Goal: Task Accomplishment & Management: Use online tool/utility

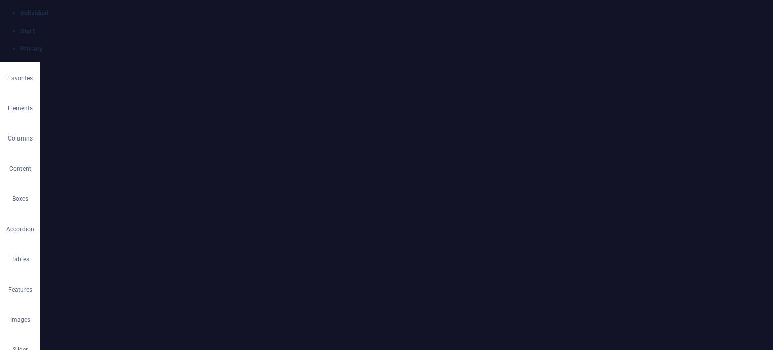
select select "%"
click at [205, 56] on icon at bounding box center [204, 57] width 6 height 8
click at [400, 279] on link "⌦ Delete" at bounding box center [412, 281] width 67 height 15
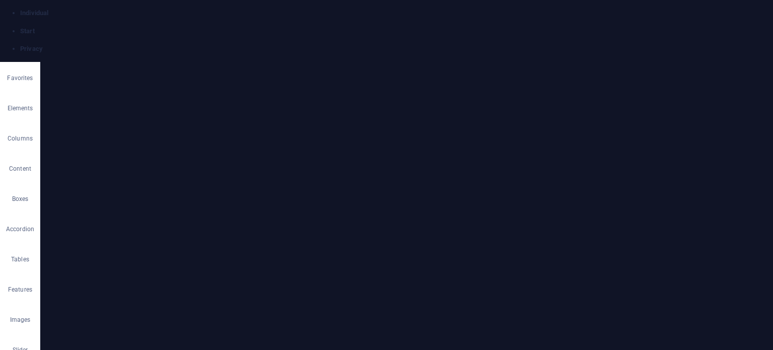
click at [408, 146] on link "⌦ Delete" at bounding box center [412, 145] width 67 height 15
click at [562, 145] on link "⌦ Delete" at bounding box center [561, 145] width 67 height 15
click at [433, 146] on link "⌦ Delete" at bounding box center [433, 145] width 67 height 15
click at [543, 146] on link "⌦ Delete" at bounding box center [551, 145] width 67 height 15
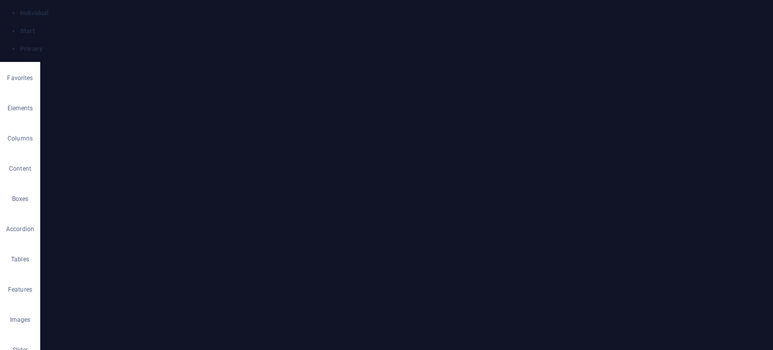
click at [554, 143] on link "⌦ Delete" at bounding box center [557, 145] width 67 height 15
click at [255, 146] on link "⌦ Delete" at bounding box center [250, 145] width 67 height 15
click at [257, 104] on link "Ctrl C Copy" at bounding box center [251, 100] width 67 height 15
click at [243, 161] on link "⌦ Delete" at bounding box center [250, 162] width 68 height 15
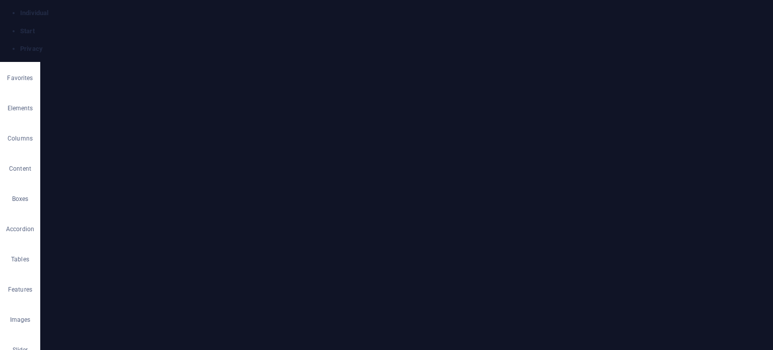
click at [263, 130] on link "Ctrl V Paste" at bounding box center [267, 130] width 68 height 15
click at [260, 145] on link "⌦ Delete" at bounding box center [273, 145] width 68 height 15
click at [260, 144] on link "⌦ Delete" at bounding box center [262, 145] width 68 height 15
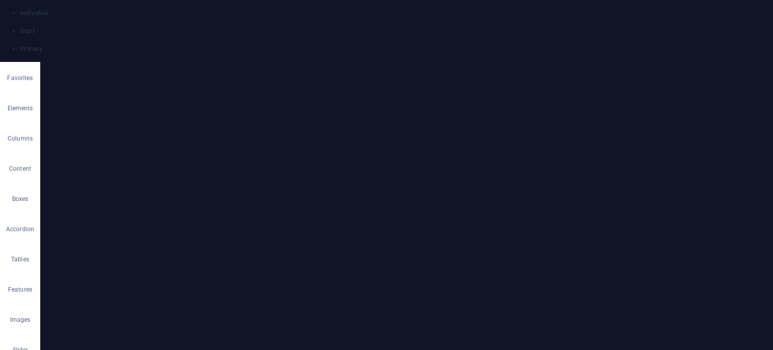
scroll to position [352, 0]
click at [422, 213] on link "Ctrl D Duplicate" at bounding box center [421, 215] width 68 height 15
click at [421, 100] on link "Ctrl C Copy" at bounding box center [425, 100] width 68 height 15
click at [428, 211] on link "Ctrl D Duplicate" at bounding box center [433, 212] width 68 height 15
click at [572, 82] on link "Ctrl D Duplicate" at bounding box center [575, 84] width 68 height 15
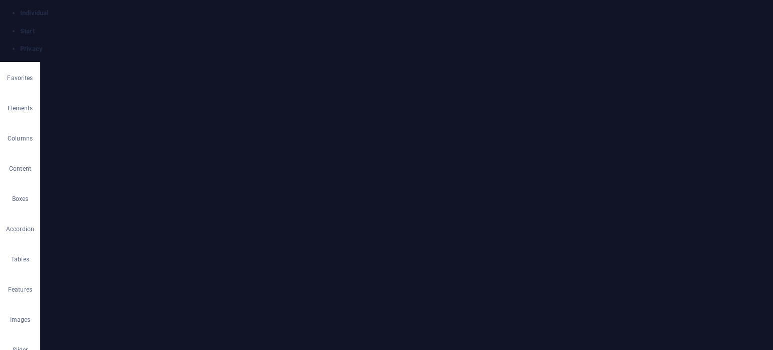
scroll to position [553, 0]
click at [405, 175] on link "⌦ Delete" at bounding box center [412, 176] width 68 height 15
drag, startPoint x: 433, startPoint y: 180, endPoint x: 370, endPoint y: 175, distance: 63.1
click at [433, 180] on link "⌦ Delete" at bounding box center [438, 180] width 68 height 15
click at [411, 150] on link "⌦ Delete" at bounding box center [407, 150] width 68 height 15
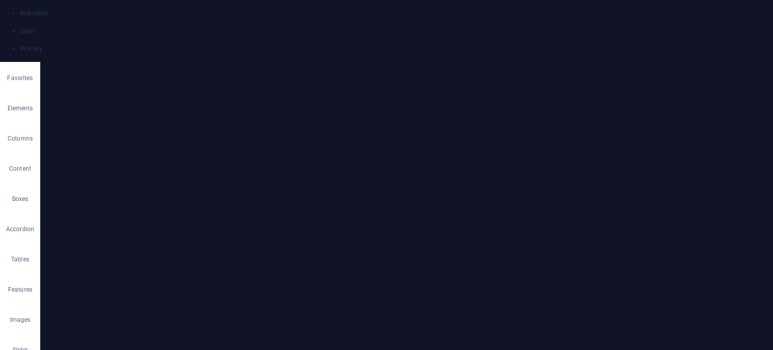
click at [552, 171] on link "⌦ Delete" at bounding box center [559, 173] width 68 height 15
click at [570, 172] on link "⌦ Delete" at bounding box center [576, 169] width 68 height 15
click at [575, 154] on link "⌦ Delete" at bounding box center [580, 152] width 68 height 15
click at [259, 269] on link "⌦ Delete" at bounding box center [264, 272] width 68 height 15
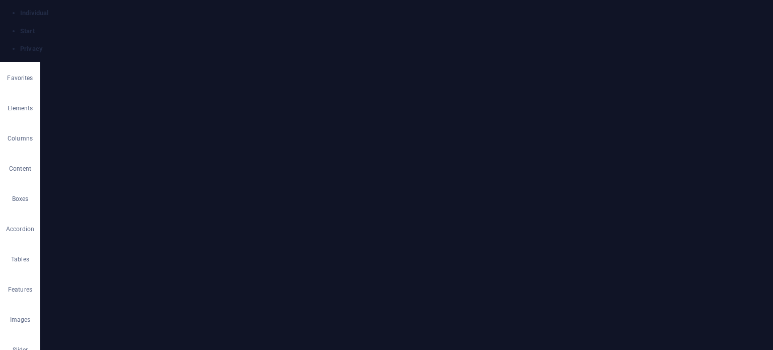
scroll to position [548, 0]
click at [272, 184] on link "⌦ Delete" at bounding box center [272, 185] width 68 height 15
click at [395, 197] on button "Cancel" at bounding box center [402, 198] width 29 height 15
click at [250, 200] on link "⌦ Delete" at bounding box center [248, 200] width 68 height 15
click at [464, 200] on button "Delete" at bounding box center [470, 198] width 28 height 15
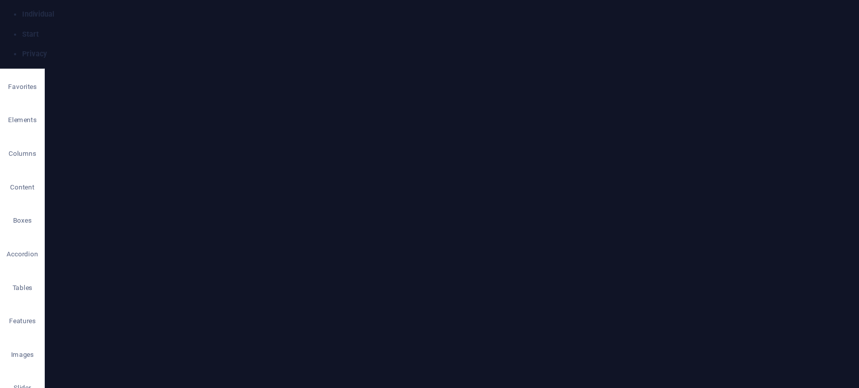
scroll to position [1039, 0]
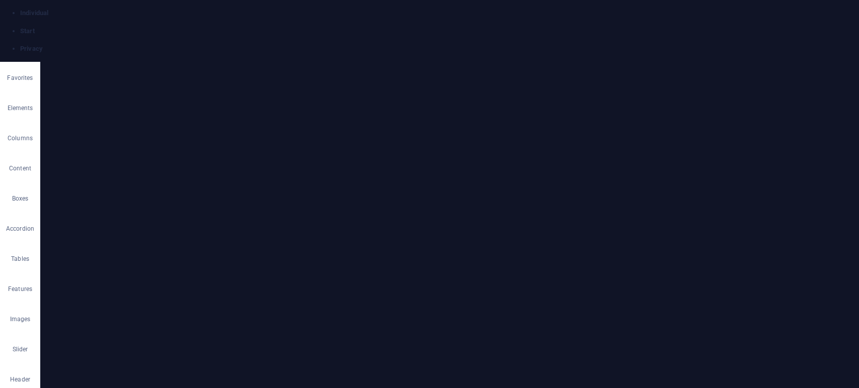
drag, startPoint x: 775, startPoint y: 41, endPoint x: 115, endPoint y: 194, distance: 677.6
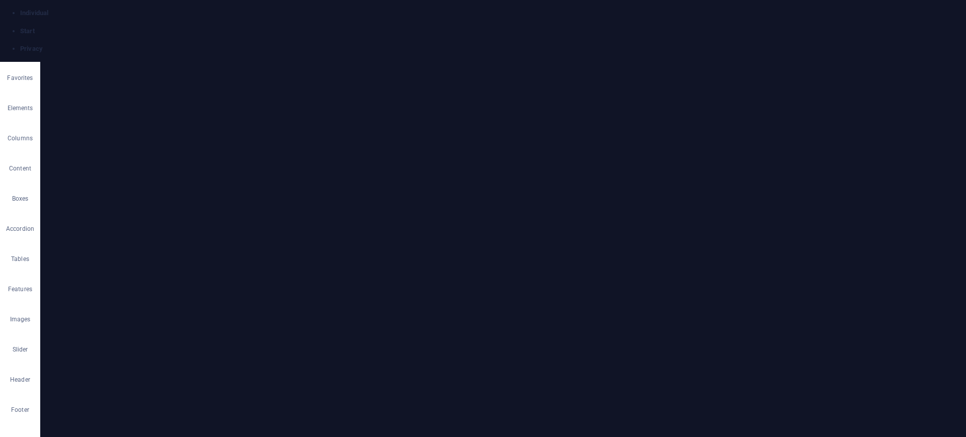
drag, startPoint x: 736, startPoint y: 44, endPoint x: 216, endPoint y: 261, distance: 563.6
click at [552, 238] on icon at bounding box center [553, 236] width 6 height 11
click at [588, 59] on link "⏎ Edit" at bounding box center [587, 62] width 68 height 15
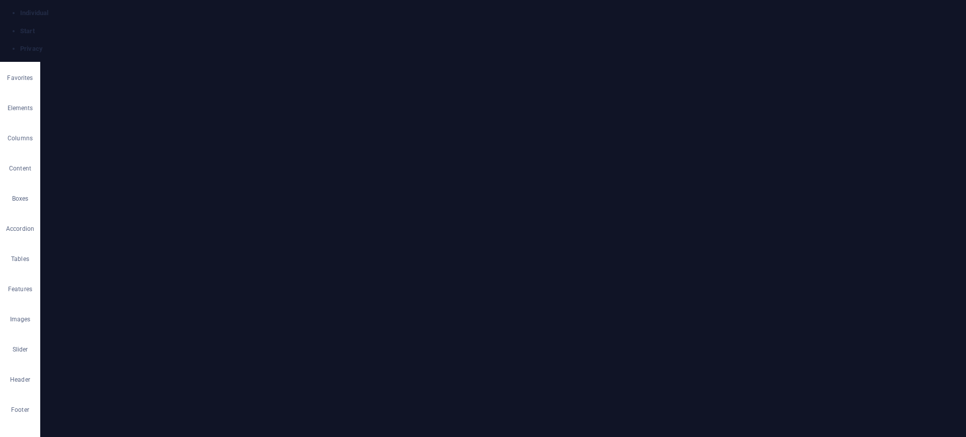
select select "%"
click at [195, 143] on div "Upload" at bounding box center [197, 145] width 15 height 15
click at [190, 128] on div "Select files from the file manager, stock photos, or upload file(s)" at bounding box center [157, 130] width 65 height 38
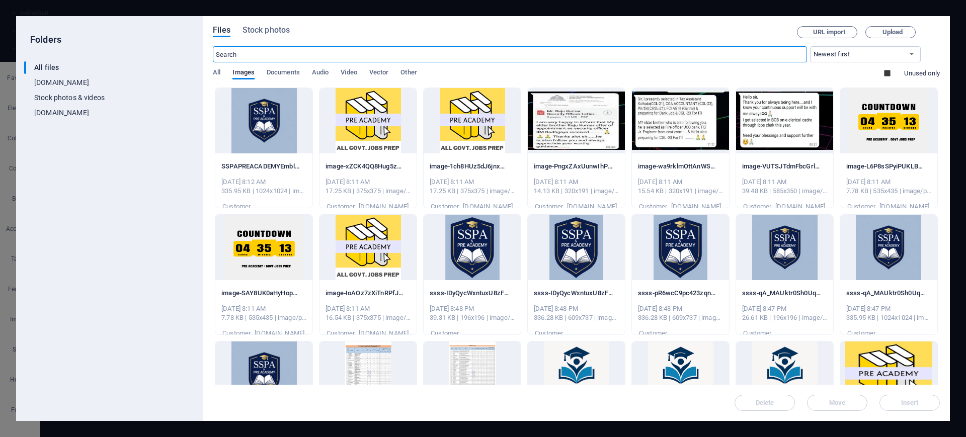
click at [481, 245] on div at bounding box center [472, 247] width 97 height 65
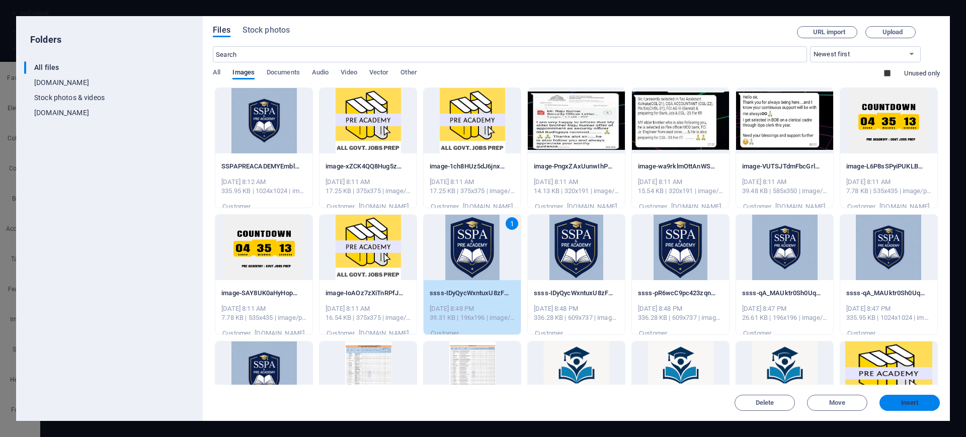
click at [772, 349] on span "Insert" at bounding box center [910, 403] width 18 height 6
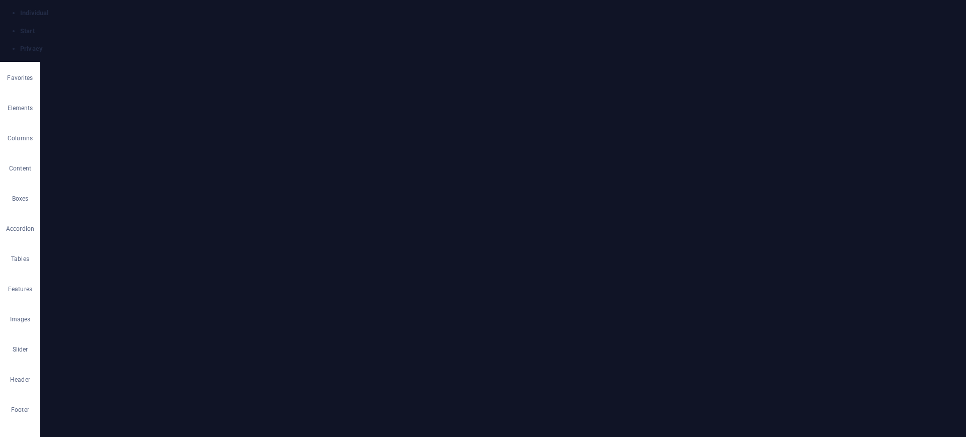
click at [110, 297] on label at bounding box center [111, 299] width 9 height 9
click at [0, 0] on input "Fit image Automatically fit image to a fixed width and height" at bounding box center [0, 0] width 0 height 0
click at [110, 297] on label at bounding box center [111, 299] width 9 height 9
click at [0, 0] on input "Fit image Automatically fit image to a fixed width and height" at bounding box center [0, 0] width 0 height 0
click at [567, 244] on button "Okay" at bounding box center [567, 241] width 25 height 15
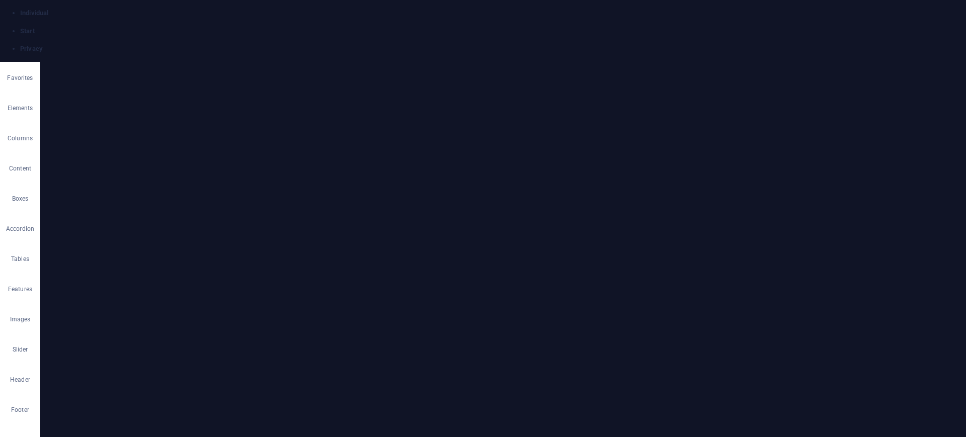
click at [199, 132] on div "Select files from the file manager, stock photos, or upload file(s)" at bounding box center [197, 129] width 15 height 15
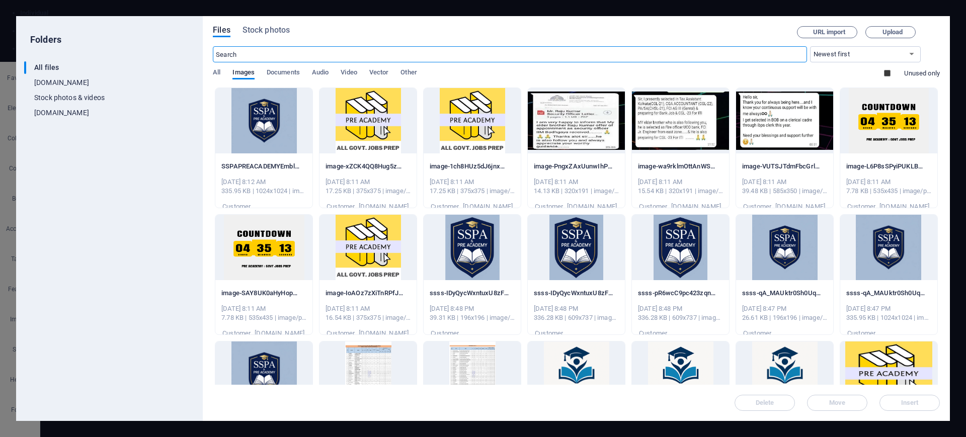
click at [265, 109] on div at bounding box center [263, 120] width 97 height 65
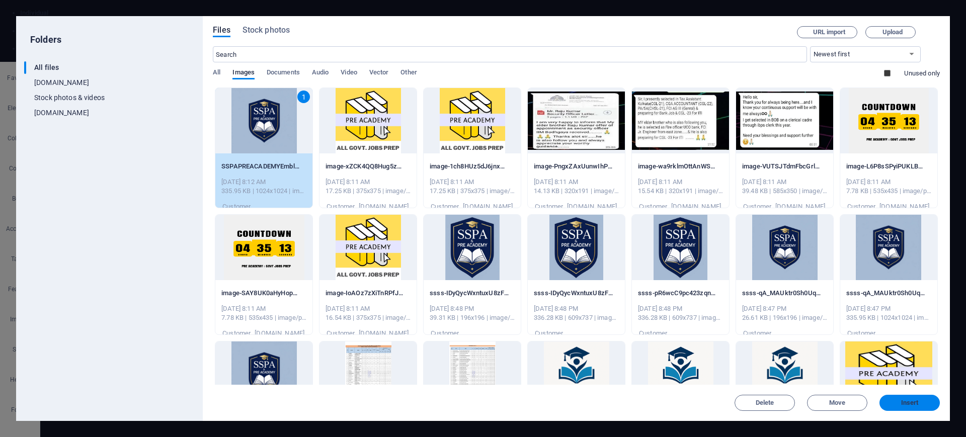
click at [772, 349] on span "Insert" at bounding box center [910, 403] width 18 height 6
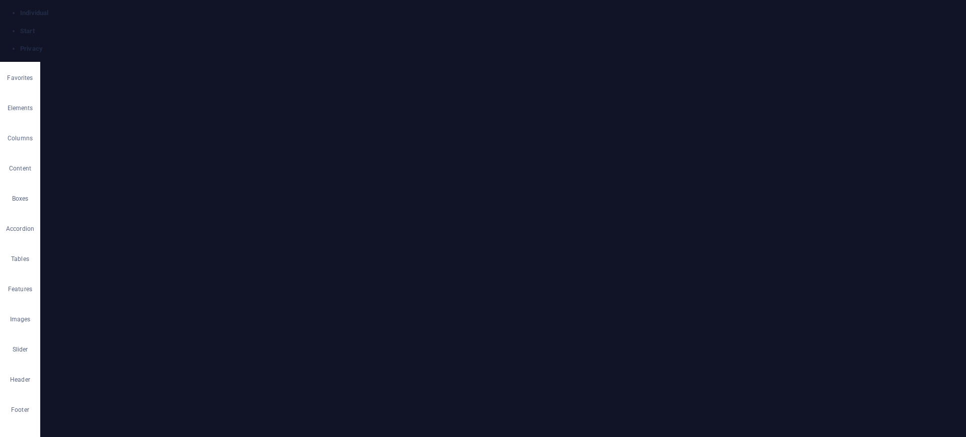
click at [203, 55] on icon at bounding box center [204, 57] width 6 height 8
click at [532, 127] on span "Image" at bounding box center [534, 130] width 17 height 6
click at [554, 130] on icon at bounding box center [553, 130] width 6 height 11
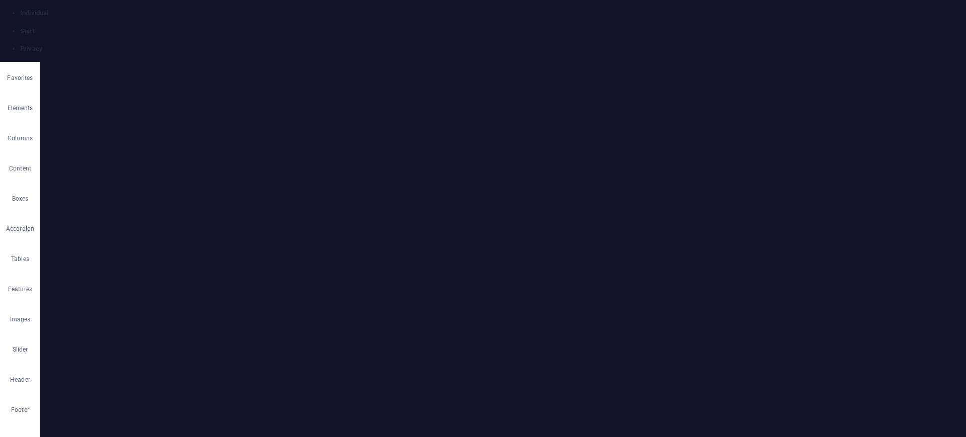
click at [585, 172] on link "⏎ Edit" at bounding box center [589, 169] width 68 height 15
select select "%"
click at [198, 130] on div "Select files from the file manager, stock photos, or upload file(s)" at bounding box center [197, 129] width 15 height 15
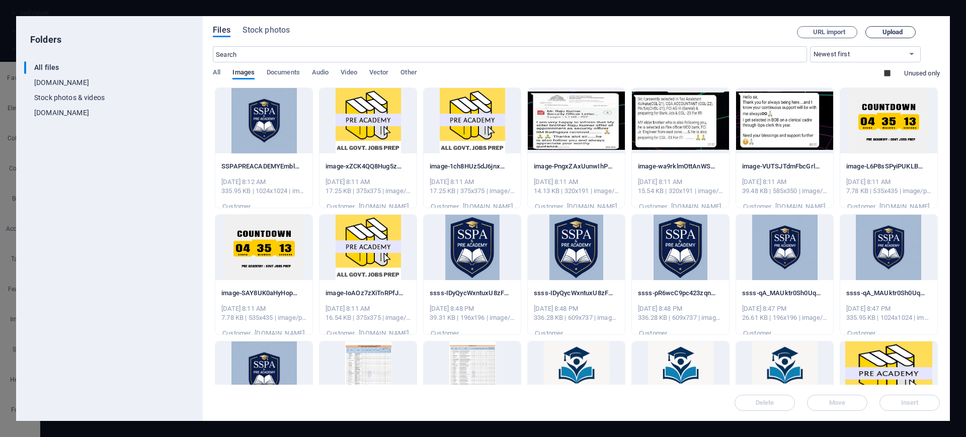
click at [772, 34] on span "Upload" at bounding box center [857, 32] width 41 height 7
click at [772, 245] on div at bounding box center [784, 247] width 97 height 65
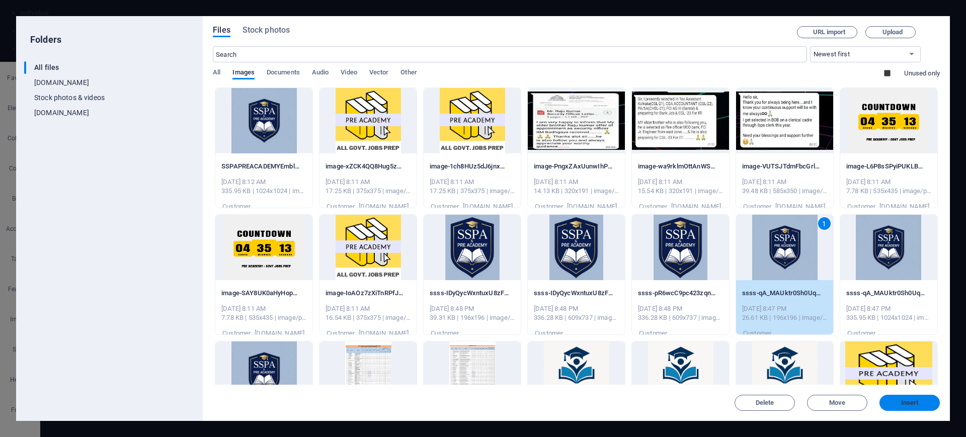
click at [772, 349] on span "Insert" at bounding box center [910, 403] width 18 height 6
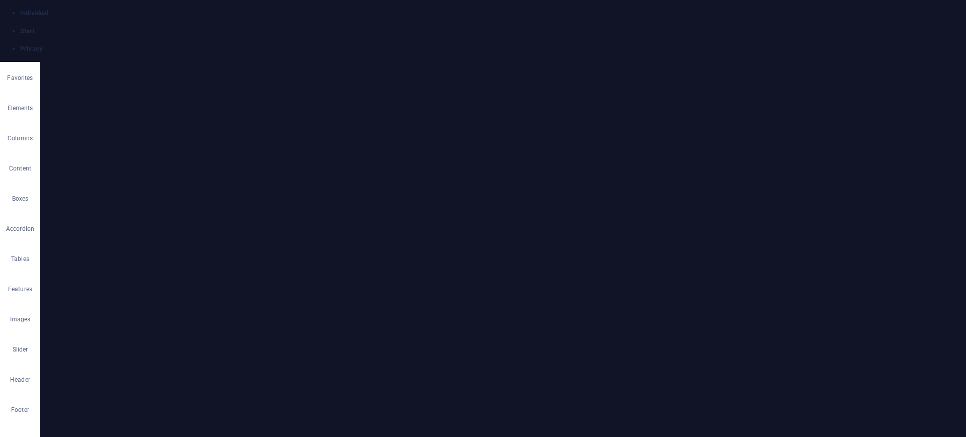
click at [111, 349] on label at bounding box center [111, 348] width 9 height 9
click at [0, 0] on input "Lightbox" at bounding box center [0, 0] width 0 height 0
click at [111, 349] on label at bounding box center [111, 348] width 9 height 9
click at [0, 0] on input "Lightbox" at bounding box center [0, 0] width 0 height 0
click at [112, 349] on label at bounding box center [111, 364] width 9 height 9
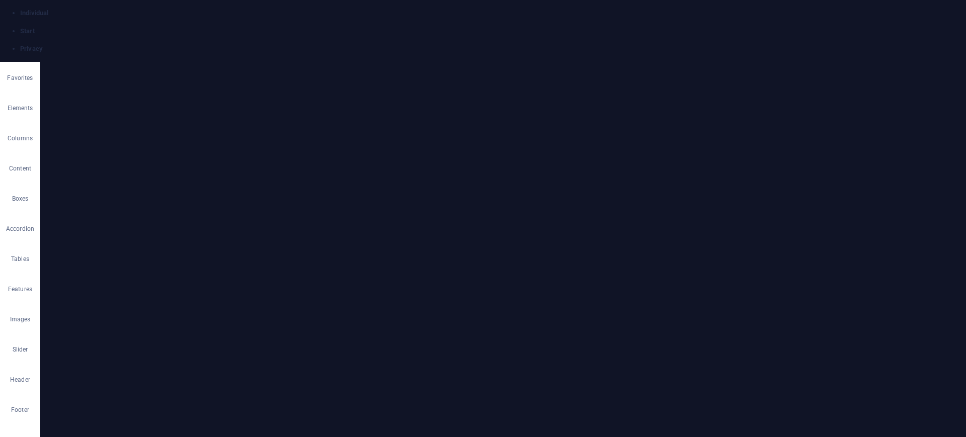
click at [0, 0] on input "Optimized Images are compressed to improve page speed." at bounding box center [0, 0] width 0 height 0
click at [112, 349] on label at bounding box center [111, 364] width 9 height 9
click at [0, 0] on input "Optimized Images are compressed to improve page speed." at bounding box center [0, 0] width 0 height 0
click at [662, 125] on link at bounding box center [664, 120] width 19 height 19
drag, startPoint x: 438, startPoint y: 231, endPoint x: 476, endPoint y: 228, distance: 38.8
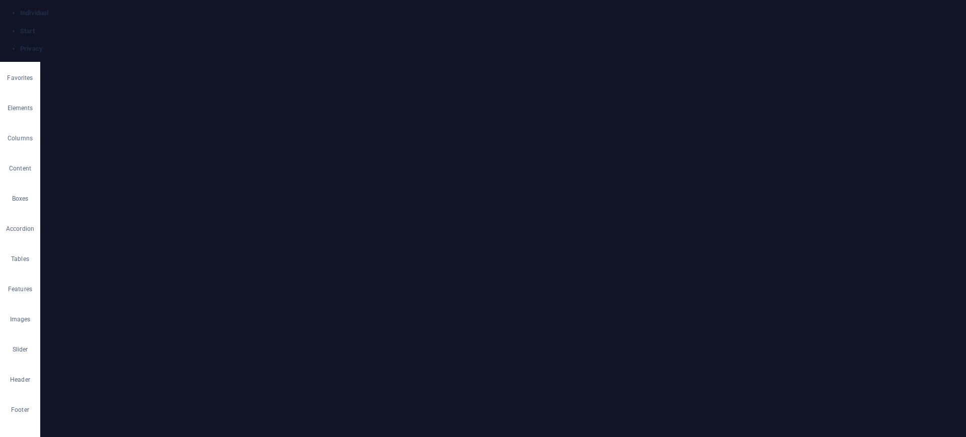
click at [476, 228] on div "180 170 160 150 140 130 120 110 100 90 80 70 60 50 40 30 20 10 0 -10 -20 -30 -4…" at bounding box center [591, 230] width 265 height 303
drag, startPoint x: 725, startPoint y: 232, endPoint x: 637, endPoint y: 230, distance: 88.1
click at [637, 230] on div "180 170 160 150 140 130 120 110 100 90 80 70 60 50 40 30 20 10 0 -10 -20 -30 -4…" at bounding box center [592, 231] width 178 height 240
click at [707, 96] on icon at bounding box center [710, 95] width 6 height 6
type input "353"
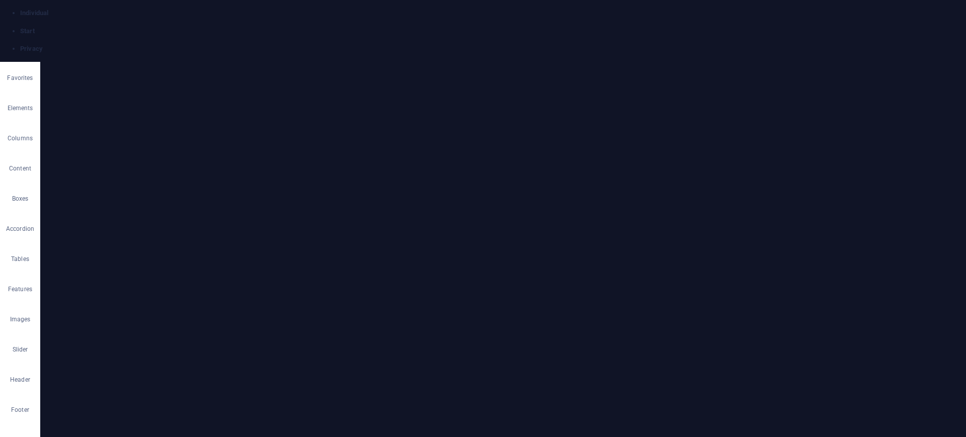
select select "px"
click at [190, 127] on div "Select files from the file manager, stock photos, or upload file(s)" at bounding box center [157, 130] width 65 height 38
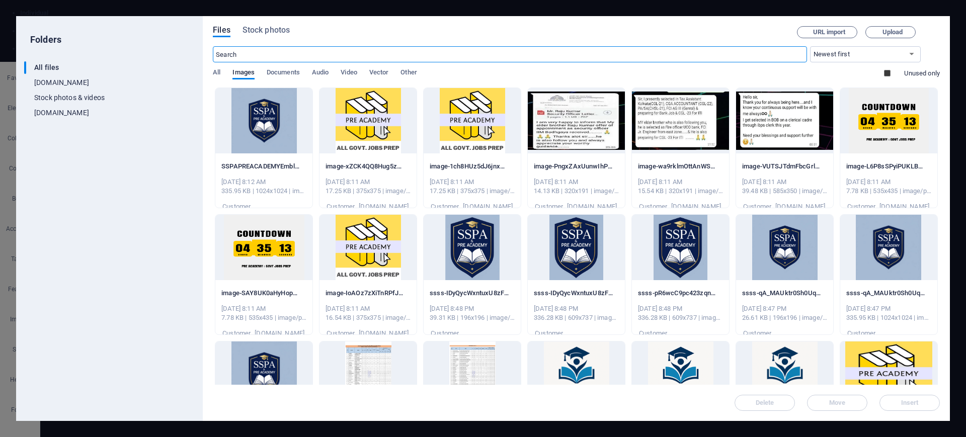
click at [258, 114] on div at bounding box center [263, 120] width 97 height 65
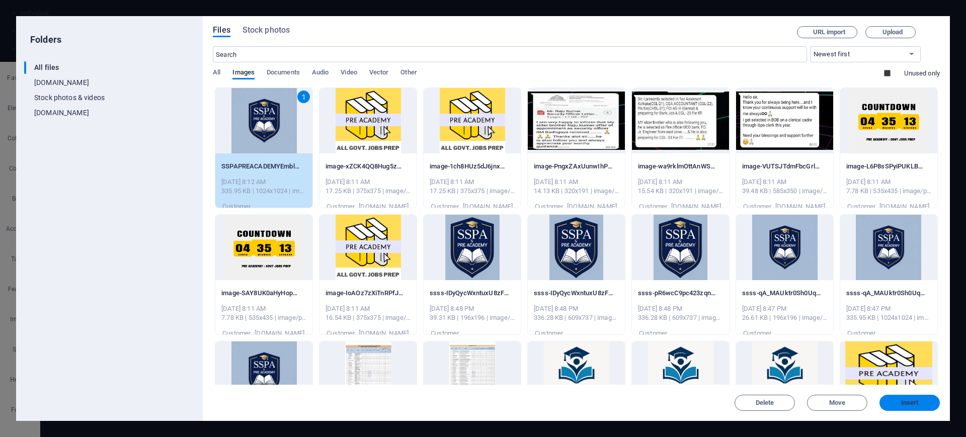
click at [772, 349] on button "Insert" at bounding box center [910, 403] width 60 height 16
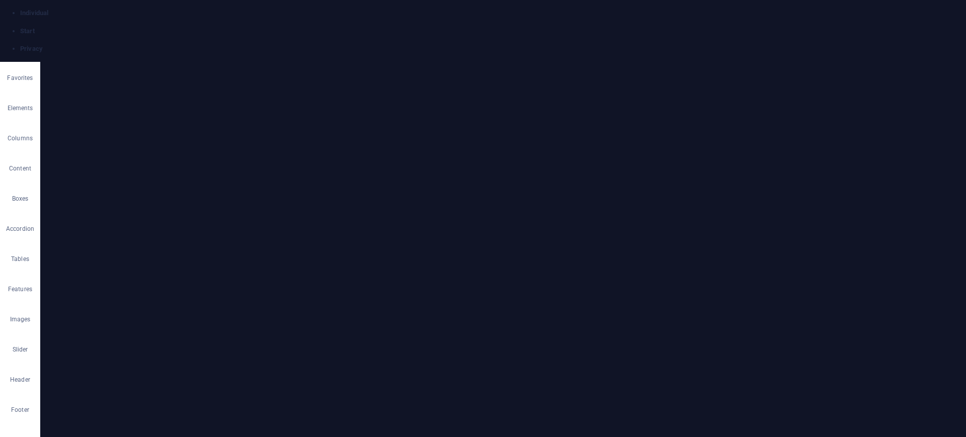
click at [697, 122] on icon at bounding box center [697, 121] width 5 height 6
click at [714, 119] on icon at bounding box center [716, 121] width 5 height 6
click at [169, 27] on icon "undo" at bounding box center [170, 28] width 12 height 12
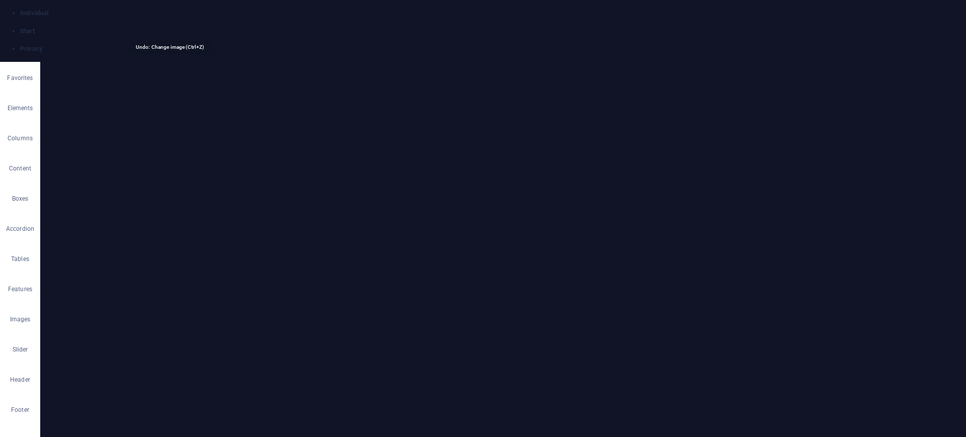
click at [169, 27] on icon "undo" at bounding box center [170, 28] width 12 height 12
type input "100"
select select "%"
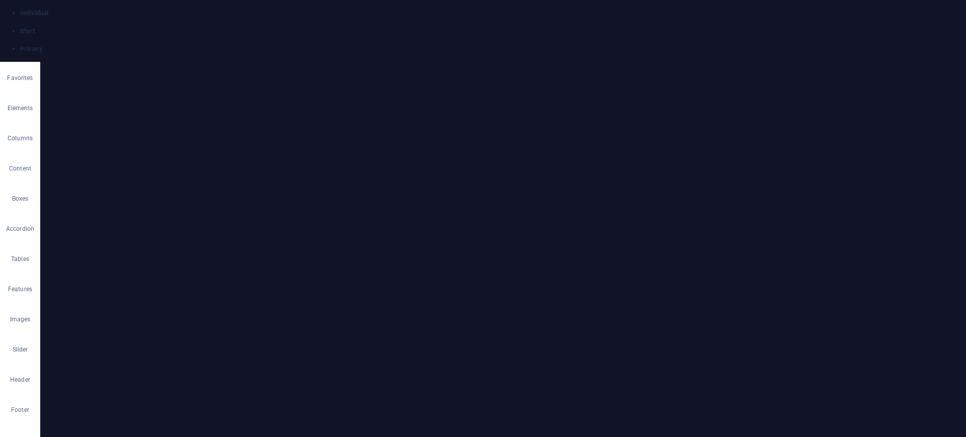
click at [533, 129] on span "Image" at bounding box center [534, 130] width 17 height 6
select select "%"
click at [183, 90] on h4 "Link" at bounding box center [182, 84] width 47 height 21
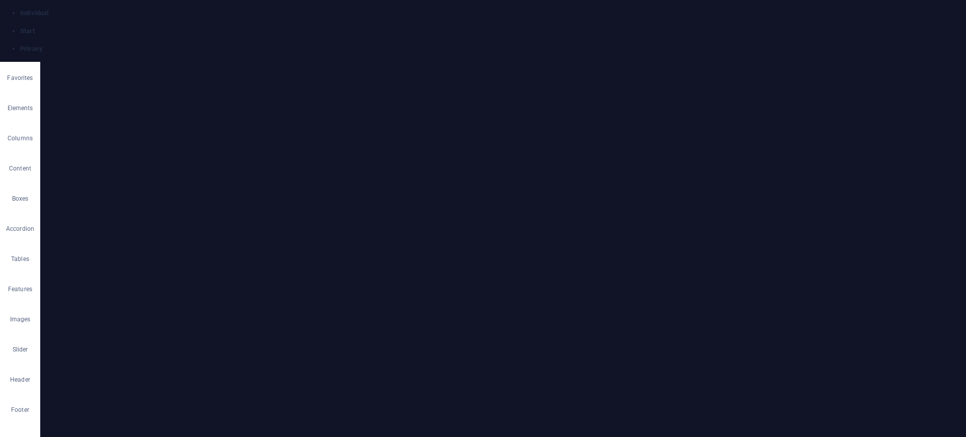
click at [140, 137] on span "External" at bounding box center [144, 136] width 22 height 12
select select "blank"
select select
paste input "[URL][DOMAIN_NAME]"
type input "[URL][DOMAIN_NAME]"
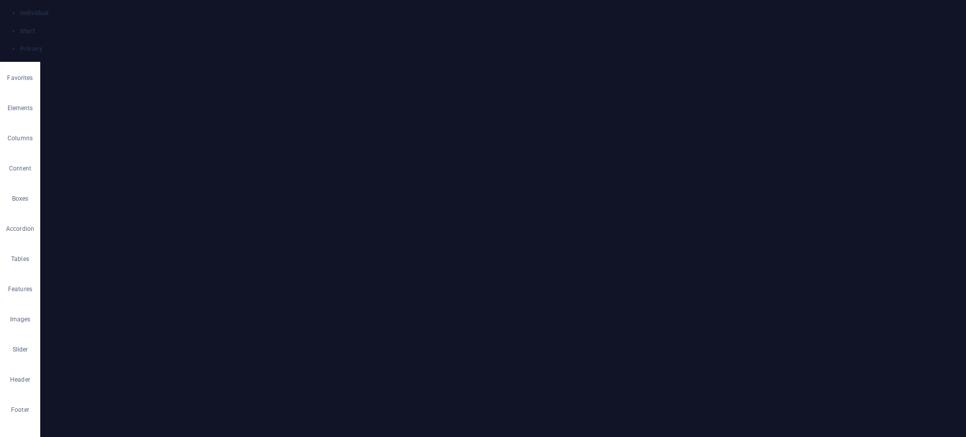
scroll to position [0, 117]
select select
type input "[URL][DOMAIN_NAME]"
click at [71, 137] on span "None" at bounding box center [76, 136] width 17 height 12
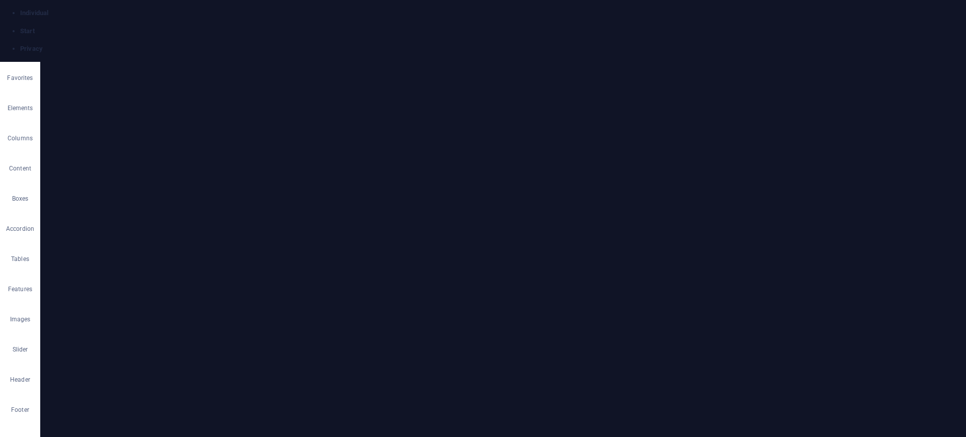
click at [76, 86] on h4 "Image" at bounding box center [76, 84] width 57 height 21
drag, startPoint x: 156, startPoint y: 206, endPoint x: 116, endPoint y: 170, distance: 53.8
click at [116, 170] on div "Drag files here, click to choose files or select files from Files or our free s…" at bounding box center [127, 201] width 142 height 142
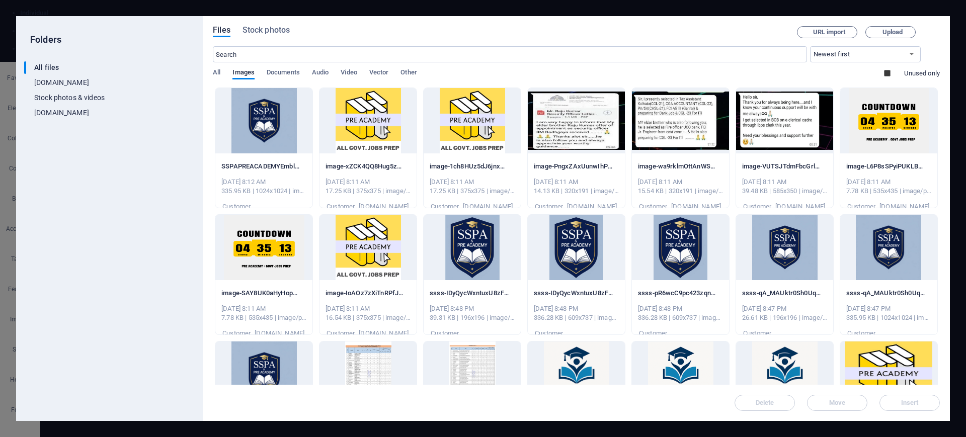
click at [475, 250] on div at bounding box center [472, 247] width 97 height 65
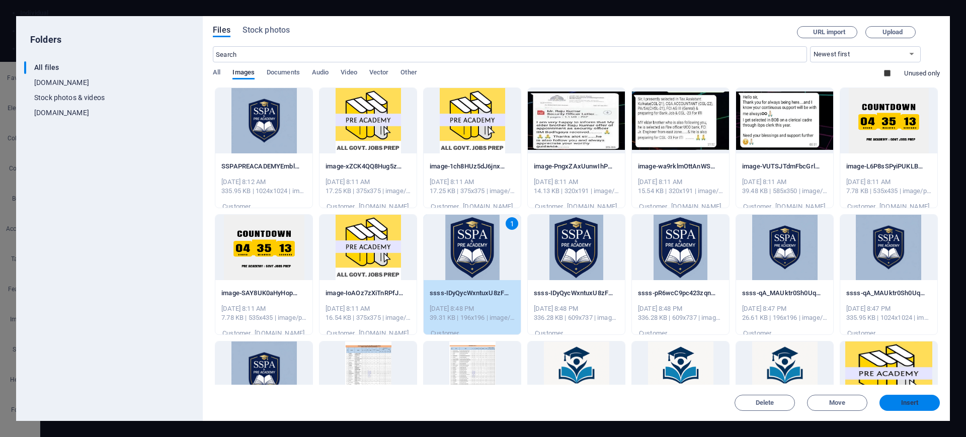
click at [772, 349] on span "Insert" at bounding box center [910, 403] width 52 height 6
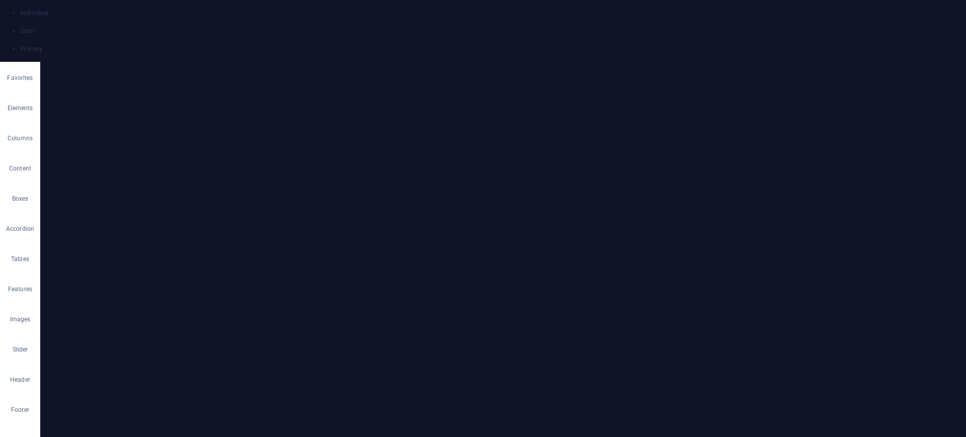
click at [731, 327] on link "⌦ Delete" at bounding box center [729, 327] width 68 height 15
click at [167, 28] on icon "undo" at bounding box center [170, 28] width 12 height 12
click at [551, 154] on icon at bounding box center [553, 154] width 6 height 11
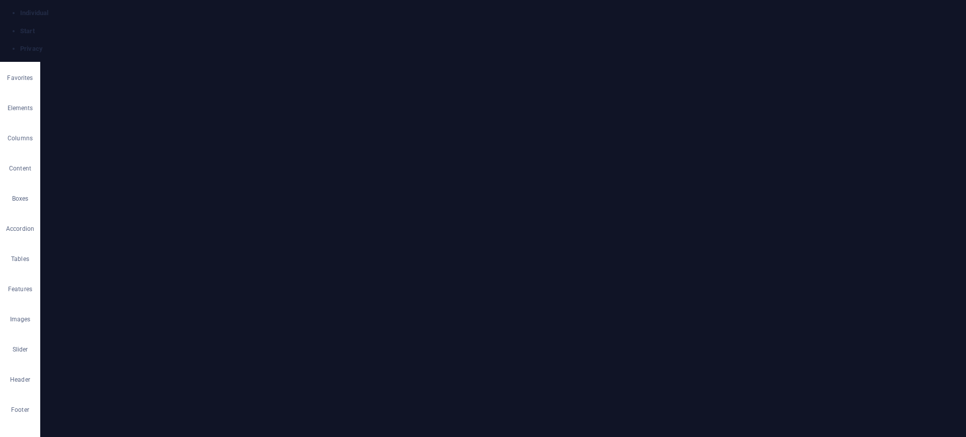
click at [572, 194] on link "⏎ Edit" at bounding box center [586, 193] width 68 height 15
select select "%"
click at [201, 128] on div "Select files from the file manager, stock photos, or upload file(s)" at bounding box center [197, 129] width 15 height 15
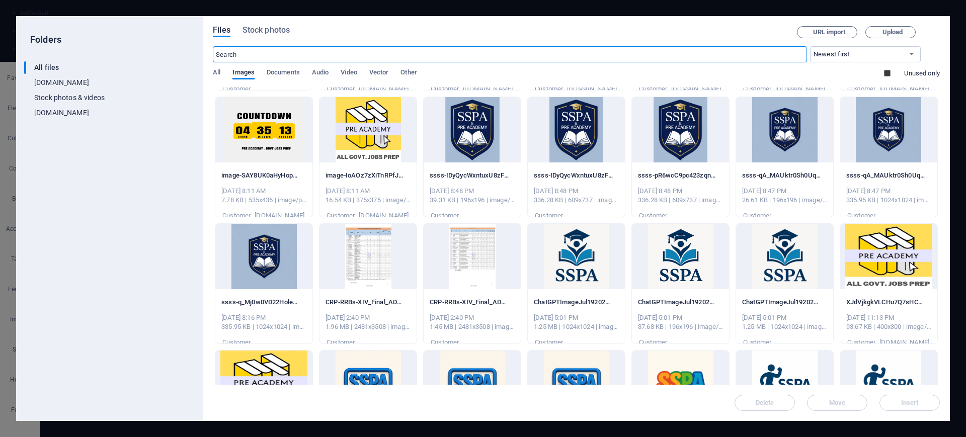
scroll to position [126, 0]
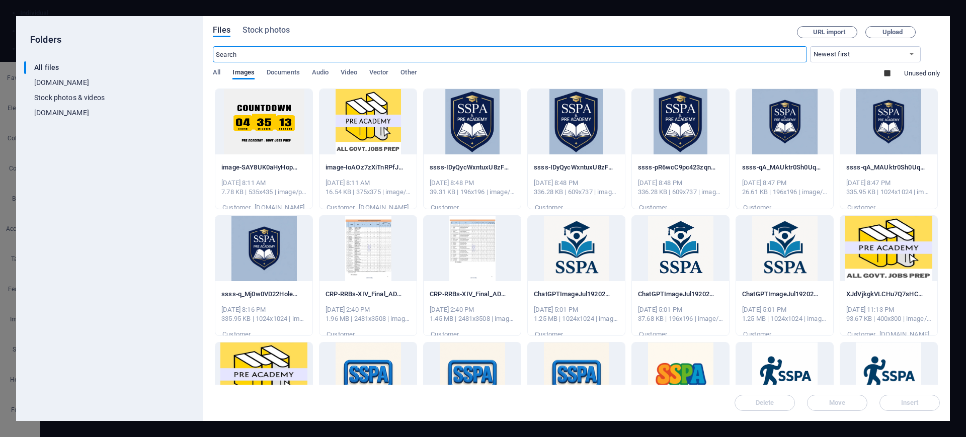
click at [530, 236] on div at bounding box center [576, 248] width 97 height 65
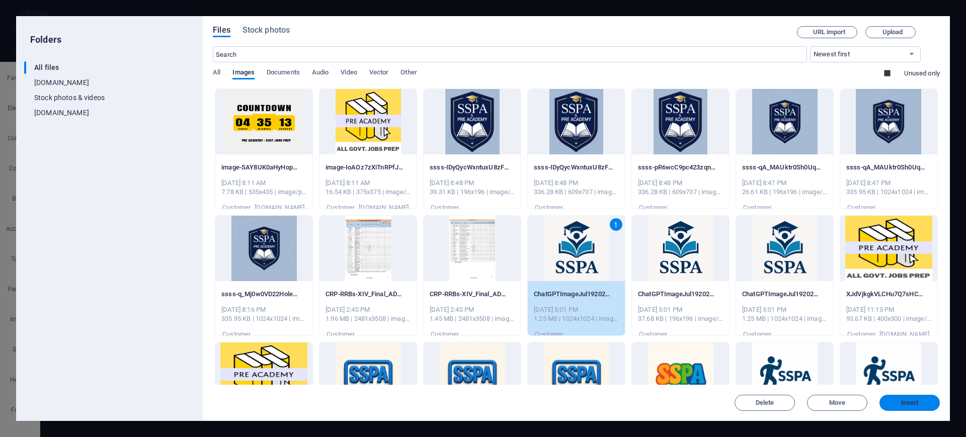
click at [772, 349] on span "Insert" at bounding box center [910, 403] width 52 height 6
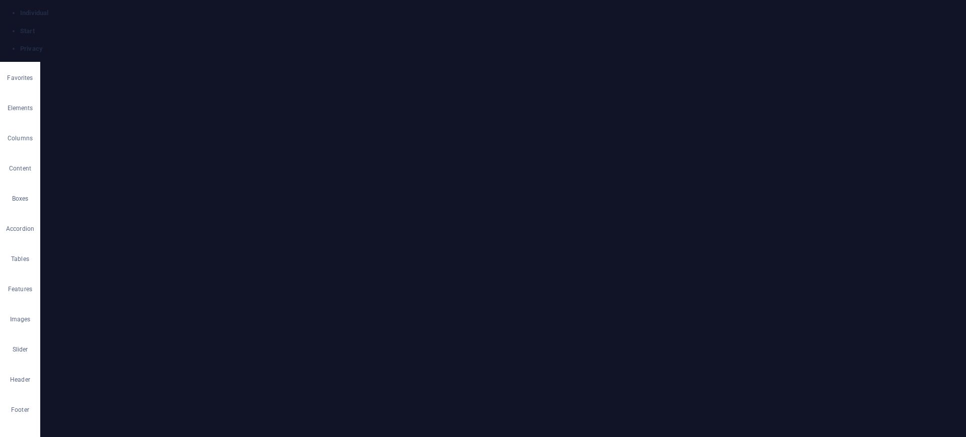
click at [197, 149] on div "Upload" at bounding box center [197, 145] width 15 height 15
click at [772, 144] on icon at bounding box center [778, 144] width 6 height 6
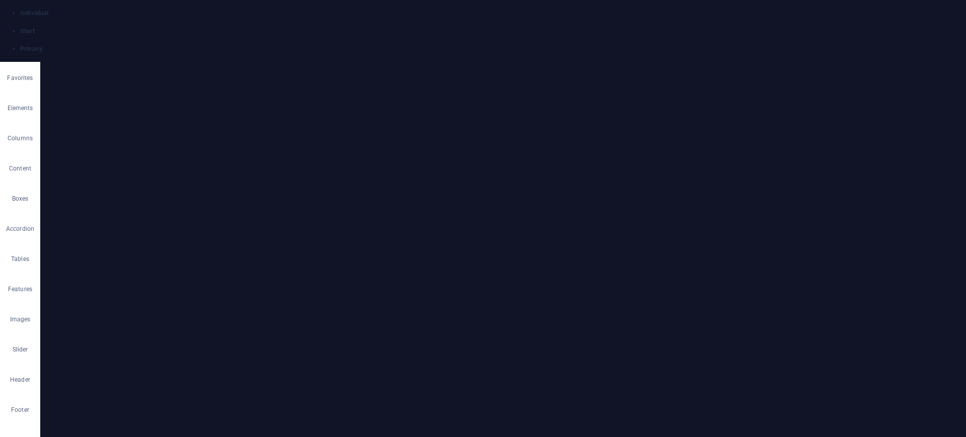
click at [187, 135] on span "H6" at bounding box center [190, 136] width 7 height 12
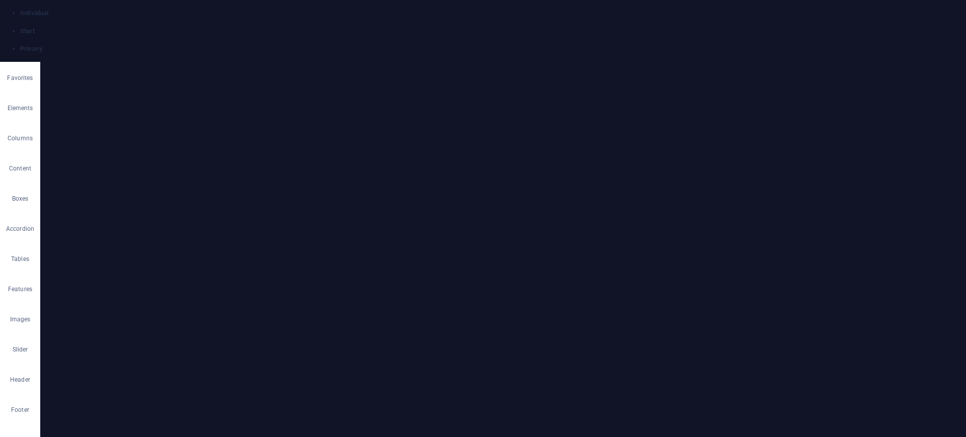
click at [145, 155] on icon at bounding box center [147, 152] width 7 height 12
click at [174, 136] on span "H5" at bounding box center [173, 136] width 7 height 12
drag, startPoint x: 552, startPoint y: 181, endPoint x: 408, endPoint y: 190, distance: 144.7
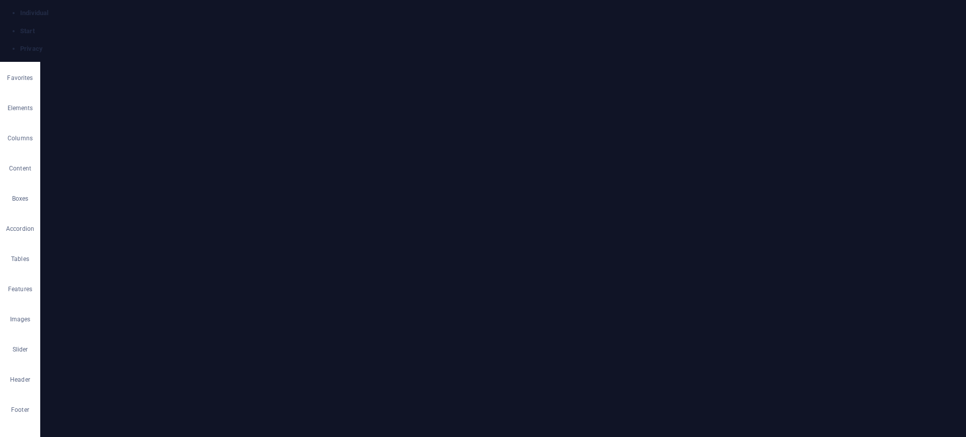
click at [441, 241] on button "Cancel" at bounding box center [438, 241] width 29 height 15
click at [191, 135] on span "H6" at bounding box center [190, 136] width 7 height 12
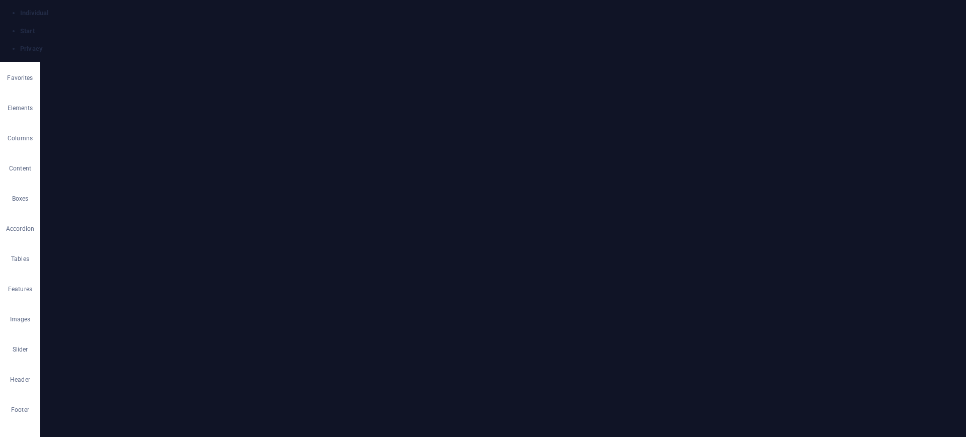
click at [172, 135] on span "H5" at bounding box center [173, 136] width 7 height 12
click at [190, 135] on span "H6" at bounding box center [190, 136] width 7 height 12
click at [171, 136] on span "H5" at bounding box center [173, 136] width 7 height 12
click at [358, 162] on icon "button" at bounding box center [359, 164] width 12 height 12
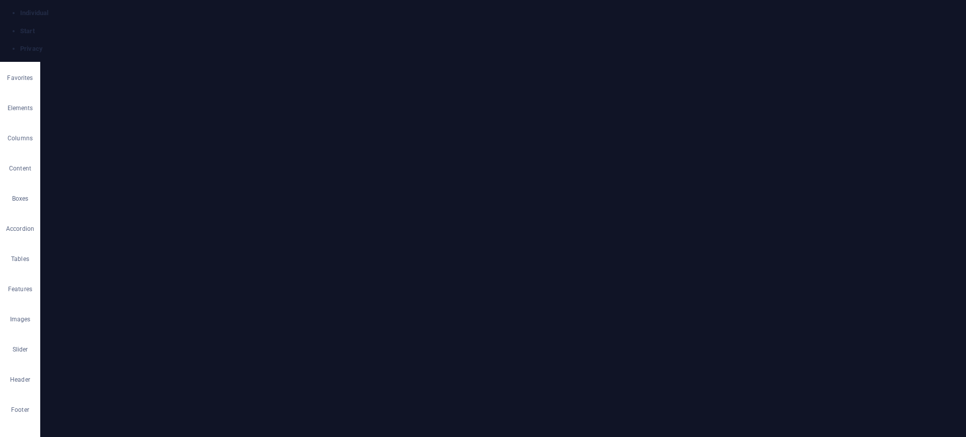
click at [357, 168] on icon "button" at bounding box center [359, 164] width 12 height 12
click at [156, 135] on span "H4" at bounding box center [155, 136] width 7 height 12
click at [177, 136] on button "H5" at bounding box center [173, 136] width 17 height 12
click at [190, 136] on span "H6" at bounding box center [190, 136] width 7 height 12
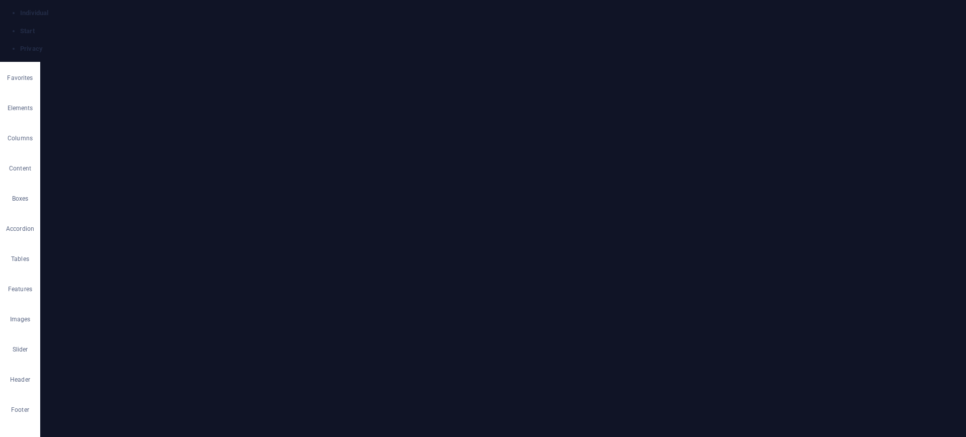
click at [192, 114] on h4 "Settings" at bounding box center [127, 113] width 158 height 18
click at [168, 27] on icon "undo" at bounding box center [170, 28] width 12 height 12
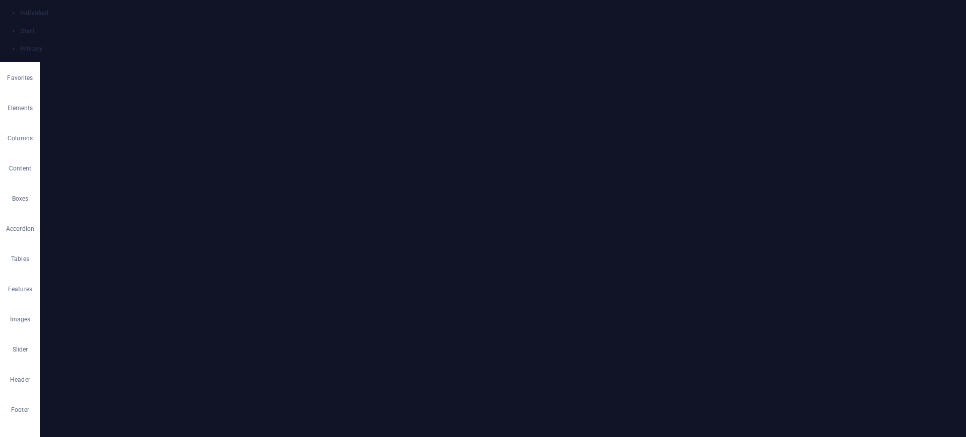
click at [134, 86] on h4 "Style" at bounding box center [136, 84] width 51 height 21
click at [348, 218] on link "⏎ Edit" at bounding box center [354, 219] width 68 height 15
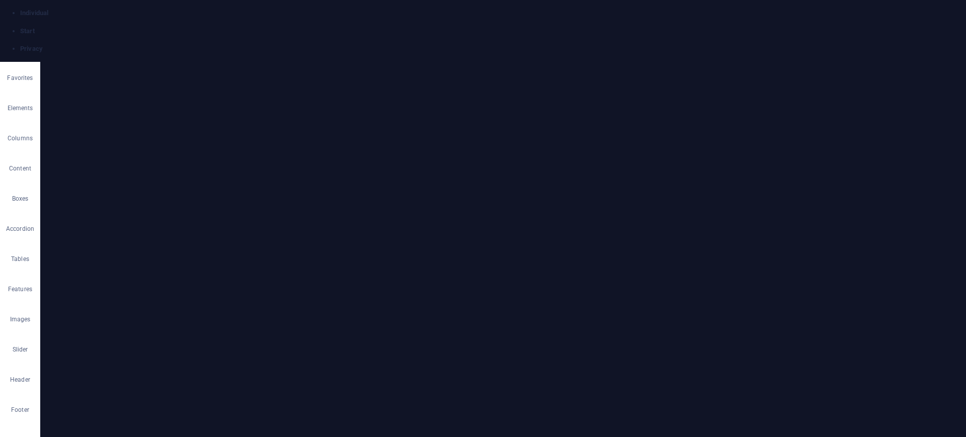
scroll to position [136, 0]
click at [102, 349] on h4 "Animation" at bounding box center [127, 375] width 158 height 24
click at [77, 349] on select "Don't animate Show / Hide Slide up/down Zoom in/out Slide left to right Slide r…" at bounding box center [127, 373] width 142 height 12
select select "move-top-to-bottom"
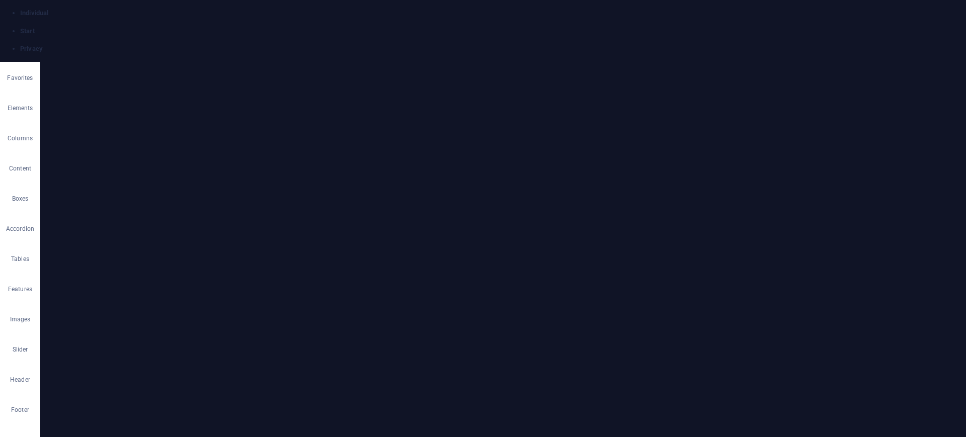
click at [56, 349] on select "Don't animate Show / Hide Slide up/down Zoom in/out Slide left to right Slide r…" at bounding box center [127, 373] width 142 height 12
select select "scroll"
click at [205, 54] on icon at bounding box center [204, 57] width 6 height 8
click at [332, 201] on link "⏎ Edit" at bounding box center [342, 207] width 68 height 15
select select "move-top-to-bottom"
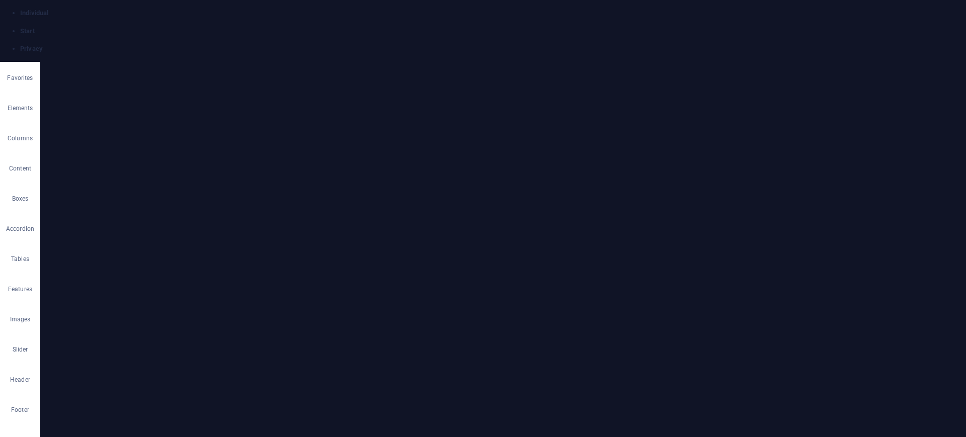
select select "s"
select select "scroll"
click at [191, 136] on h4 "Layout" at bounding box center [127, 133] width 158 height 18
click at [76, 108] on span "Preset" at bounding box center [91, 110] width 61 height 12
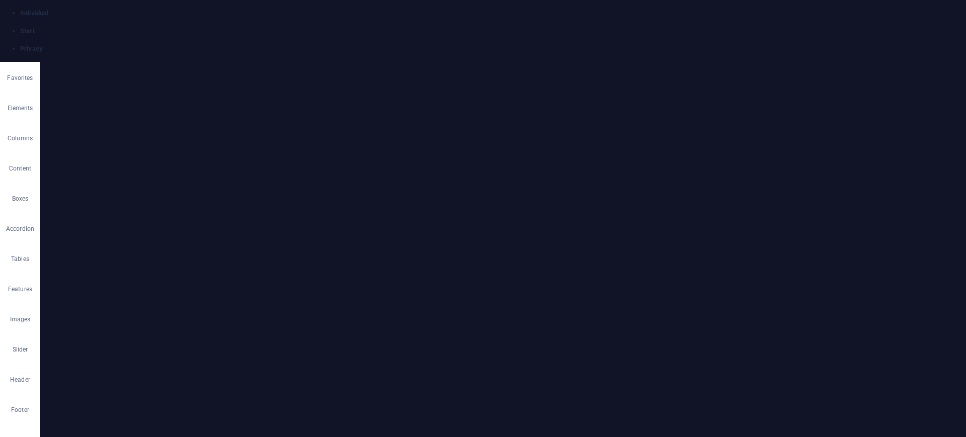
click at [173, 109] on span "Element" at bounding box center [170, 110] width 65 height 12
select select "move-top-to-bottom"
select select "s"
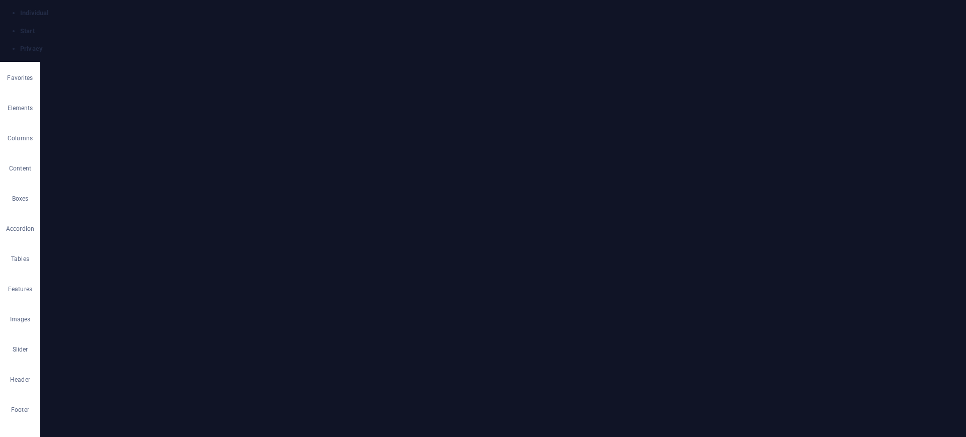
select select "s"
select select "scroll"
click at [203, 58] on icon at bounding box center [204, 57] width 6 height 8
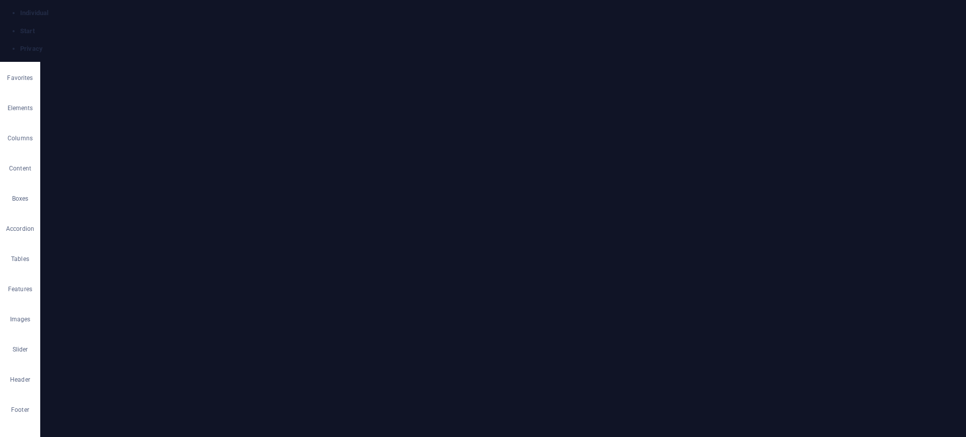
select select "move-top-to-bottom"
select select "s"
select select "scroll"
click at [501, 132] on button "Data Bindings" at bounding box center [498, 134] width 14 height 20
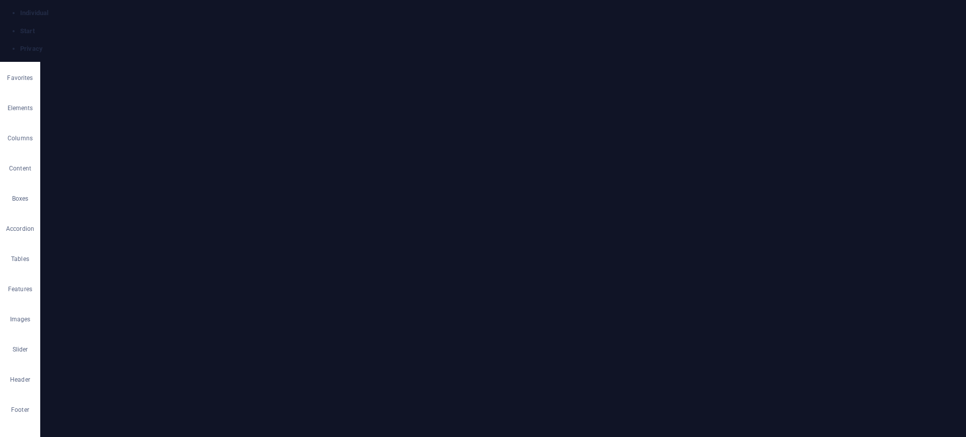
click at [359, 135] on icon "button" at bounding box center [359, 134] width 12 height 12
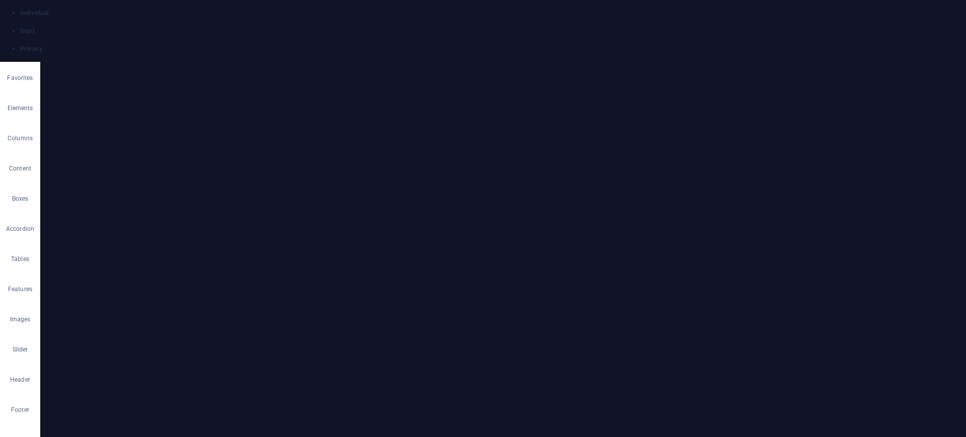
click at [204, 56] on icon at bounding box center [204, 57] width 6 height 8
click at [171, 29] on icon "undo" at bounding box center [170, 28] width 12 height 12
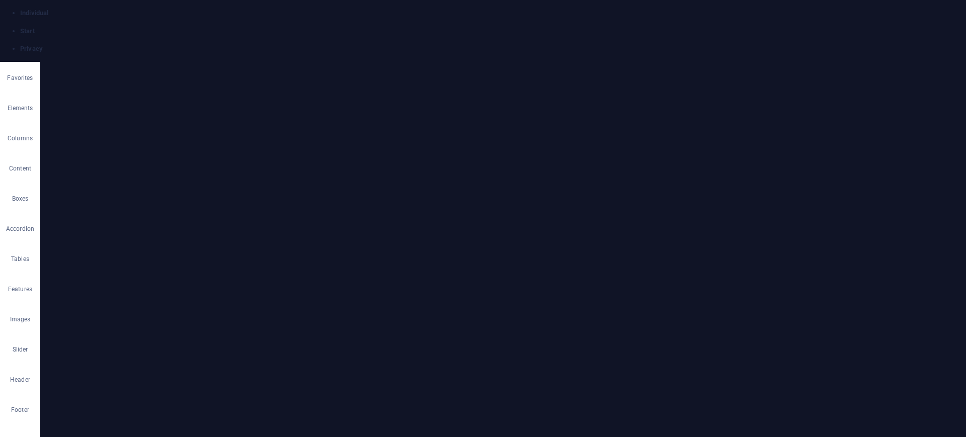
scroll to position [999, 0]
click at [166, 26] on icon "undo" at bounding box center [170, 28] width 12 height 12
click at [316, 227] on link "Ctrl Alt C Edit CSS" at bounding box center [332, 227] width 68 height 15
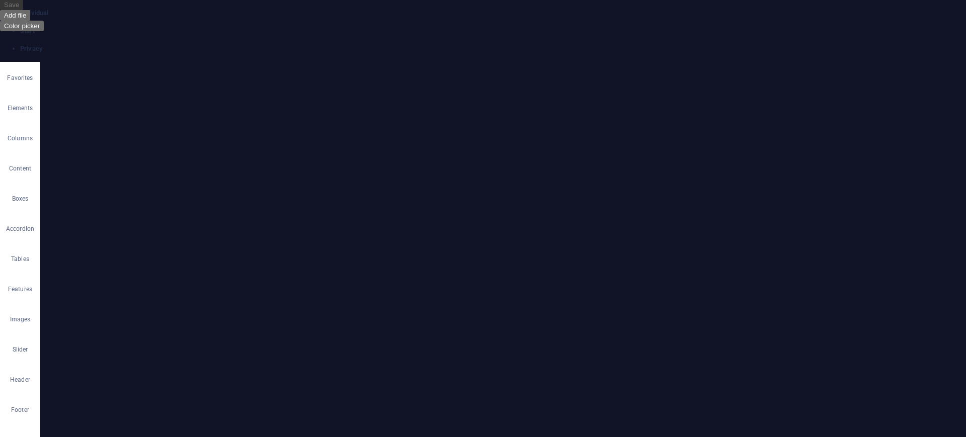
type textarea "@include about-with-image("
click at [769, 95] on h4 "JavaScript" at bounding box center [767, 96] width 30 height 11
type textarea "/* JS for preset "Menu V2" */"
click at [772, 95] on h4 "HTML" at bounding box center [798, 96] width 17 height 11
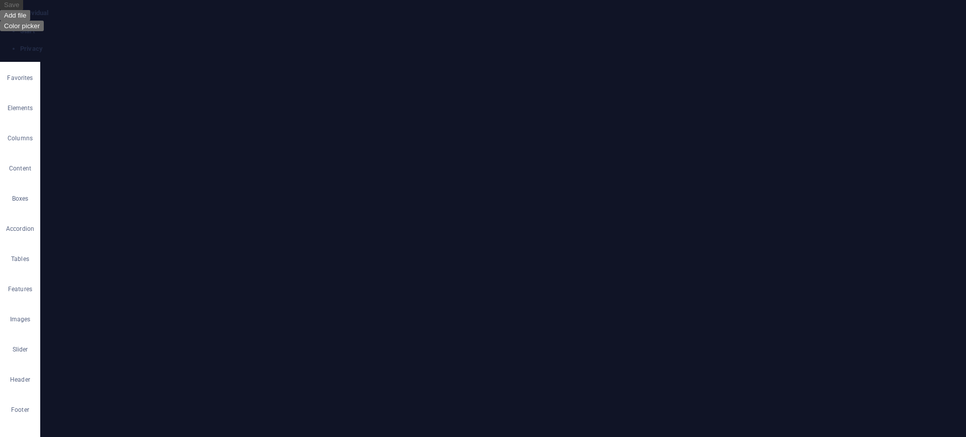
type textarea "<a href="#main-content" class="wv-link-content button">Skip to main content</a>"
click at [772, 94] on h4 "Config" at bounding box center [824, 96] width 19 height 11
type textarea "$color-background: #ffffff;"
click at [772, 94] on ul "CSS JavaScript HTML Config Boilerplate" at bounding box center [845, 96] width 241 height 11
click at [772, 93] on h4 "Boilerplate" at bounding box center [856, 96] width 30 height 11
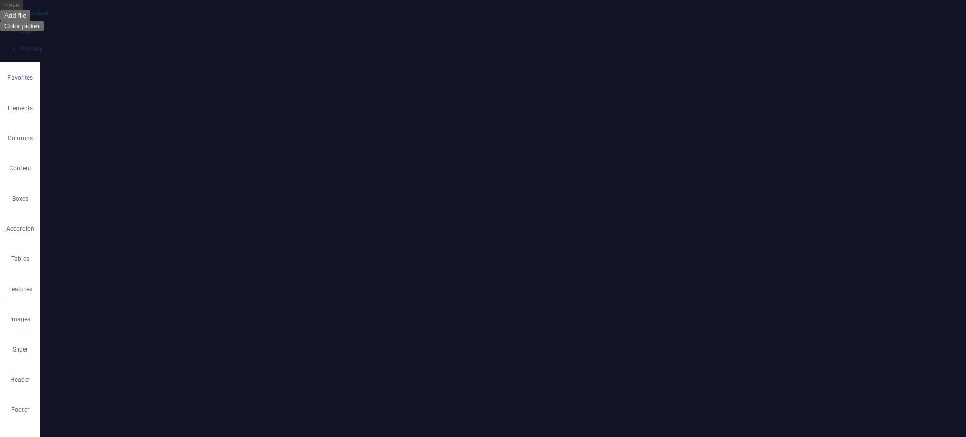
click at [772, 56] on icon at bounding box center [955, 57] width 6 height 8
click at [364, 78] on link "⏎ Edit" at bounding box center [355, 76] width 68 height 15
click at [70, 89] on h4 "Container" at bounding box center [71, 84] width 47 height 21
click at [192, 115] on h4 "Size" at bounding box center [127, 113] width 158 height 18
click at [192, 141] on h4 "Layout (Flexbox)" at bounding box center [127, 139] width 158 height 18
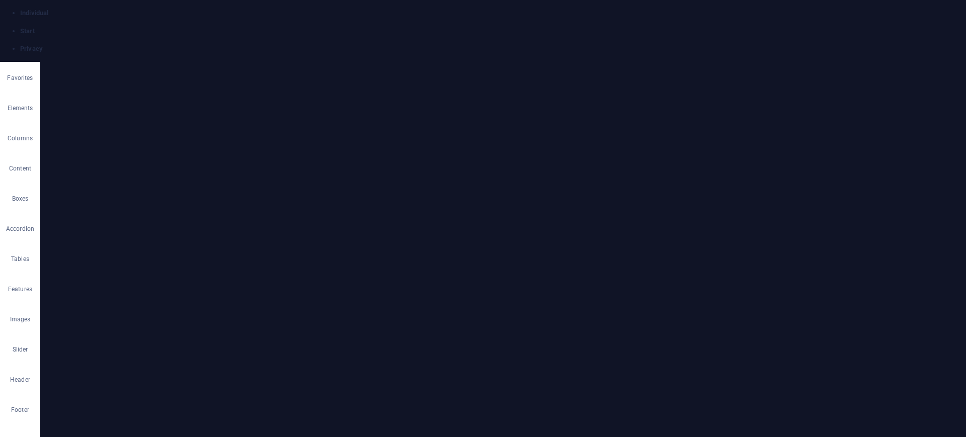
click at [110, 88] on h4 "Style" at bounding box center [111, 84] width 33 height 21
click at [192, 136] on h4 "Visible" at bounding box center [127, 133] width 158 height 18
click at [174, 159] on h4 "Spacing" at bounding box center [127, 162] width 158 height 24
click at [174, 159] on h4 "Spacing" at bounding box center [127, 159] width 158 height 18
click at [165, 190] on h4 "Border" at bounding box center [127, 189] width 158 height 24
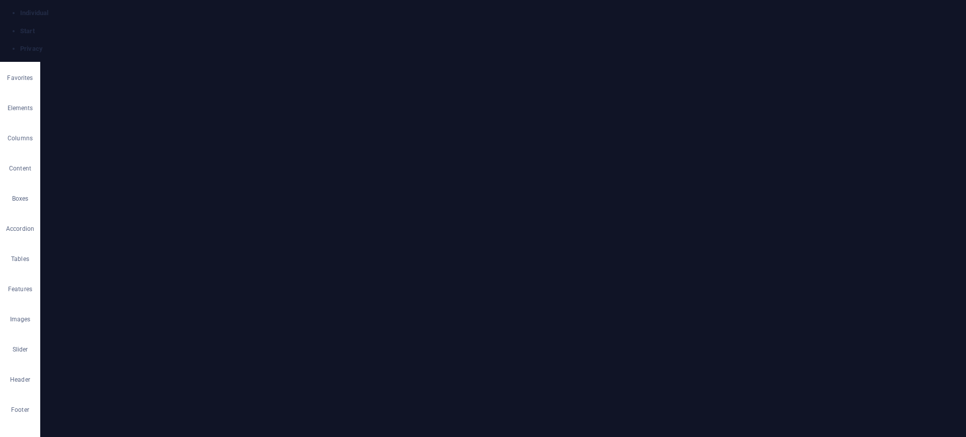
click at [165, 190] on h4 "Border" at bounding box center [127, 186] width 158 height 18
click at [151, 209] on h4 "Shadow" at bounding box center [127, 215] width 158 height 24
click at [151, 209] on h4 "Shadow" at bounding box center [127, 212] width 158 height 18
click at [141, 243] on h4 "Text Shadow" at bounding box center [127, 241] width 158 height 24
click at [141, 243] on h4 "Text Shadow" at bounding box center [127, 238] width 158 height 18
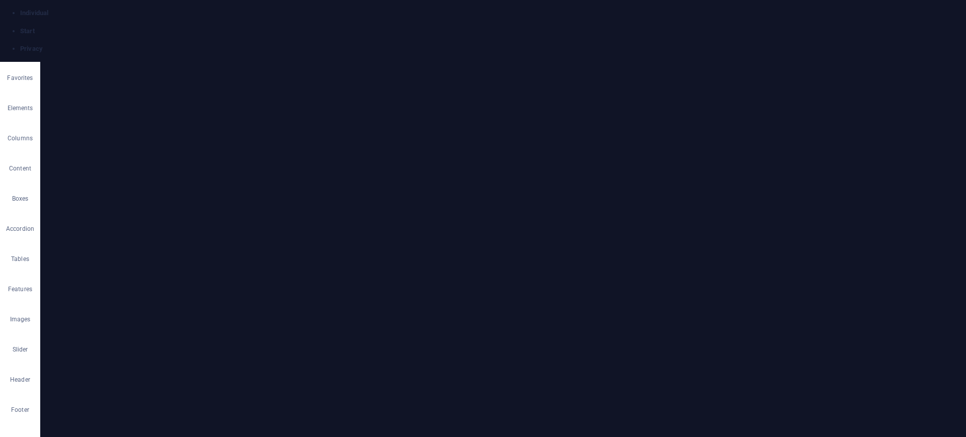
click at [133, 266] on h4 "Positioning" at bounding box center [127, 267] width 158 height 24
click at [133, 266] on h4 "Positioning" at bounding box center [127, 264] width 158 height 18
click at [125, 290] on h4 "Transform" at bounding box center [127, 293] width 158 height 24
click at [125, 290] on h4 "Transform" at bounding box center [127, 290] width 158 height 18
click at [123, 321] on h4 "ID & Class" at bounding box center [127, 319] width 158 height 24
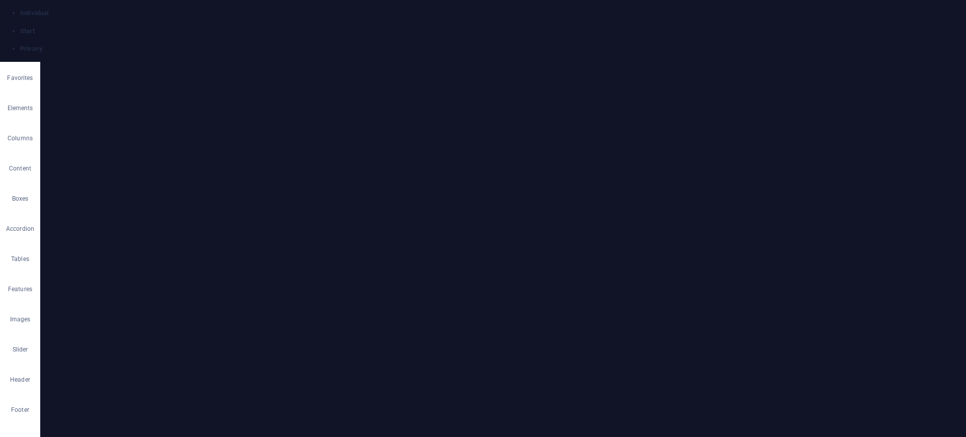
click at [123, 321] on h4 "ID & Class" at bounding box center [127, 316] width 158 height 18
click at [116, 339] on h4 "Animation" at bounding box center [127, 346] width 158 height 24
click at [116, 339] on h4 "Animation" at bounding box center [127, 343] width 158 height 18
click at [106, 349] on h4 "Miscellaneous" at bounding box center [127, 372] width 158 height 24
click at [106, 349] on h4 "Miscellaneous" at bounding box center [127, 369] width 158 height 18
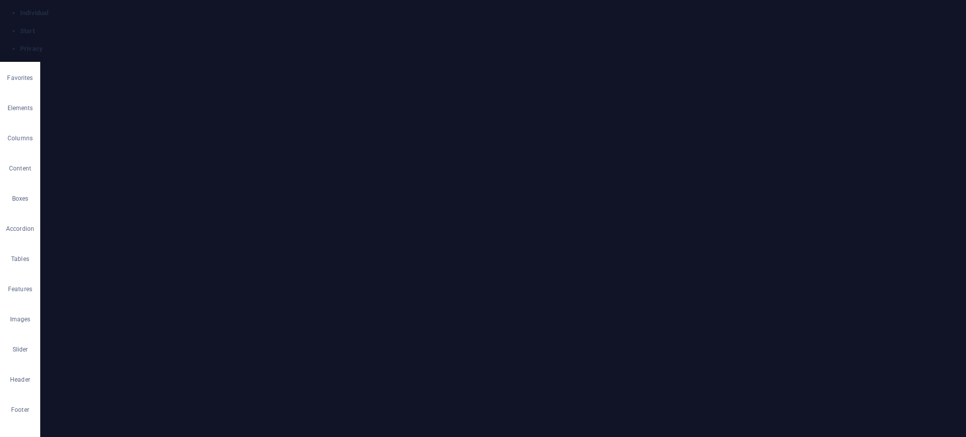
click at [154, 84] on icon at bounding box center [152, 79] width 49 height 10
click at [181, 137] on span "Element" at bounding box center [182, 136] width 28 height 12
click at [117, 135] on span "Color / Gradient" at bounding box center [129, 136] width 44 height 12
click at [77, 135] on span "None" at bounding box center [79, 136] width 22 height 12
click at [202, 56] on icon at bounding box center [204, 57] width 6 height 8
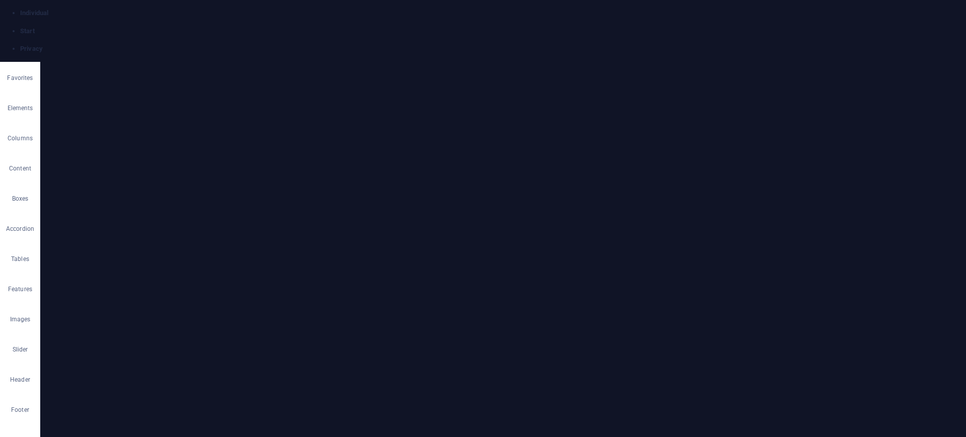
click at [295, 201] on span "H2" at bounding box center [298, 201] width 8 height 6
click at [21, 144] on icon "button" at bounding box center [20, 141] width 12 height 12
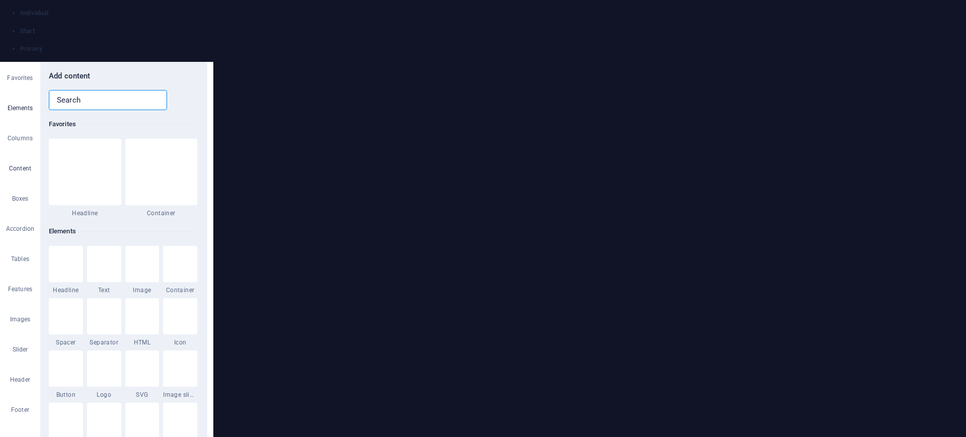
scroll to position [1761, 0]
click at [18, 112] on icon "button" at bounding box center [20, 111] width 12 height 12
click at [18, 82] on icon "button" at bounding box center [20, 80] width 12 height 12
click at [21, 49] on icon "button" at bounding box center [20, 50] width 12 height 12
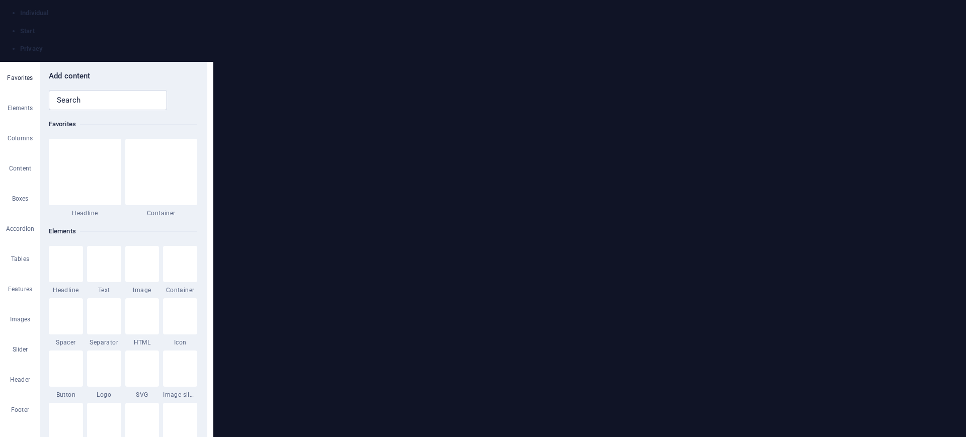
click at [199, 52] on icon "close panel" at bounding box center [199, 55] width 12 height 12
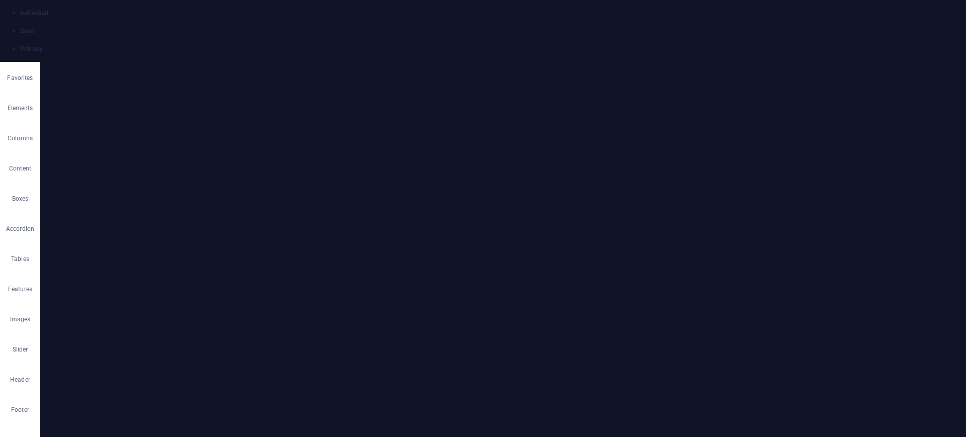
click at [270, 201] on icon at bounding box center [268, 201] width 7 height 12
click at [179, 284] on h4 "Accessibility" at bounding box center [127, 283] width 158 height 18
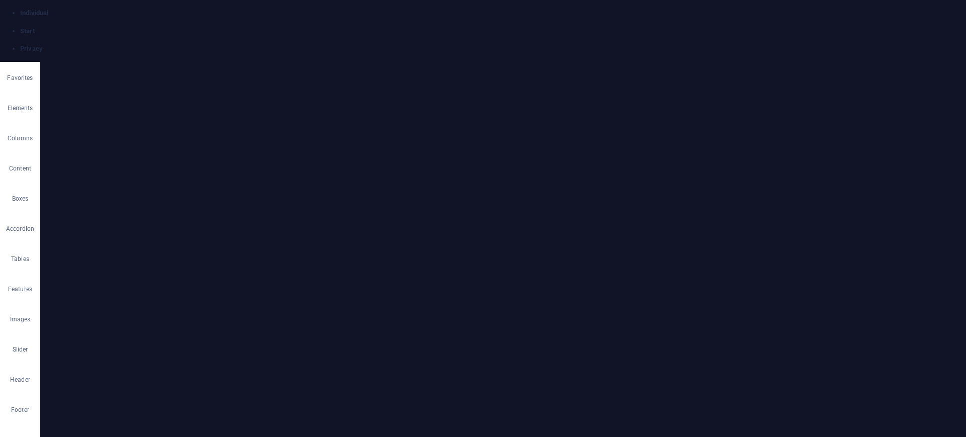
click at [106, 91] on h4 "Style" at bounding box center [111, 84] width 33 height 21
click at [182, 88] on h4 "Link" at bounding box center [184, 84] width 45 height 21
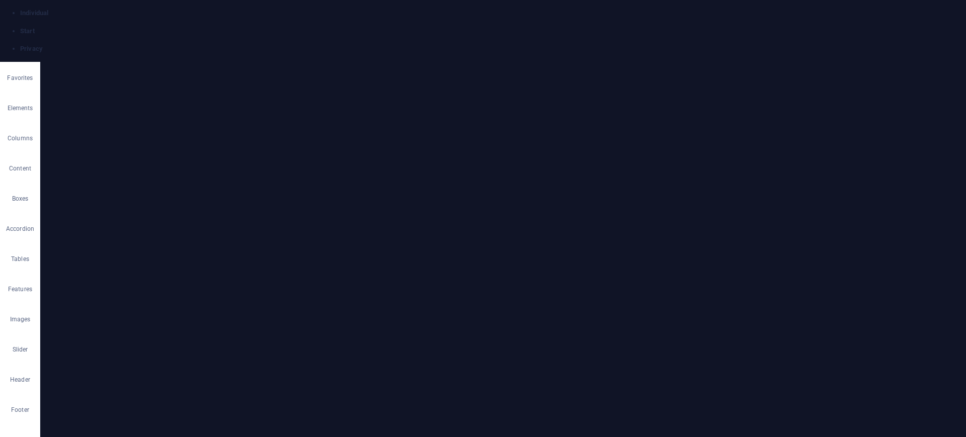
click at [126, 85] on h4 "Style" at bounding box center [136, 84] width 51 height 21
click at [83, 87] on h4 "Headline" at bounding box center [79, 84] width 62 height 21
click at [105, 111] on h4 "Settings" at bounding box center [127, 116] width 158 height 24
click at [171, 134] on span "H5" at bounding box center [173, 136] width 7 height 12
click at [147, 154] on icon at bounding box center [147, 152] width 7 height 12
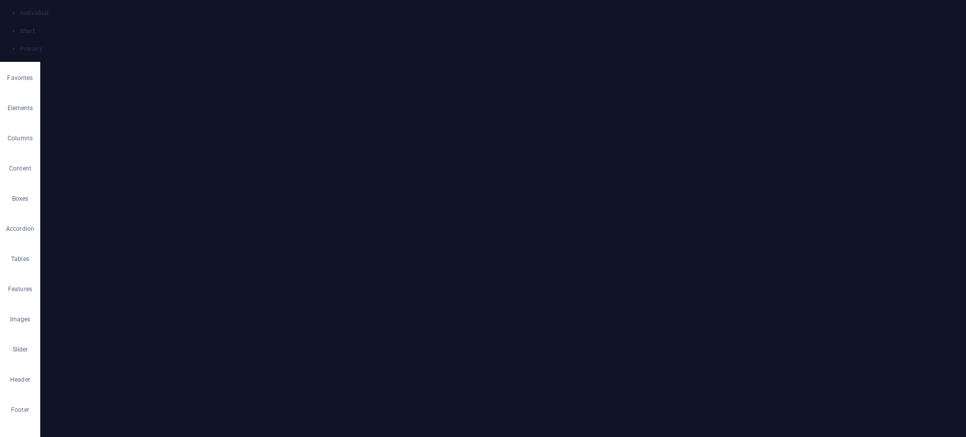
click at [269, 26] on icon "save" at bounding box center [271, 28] width 12 height 12
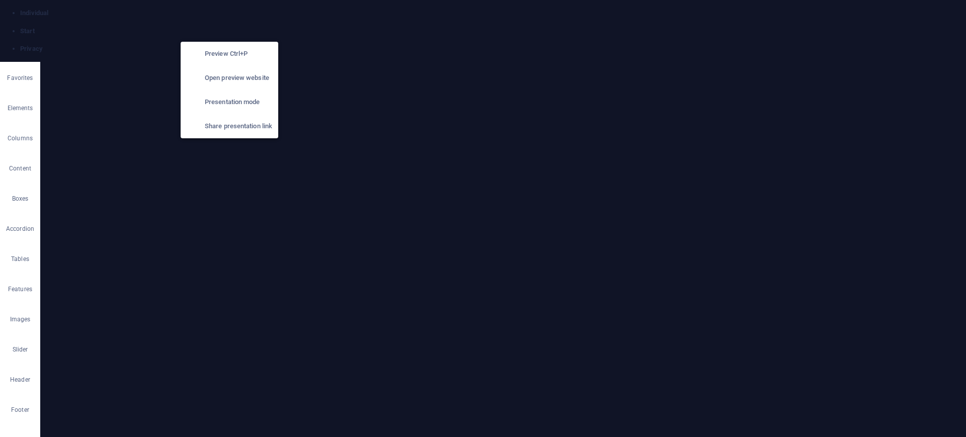
click at [230, 27] on icon "button" at bounding box center [230, 28] width 12 height 12
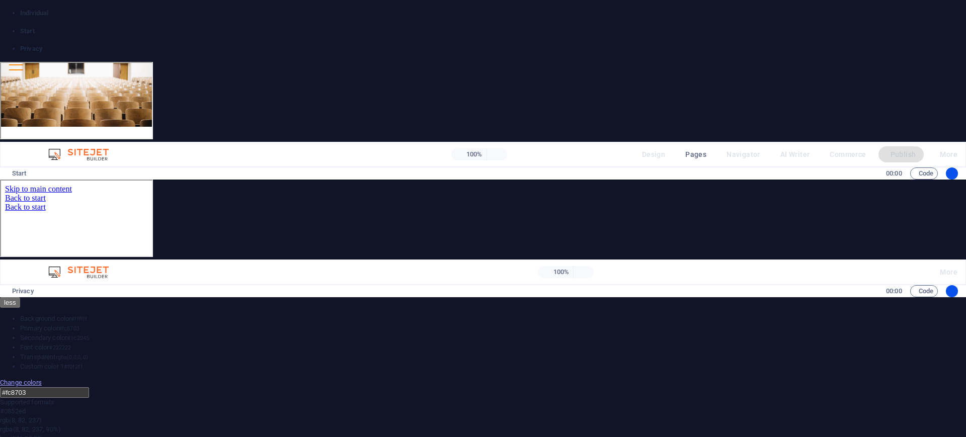
scroll to position [0, 0]
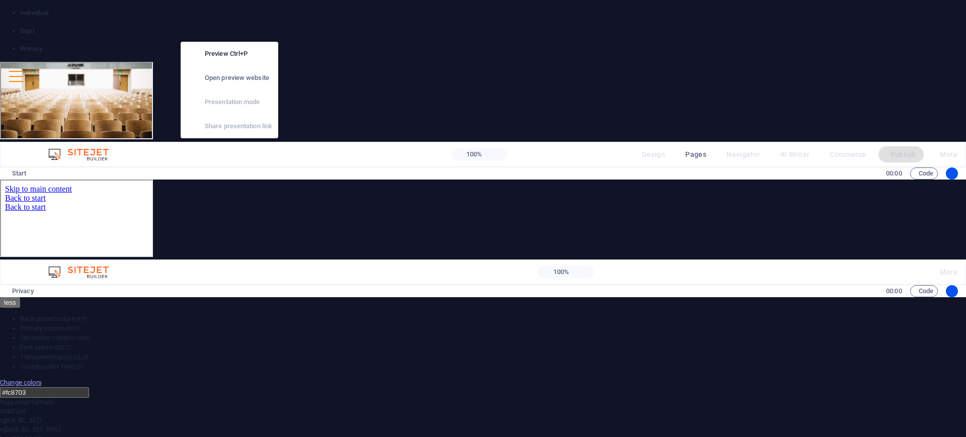
click at [230, 29] on icon "button" at bounding box center [230, 28] width 12 height 12
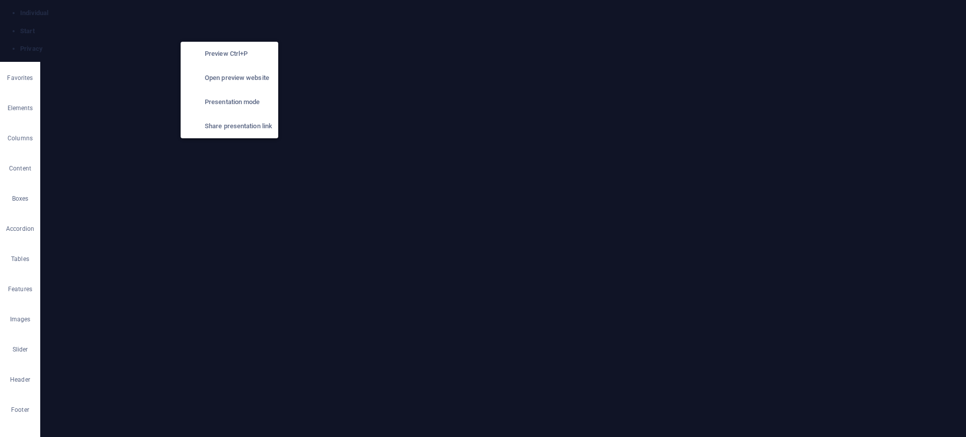
click at [229, 78] on h6 "Open preview website" at bounding box center [238, 78] width 67 height 12
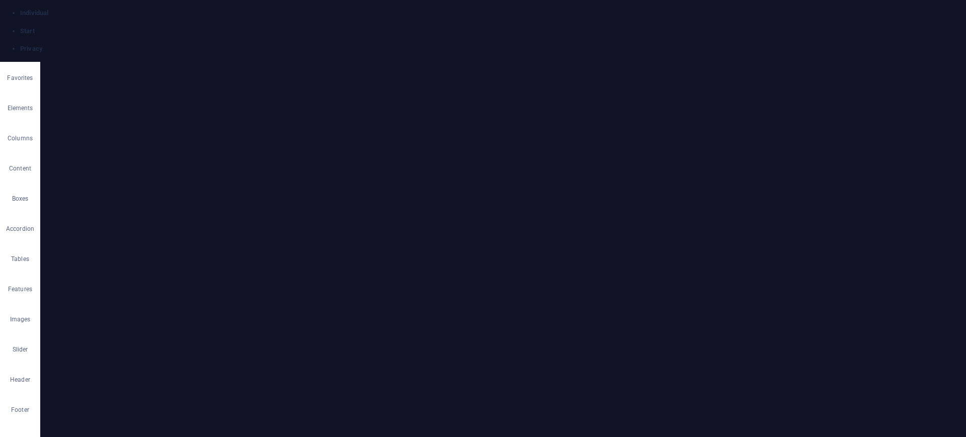
scroll to position [1006, 0]
click at [203, 56] on icon at bounding box center [204, 57] width 6 height 8
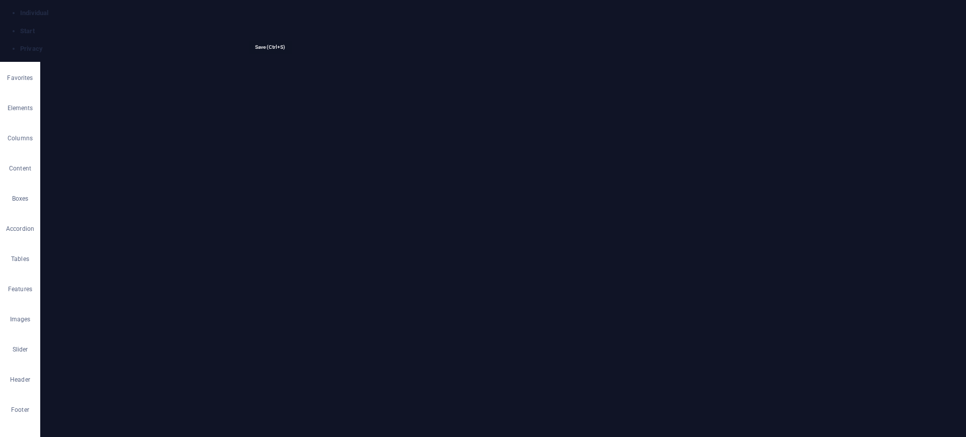
click at [270, 26] on icon "save" at bounding box center [271, 28] width 12 height 12
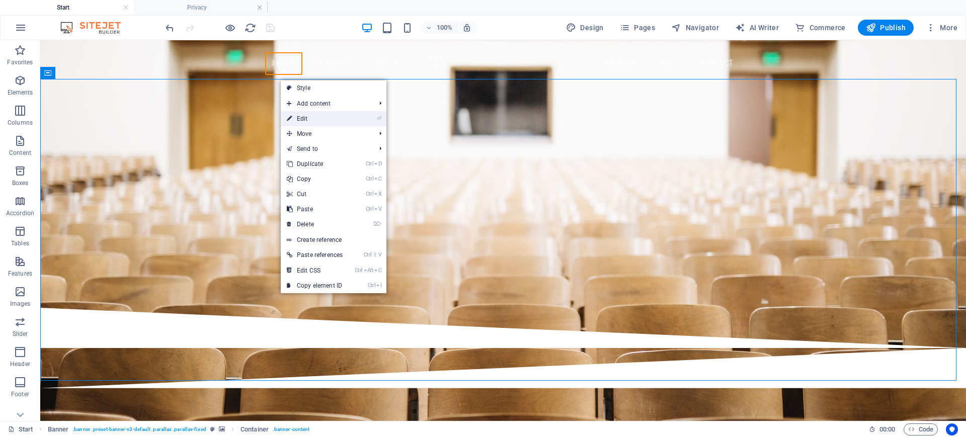
click at [318, 119] on link "⏎ Edit" at bounding box center [315, 118] width 68 height 15
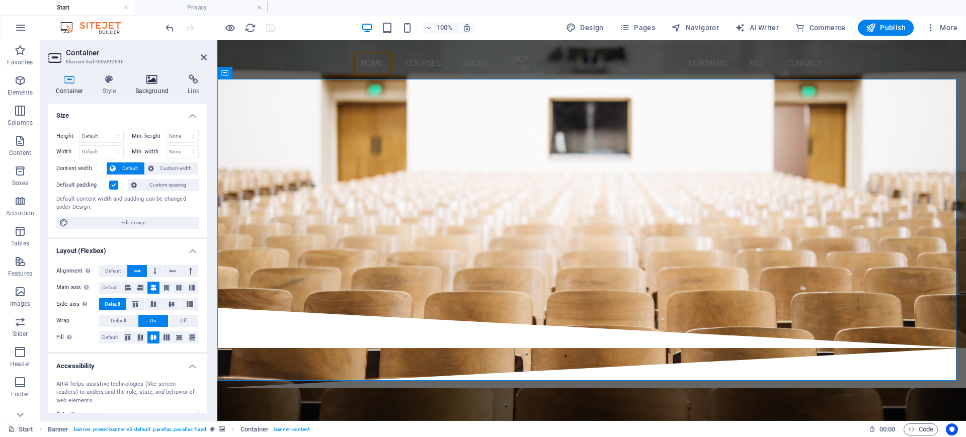
click at [157, 92] on h4 "Background" at bounding box center [154, 84] width 53 height 21
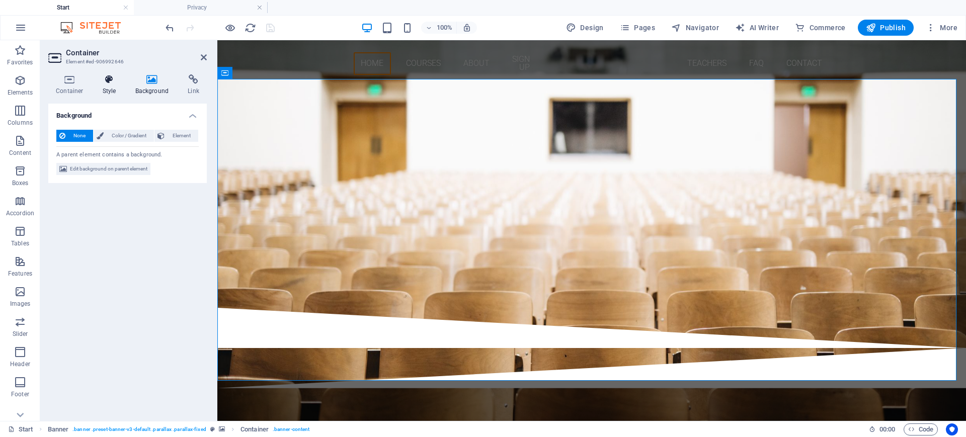
click at [104, 87] on h4 "Style" at bounding box center [111, 84] width 33 height 21
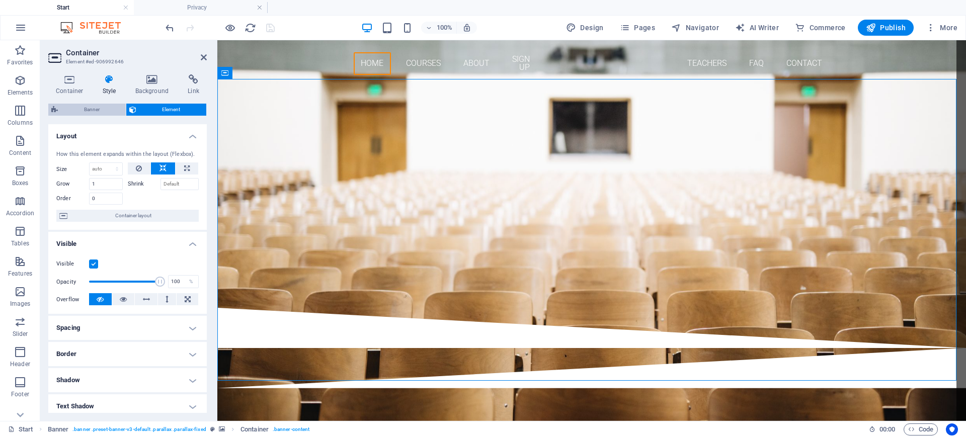
click at [94, 112] on span "Banner" at bounding box center [92, 110] width 62 height 12
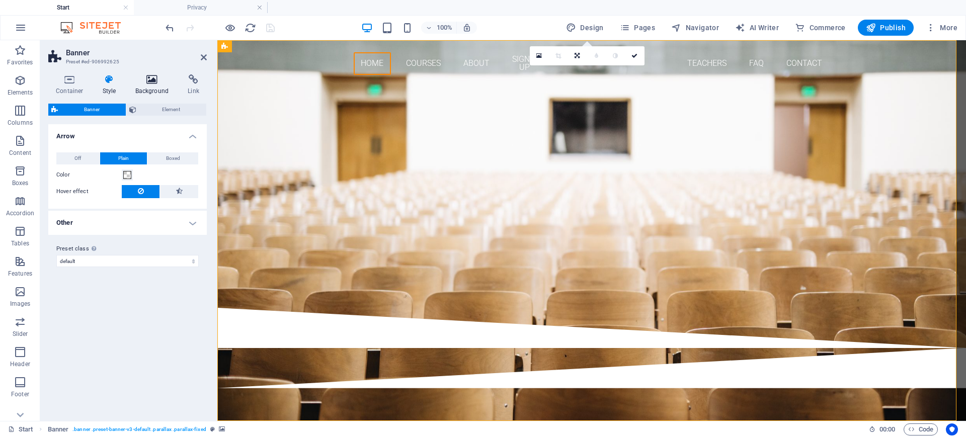
click at [147, 83] on icon at bounding box center [152, 79] width 49 height 10
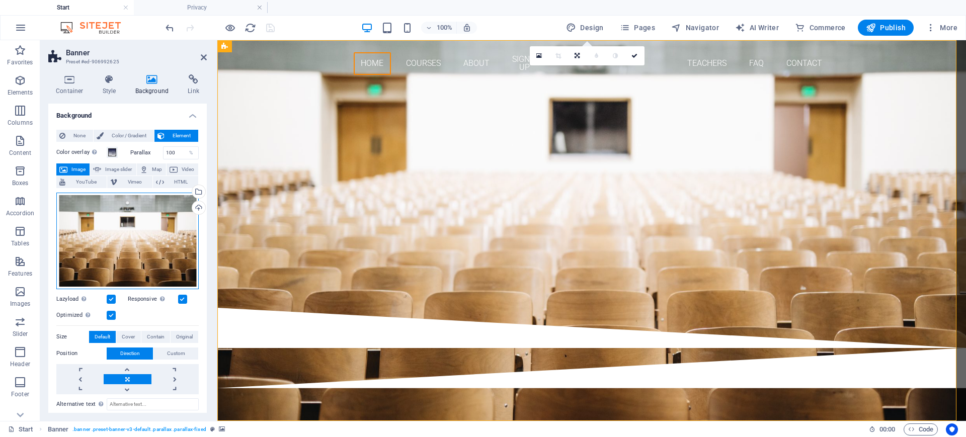
click at [122, 226] on div "Drag files here, click to choose files or select files from Files or our free s…" at bounding box center [127, 241] width 142 height 97
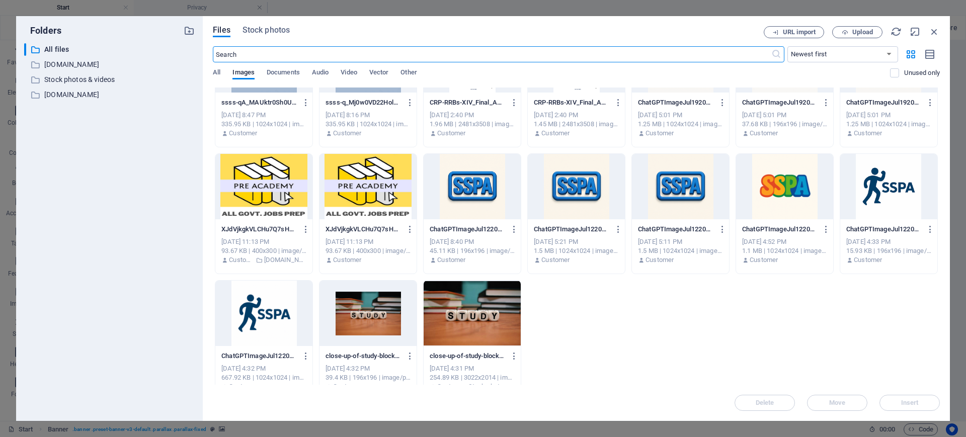
scroll to position [331, 0]
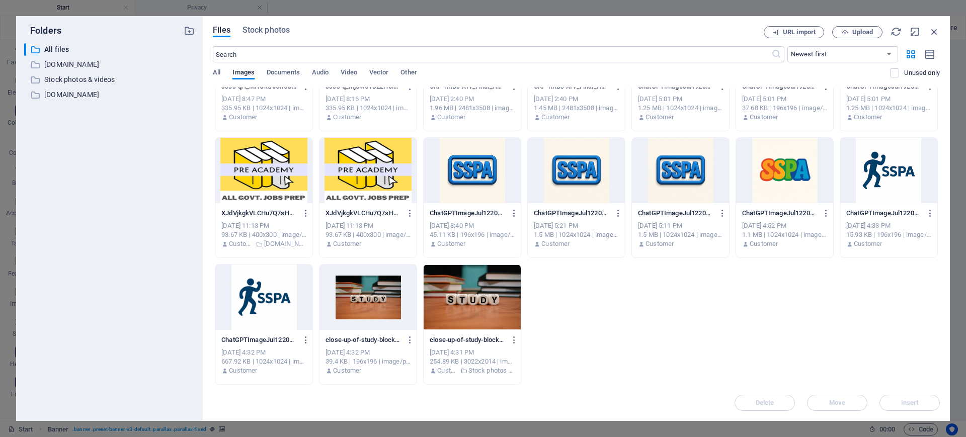
click at [454, 302] on div at bounding box center [472, 297] width 97 height 65
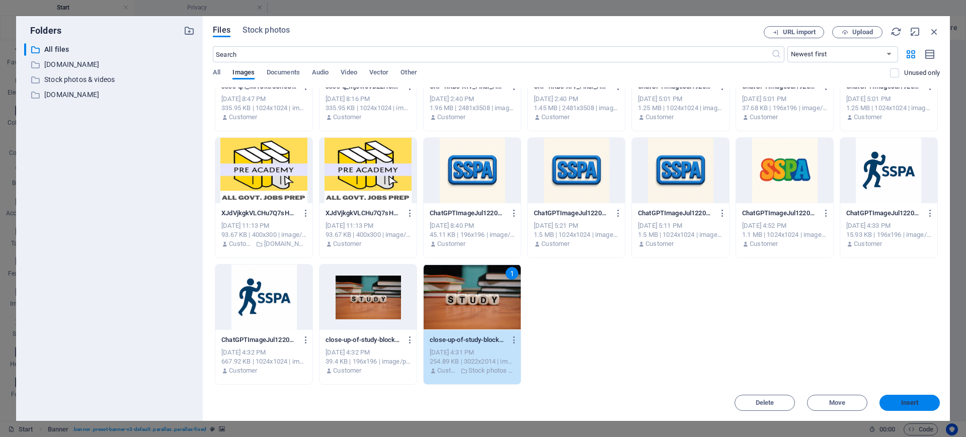
click at [772, 349] on span "Insert" at bounding box center [910, 403] width 18 height 6
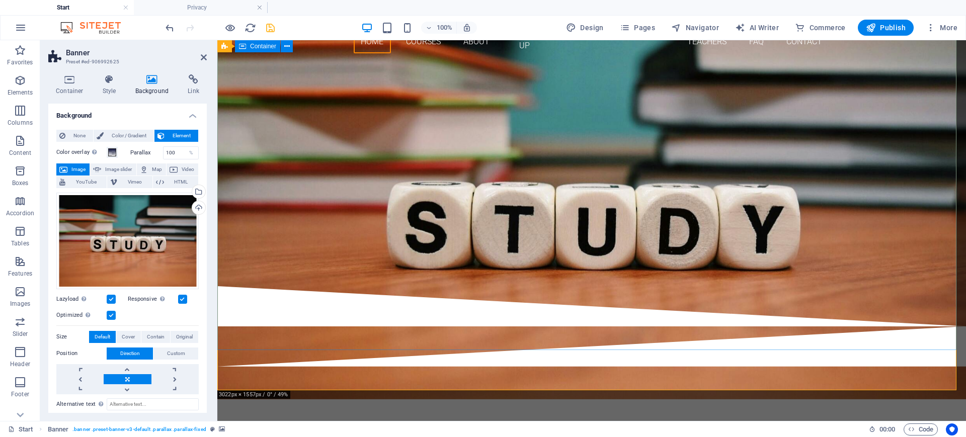
scroll to position [0, 0]
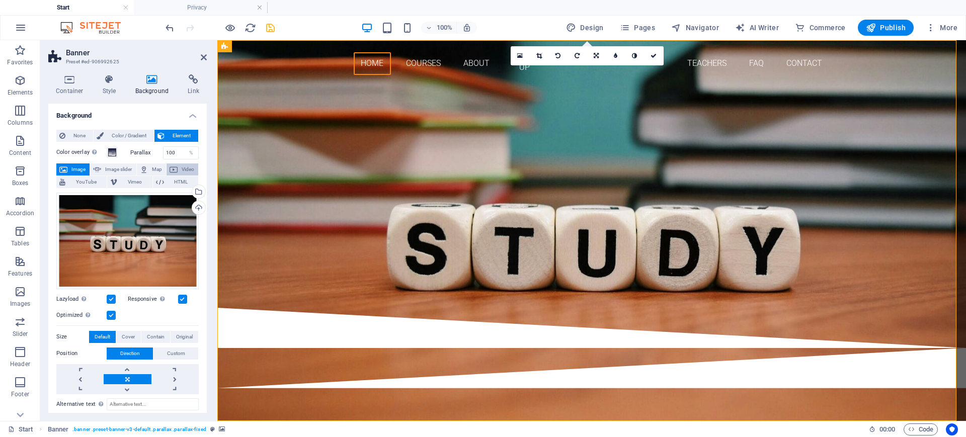
click at [176, 169] on button "Video" at bounding box center [183, 170] width 32 height 12
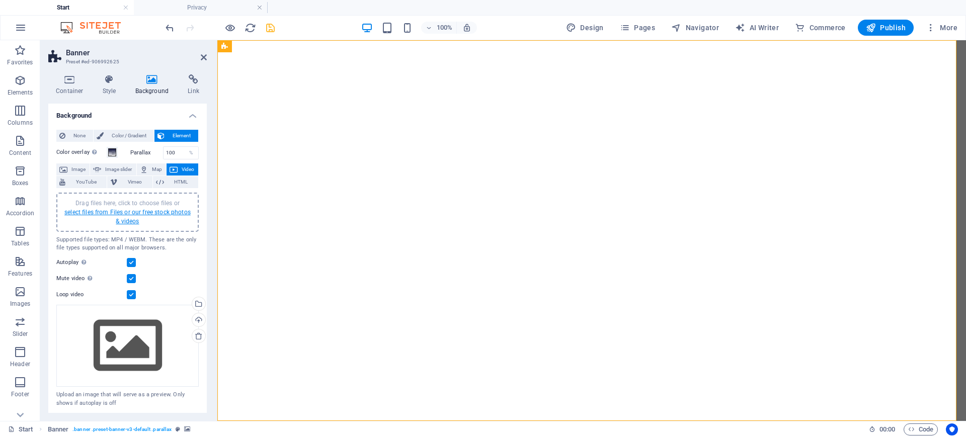
click at [118, 214] on link "select files from Files or our free stock photos & videos" at bounding box center [127, 217] width 126 height 16
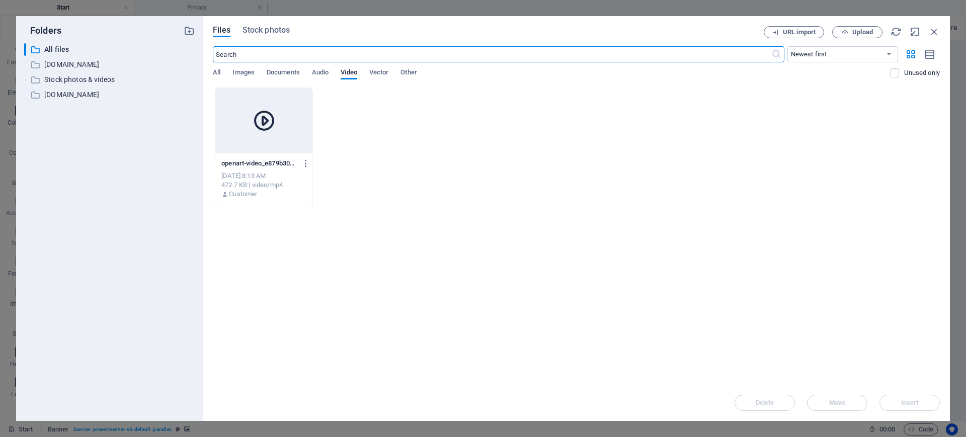
click at [277, 157] on div "openart-video_e879b307_1756927589363-G-sOffY2kzq-8HNfQvGrpg.mp4 openart-video_e…" at bounding box center [263, 163] width 85 height 16
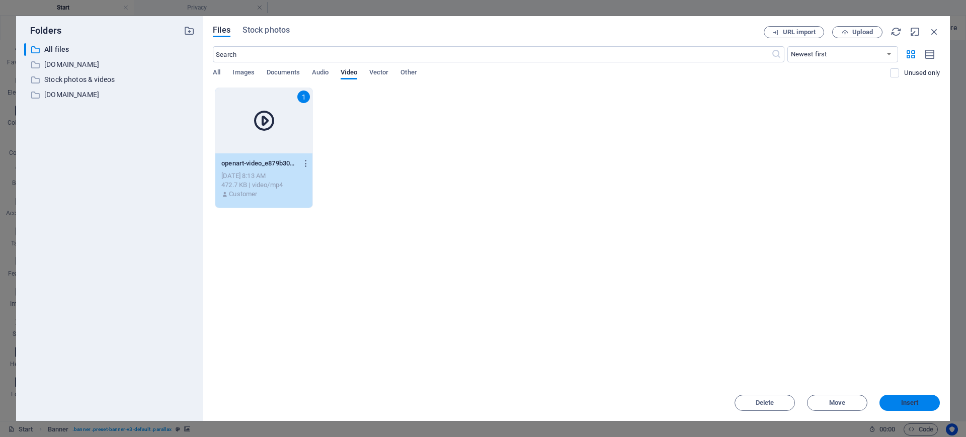
click at [772, 349] on span "Insert" at bounding box center [910, 403] width 18 height 6
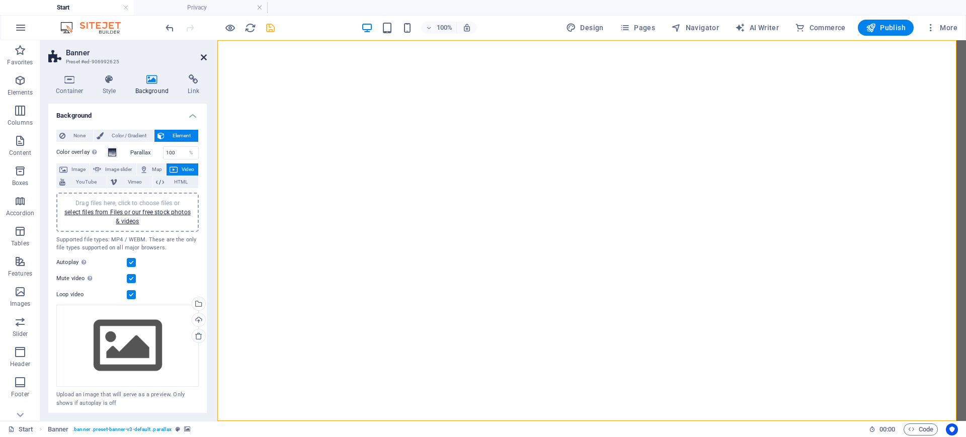
click at [205, 55] on icon at bounding box center [204, 57] width 6 height 8
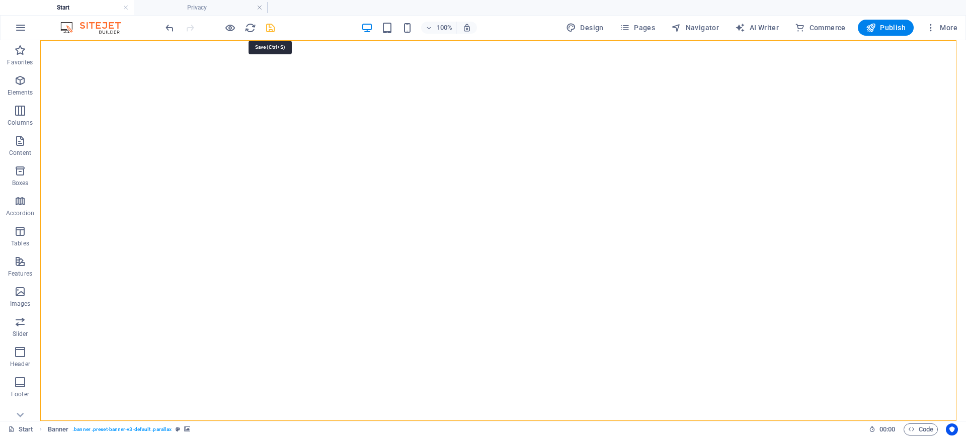
click at [270, 27] on icon "save" at bounding box center [271, 28] width 12 height 12
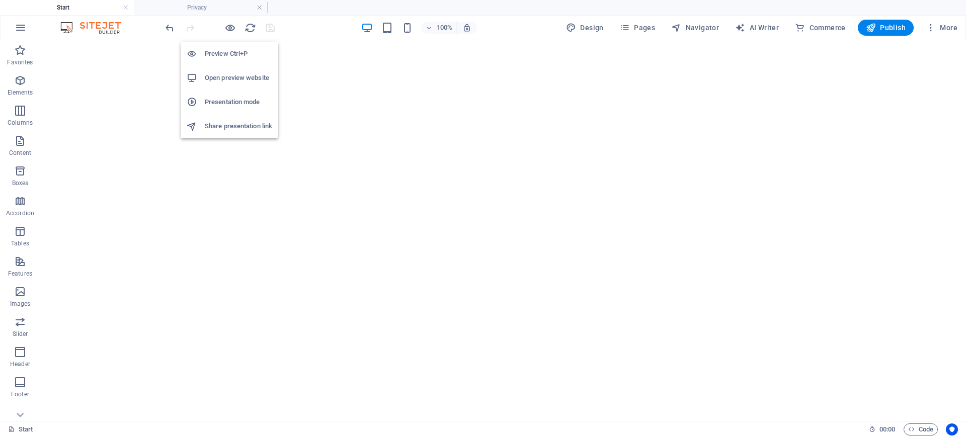
click at [229, 77] on h6 "Open preview website" at bounding box center [238, 78] width 67 height 12
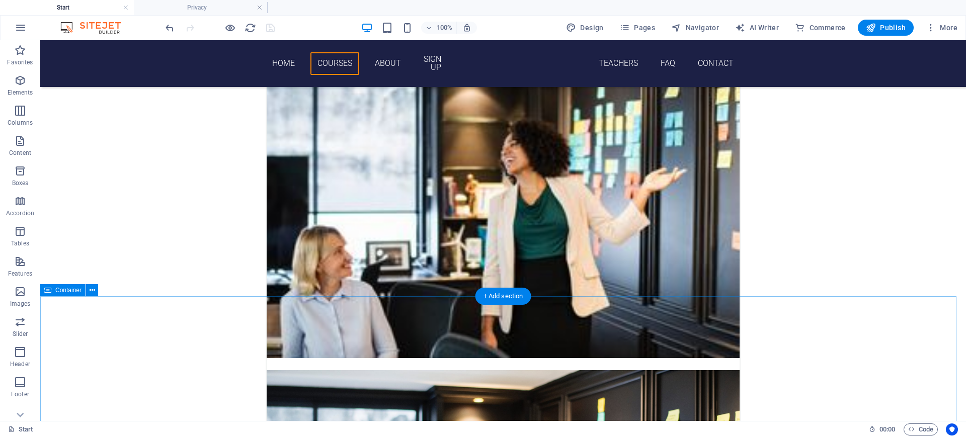
scroll to position [755, 0]
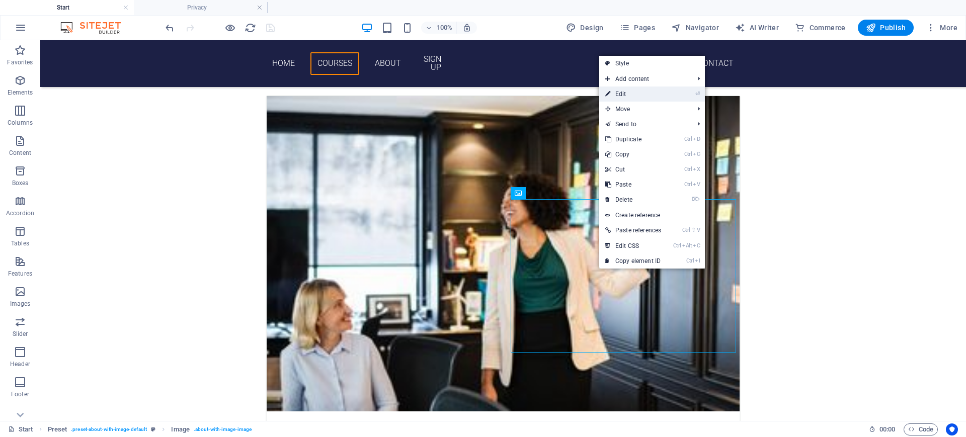
click at [626, 95] on link "⏎ Edit" at bounding box center [633, 94] width 68 height 15
select select "%"
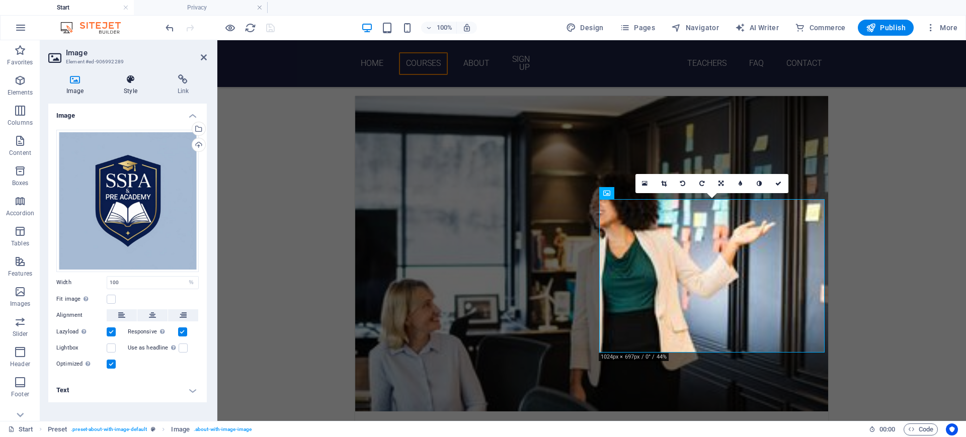
click at [132, 86] on h4 "Style" at bounding box center [132, 84] width 53 height 21
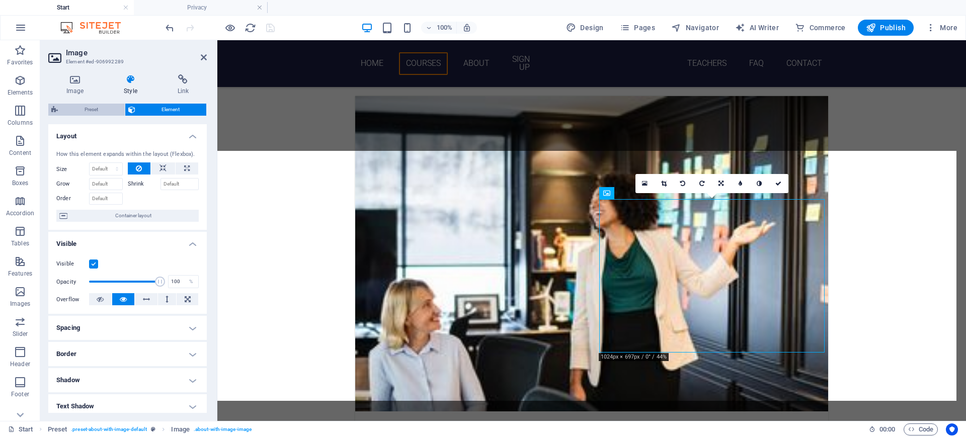
click at [87, 110] on span "Preset" at bounding box center [91, 110] width 61 height 12
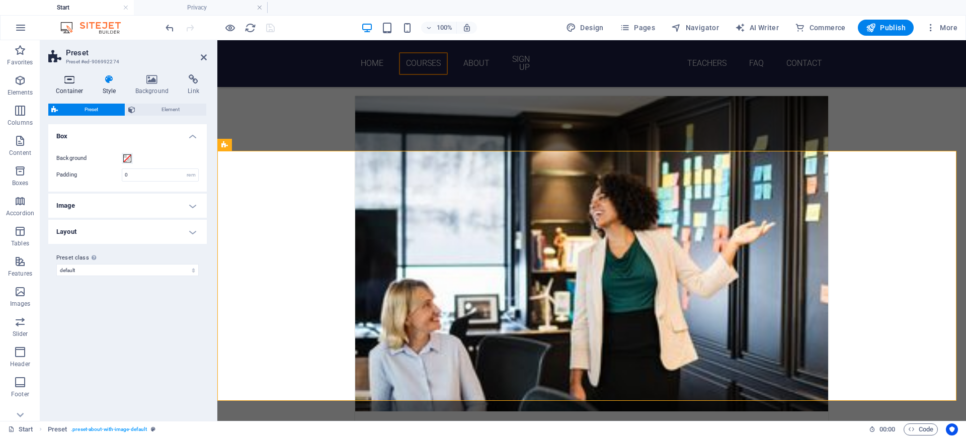
click at [83, 89] on h4 "Container" at bounding box center [71, 84] width 47 height 21
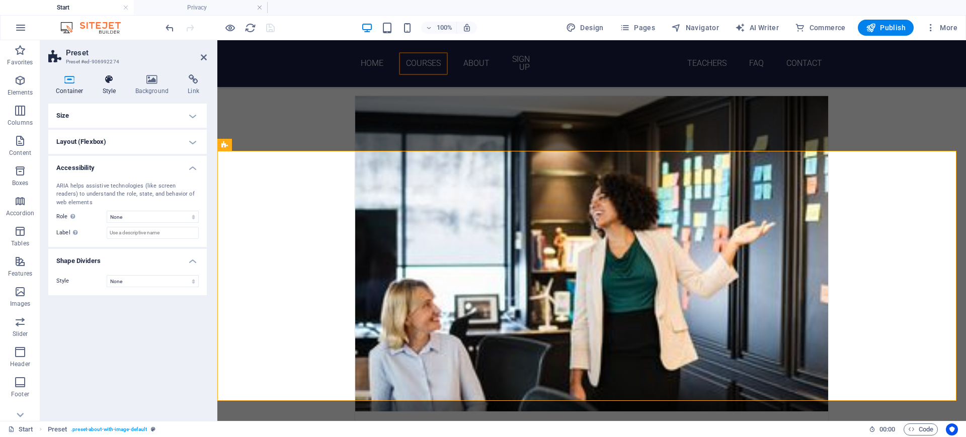
click at [106, 88] on h4 "Style" at bounding box center [111, 84] width 33 height 21
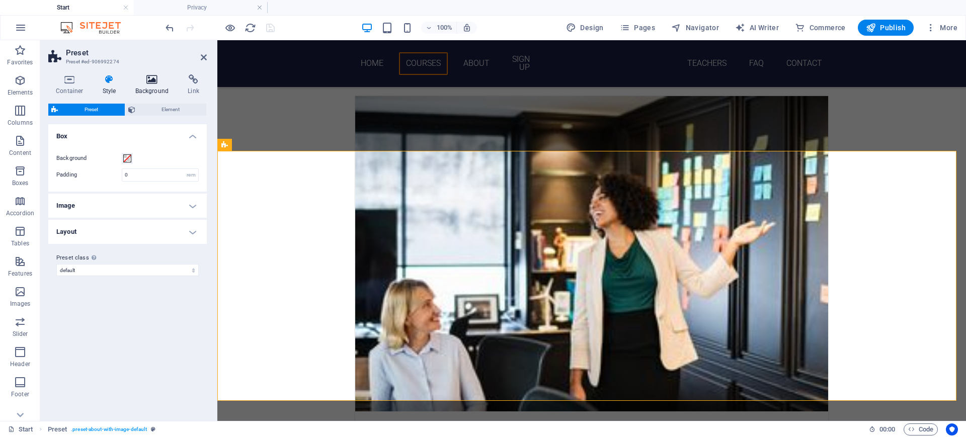
click at [151, 84] on icon at bounding box center [152, 79] width 49 height 10
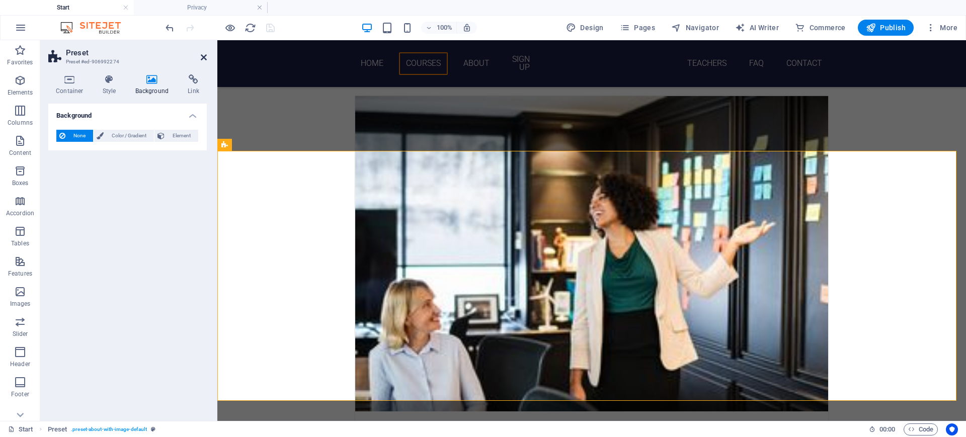
click at [202, 57] on icon at bounding box center [204, 57] width 6 height 8
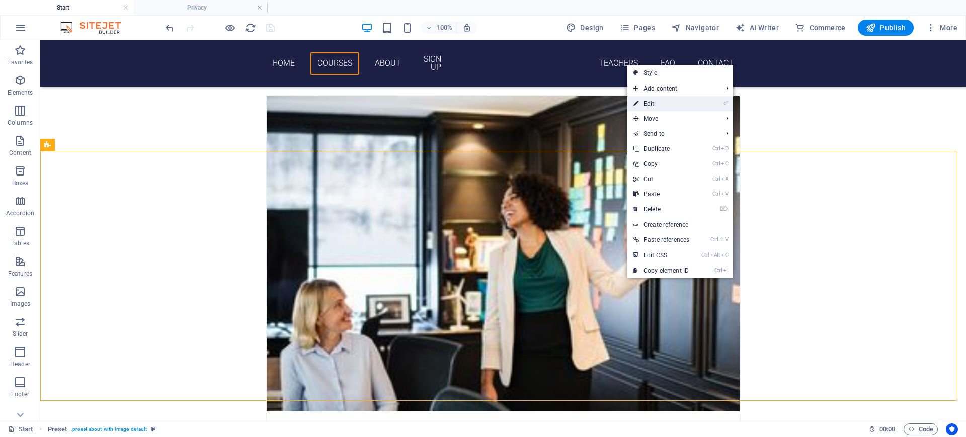
click at [657, 105] on link "⏎ Edit" at bounding box center [661, 103] width 68 height 15
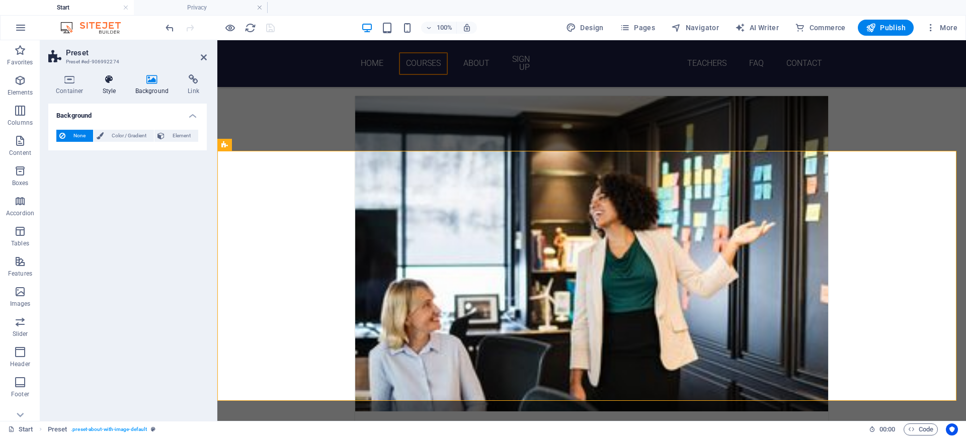
click at [113, 87] on h4 "Style" at bounding box center [111, 84] width 33 height 21
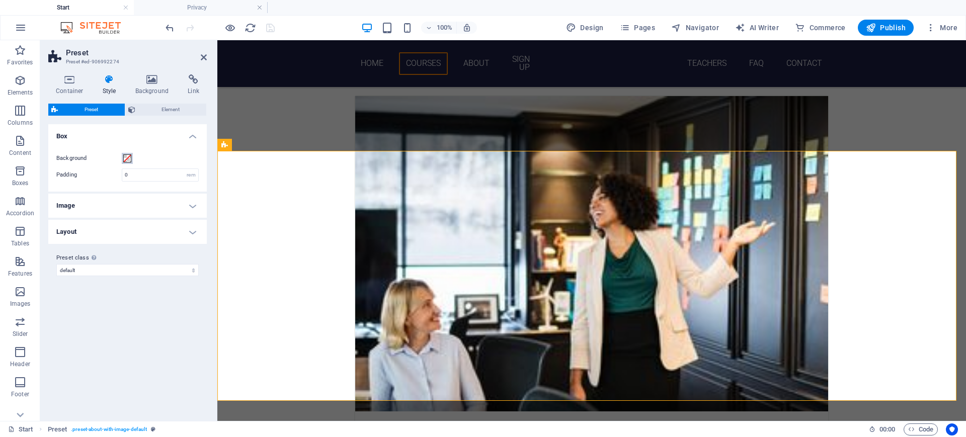
click at [126, 158] on span at bounding box center [127, 158] width 8 height 8
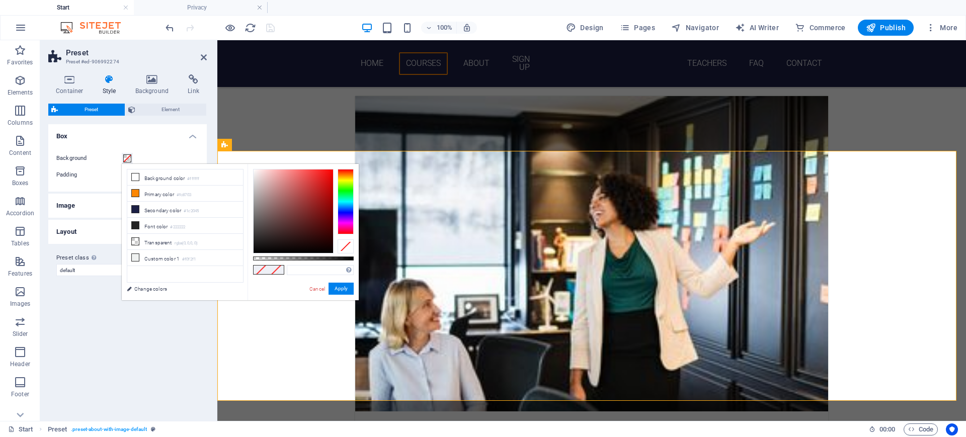
type input "#000000"
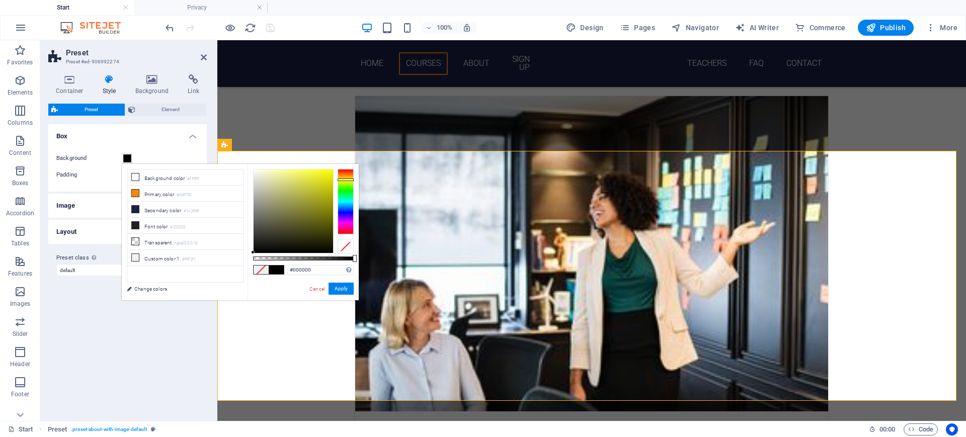
click at [346, 180] on div at bounding box center [346, 201] width 16 height 65
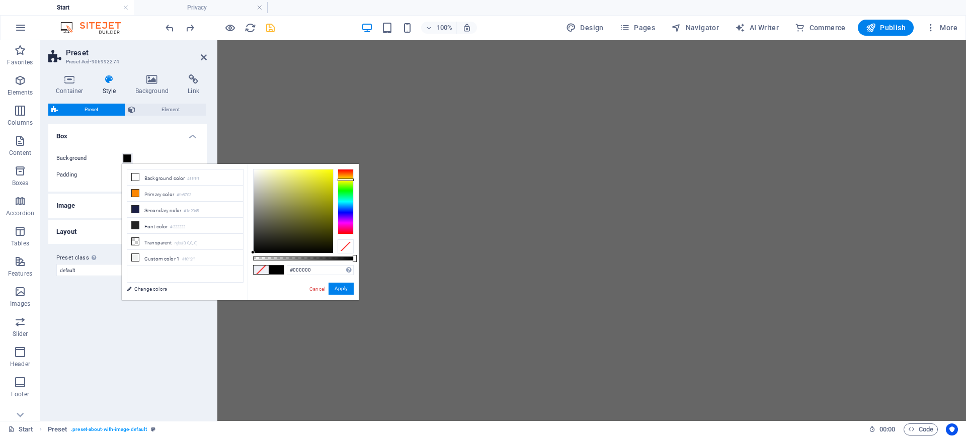
scroll to position [1, 0]
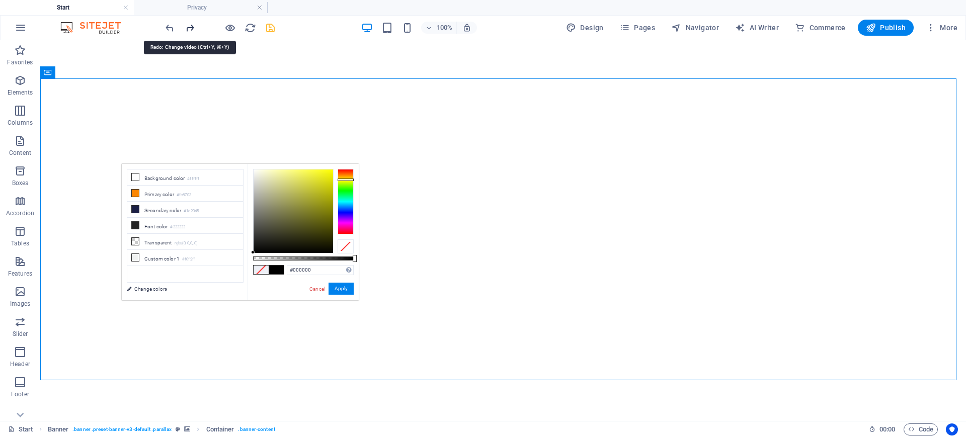
click at [190, 28] on icon "redo" at bounding box center [190, 28] width 12 height 12
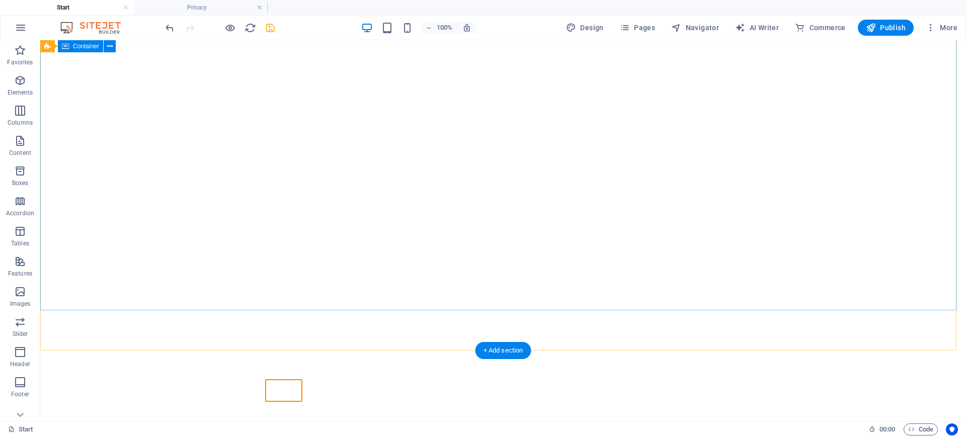
scroll to position [0, 0]
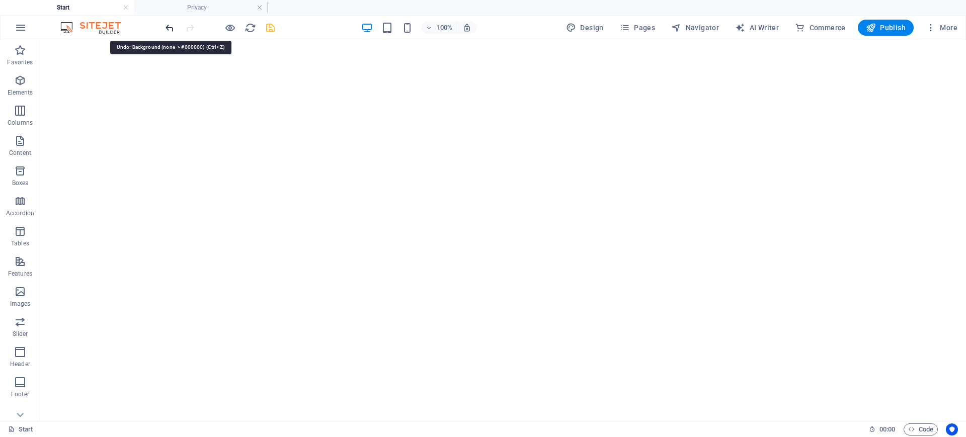
click at [171, 27] on icon "undo" at bounding box center [170, 28] width 12 height 12
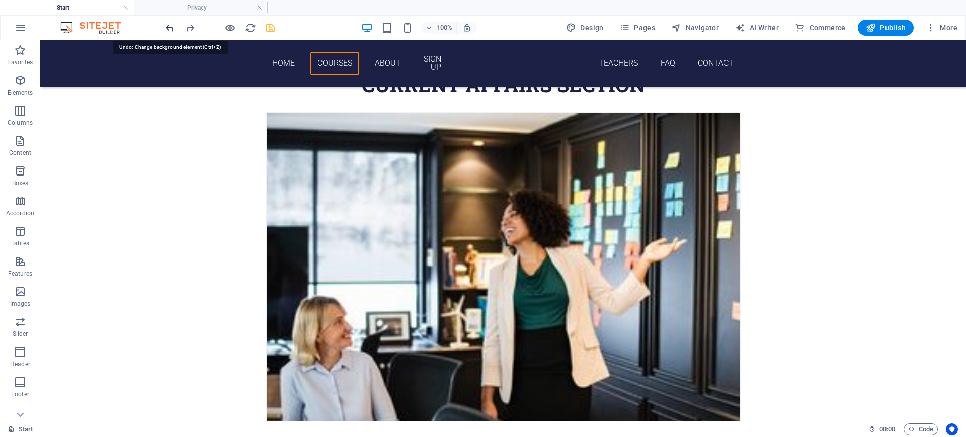
scroll to position [800, 0]
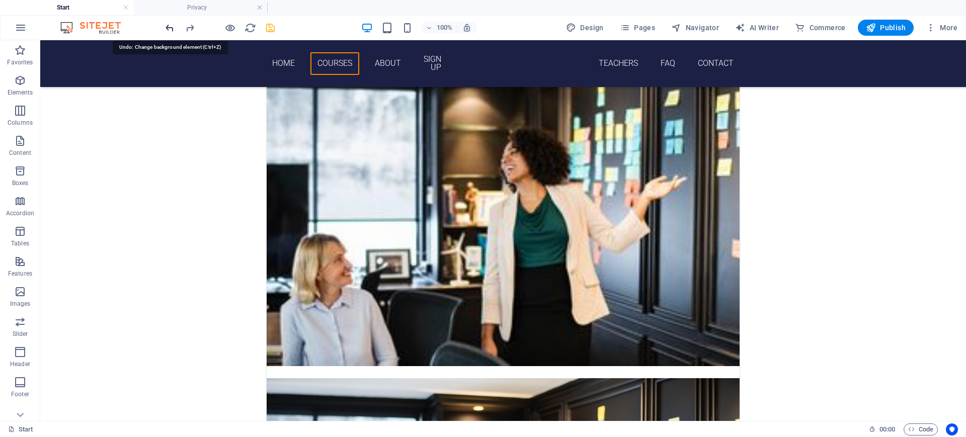
click at [171, 27] on icon "undo" at bounding box center [170, 28] width 12 height 12
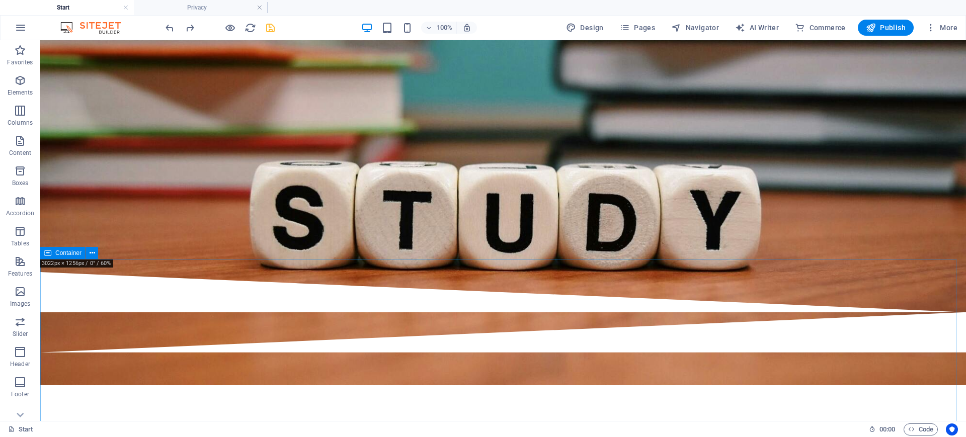
scroll to position [0, 0]
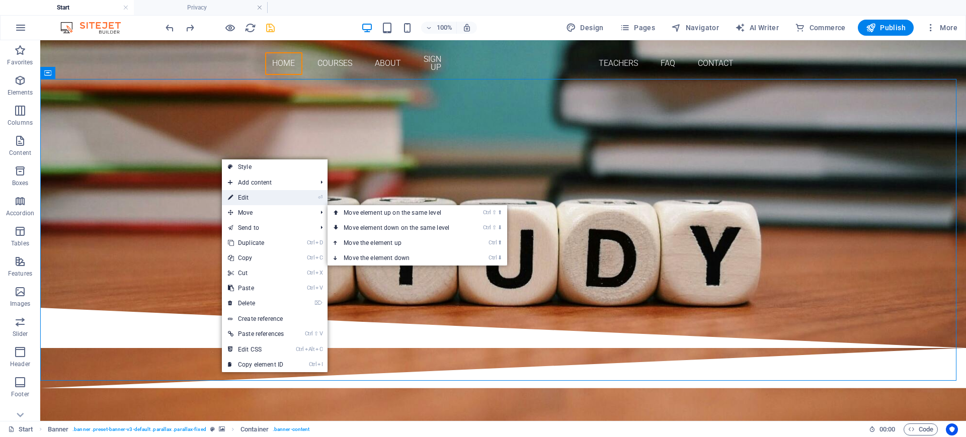
click at [252, 199] on link "⏎ Edit" at bounding box center [256, 197] width 68 height 15
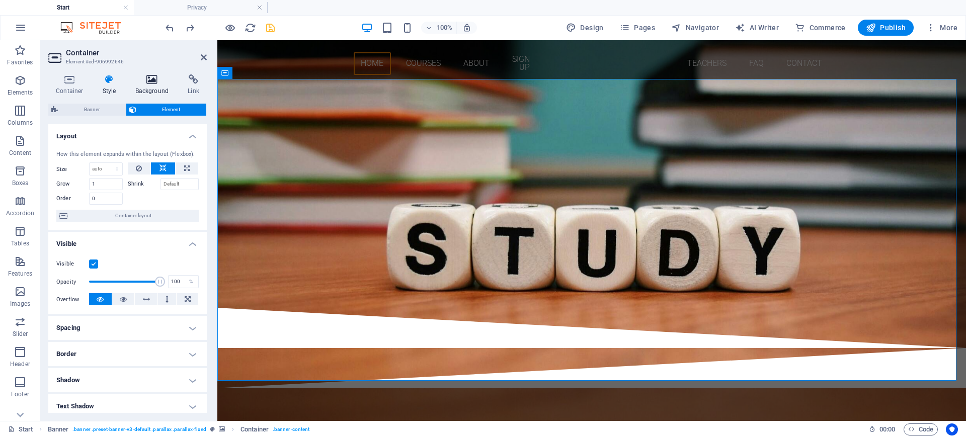
click at [151, 91] on h4 "Background" at bounding box center [154, 84] width 53 height 21
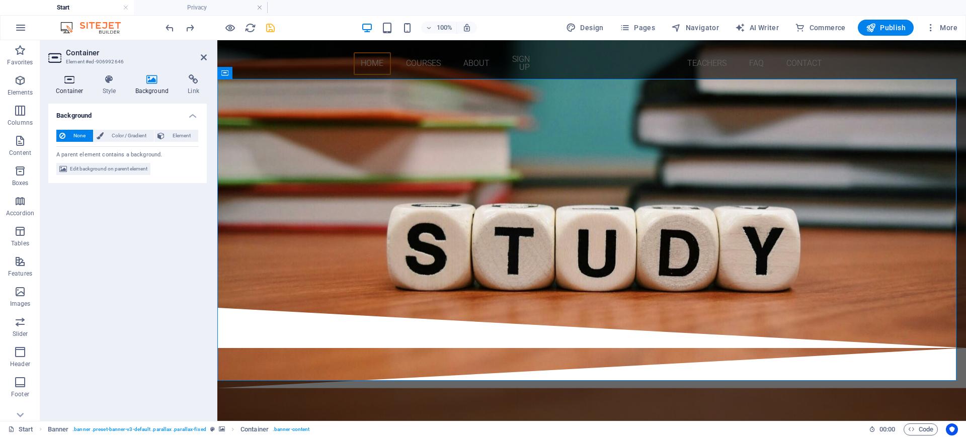
click at [62, 91] on h4 "Container" at bounding box center [71, 84] width 47 height 21
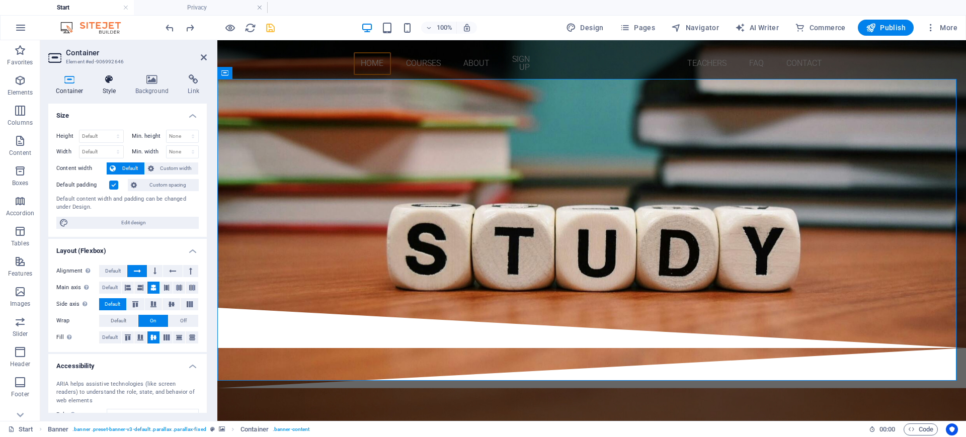
click at [108, 91] on h4 "Style" at bounding box center [111, 84] width 33 height 21
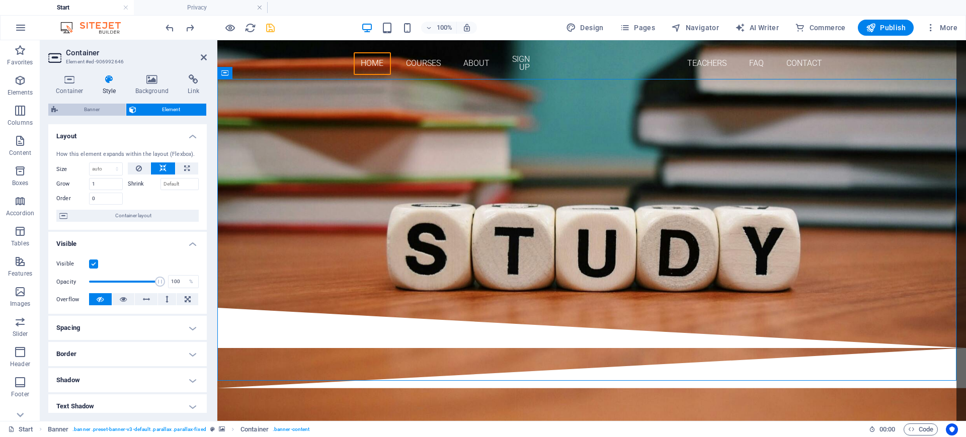
click at [86, 109] on span "Banner" at bounding box center [92, 110] width 62 height 12
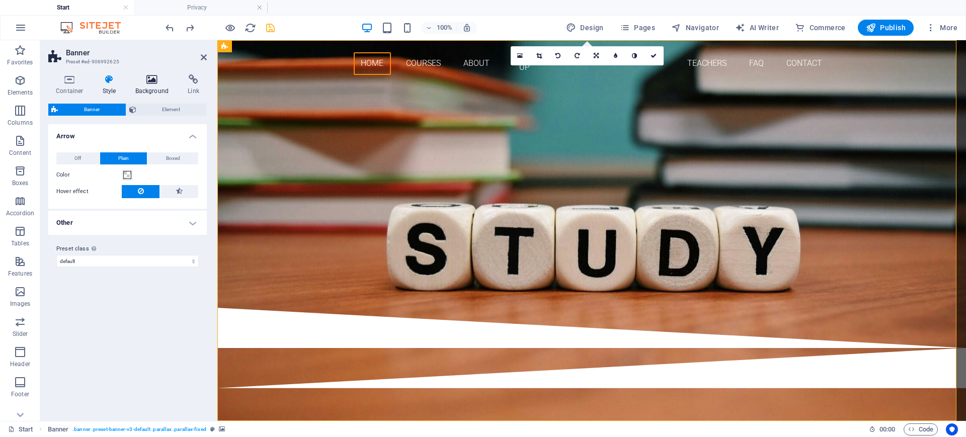
click at [141, 92] on h4 "Background" at bounding box center [154, 84] width 53 height 21
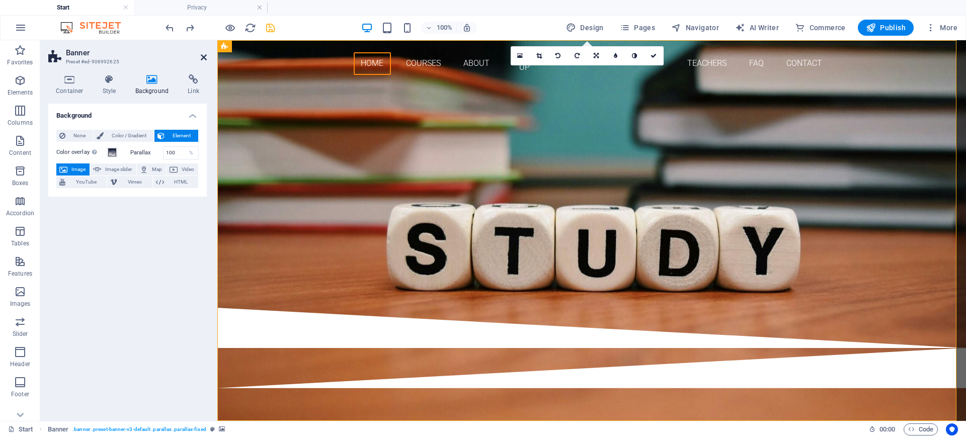
click at [204, 57] on icon at bounding box center [204, 57] width 6 height 8
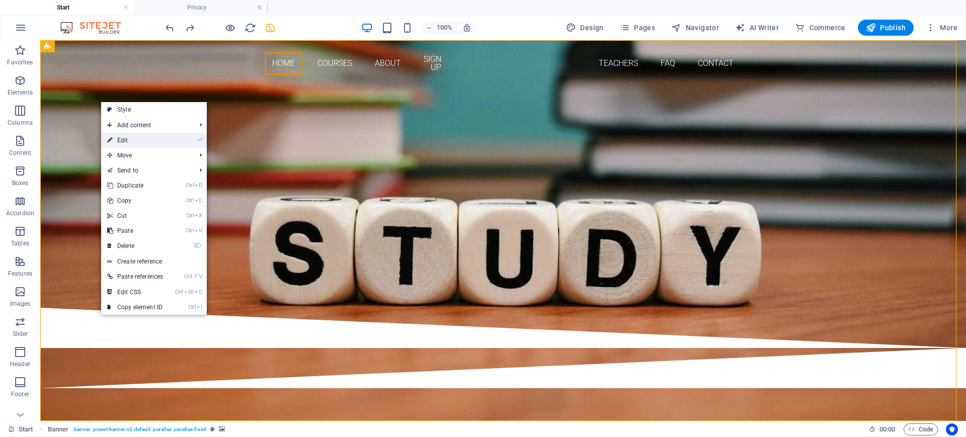
click at [130, 140] on link "⏎ Edit" at bounding box center [135, 140] width 68 height 15
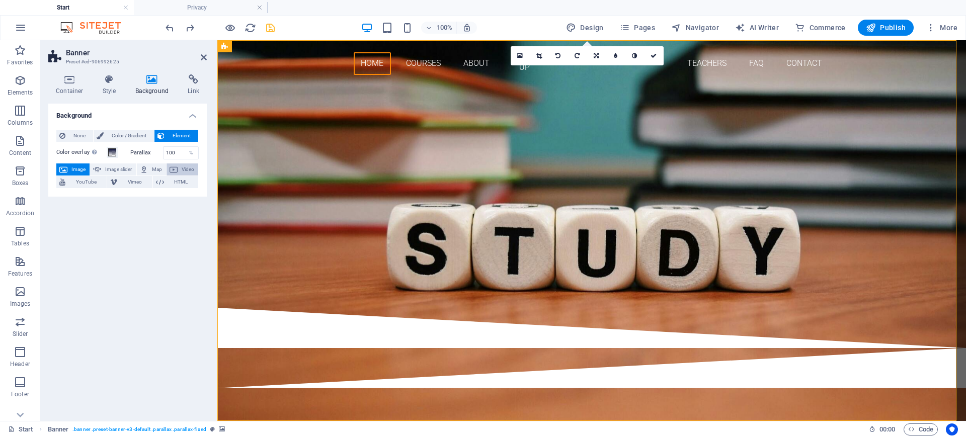
click at [180, 167] on button "Video" at bounding box center [183, 170] width 32 height 12
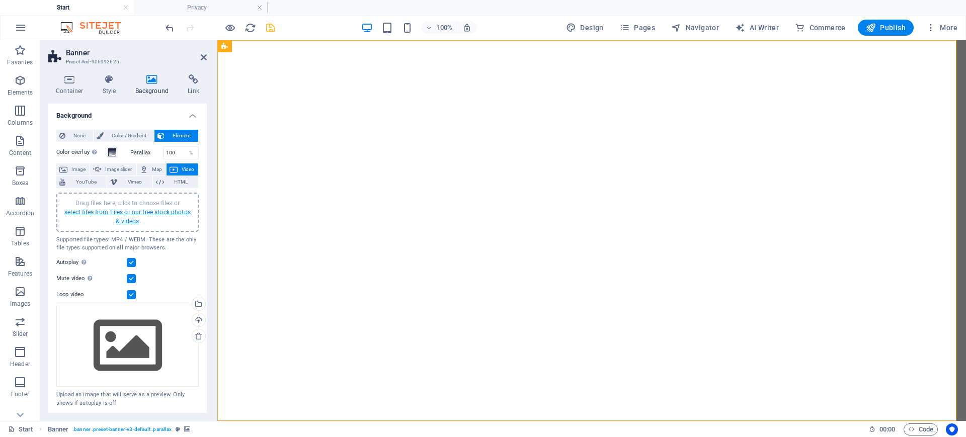
click at [135, 211] on link "select files from Files or our free stock photos & videos" at bounding box center [127, 217] width 126 height 16
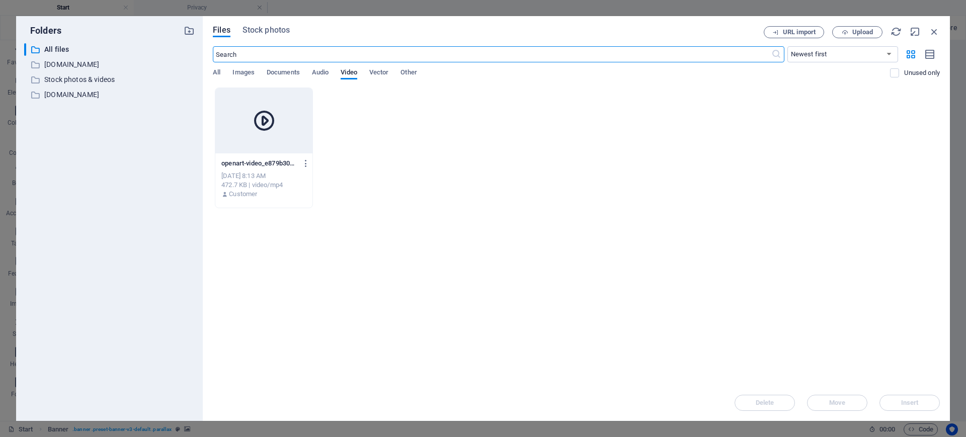
click at [240, 144] on div at bounding box center [263, 120] width 97 height 65
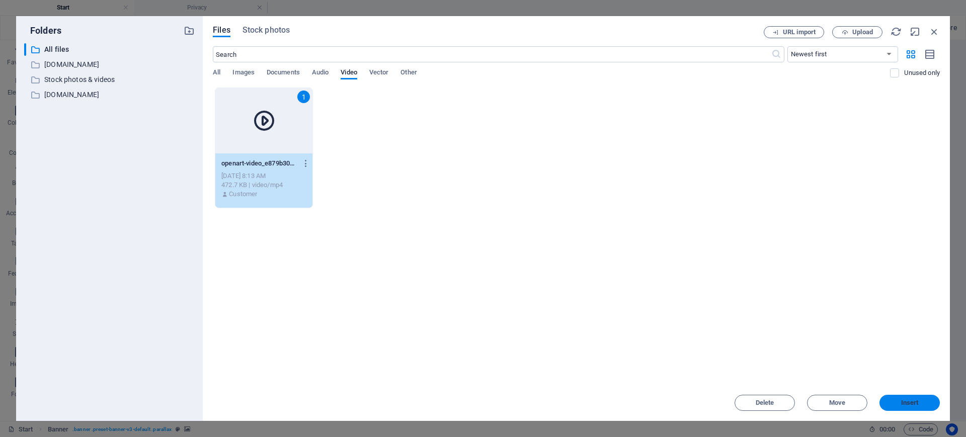
click at [772, 349] on span "Insert" at bounding box center [910, 403] width 18 height 6
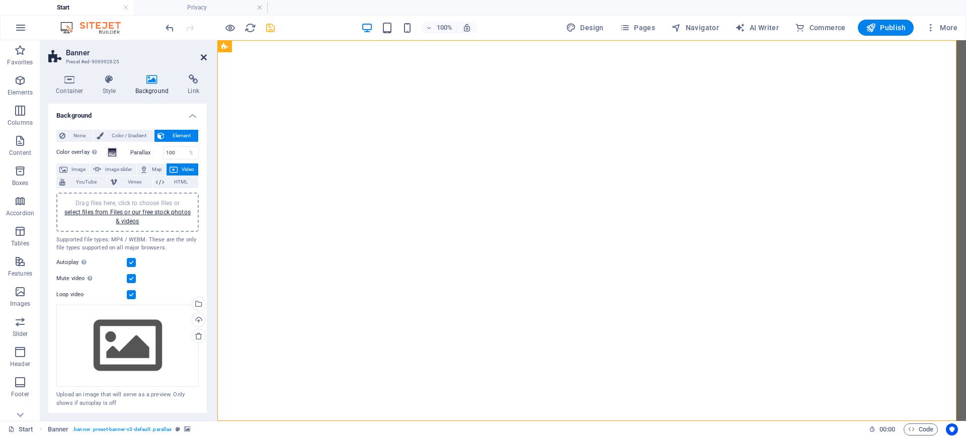
click at [203, 55] on icon at bounding box center [204, 57] width 6 height 8
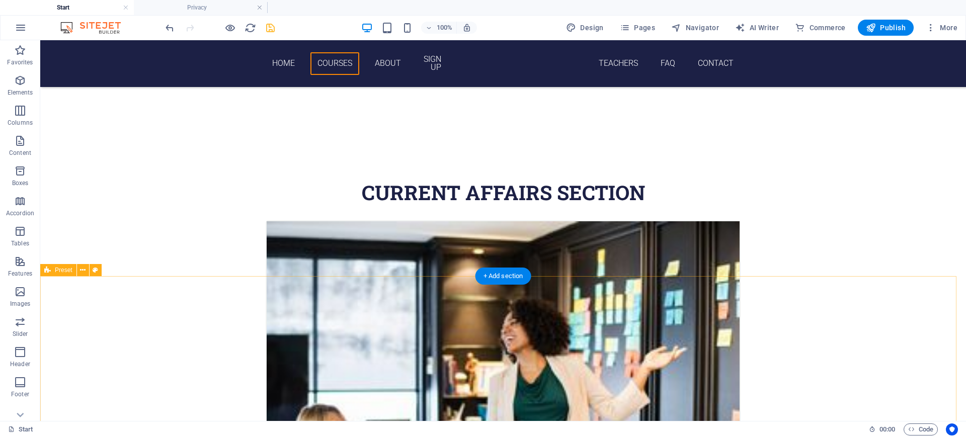
scroll to position [629, 0]
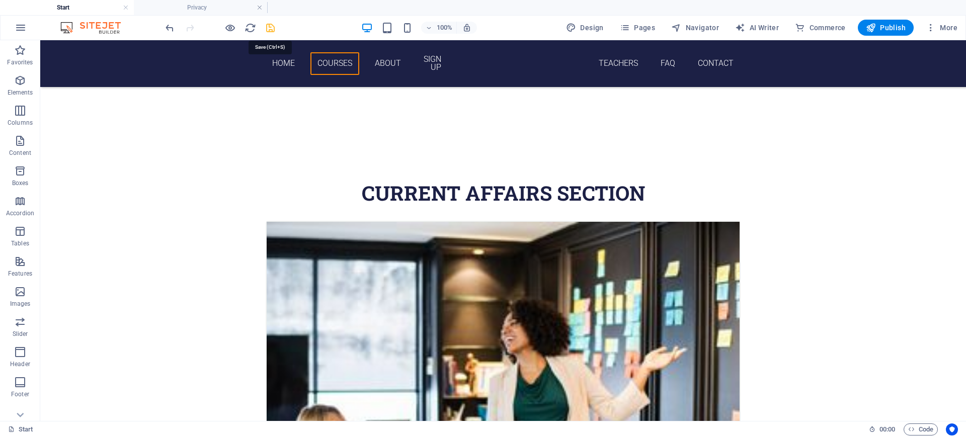
click at [273, 26] on icon "save" at bounding box center [271, 28] width 12 height 12
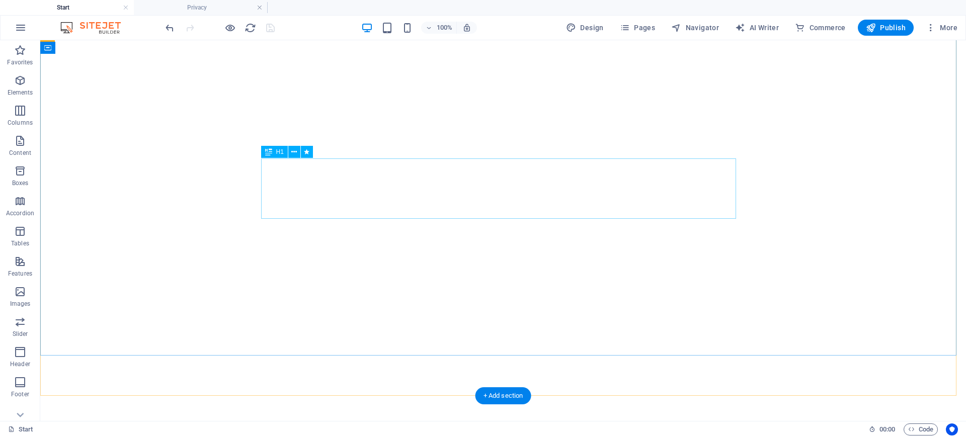
scroll to position [0, 0]
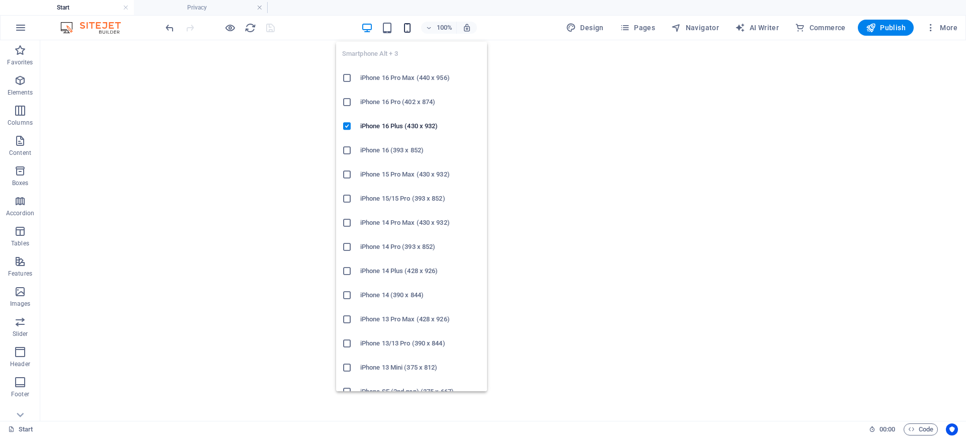
click at [408, 25] on icon "button" at bounding box center [408, 28] width 12 height 12
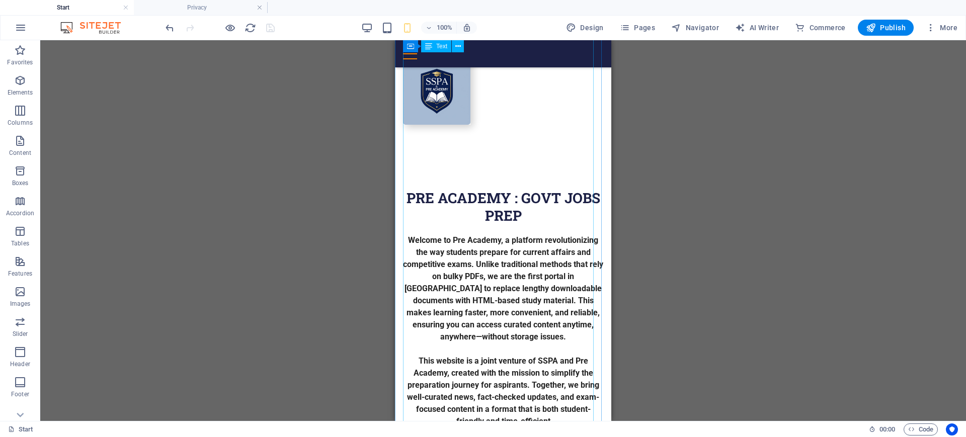
scroll to position [2080, 0]
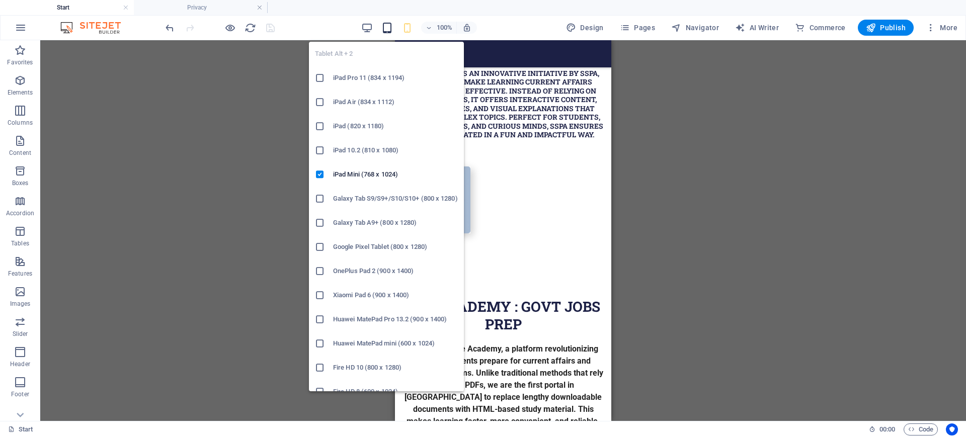
click at [389, 29] on icon "button" at bounding box center [387, 28] width 12 height 12
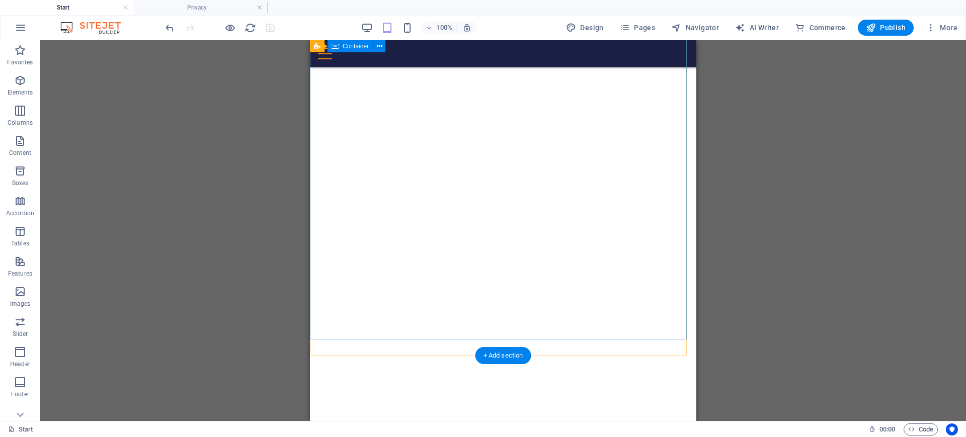
scroll to position [0, 0]
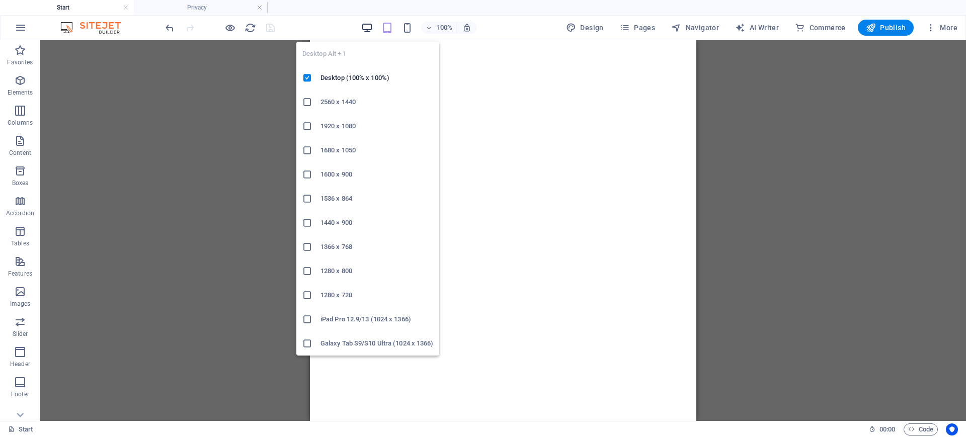
click at [370, 27] on icon "button" at bounding box center [367, 28] width 12 height 12
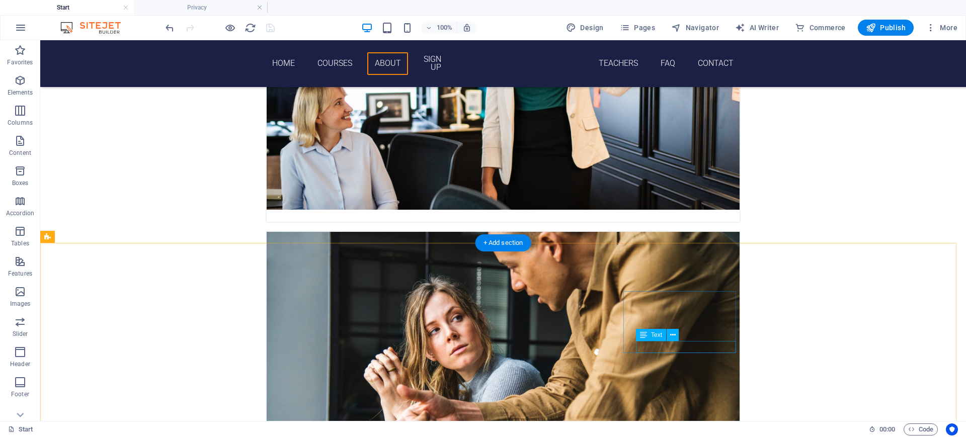
scroll to position [1353, 0]
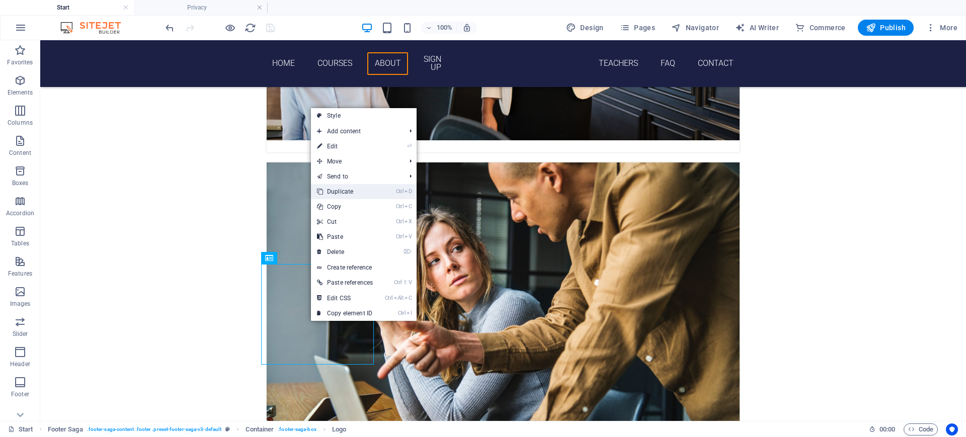
click at [340, 193] on link "Ctrl D Duplicate" at bounding box center [345, 191] width 68 height 15
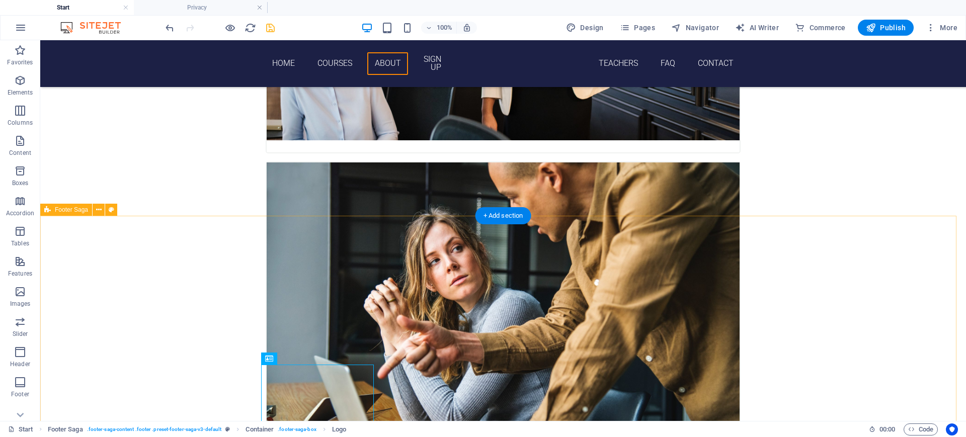
scroll to position [1454, 0]
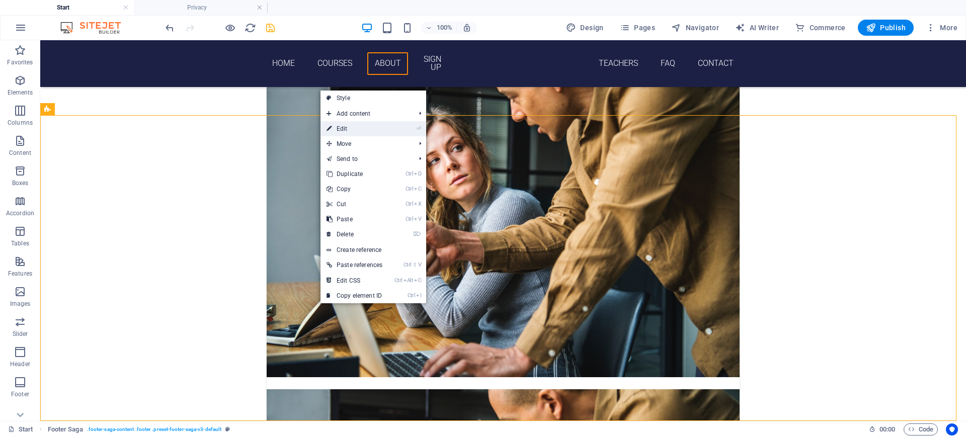
click at [344, 128] on link "⏎ Edit" at bounding box center [355, 128] width 68 height 15
select select "multiple-zigzags"
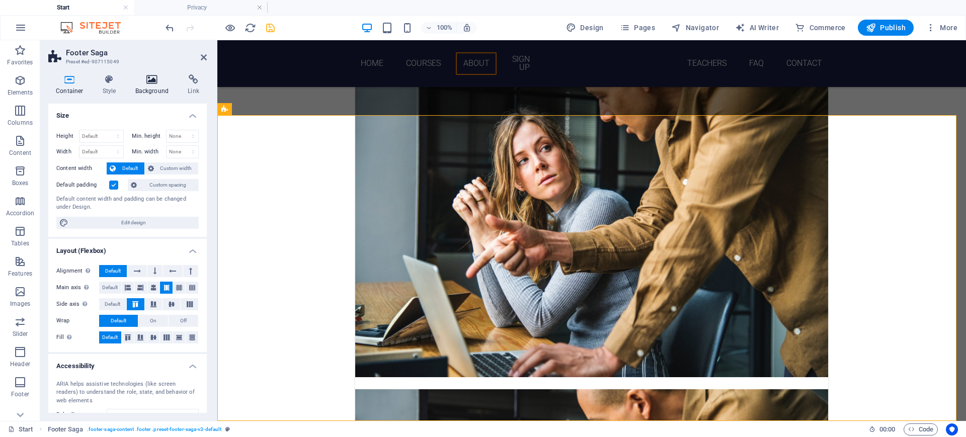
click at [148, 88] on h4 "Background" at bounding box center [154, 84] width 53 height 21
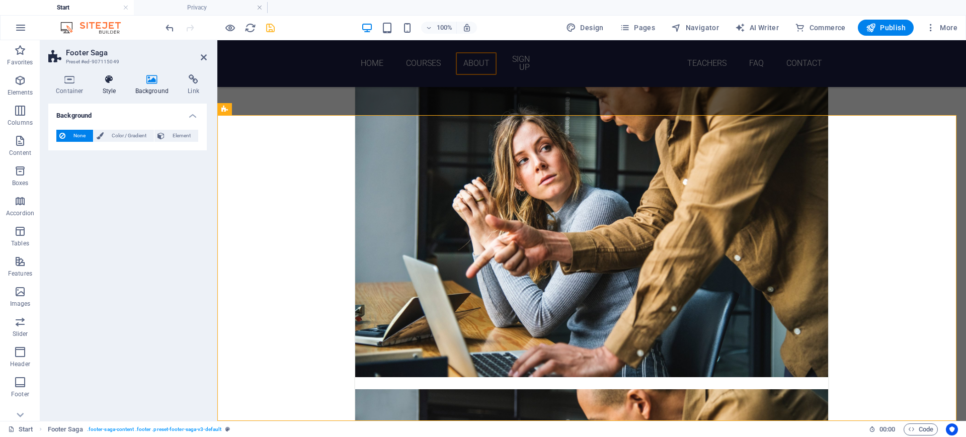
click at [103, 87] on h4 "Style" at bounding box center [111, 84] width 33 height 21
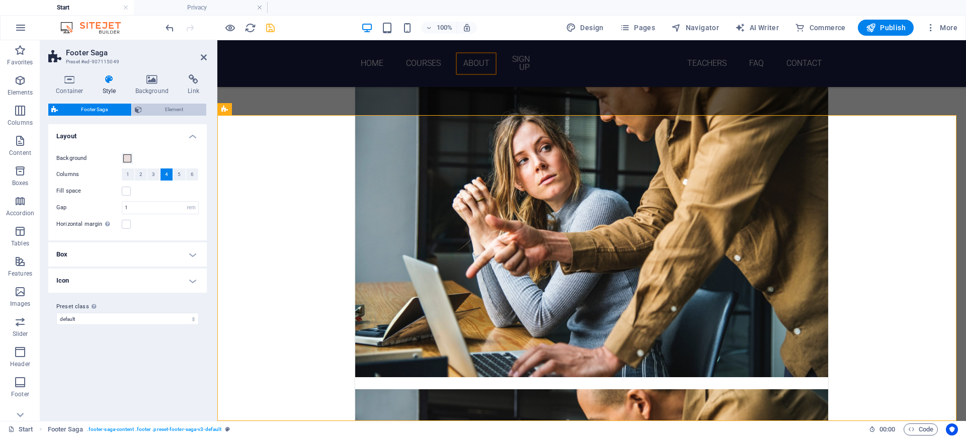
click at [164, 109] on span "Element" at bounding box center [174, 110] width 59 height 12
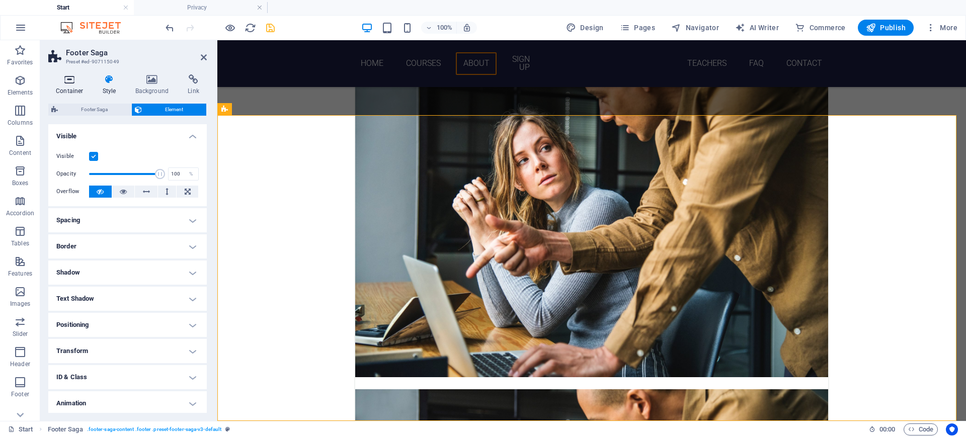
click at [76, 90] on h4 "Container" at bounding box center [71, 84] width 47 height 21
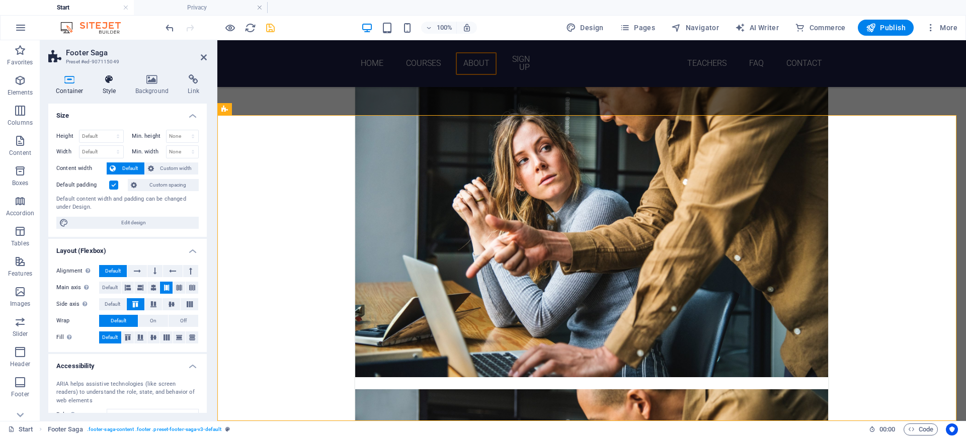
click at [107, 91] on h4 "Style" at bounding box center [111, 84] width 33 height 21
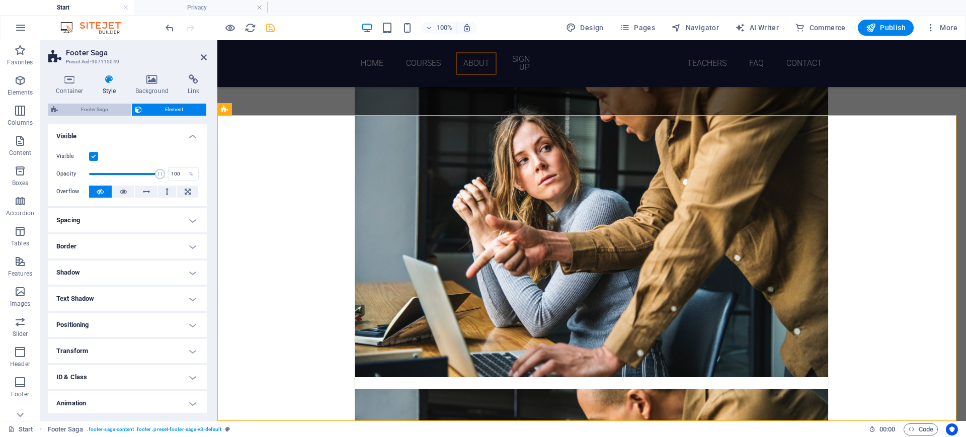
click at [89, 112] on span "Footer Saga" at bounding box center [94, 110] width 67 height 12
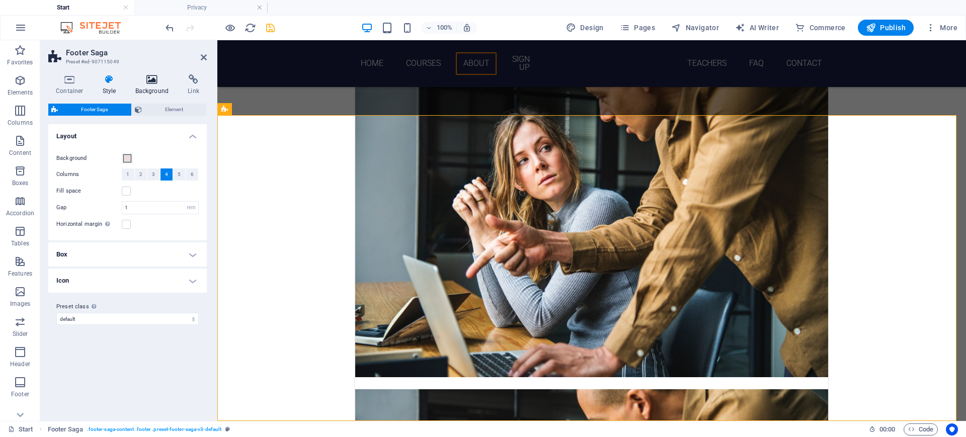
click at [157, 85] on h4 "Background" at bounding box center [154, 84] width 53 height 21
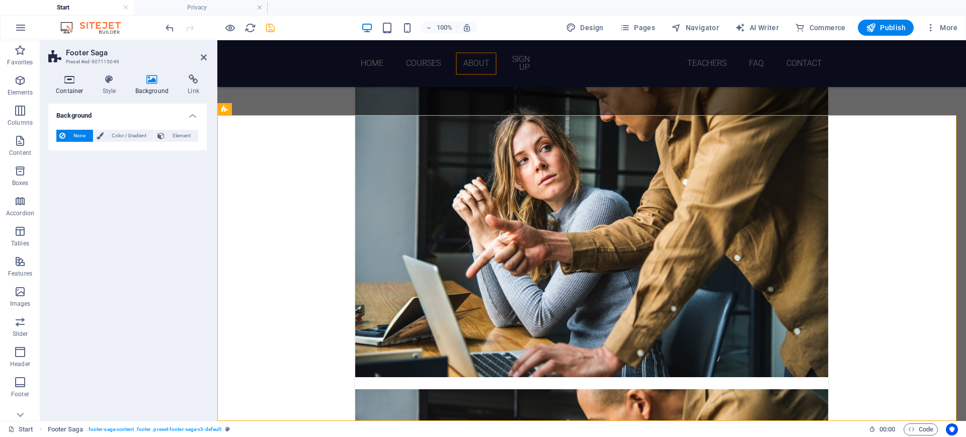
click at [76, 90] on h4 "Container" at bounding box center [71, 84] width 47 height 21
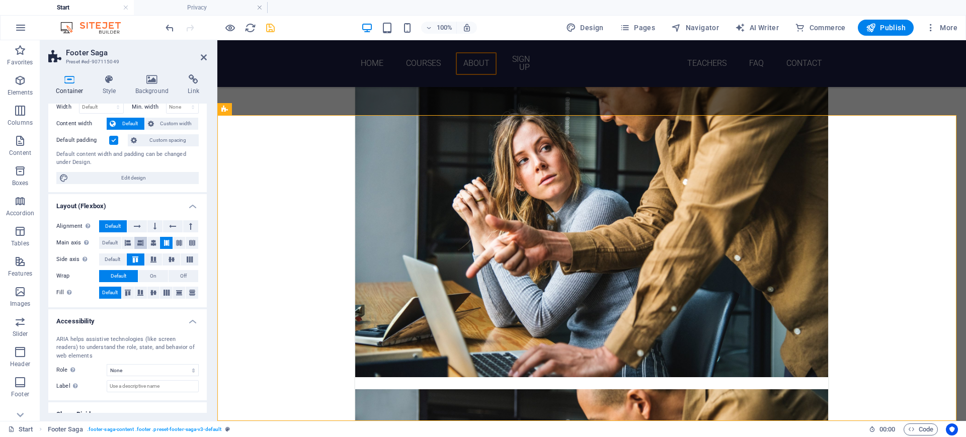
scroll to position [0, 0]
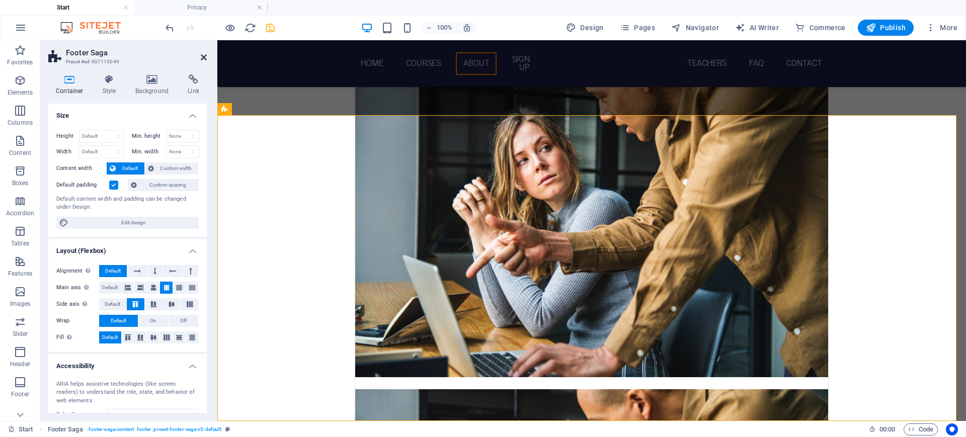
click at [203, 56] on icon at bounding box center [204, 57] width 6 height 8
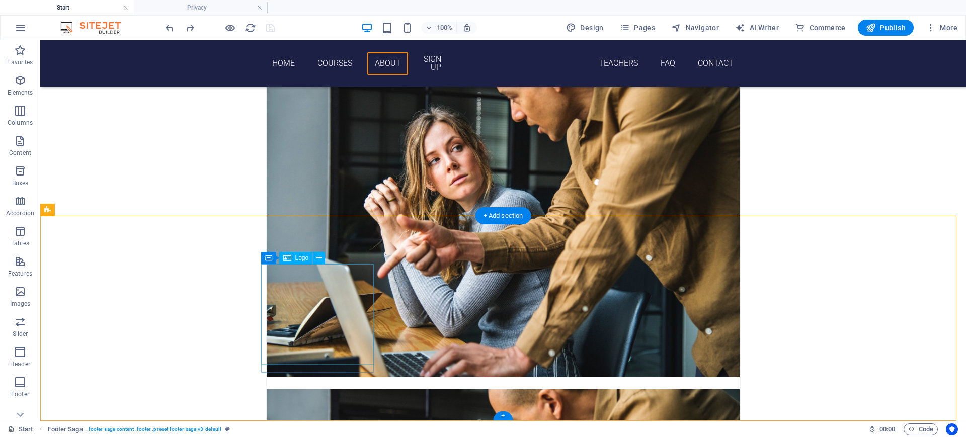
scroll to position [1353, 0]
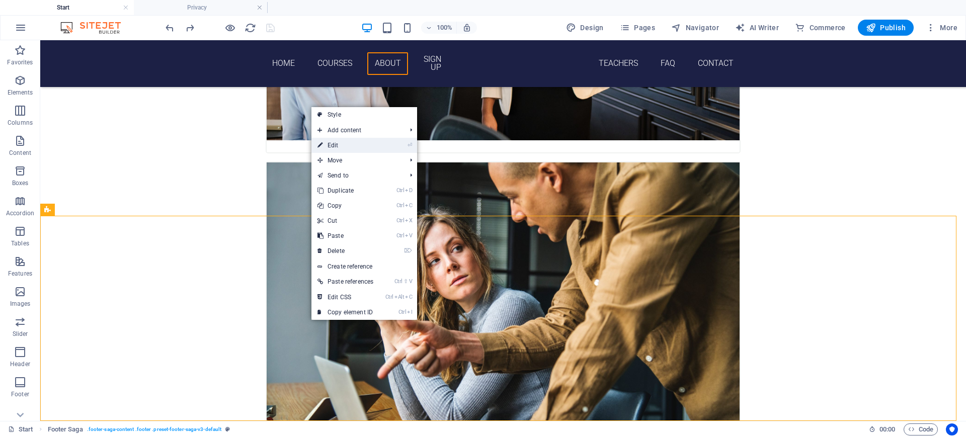
click at [344, 146] on link "⏎ Edit" at bounding box center [345, 145] width 68 height 15
select select "multiple-zigzags"
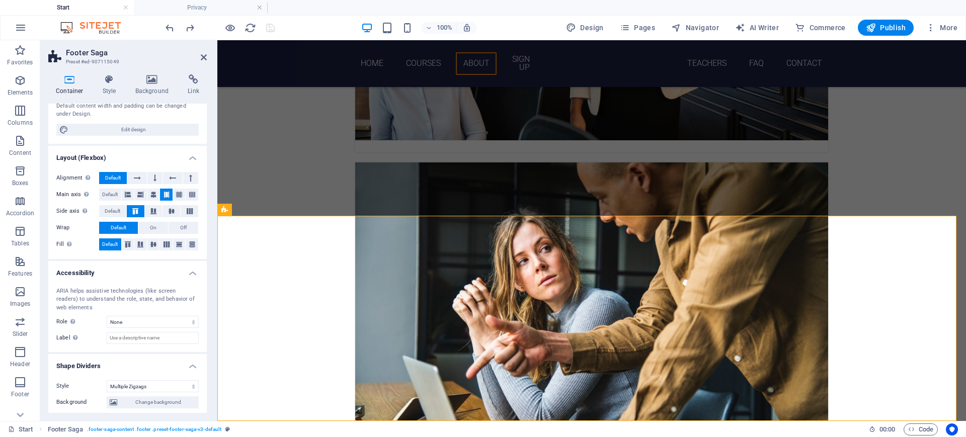
scroll to position [0, 0]
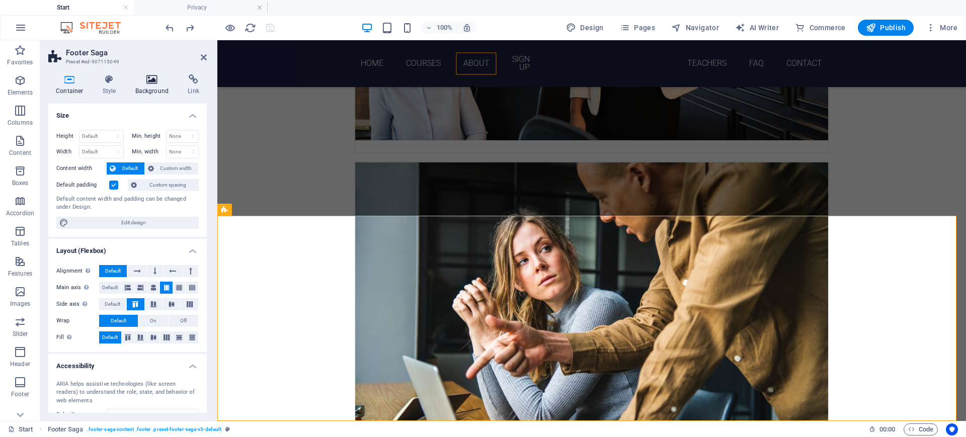
click at [157, 83] on icon at bounding box center [152, 79] width 49 height 10
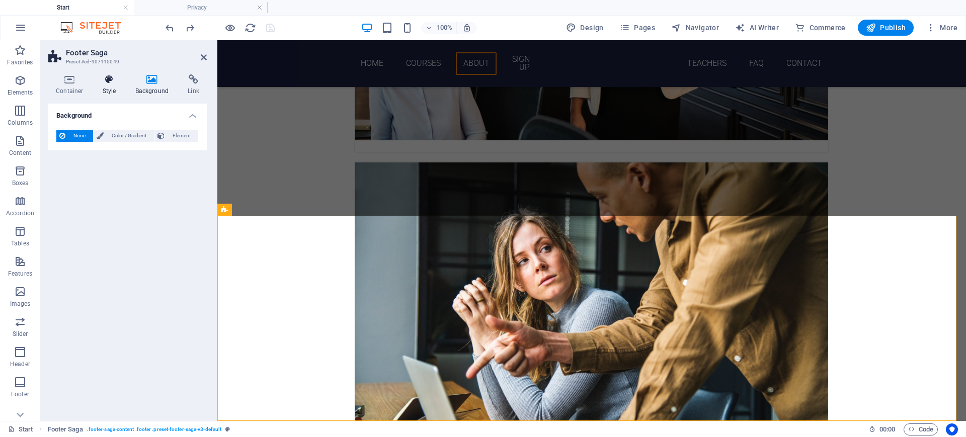
click at [115, 90] on h4 "Style" at bounding box center [111, 84] width 33 height 21
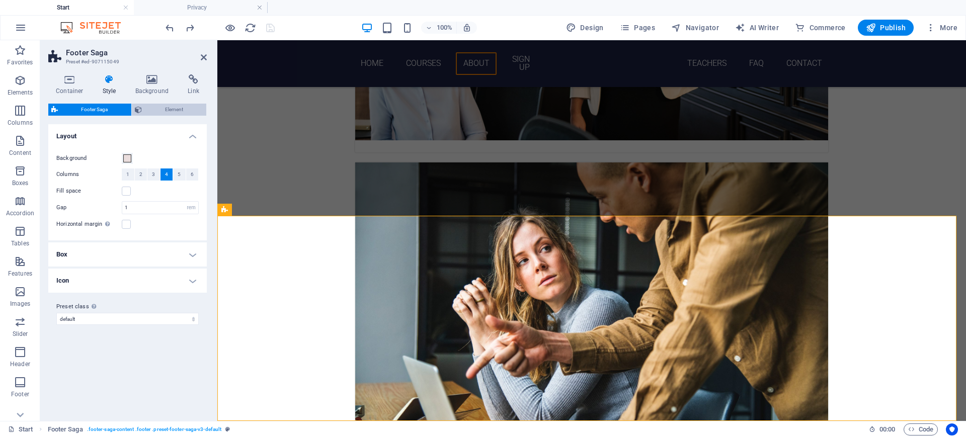
click at [157, 106] on span "Element" at bounding box center [174, 110] width 59 height 12
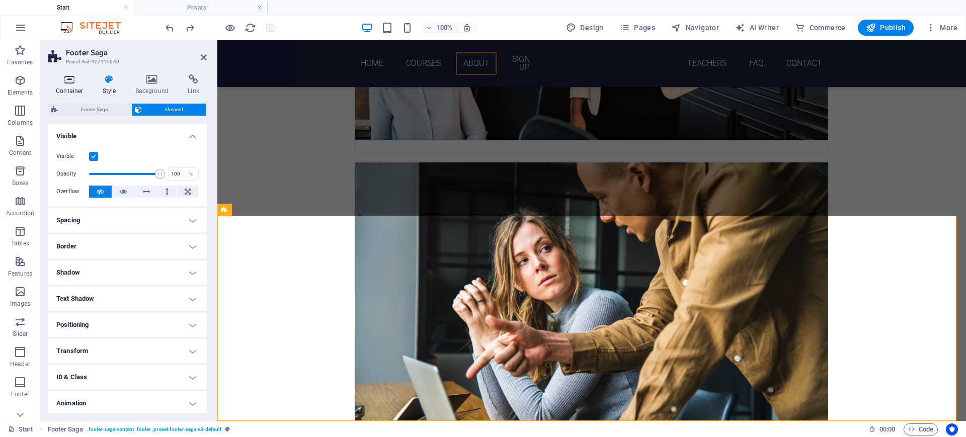
click at [67, 87] on h4 "Container" at bounding box center [71, 84] width 47 height 21
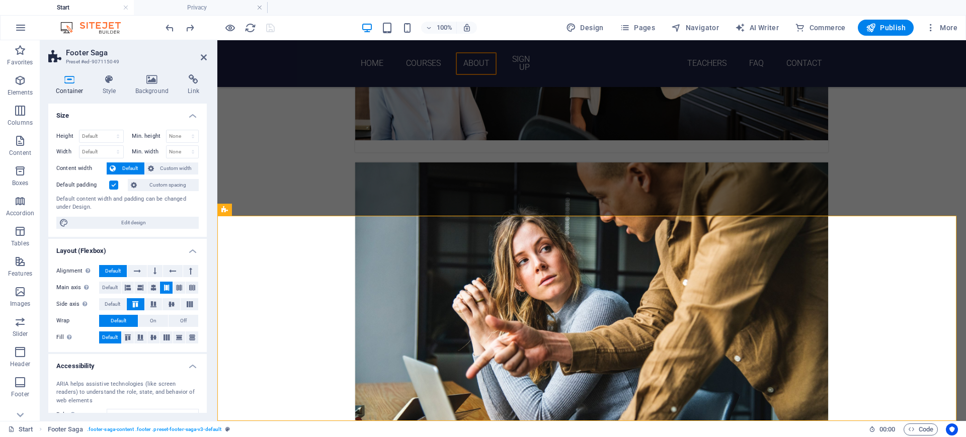
click at [187, 251] on h4 "Layout (Flexbox)" at bounding box center [127, 248] width 158 height 18
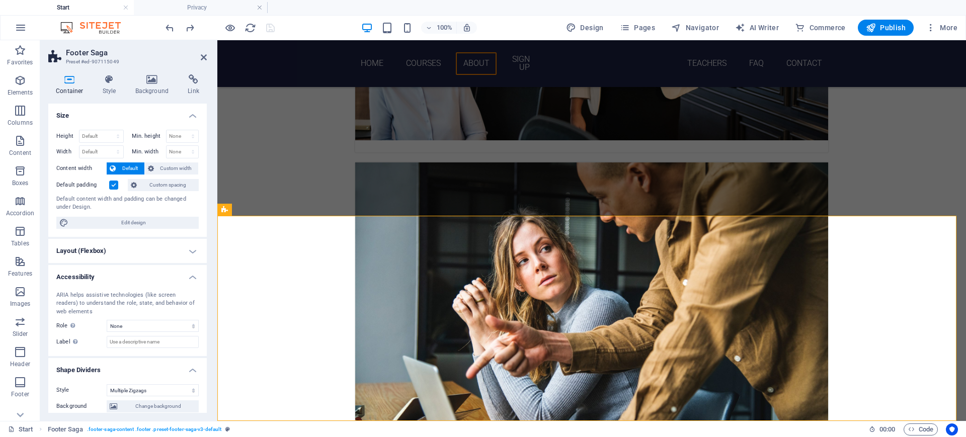
click at [190, 114] on h4 "Size" at bounding box center [127, 113] width 158 height 18
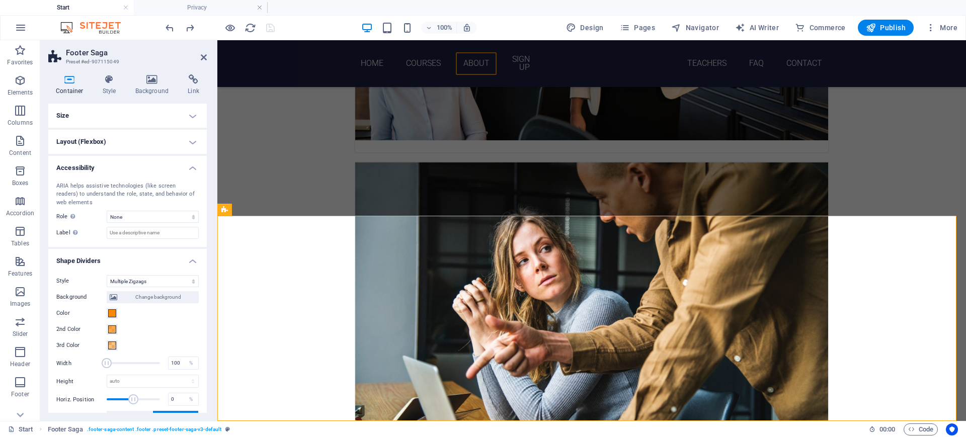
click at [187, 254] on h4 "Shape Dividers" at bounding box center [127, 258] width 158 height 18
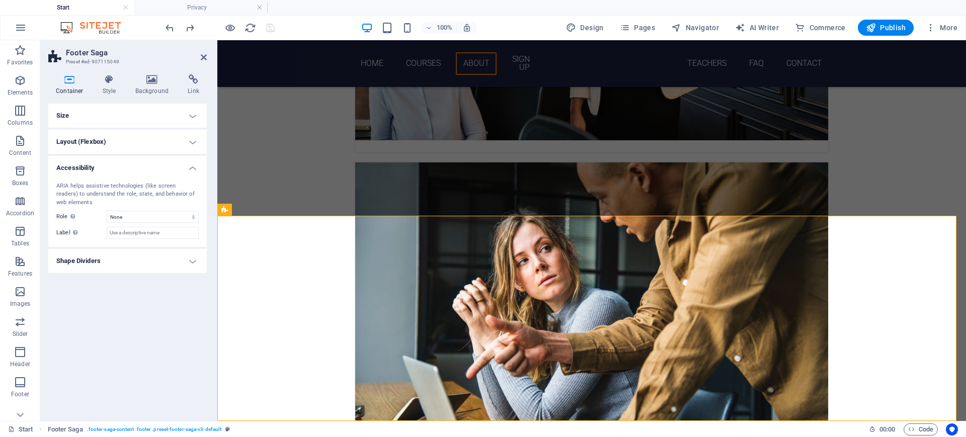
click at [182, 165] on h4 "Accessibility" at bounding box center [127, 165] width 158 height 18
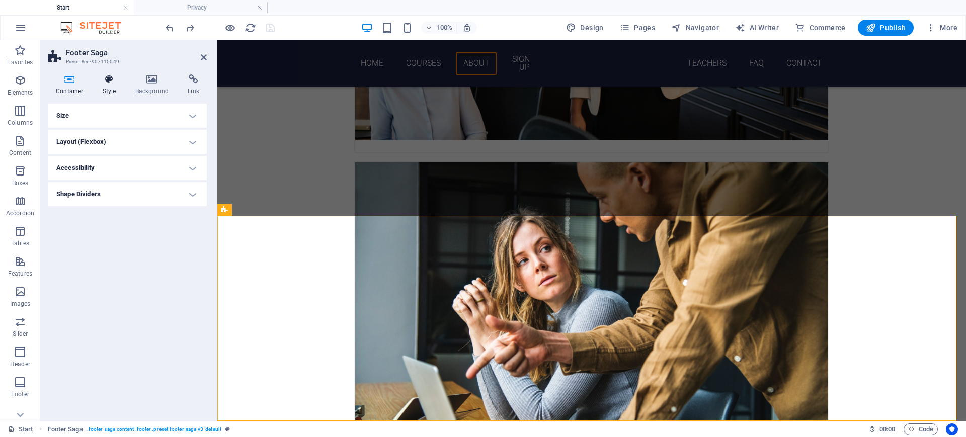
click at [108, 90] on h4 "Style" at bounding box center [111, 84] width 33 height 21
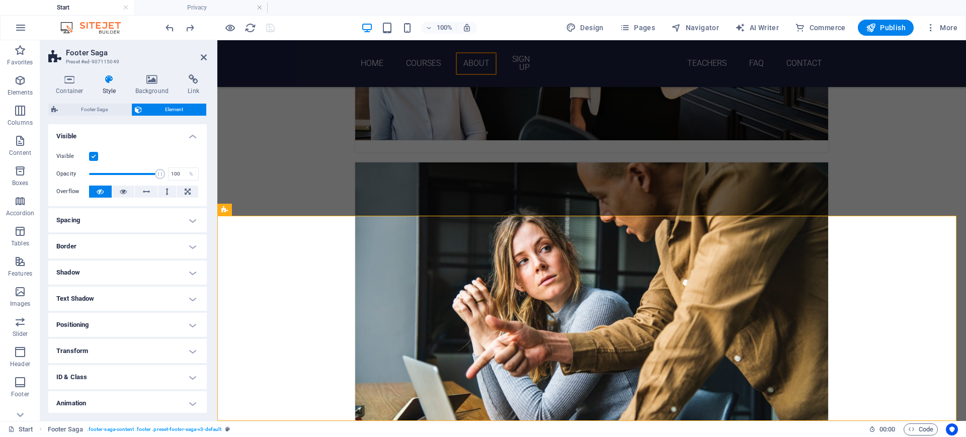
click at [172, 135] on h4 "Visible" at bounding box center [127, 133] width 158 height 18
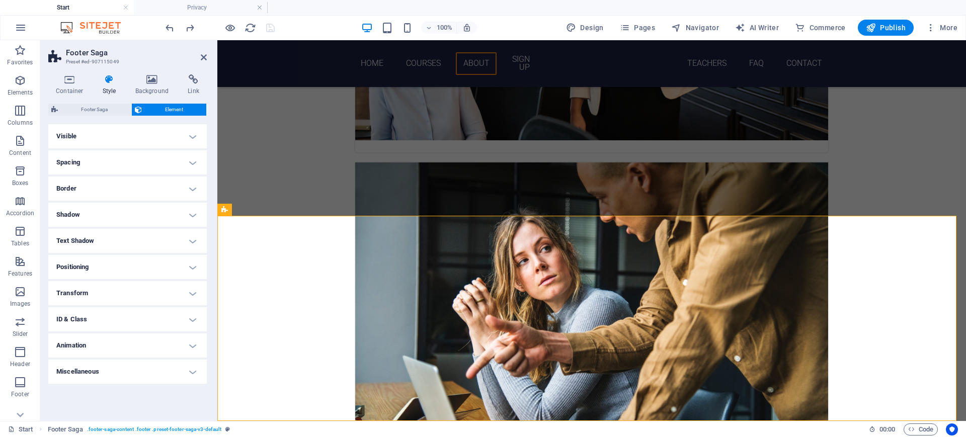
click at [105, 340] on h4 "Animation" at bounding box center [127, 346] width 158 height 24
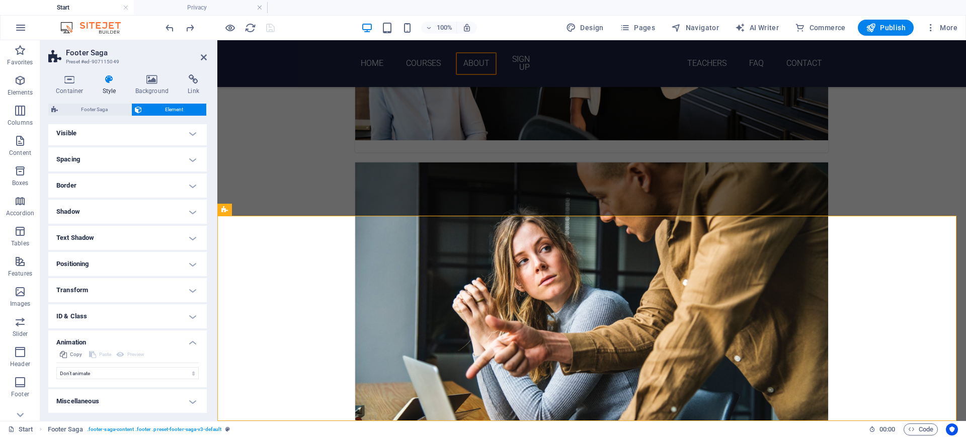
scroll to position [4, 0]
click at [89, 349] on select "Don't animate Show / Hide Slide up/down Zoom in/out Slide left to right Slide r…" at bounding box center [127, 373] width 142 height 12
select select "move-top-to-bottom"
click at [56, 349] on select "Don't animate Show / Hide Slide up/down Zoom in/out Slide left to right Slide r…" at bounding box center [127, 373] width 142 height 12
select select "scroll"
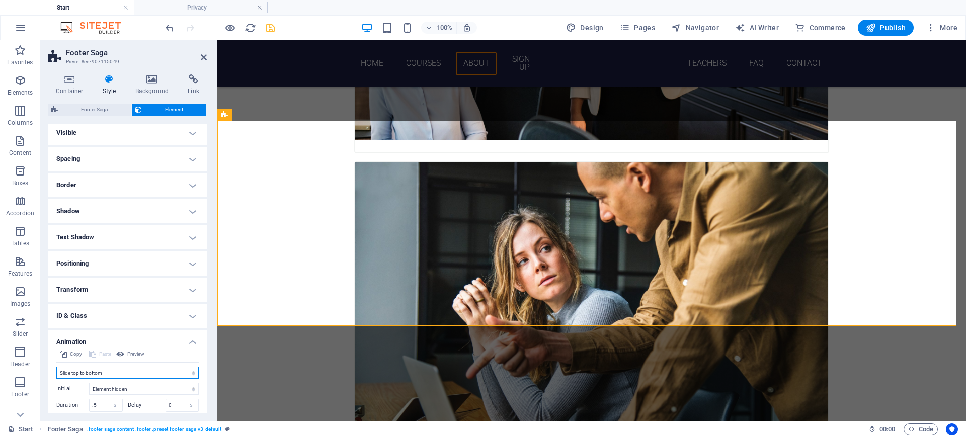
click at [107, 349] on select "Don't animate Show / Hide Slide up/down Zoom in/out Slide left to right Slide r…" at bounding box center [127, 373] width 142 height 12
select select "none"
click at [56, 349] on select "Don't animate Show / Hide Slide up/down Zoom in/out Slide left to right Slide r…" at bounding box center [127, 373] width 142 height 12
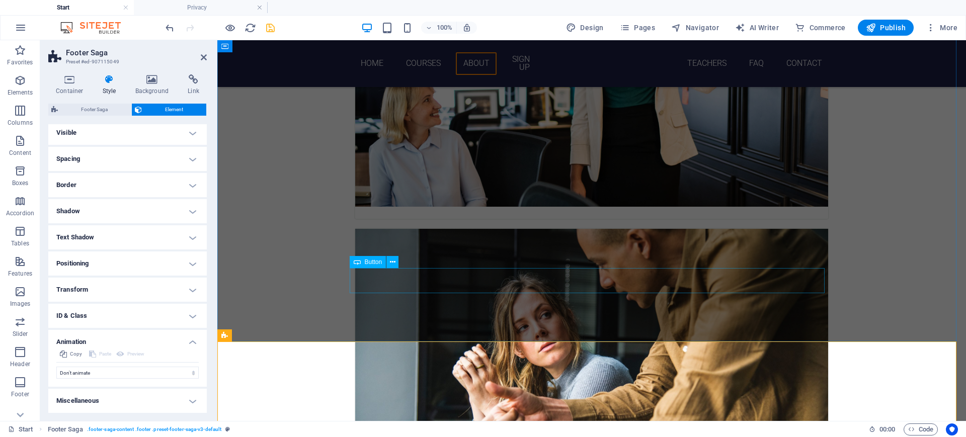
scroll to position [1228, 0]
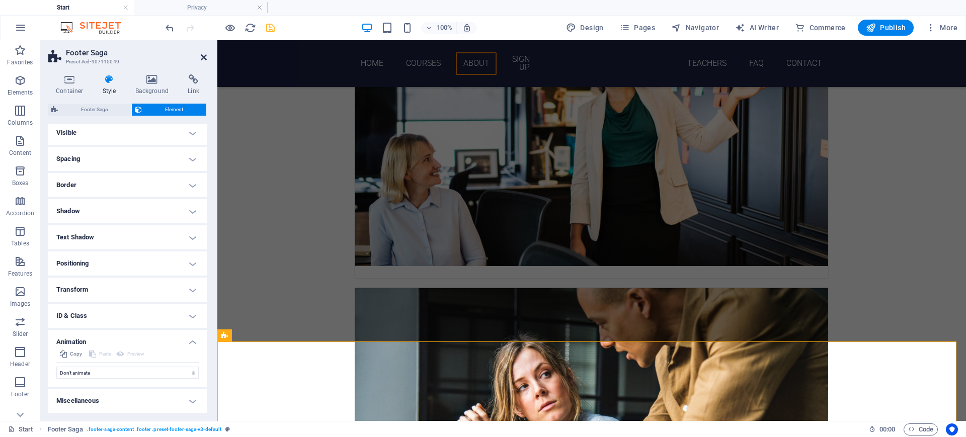
click at [202, 57] on icon at bounding box center [204, 57] width 6 height 8
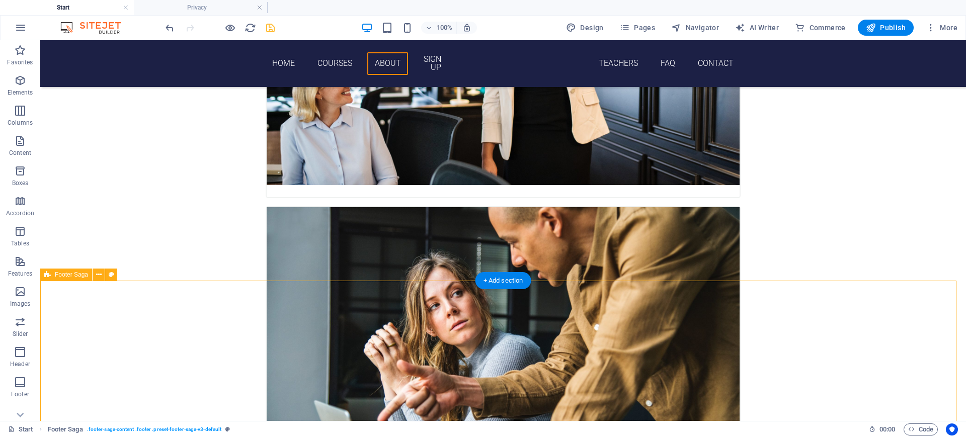
scroll to position [1353, 0]
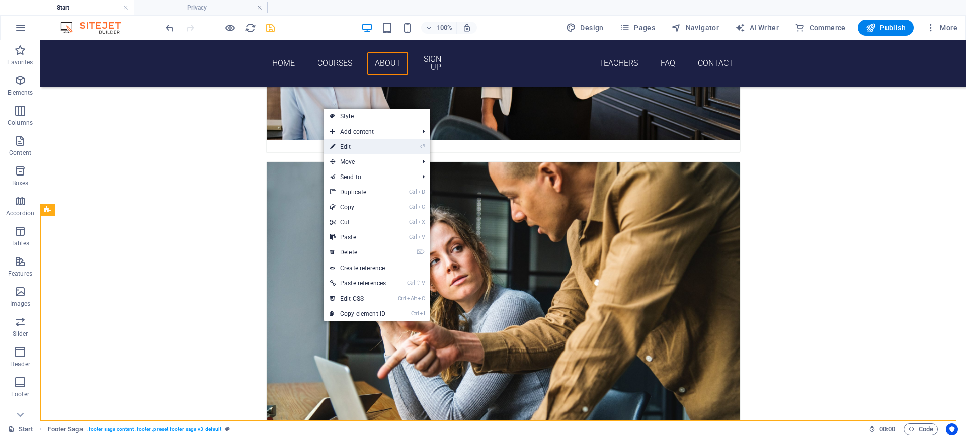
click at [355, 147] on link "⏎ Edit" at bounding box center [358, 146] width 68 height 15
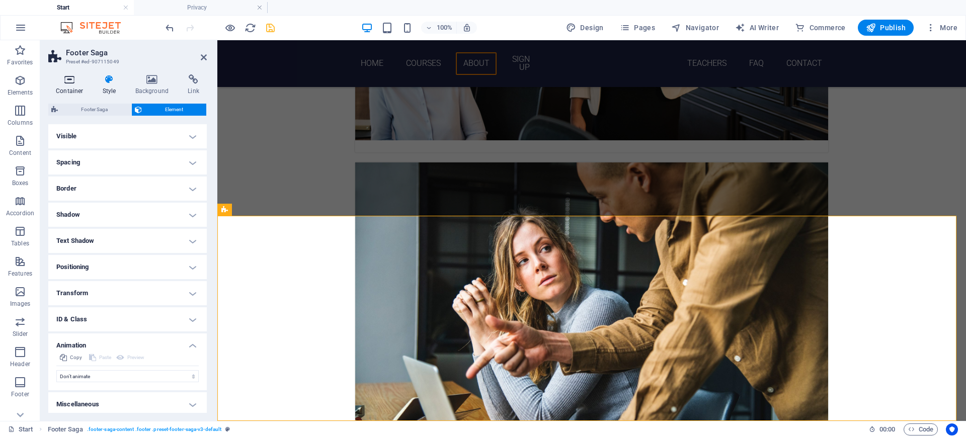
click at [75, 89] on h4 "Container" at bounding box center [71, 84] width 47 height 21
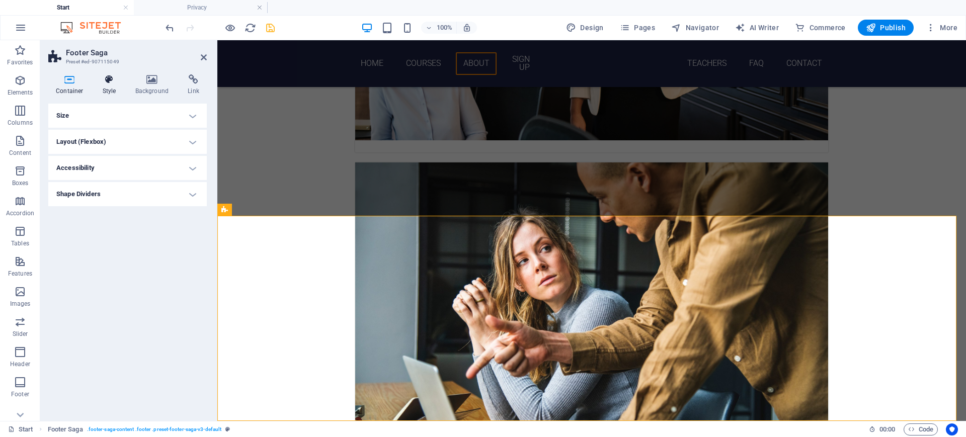
click at [107, 85] on h4 "Style" at bounding box center [111, 84] width 33 height 21
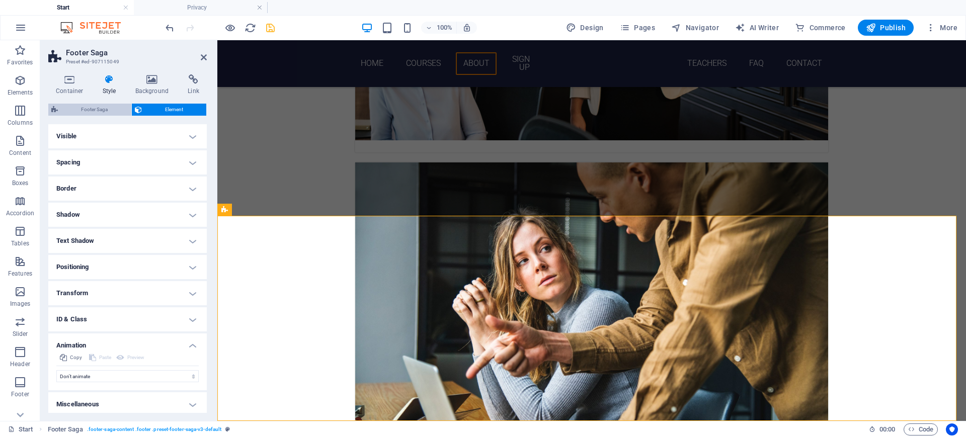
click at [86, 107] on span "Footer Saga" at bounding box center [94, 110] width 67 height 12
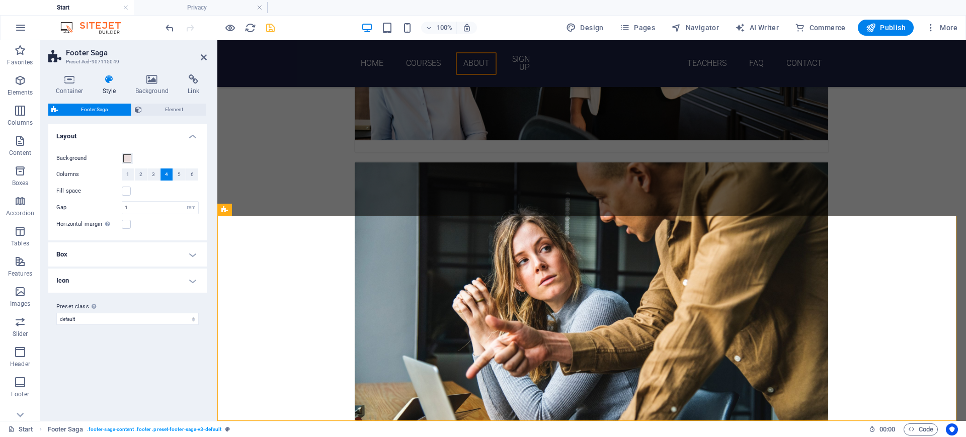
click at [98, 280] on h4 "Icon" at bounding box center [127, 281] width 158 height 24
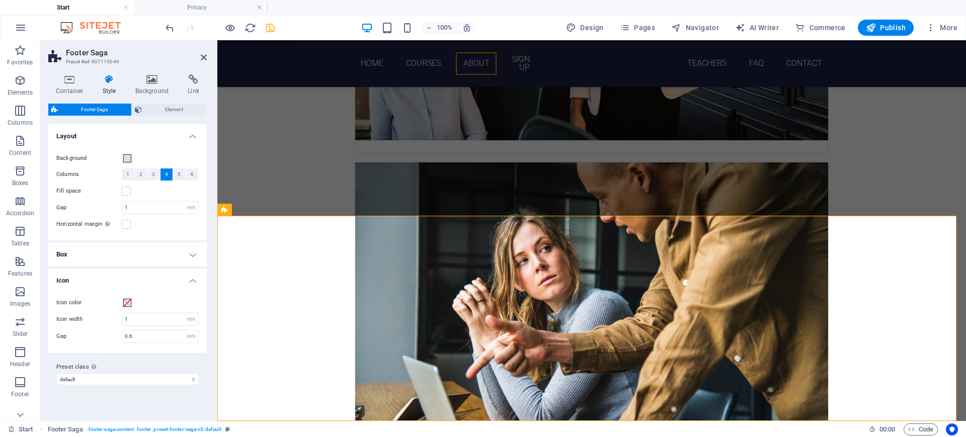
click at [98, 280] on h4 "Icon" at bounding box center [127, 278] width 158 height 18
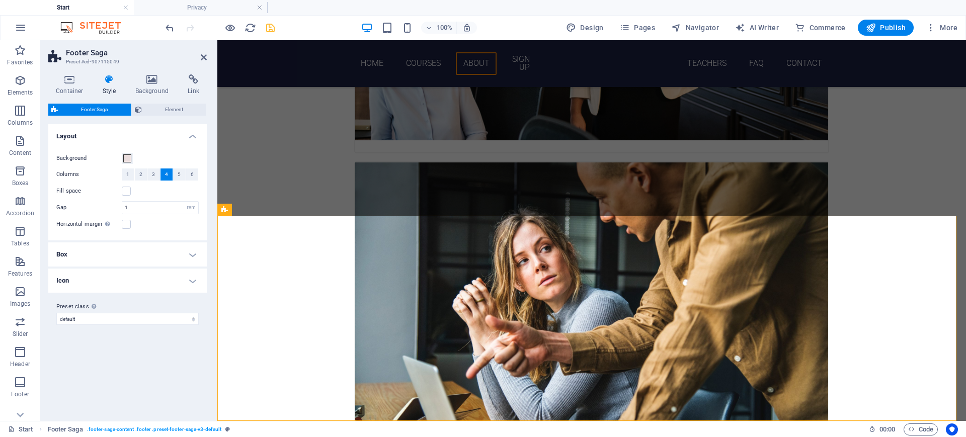
click at [110, 258] on h4 "Box" at bounding box center [127, 255] width 158 height 24
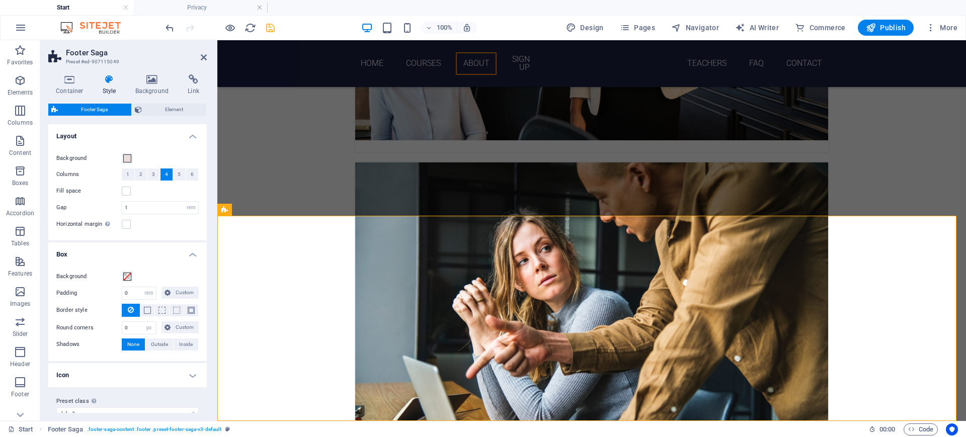
click at [112, 251] on h4 "Box" at bounding box center [127, 252] width 158 height 18
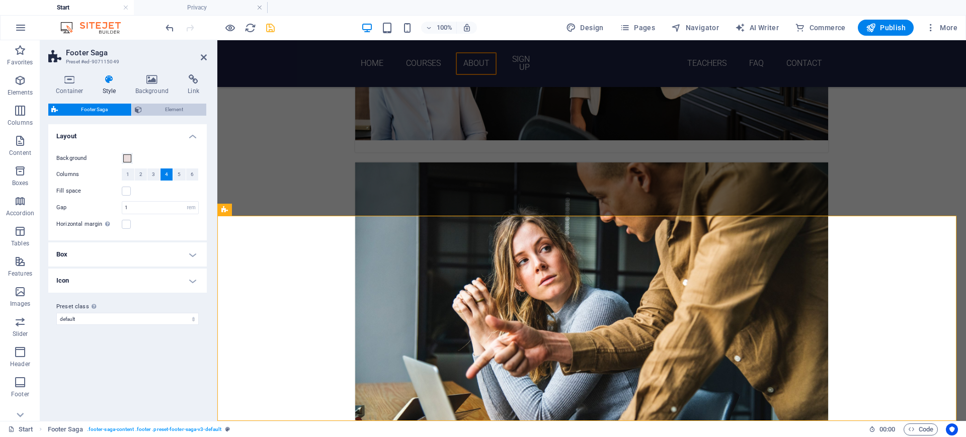
click at [166, 109] on span "Element" at bounding box center [174, 110] width 59 height 12
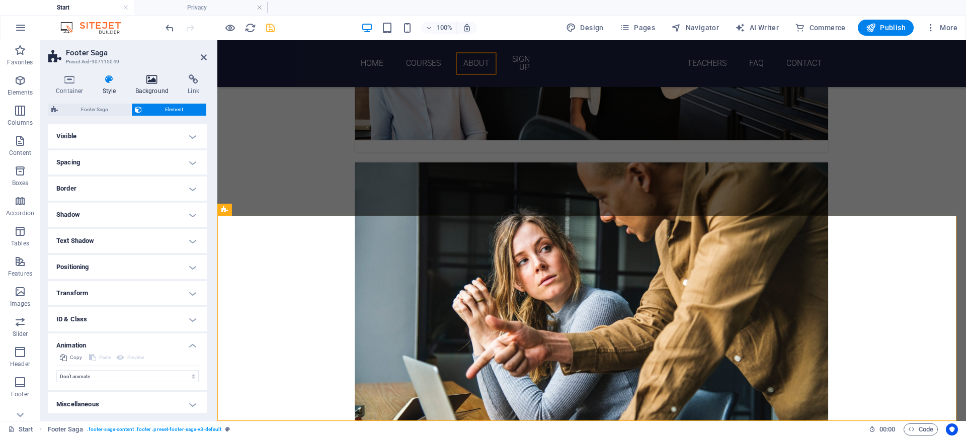
click at [150, 90] on h4 "Background" at bounding box center [154, 84] width 53 height 21
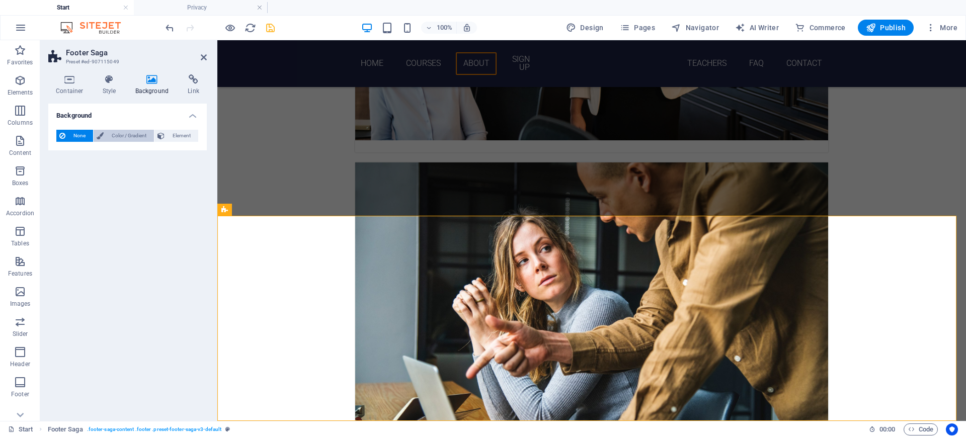
click at [125, 141] on span "Color / Gradient" at bounding box center [129, 136] width 44 height 12
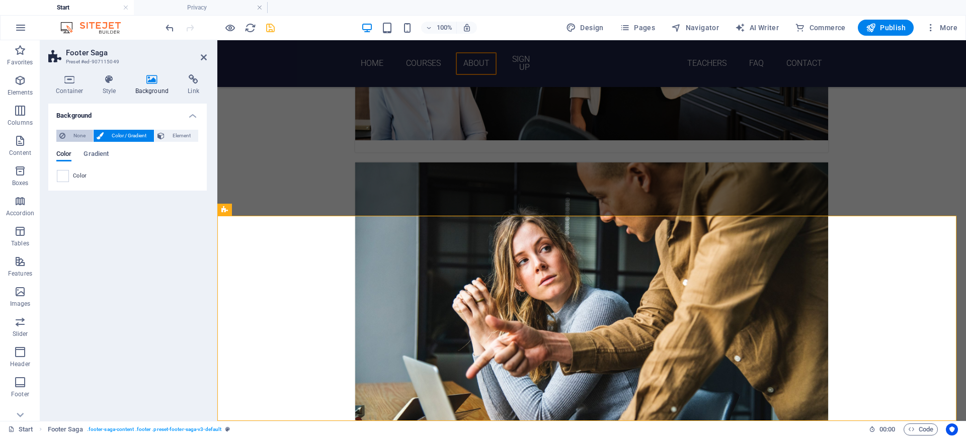
click at [74, 137] on span "None" at bounding box center [79, 136] width 22 height 12
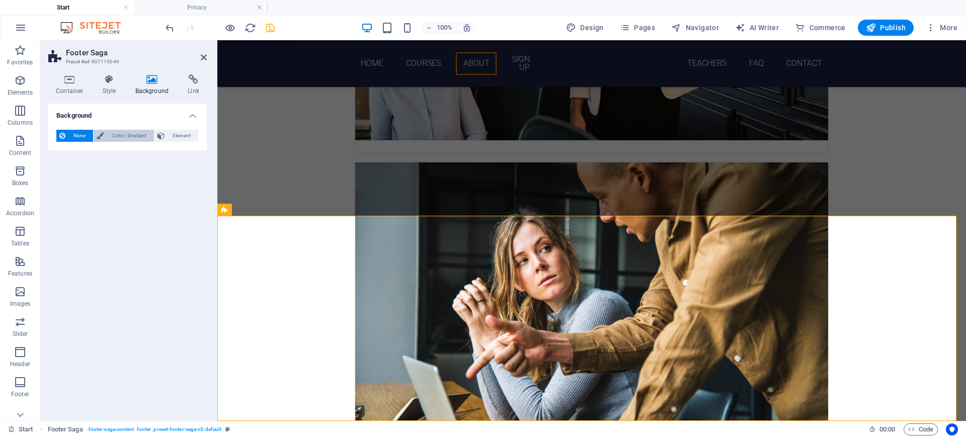
click at [112, 136] on span "Color / Gradient" at bounding box center [129, 136] width 44 height 12
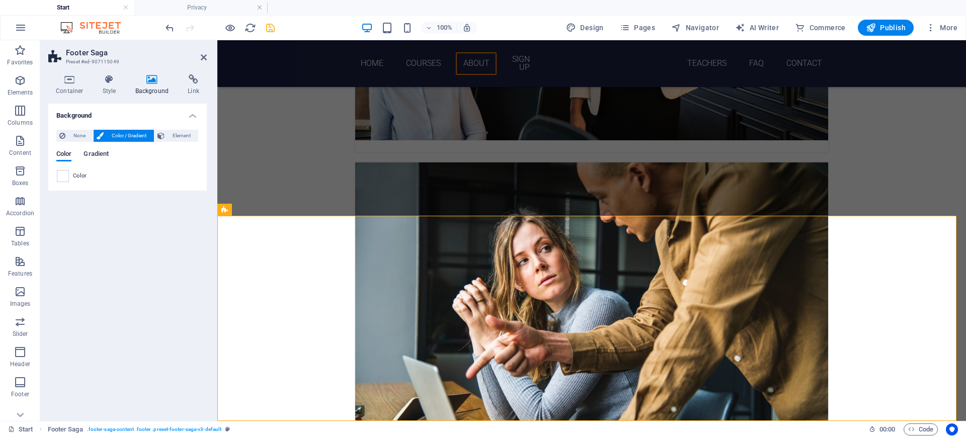
click at [100, 150] on span "Gradient" at bounding box center [96, 155] width 25 height 14
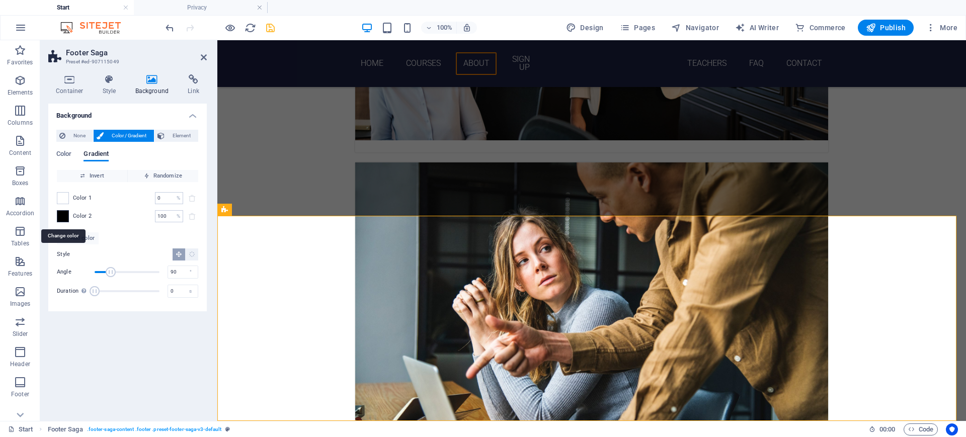
click at [63, 214] on span at bounding box center [62, 216] width 11 height 11
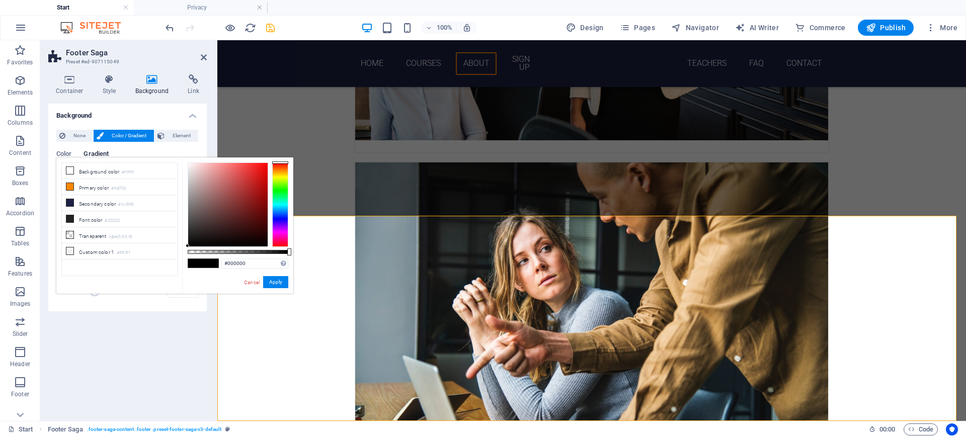
click at [279, 177] on div at bounding box center [280, 205] width 16 height 85
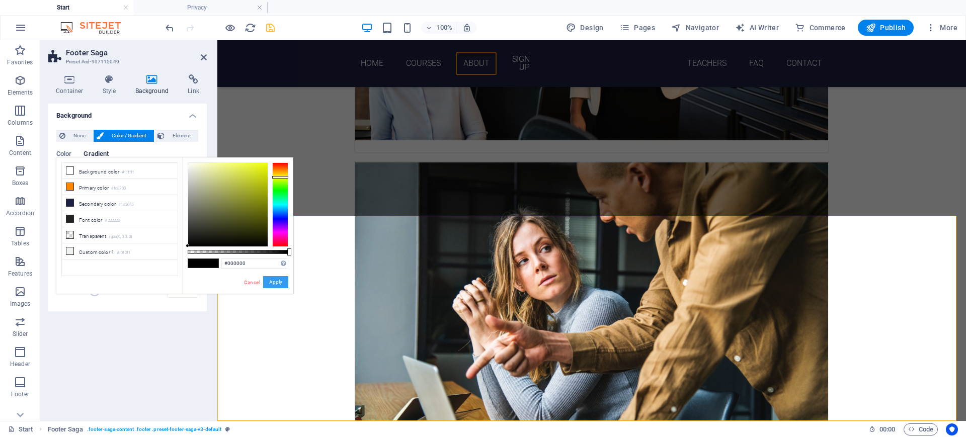
click at [271, 280] on button "Apply" at bounding box center [275, 282] width 25 height 12
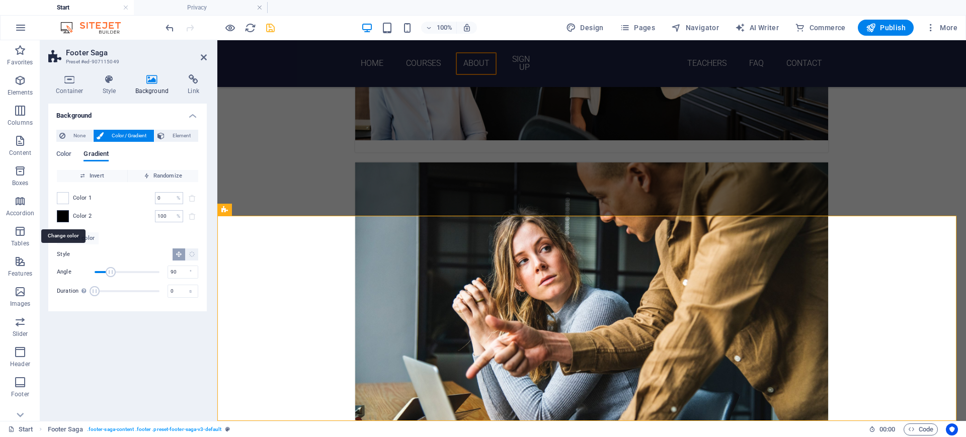
click at [60, 215] on span at bounding box center [62, 216] width 11 height 11
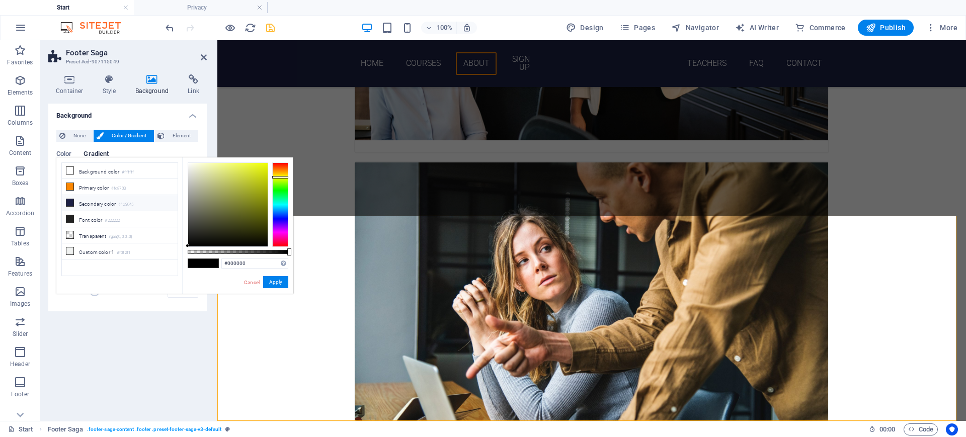
click at [104, 205] on li "Secondary color #1c2045" at bounding box center [120, 203] width 116 height 16
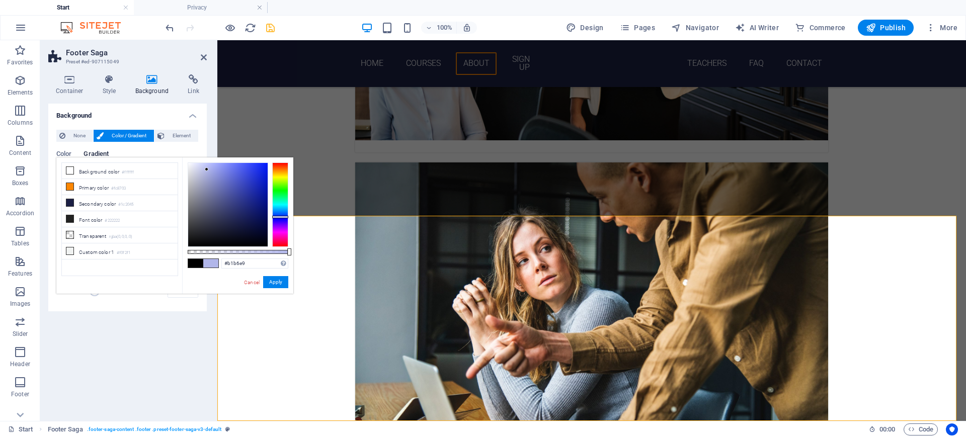
drag, startPoint x: 233, startPoint y: 221, endPoint x: 207, endPoint y: 170, distance: 58.3
click at [207, 170] on div at bounding box center [207, 170] width 4 height 4
click at [272, 279] on button "Apply" at bounding box center [275, 282] width 25 height 12
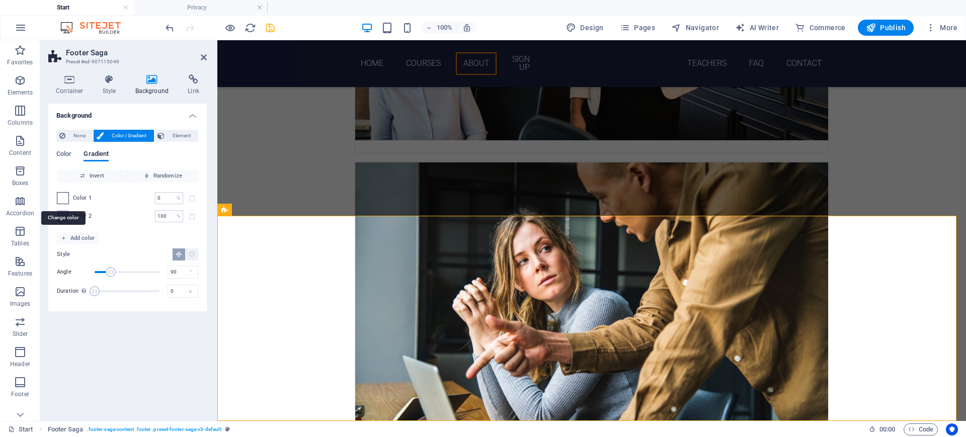
click at [63, 194] on span at bounding box center [62, 198] width 11 height 11
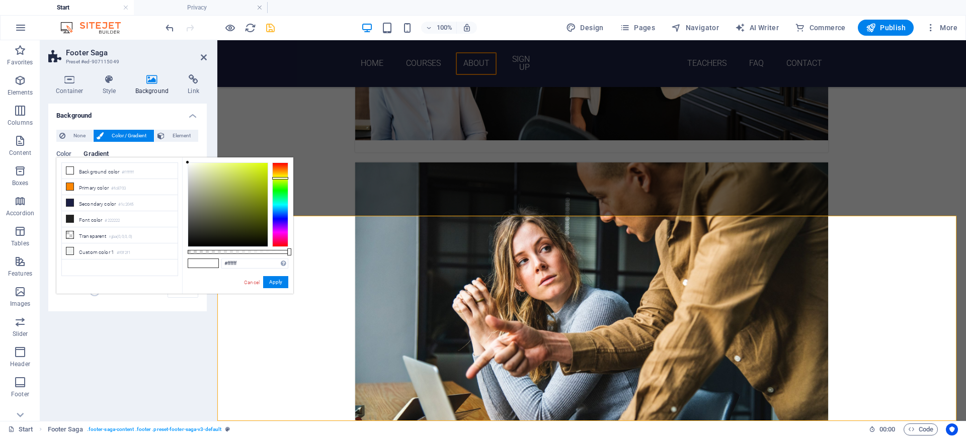
click at [281, 178] on div at bounding box center [280, 205] width 16 height 85
click at [109, 173] on li "Background color #ffffff" at bounding box center [120, 171] width 116 height 16
type input "#dce4a5"
drag, startPoint x: 188, startPoint y: 162, endPoint x: 210, endPoint y: 171, distance: 24.1
click at [210, 171] on div at bounding box center [210, 171] width 4 height 4
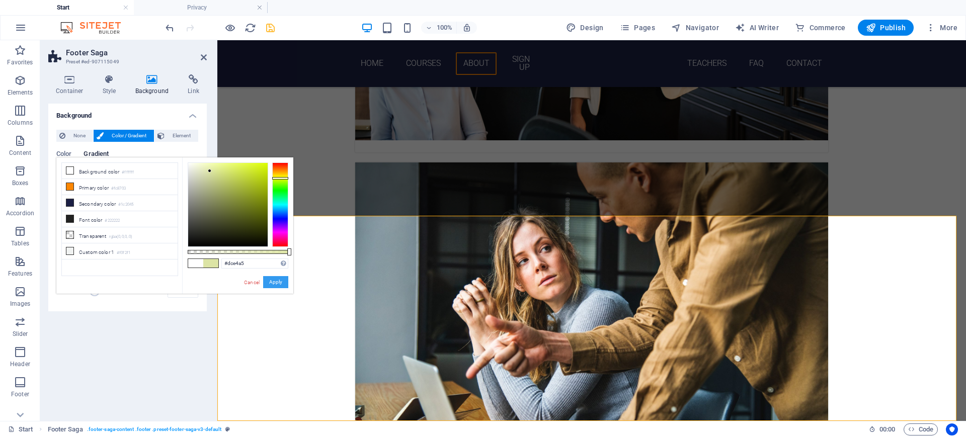
click at [278, 280] on button "Apply" at bounding box center [275, 282] width 25 height 12
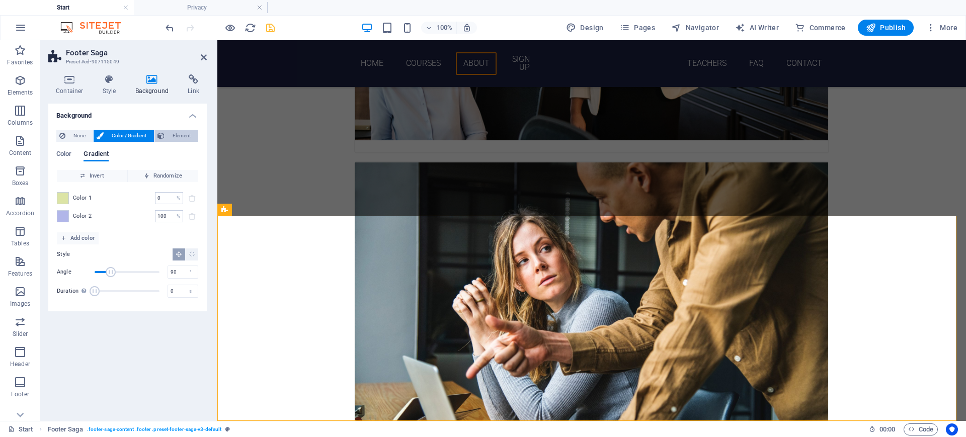
click at [173, 138] on span "Element" at bounding box center [182, 136] width 28 height 12
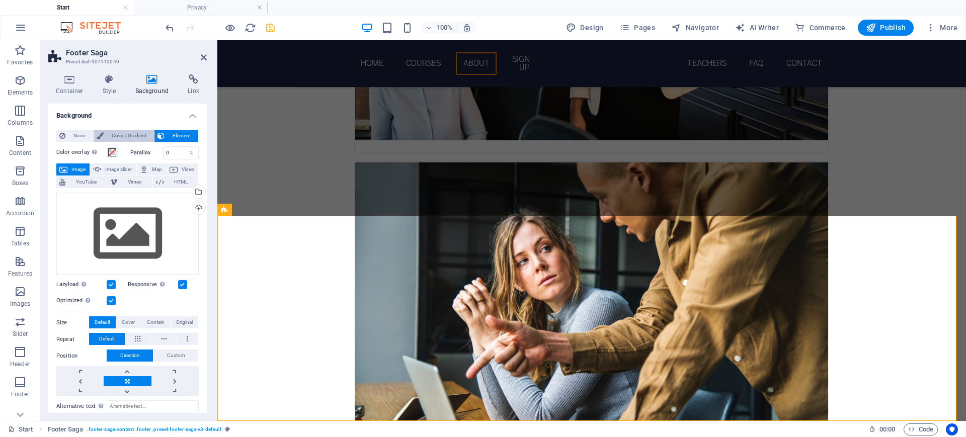
click at [123, 135] on span "Color / Gradient" at bounding box center [129, 136] width 44 height 12
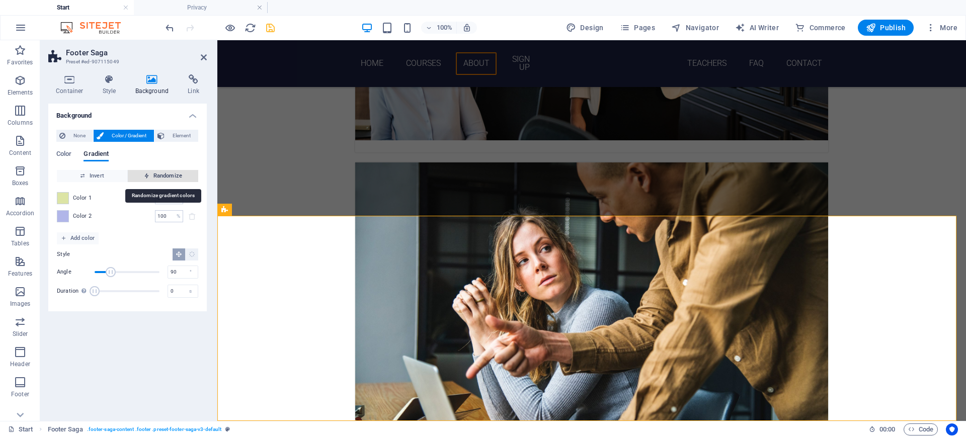
click at [154, 174] on span "Randomize" at bounding box center [163, 176] width 62 height 12
type input "64"
type input "86"
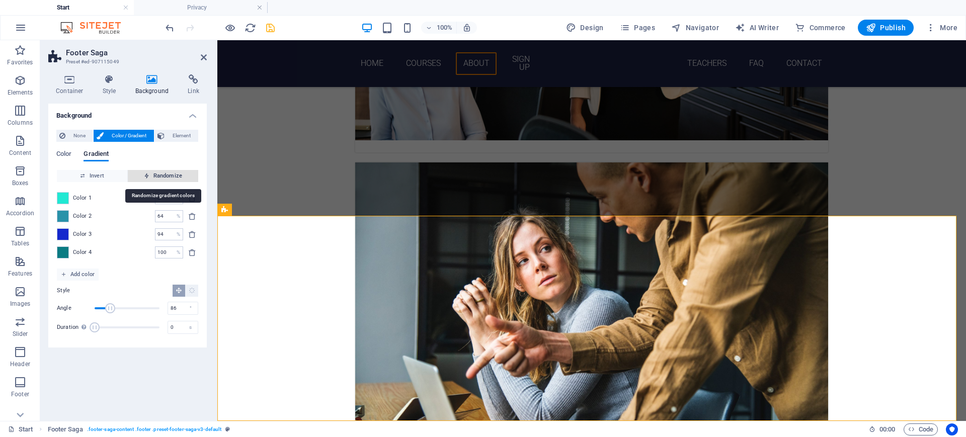
click at [156, 175] on span "Randomize" at bounding box center [163, 176] width 62 height 12
type input "9"
type input "6"
type input "15"
click at [156, 175] on span "Randomize" at bounding box center [163, 176] width 62 height 12
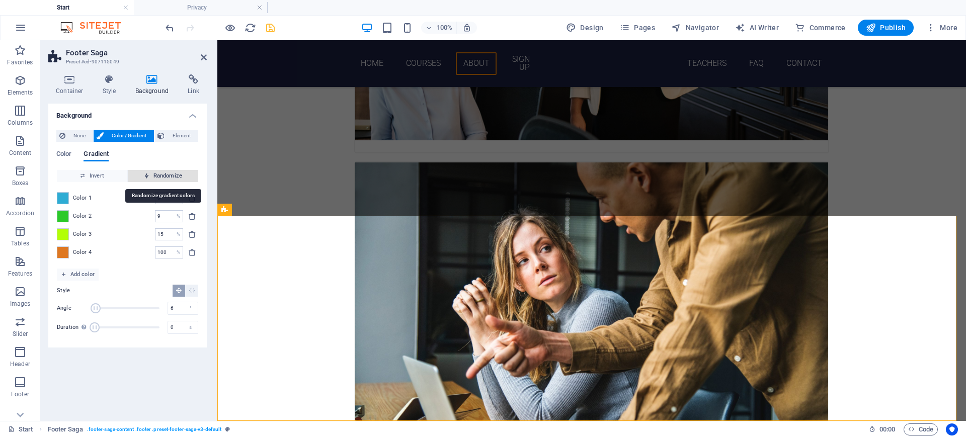
type input "100"
type input "86"
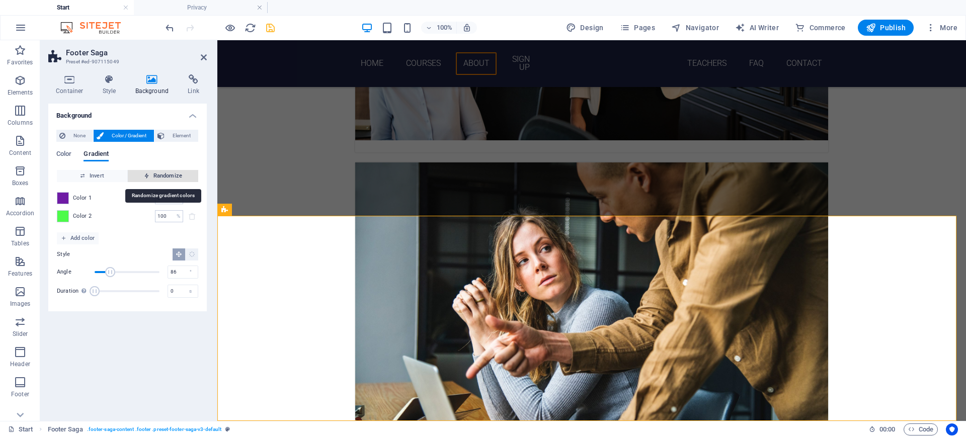
click at [156, 175] on span "Randomize" at bounding box center [163, 176] width 62 height 12
type input "80"
type input "119"
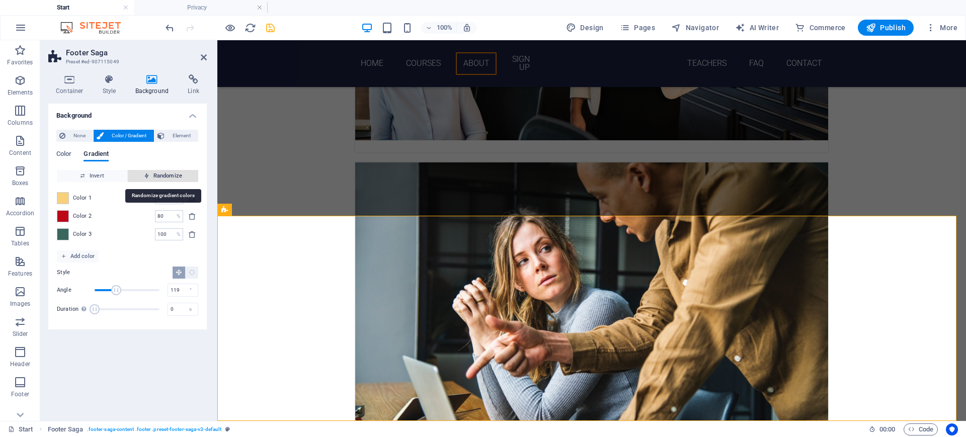
click at [156, 175] on span "Randomize" at bounding box center [163, 176] width 62 height 12
type input "33"
type input "112"
click at [156, 175] on span "Randomize" at bounding box center [163, 176] width 62 height 12
type input "82"
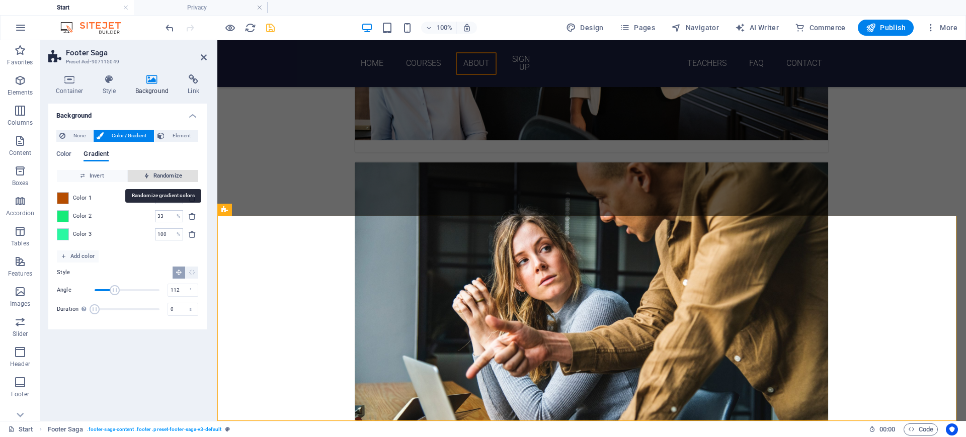
type input "39"
type input "97"
click at [156, 175] on span "Randomize" at bounding box center [163, 176] width 62 height 12
type input "176"
type input "100"
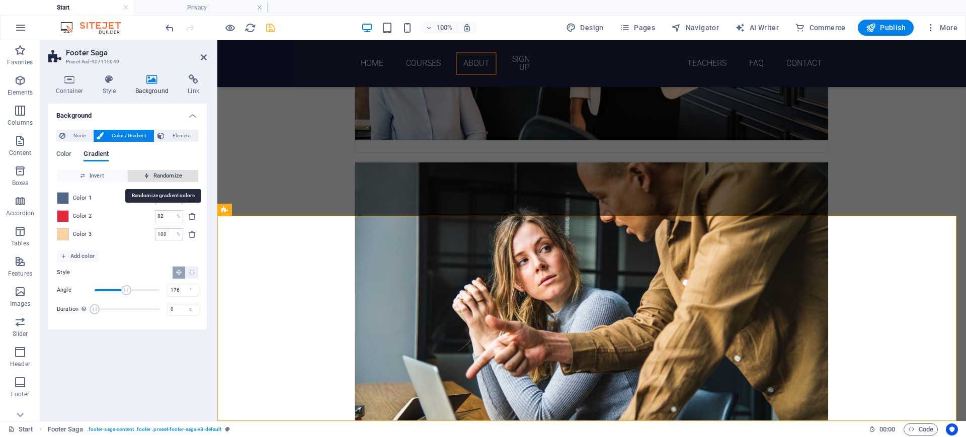
click at [156, 175] on span "Randomize" at bounding box center [163, 176] width 62 height 12
type input "43"
type input "234"
click at [156, 175] on span "Randomize" at bounding box center [163, 176] width 62 height 12
type input "24"
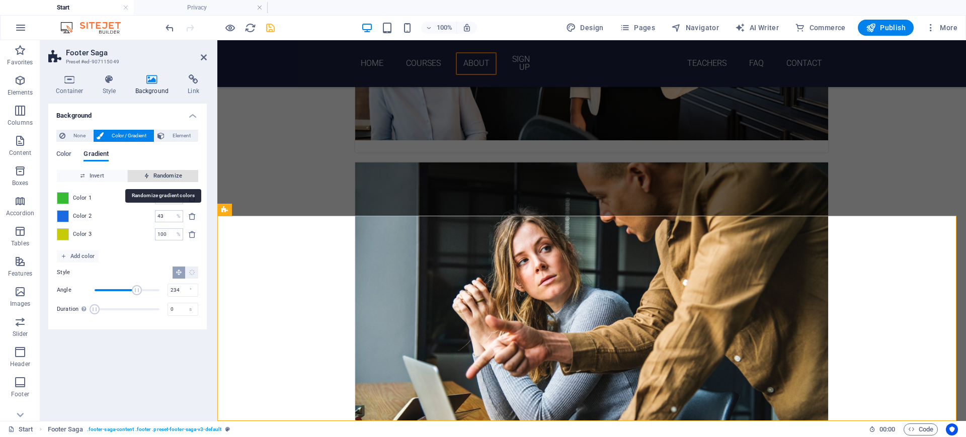
type input "262"
type input "69"
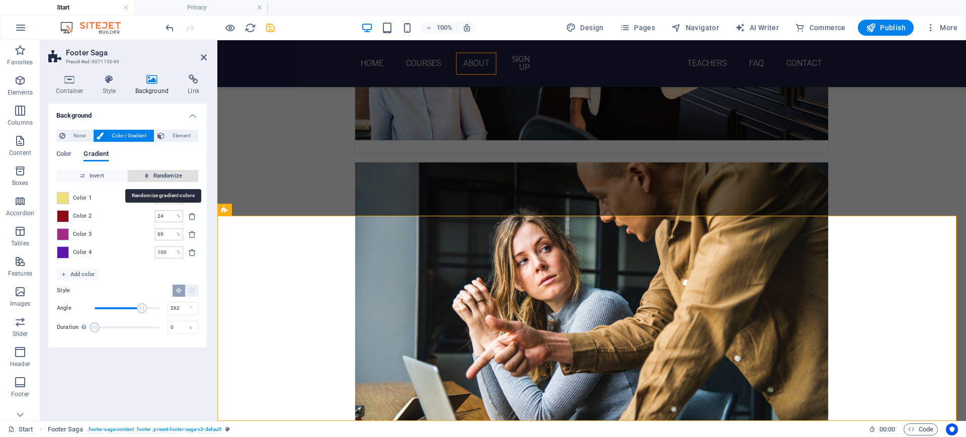
click at [156, 175] on span "Randomize" at bounding box center [163, 176] width 62 height 12
type input "21"
type input "150"
type input "100"
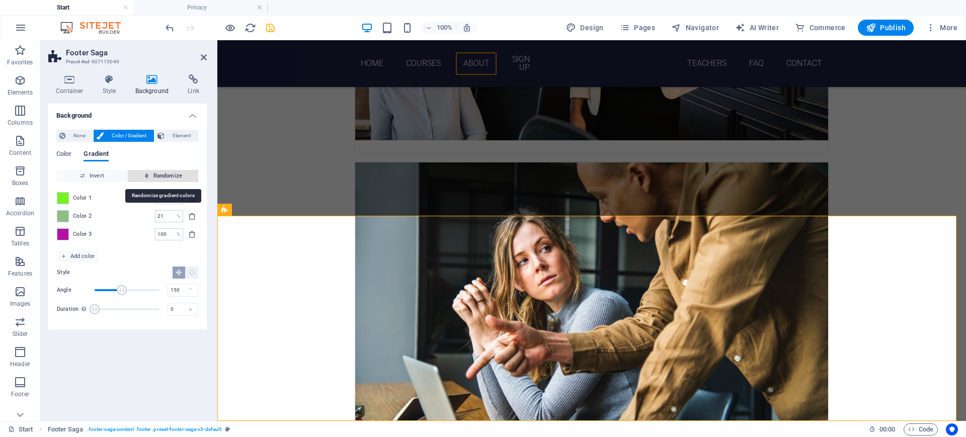
click at [156, 175] on span "Randomize" at bounding box center [163, 176] width 62 height 12
type input "93"
type input "314"
click at [156, 175] on span "Randomize" at bounding box center [163, 176] width 62 height 12
type input "65"
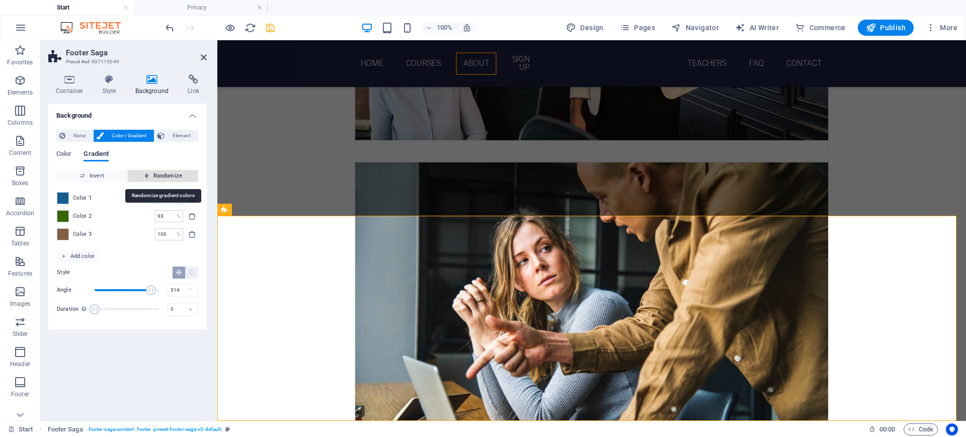
type input "304"
click at [156, 175] on span "Randomize" at bounding box center [163, 176] width 62 height 12
type input "29"
type input "220"
type input "79"
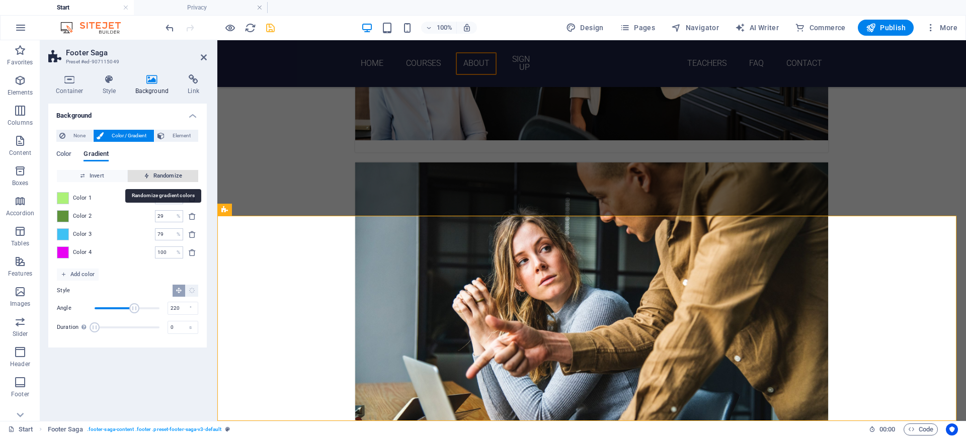
click at [163, 174] on span "Randomize" at bounding box center [163, 176] width 62 height 12
type input "36"
type input "296"
type input "100"
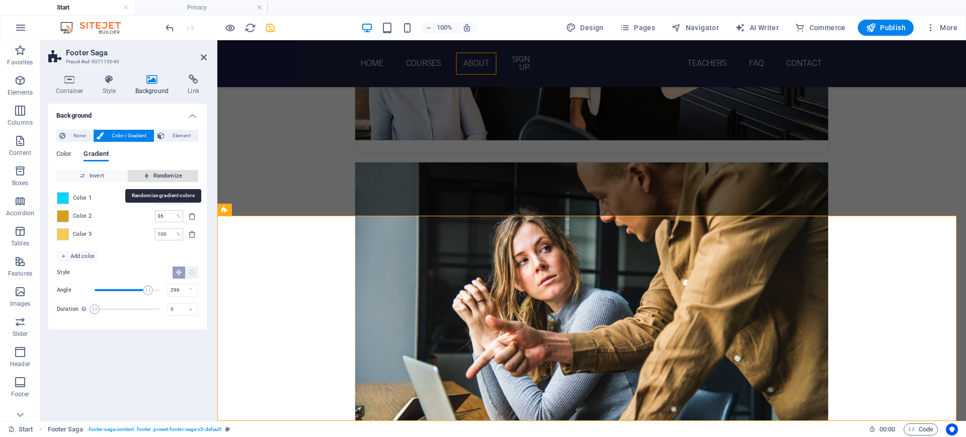
click at [163, 174] on span "Randomize" at bounding box center [163, 176] width 62 height 12
type input "100"
type input "346"
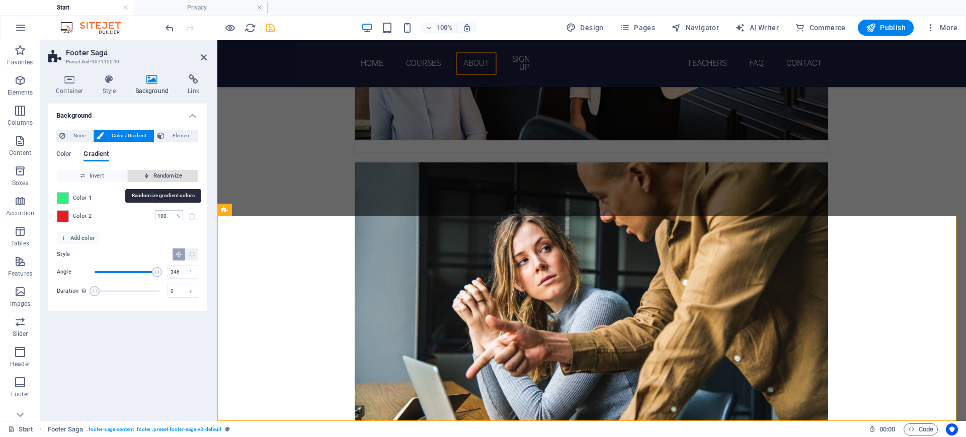
click at [163, 174] on span "Randomize" at bounding box center [163, 176] width 62 height 12
type input "90"
type input "72"
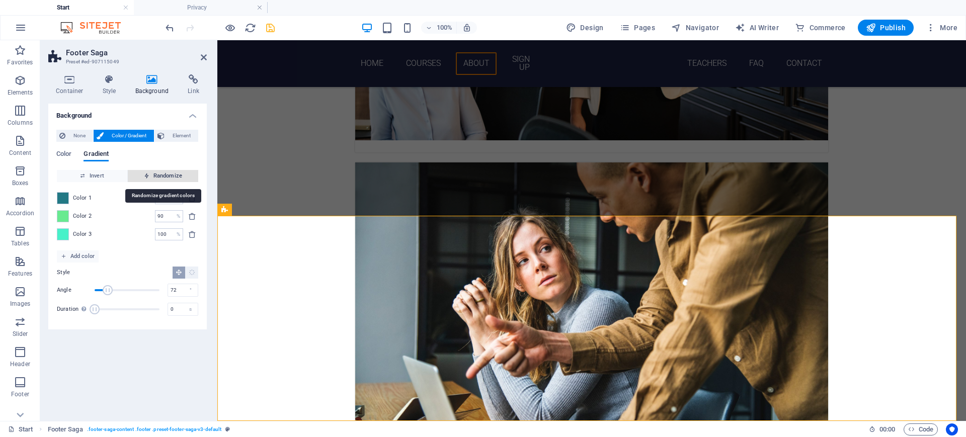
click at [163, 174] on span "Randomize" at bounding box center [163, 176] width 62 height 12
type input "3"
type input "52"
type input "16"
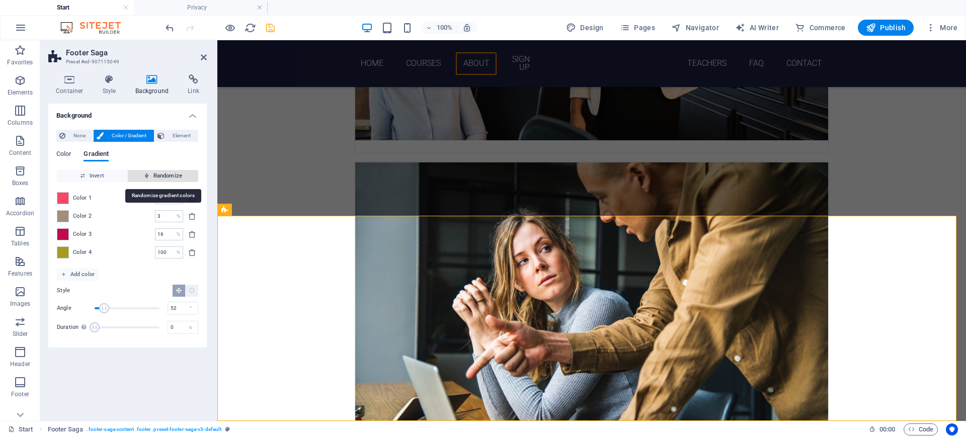
click at [151, 176] on span "Randomize" at bounding box center [163, 176] width 62 height 12
type input "87"
type input "343"
type input "100"
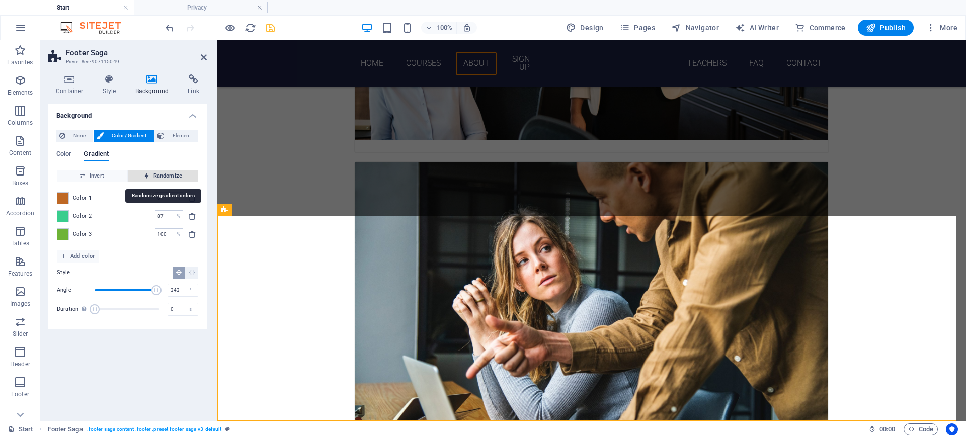
click at [151, 176] on span "Randomize" at bounding box center [163, 176] width 62 height 12
type input "80"
type input "43"
click at [151, 176] on span "Randomize" at bounding box center [163, 176] width 62 height 12
type input "100"
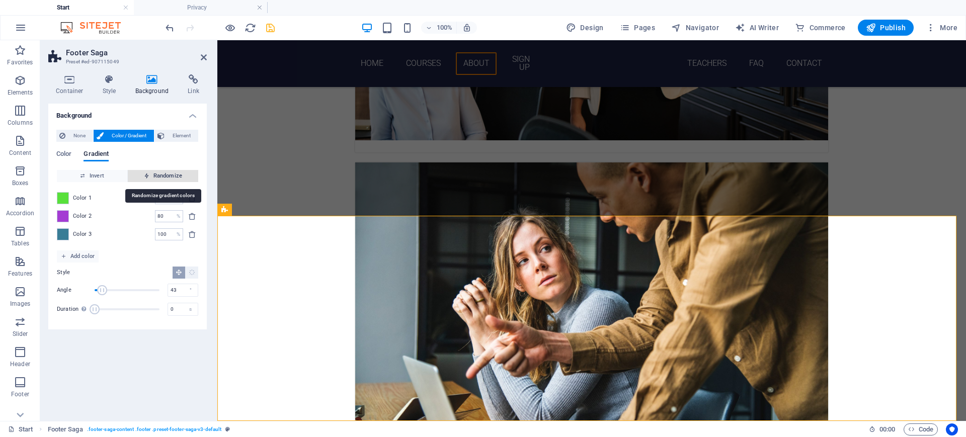
type input "103"
click at [151, 176] on span "Randomize" at bounding box center [163, 176] width 62 height 12
type input "98"
type input "303"
click at [151, 176] on span "Randomize" at bounding box center [163, 176] width 62 height 12
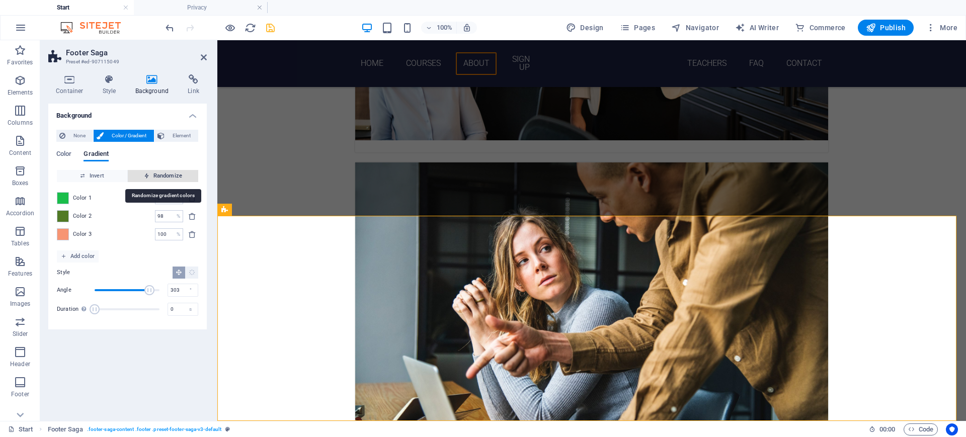
type input "36"
type input "32"
click at [151, 176] on span "Randomize" at bounding box center [163, 176] width 62 height 12
type input "20"
type input "166"
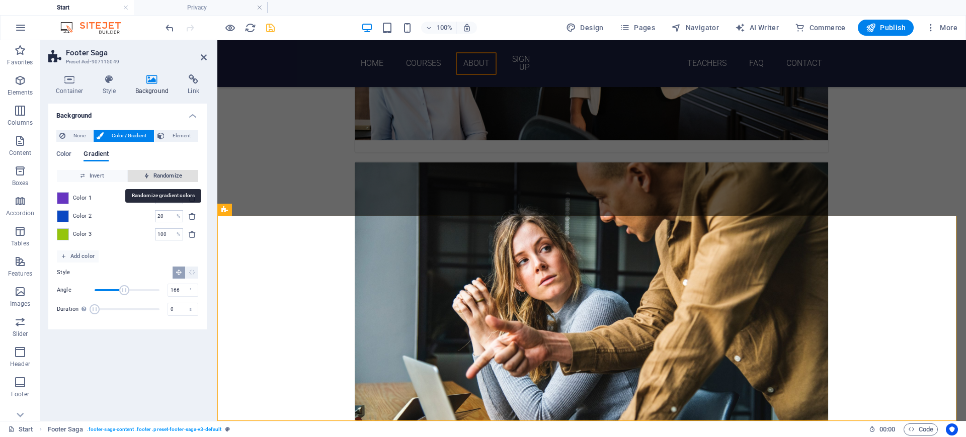
click at [151, 176] on span "Randomize" at bounding box center [163, 176] width 62 height 12
type input "2"
type input "217"
type input "76"
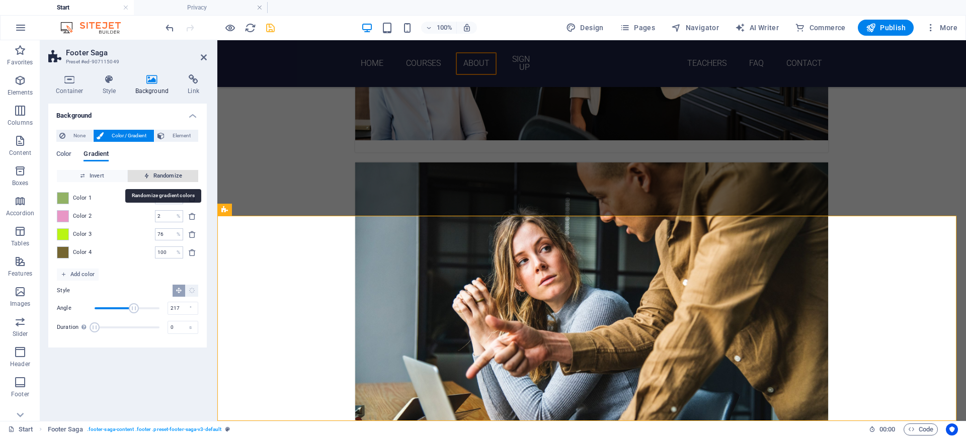
click at [151, 176] on span "Randomize" at bounding box center [163, 176] width 62 height 12
type input "100"
type input "355"
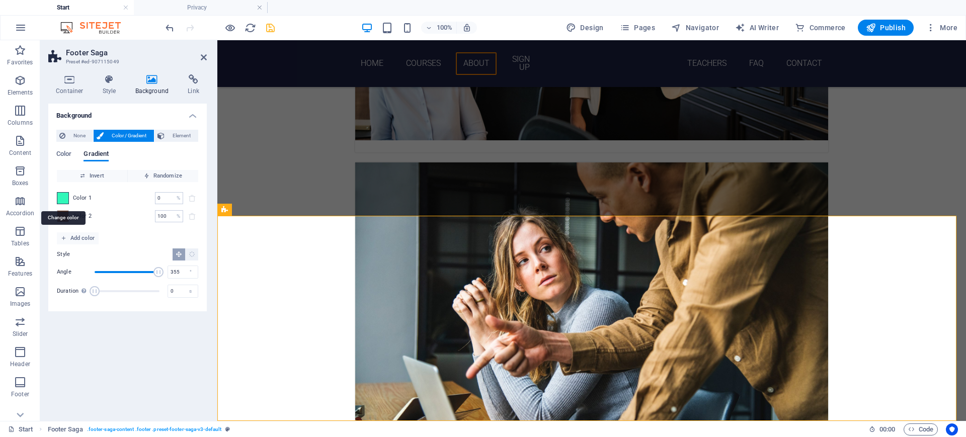
click at [60, 200] on span at bounding box center [62, 198] width 11 height 11
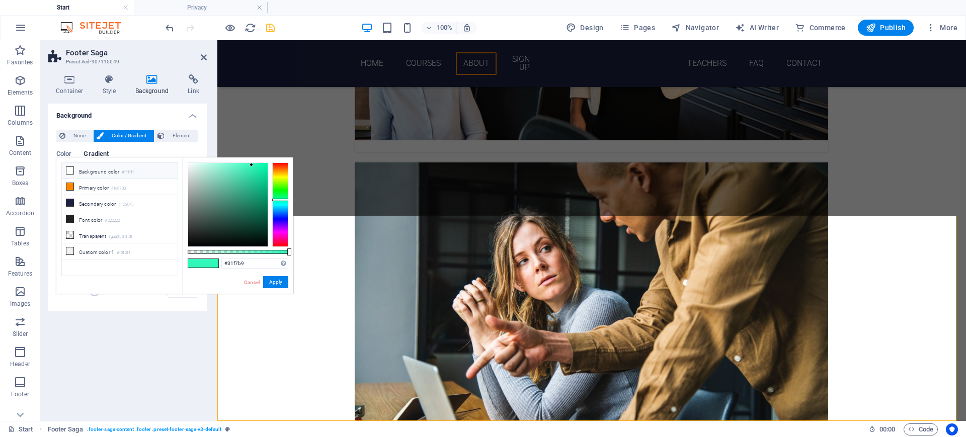
click at [101, 173] on li "Background color #ffffff" at bounding box center [120, 171] width 116 height 16
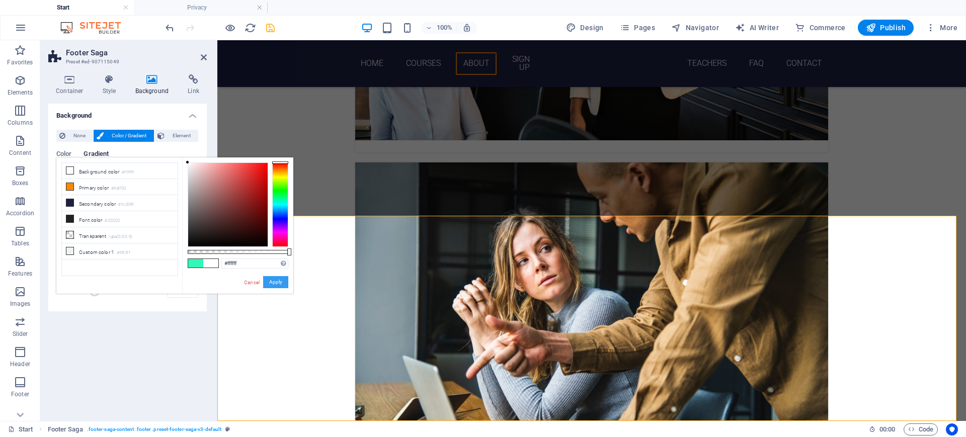
click at [274, 280] on button "Apply" at bounding box center [275, 282] width 25 height 12
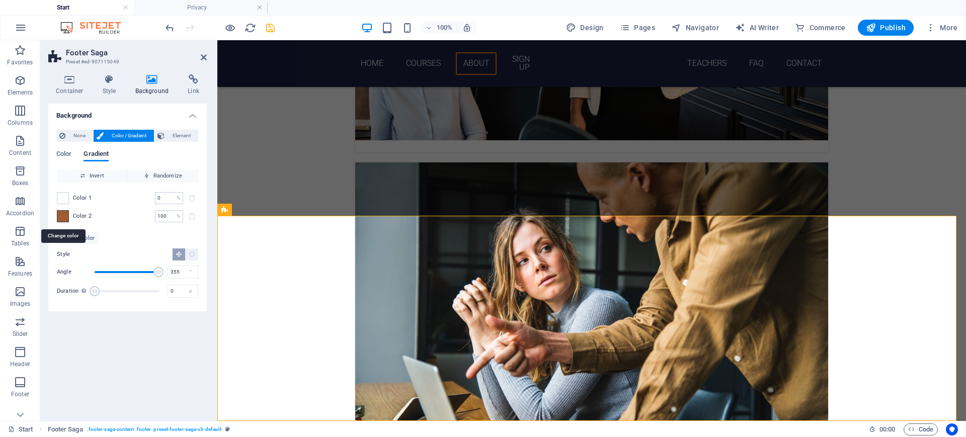
click at [59, 217] on span at bounding box center [62, 216] width 11 height 11
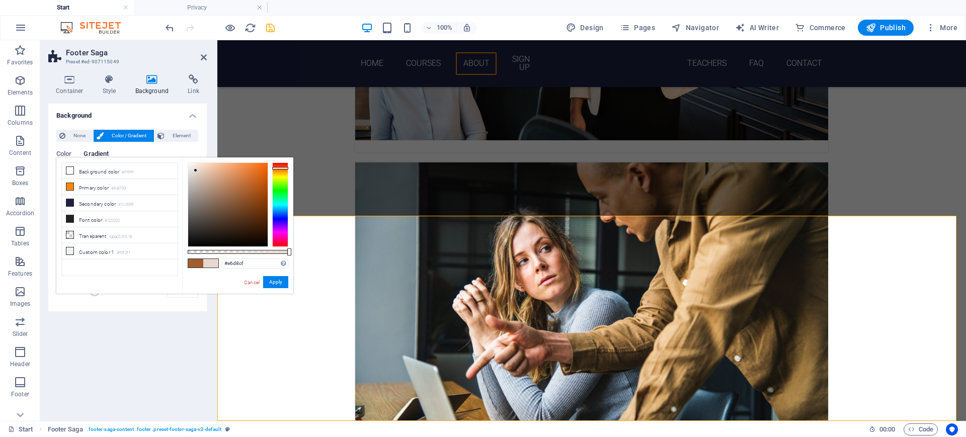
drag, startPoint x: 240, startPoint y: 192, endPoint x: 196, endPoint y: 171, distance: 49.3
click at [196, 171] on div at bounding box center [227, 205] width 79 height 84
click at [273, 280] on button "Apply" at bounding box center [275, 282] width 25 height 12
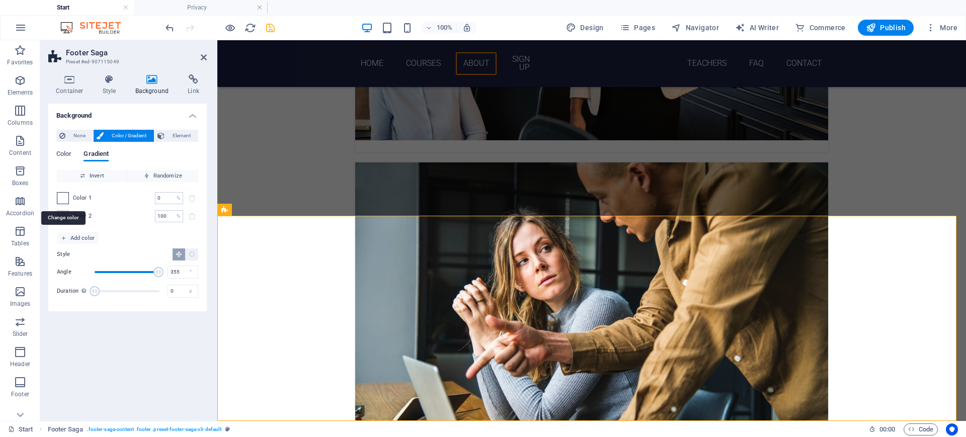
click at [60, 198] on span at bounding box center [62, 198] width 11 height 11
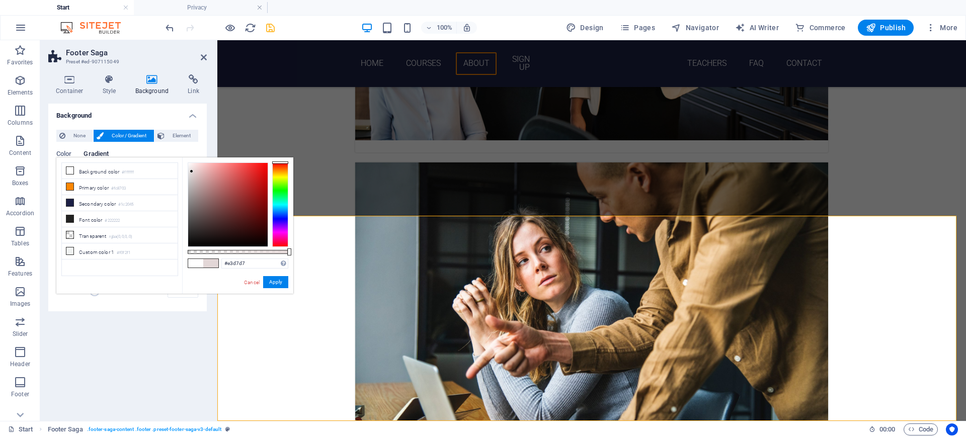
drag, startPoint x: 187, startPoint y: 162, endPoint x: 192, endPoint y: 172, distance: 10.8
click at [192, 172] on div at bounding box center [192, 172] width 4 height 4
click at [91, 217] on li "Font color #222222" at bounding box center [120, 219] width 116 height 16
drag, startPoint x: 187, startPoint y: 233, endPoint x: 191, endPoint y: 167, distance: 66.5
click at [191, 167] on div at bounding box center [191, 167] width 4 height 4
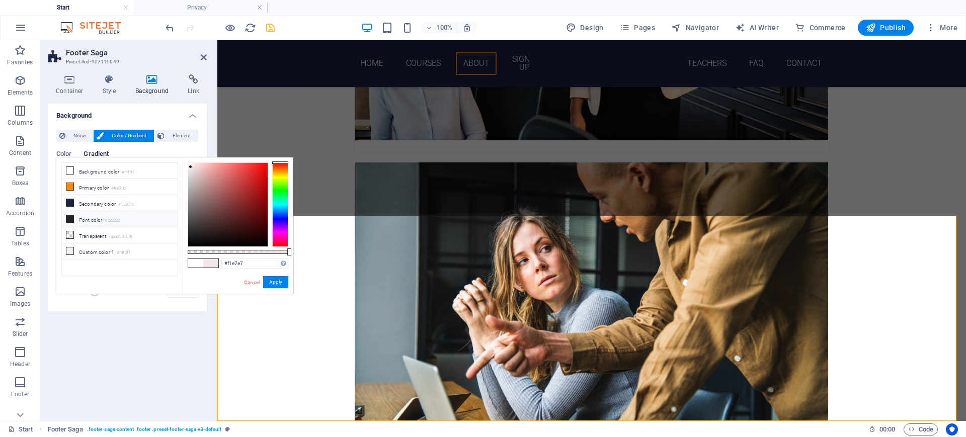
click at [87, 220] on li "Font color #222222" at bounding box center [120, 219] width 116 height 16
type input "#fff2f2"
drag, startPoint x: 188, startPoint y: 232, endPoint x: 192, endPoint y: 148, distance: 84.1
click at [192, 148] on body "Individual Start Privacy Favorites Elements Columns Content Boxes Accordion Tab…" at bounding box center [483, 218] width 966 height 437
click at [275, 283] on button "Apply" at bounding box center [275, 282] width 25 height 12
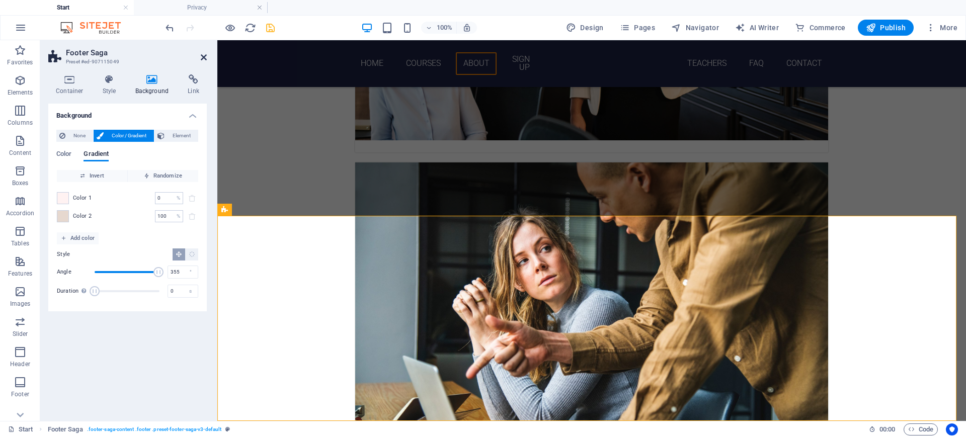
click at [203, 55] on icon at bounding box center [204, 57] width 6 height 8
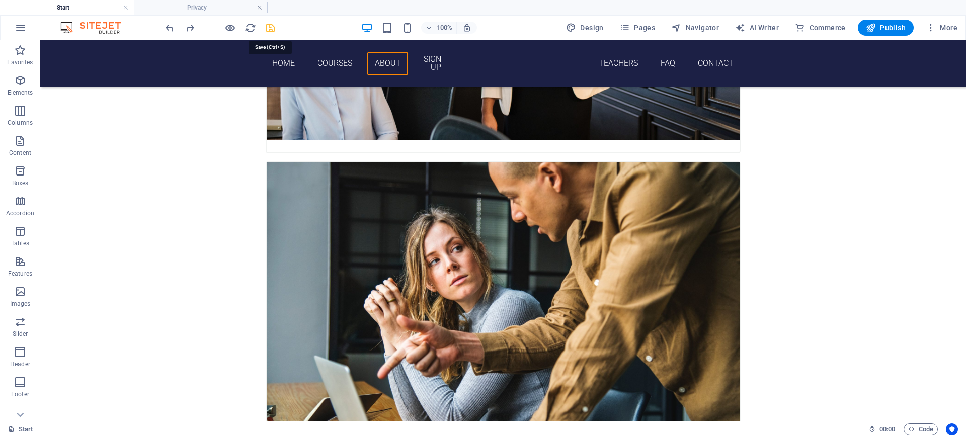
click at [270, 29] on icon "save" at bounding box center [271, 28] width 12 height 12
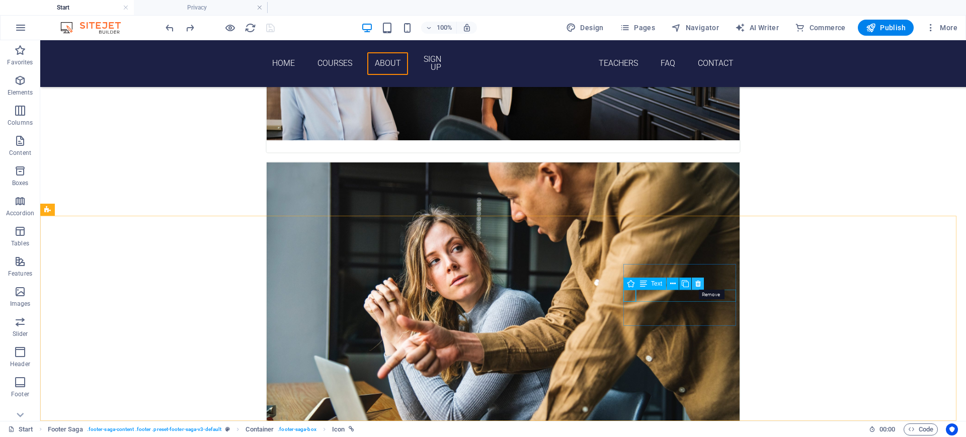
click at [696, 283] on icon at bounding box center [698, 284] width 6 height 11
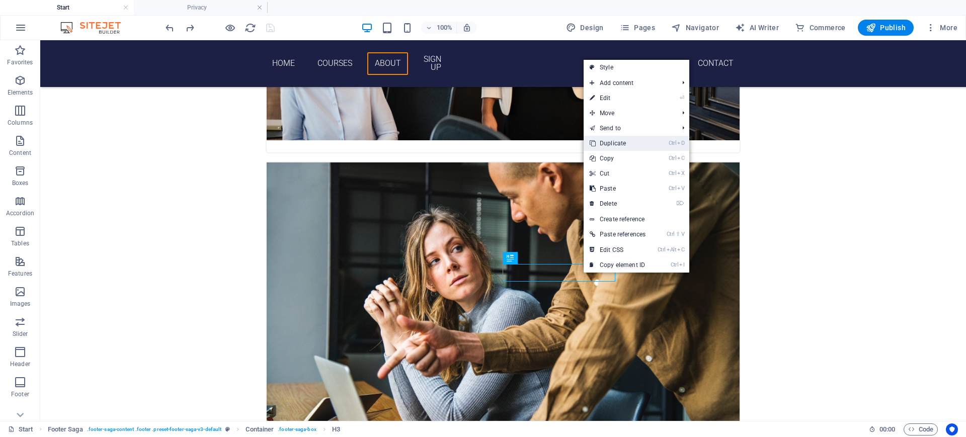
click at [626, 145] on link "Ctrl D Duplicate" at bounding box center [618, 143] width 68 height 15
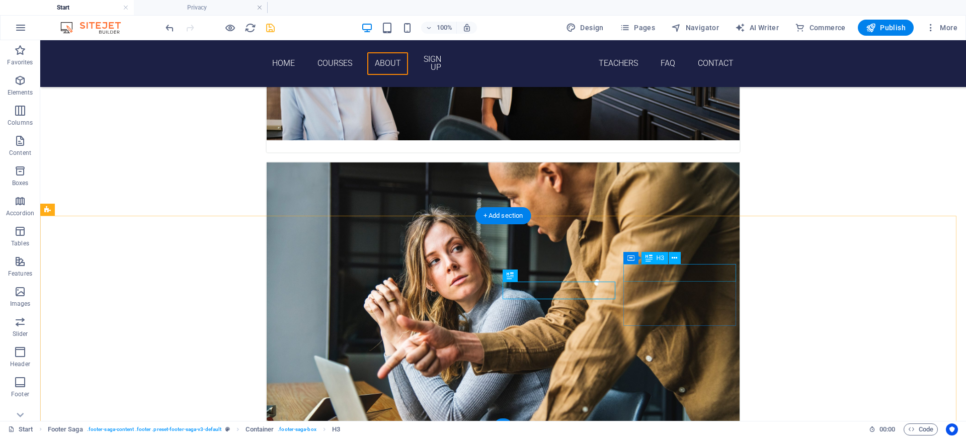
drag, startPoint x: 565, startPoint y: 287, endPoint x: 652, endPoint y: 274, distance: 88.0
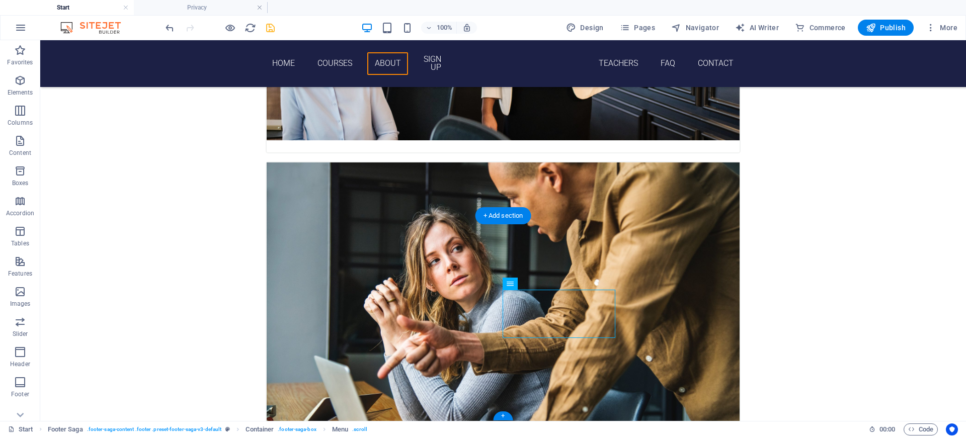
drag, startPoint x: 528, startPoint y: 306, endPoint x: 542, endPoint y: 305, distance: 14.1
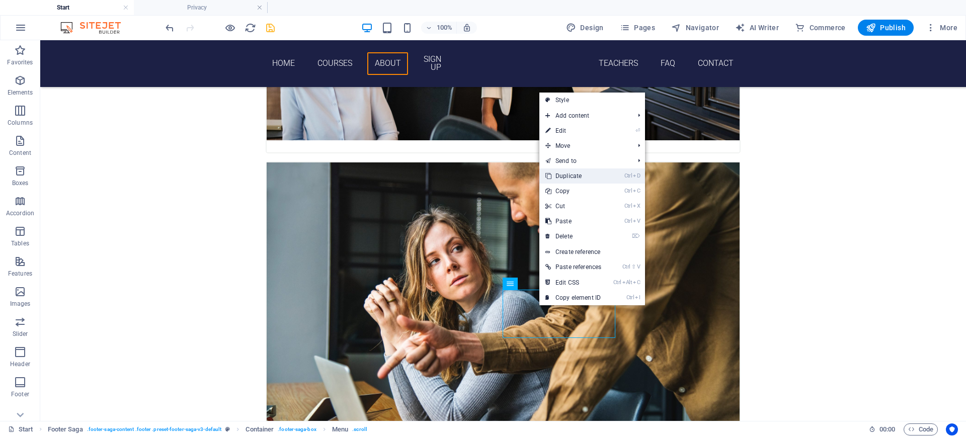
click at [564, 177] on link "Ctrl D Duplicate" at bounding box center [573, 176] width 68 height 15
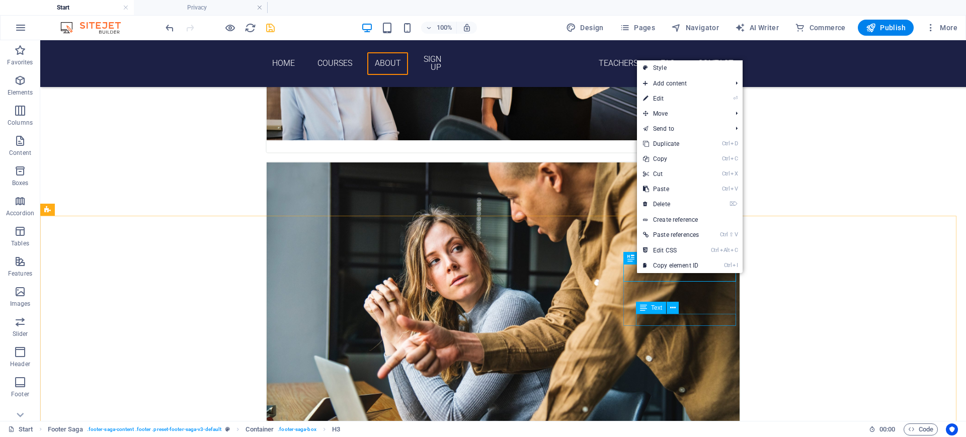
click at [651, 304] on div "Text" at bounding box center [651, 308] width 30 height 12
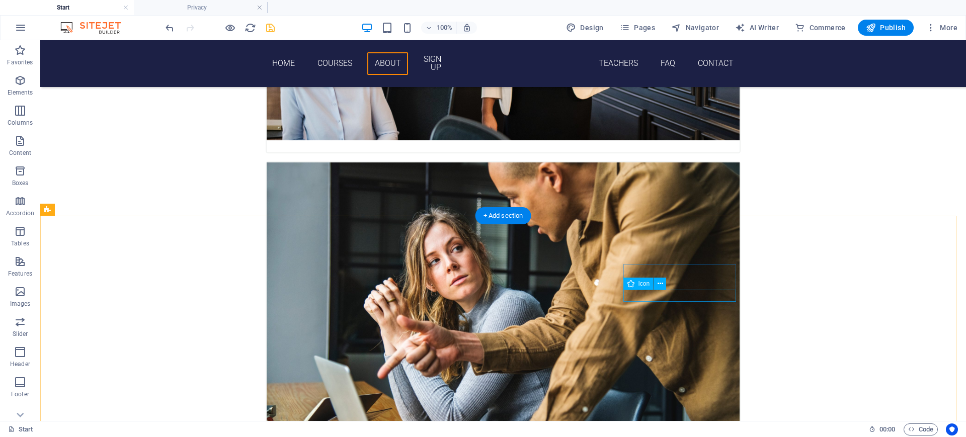
drag, startPoint x: 524, startPoint y: 317, endPoint x: 645, endPoint y: 302, distance: 122.3
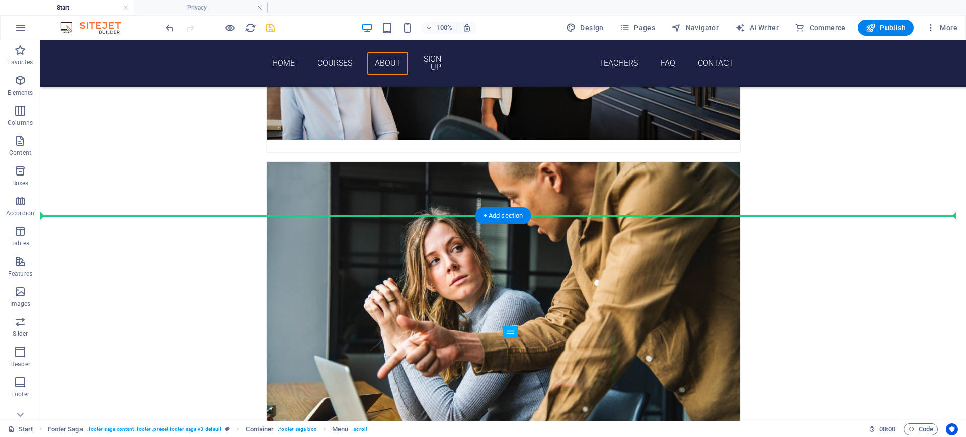
drag, startPoint x: 517, startPoint y: 370, endPoint x: 655, endPoint y: 307, distance: 151.5
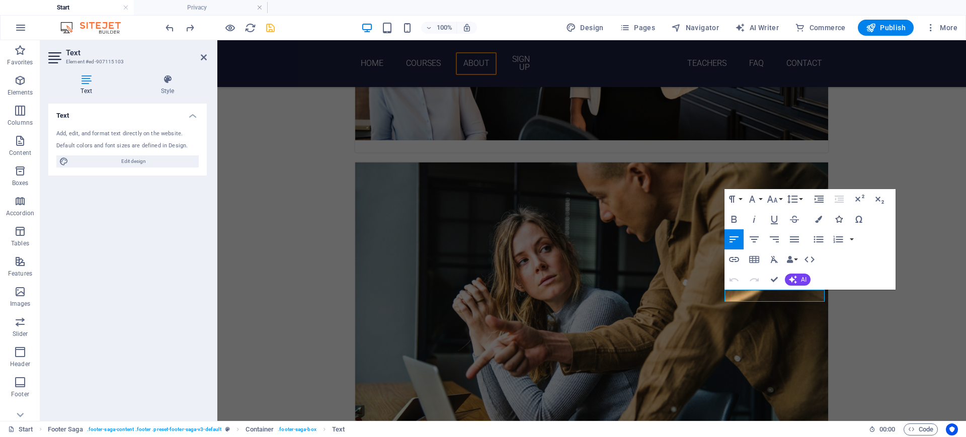
click at [772, 219] on icon "button" at bounding box center [838, 219] width 7 height 7
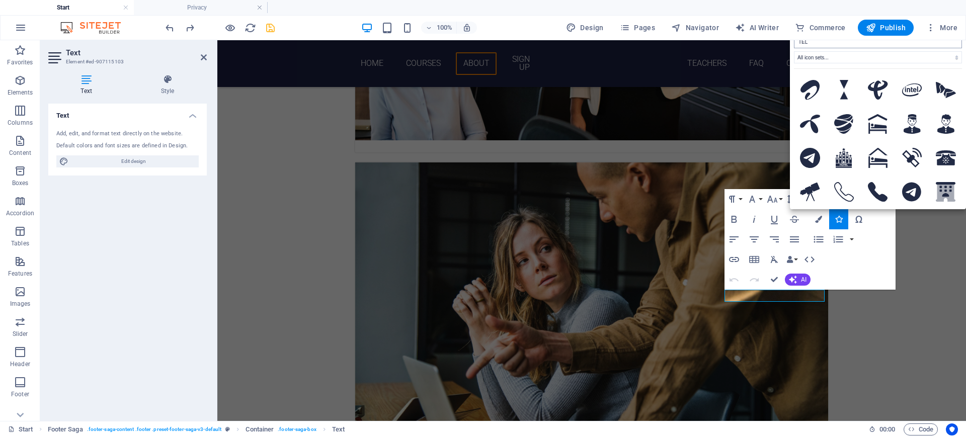
type input "TELE"
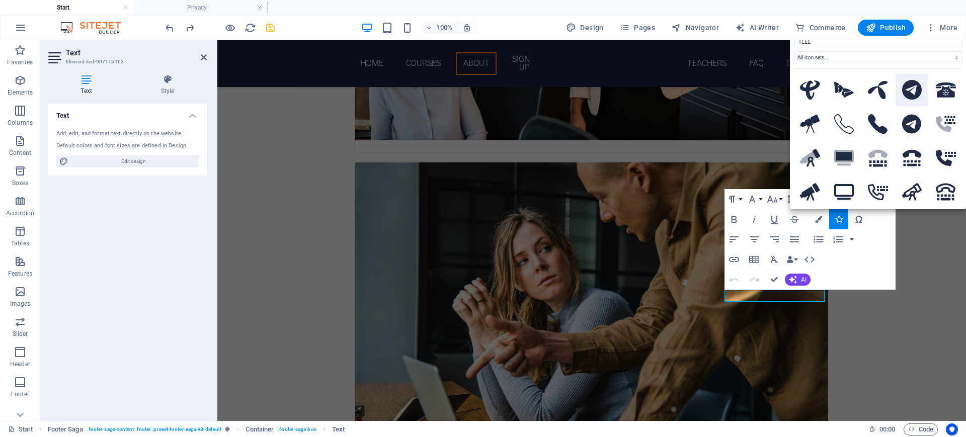
click at [772, 90] on icon at bounding box center [912, 90] width 20 height 20
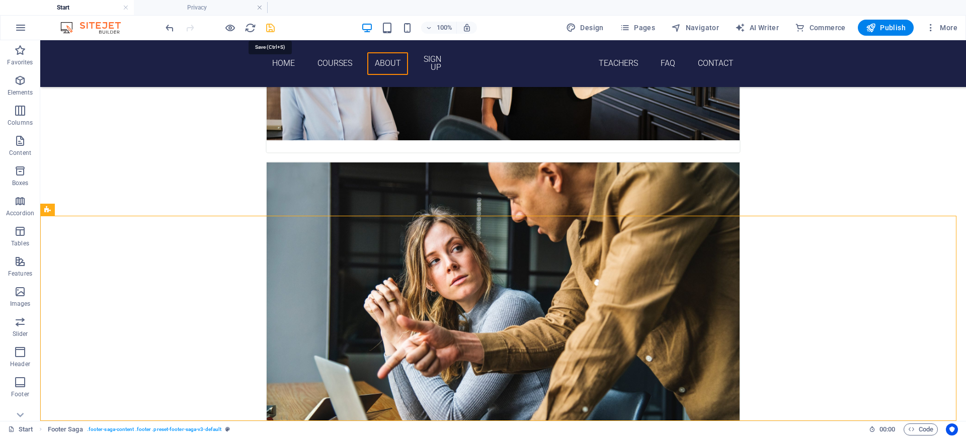
click at [268, 30] on icon "save" at bounding box center [271, 28] width 12 height 12
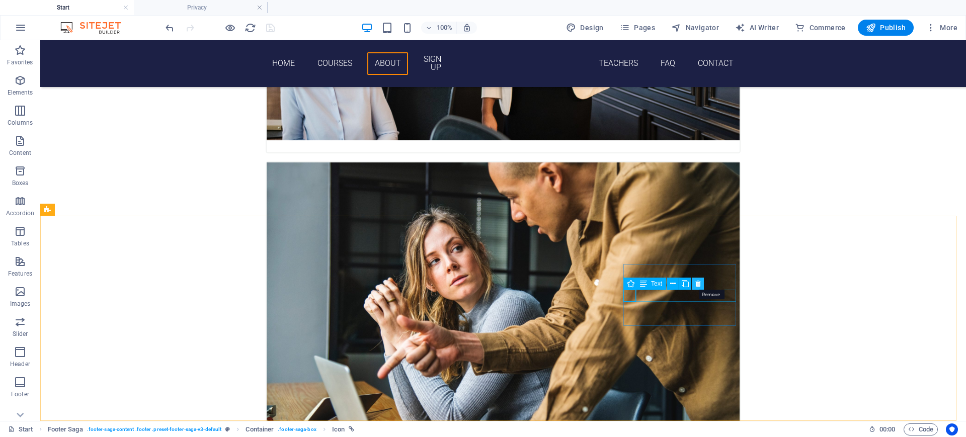
click at [695, 285] on icon at bounding box center [698, 284] width 6 height 11
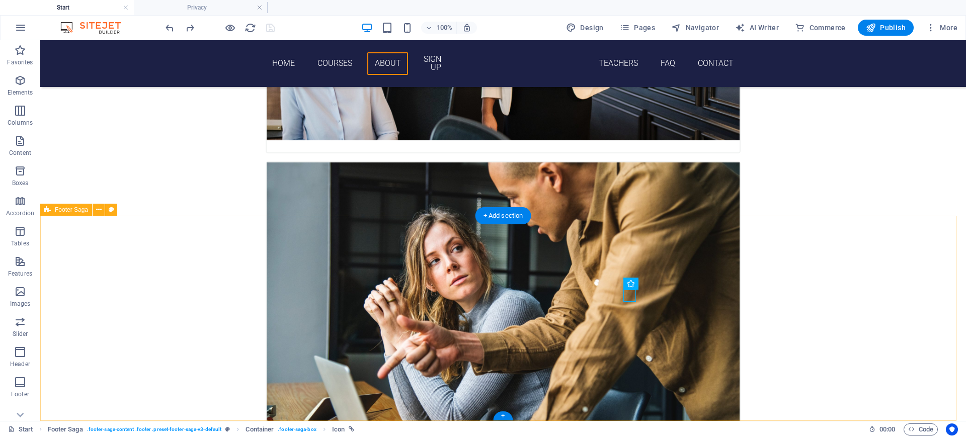
drag, startPoint x: 493, startPoint y: 254, endPoint x: 546, endPoint y: 284, distance: 61.1
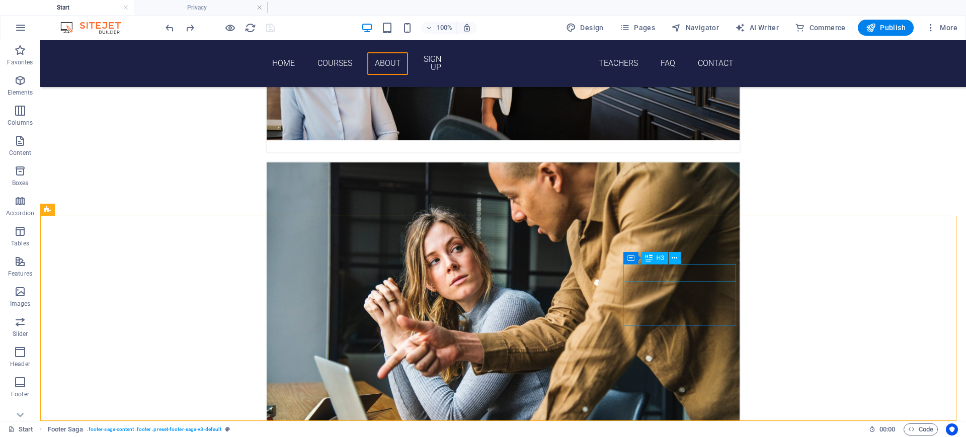
click at [653, 264] on div "Container H3" at bounding box center [655, 258] width 64 height 13
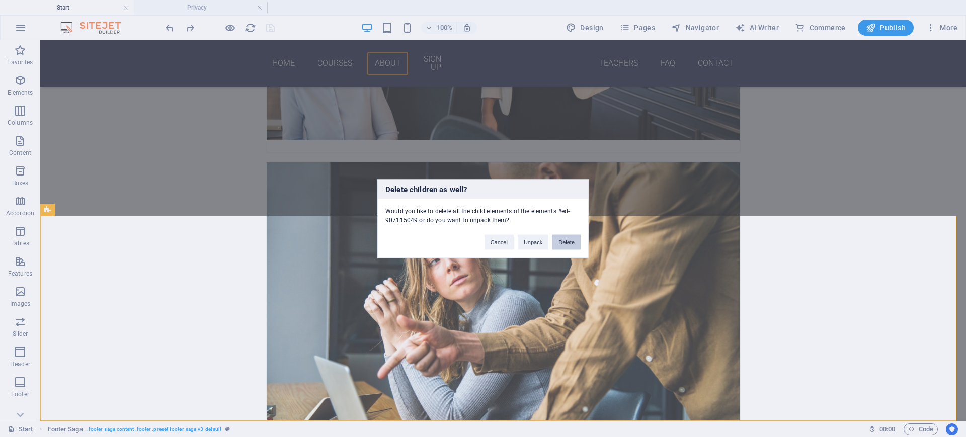
click at [570, 242] on button "Delete" at bounding box center [566, 241] width 28 height 15
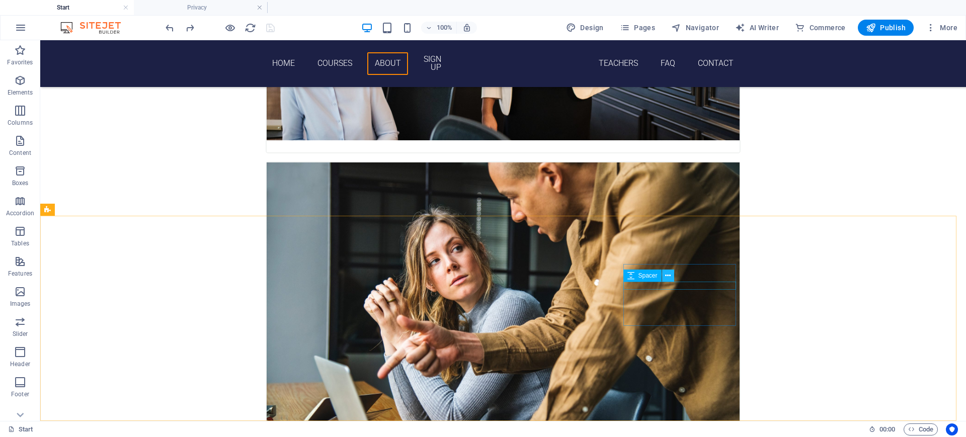
click at [667, 276] on icon at bounding box center [668, 276] width 6 height 11
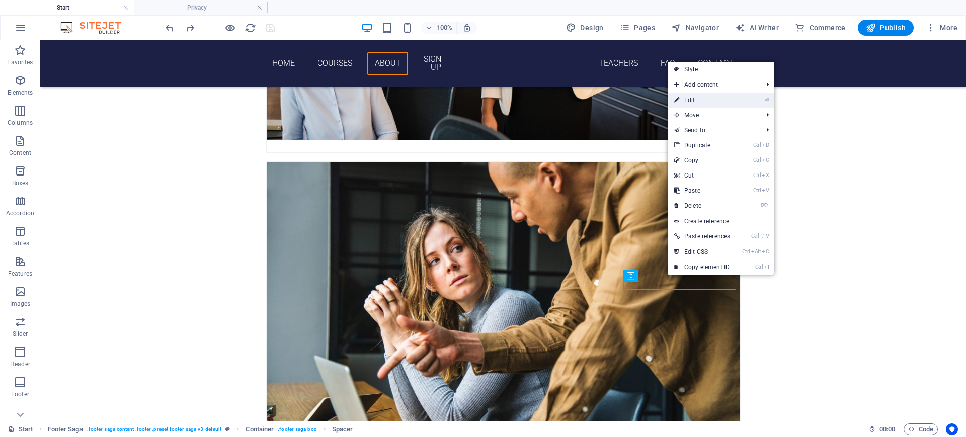
click at [697, 98] on link "⏎ Edit" at bounding box center [702, 100] width 68 height 15
select select "px"
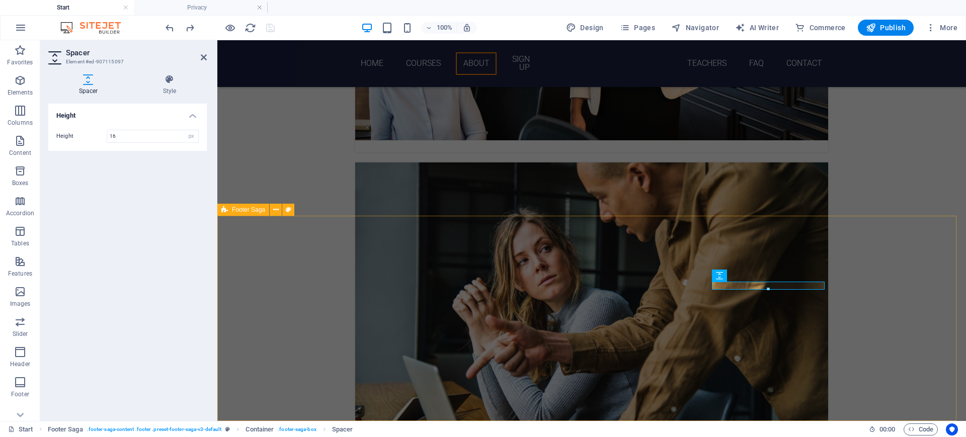
drag, startPoint x: 865, startPoint y: 321, endPoint x: 1039, endPoint y: 321, distance: 173.6
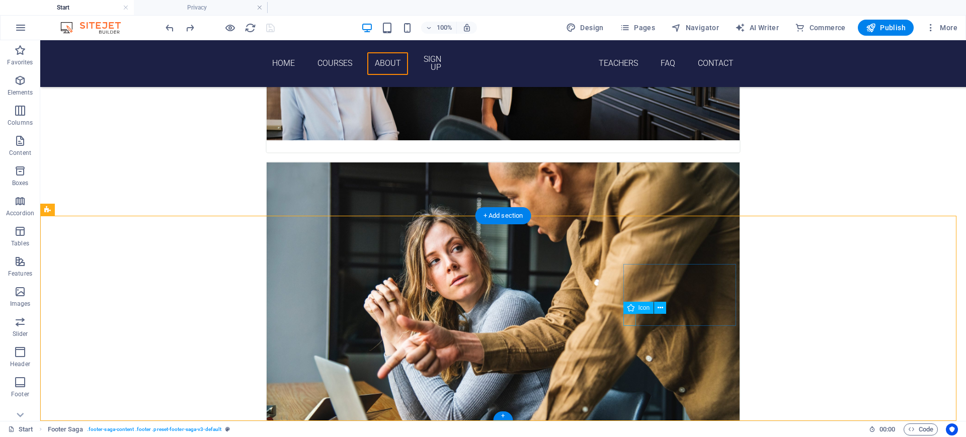
click at [661, 307] on icon at bounding box center [661, 308] width 6 height 11
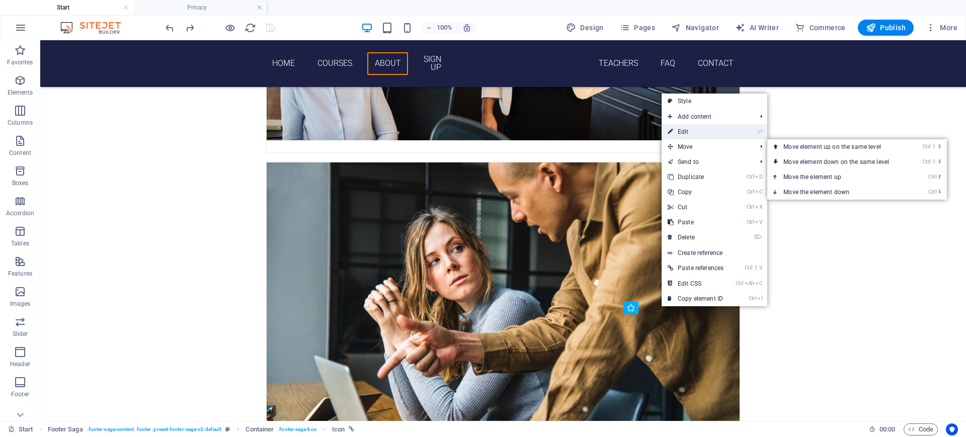
click at [687, 133] on link "⏎ Edit" at bounding box center [696, 131] width 68 height 15
select select "xMidYMid"
select select "px"
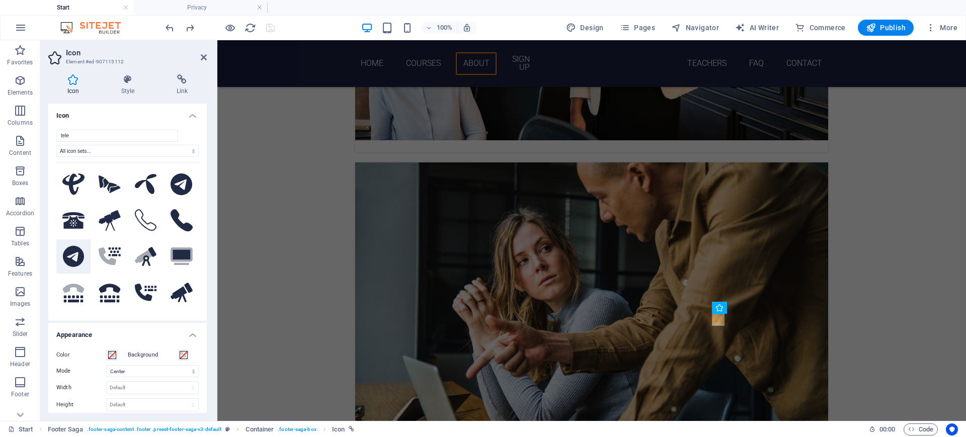
type input "tele"
click at [67, 252] on icon at bounding box center [73, 256] width 21 height 21
click at [202, 59] on icon at bounding box center [204, 57] width 6 height 8
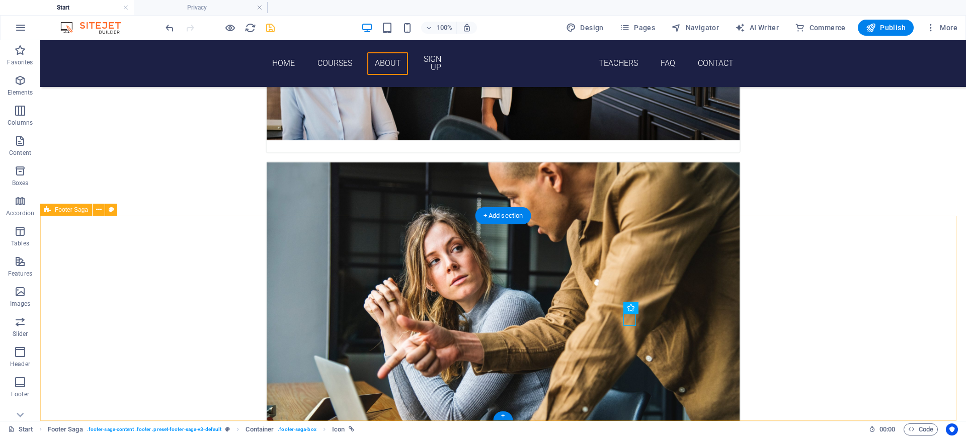
click at [660, 296] on icon at bounding box center [661, 296] width 6 height 11
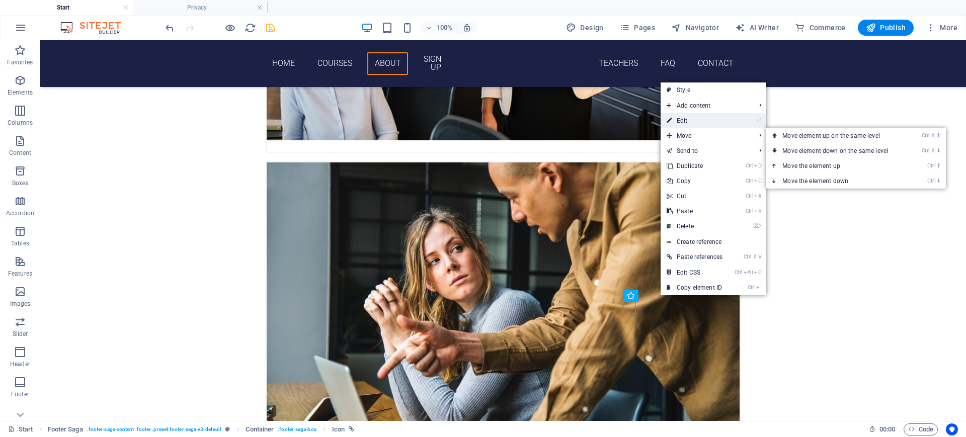
click at [680, 118] on link "⏎ Edit" at bounding box center [695, 120] width 68 height 15
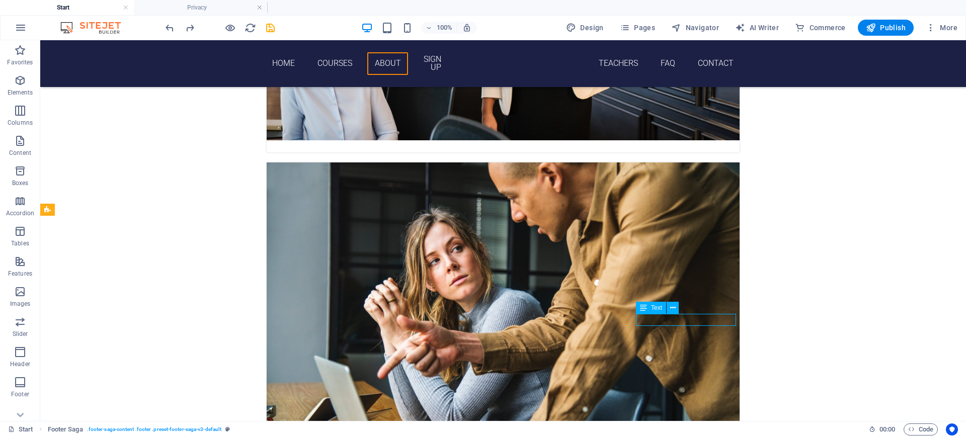
click at [642, 306] on icon at bounding box center [643, 308] width 7 height 12
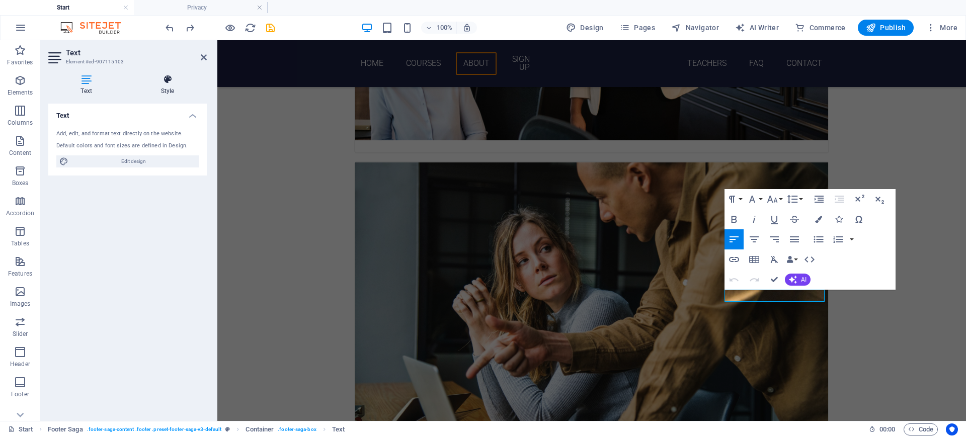
click at [161, 89] on h4 "Style" at bounding box center [167, 84] width 78 height 21
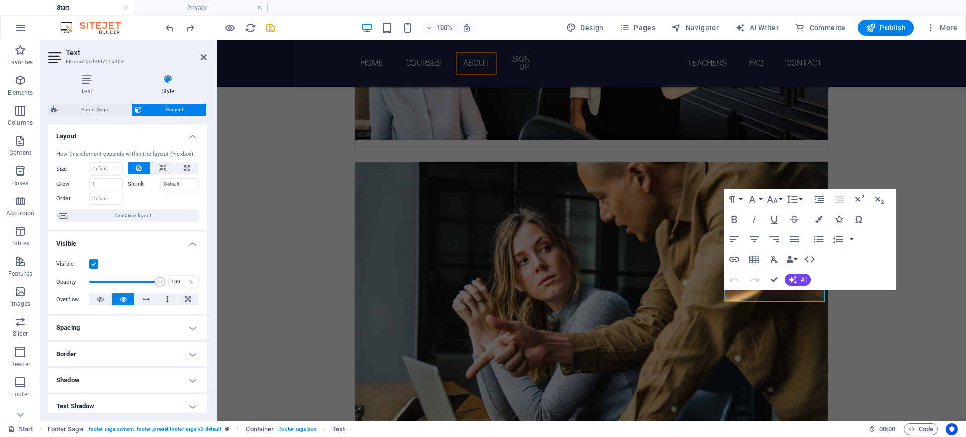
click at [837, 217] on icon "button" at bounding box center [838, 219] width 7 height 7
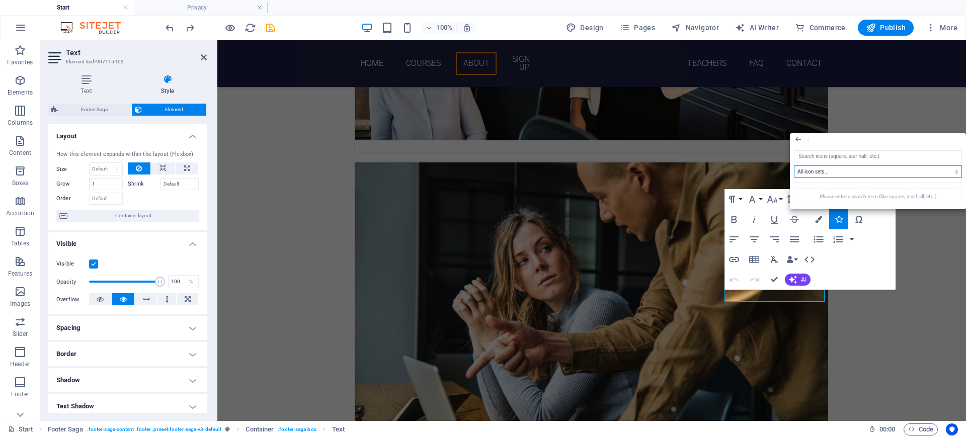
click at [956, 171] on select "All icon sets... IcoFont Ionicons FontAwesome Brands FontAwesome Duotone FontAw…" at bounding box center [878, 172] width 168 height 12
select select "icofont"
click at [794, 166] on select "All icon sets... IcoFont Ionicons FontAwesome Brands FontAwesome Duotone FontAw…" at bounding box center [878, 172] width 168 height 12
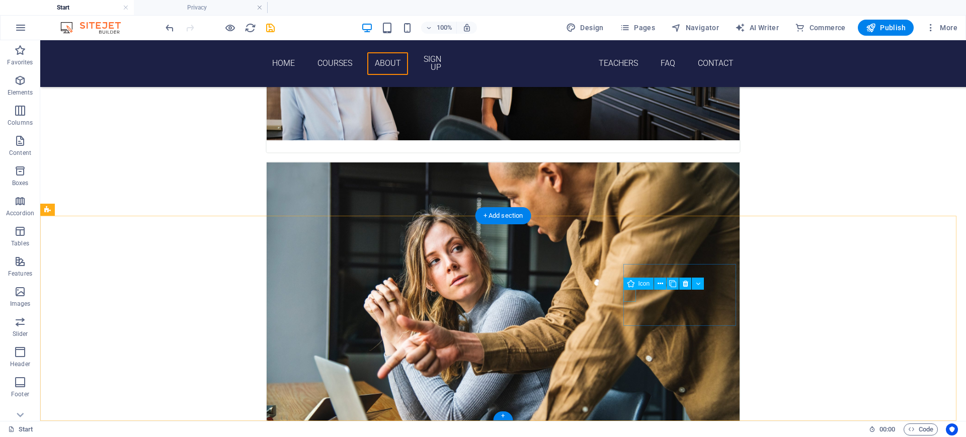
select select "xMidYMid"
select select "px"
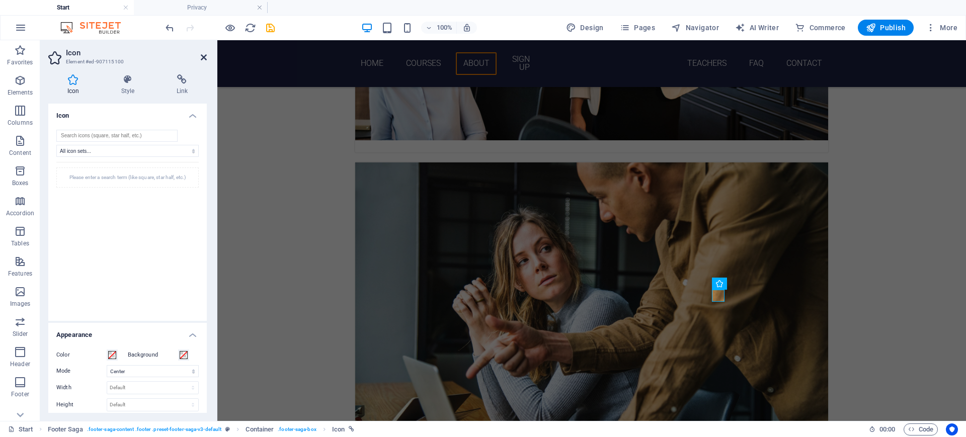
click at [202, 55] on icon at bounding box center [204, 57] width 6 height 8
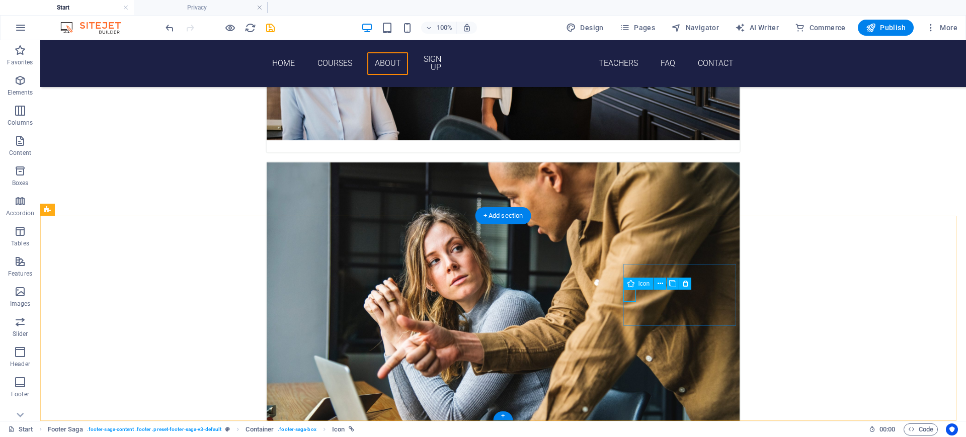
click at [697, 283] on icon at bounding box center [698, 284] width 6 height 11
click at [685, 283] on icon at bounding box center [686, 284] width 6 height 11
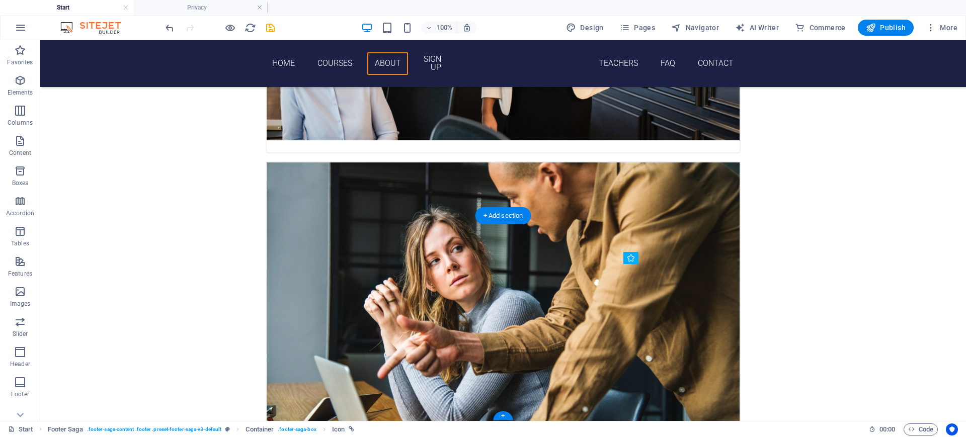
drag, startPoint x: 629, startPoint y: 295, endPoint x: 651, endPoint y: 295, distance: 21.6
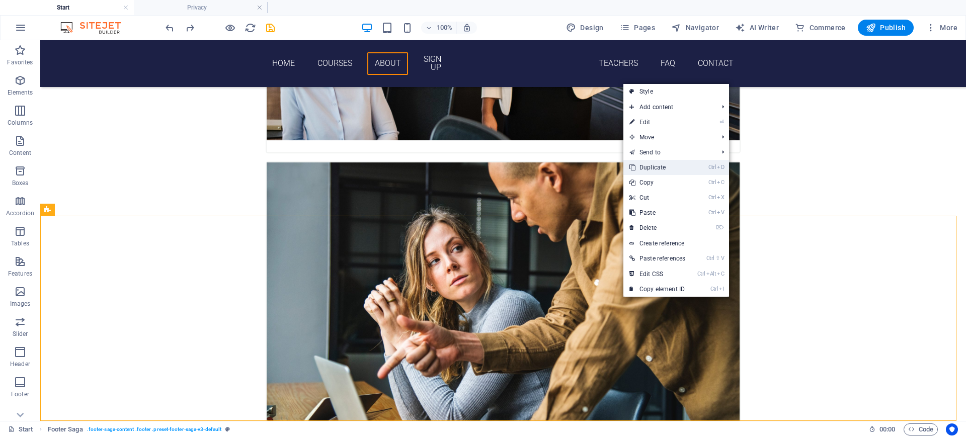
click at [657, 170] on link "Ctrl D Duplicate" at bounding box center [657, 167] width 68 height 15
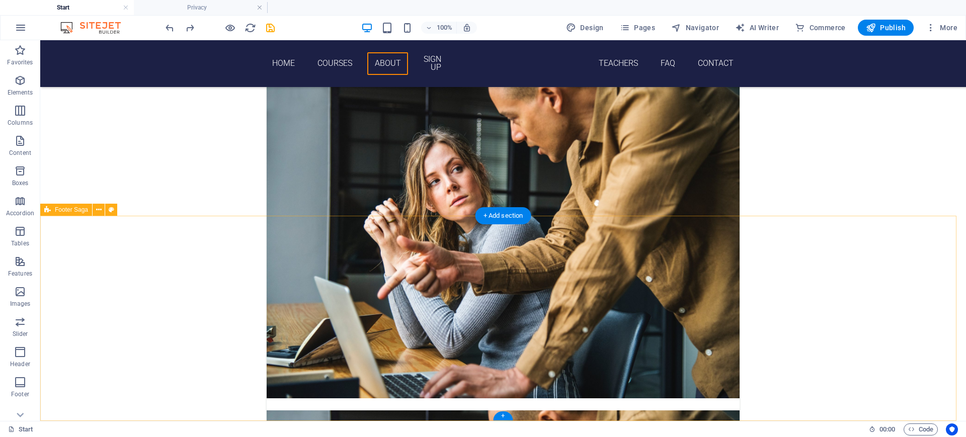
scroll to position [1353, 0]
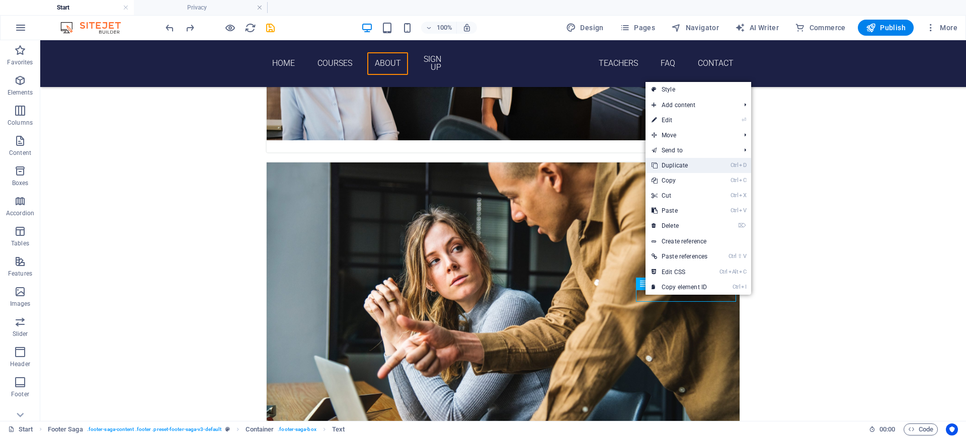
click at [681, 168] on link "Ctrl D Duplicate" at bounding box center [680, 165] width 68 height 15
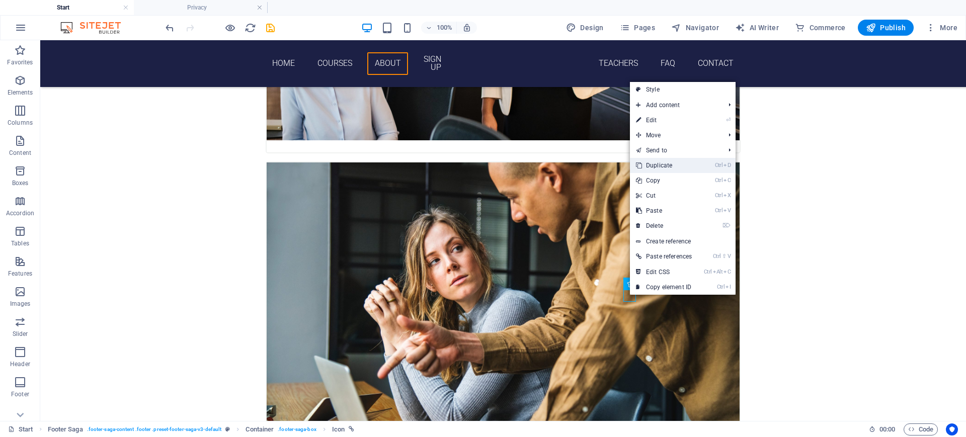
click at [667, 164] on link "Ctrl D Duplicate" at bounding box center [664, 165] width 68 height 15
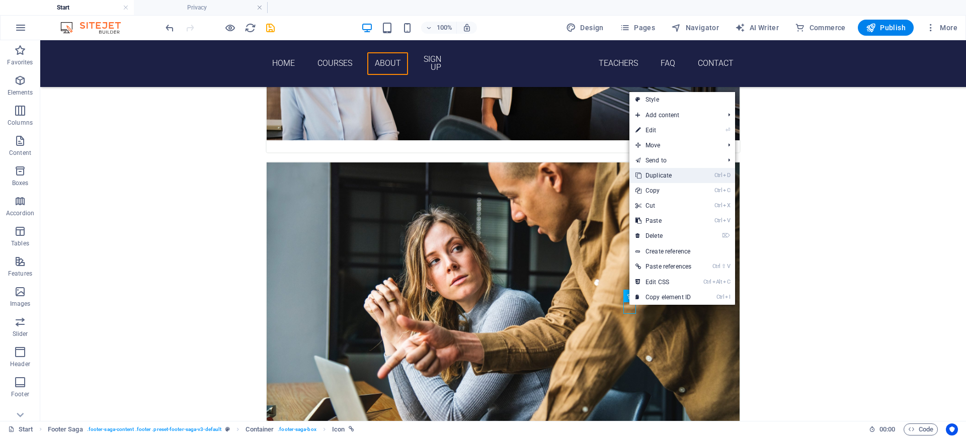
click at [674, 176] on link "Ctrl D Duplicate" at bounding box center [663, 175] width 68 height 15
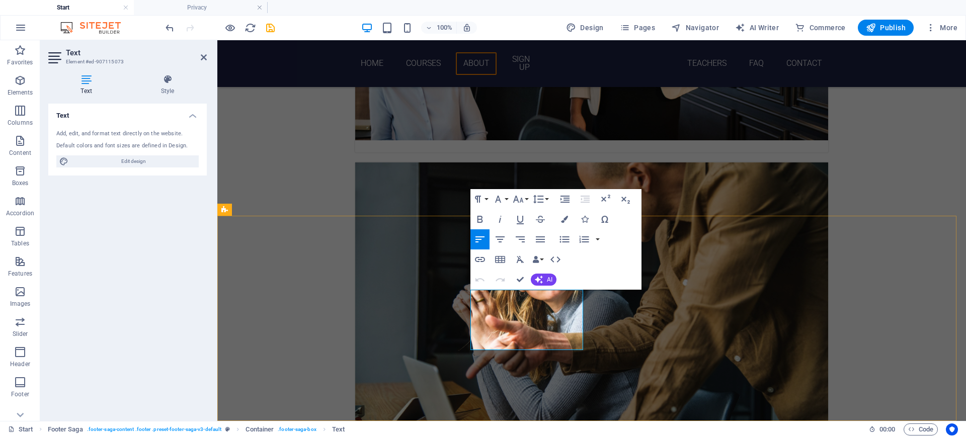
drag, startPoint x: 492, startPoint y: 292, endPoint x: 467, endPoint y: 292, distance: 25.2
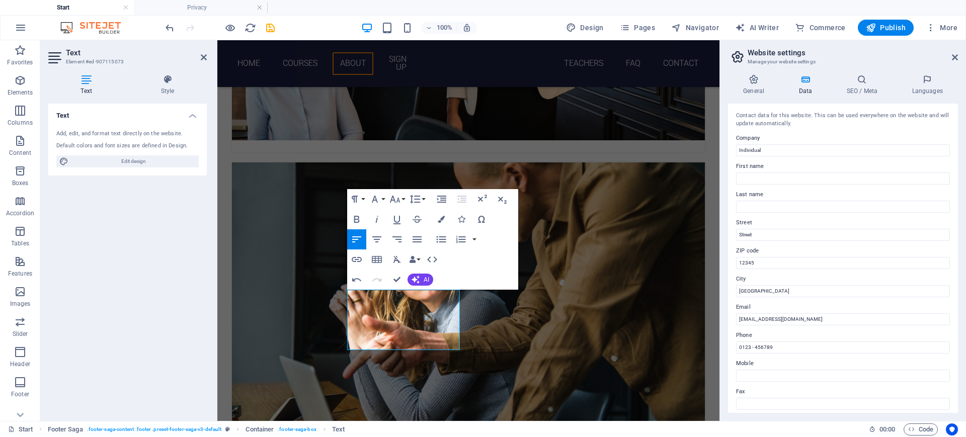
click at [951, 53] on h2 "Website settings" at bounding box center [853, 52] width 210 height 9
click at [955, 58] on icon at bounding box center [955, 57] width 6 height 8
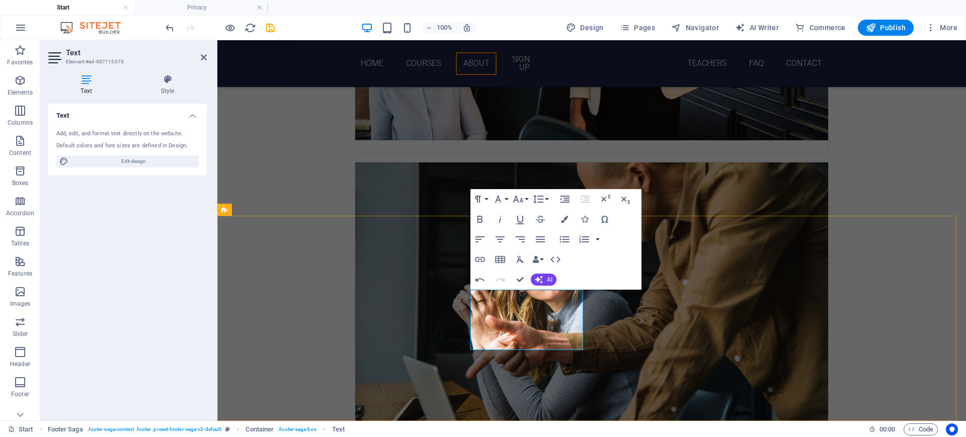
select select
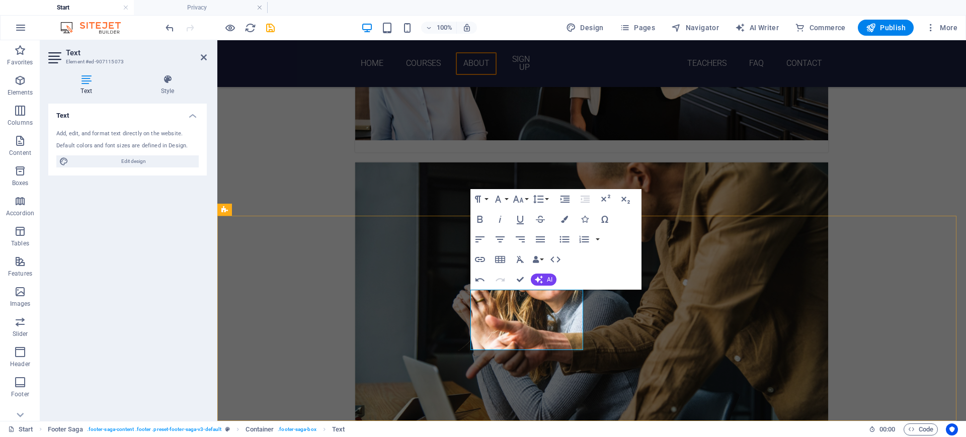
select select
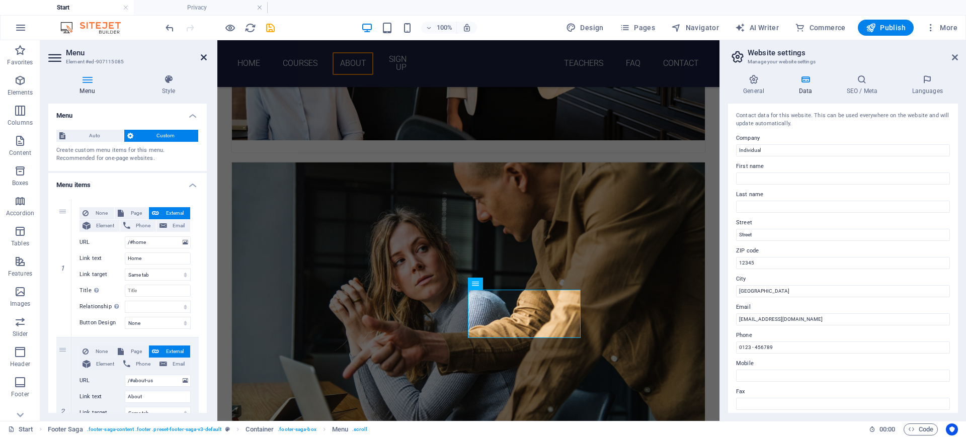
click at [203, 54] on icon at bounding box center [204, 57] width 6 height 8
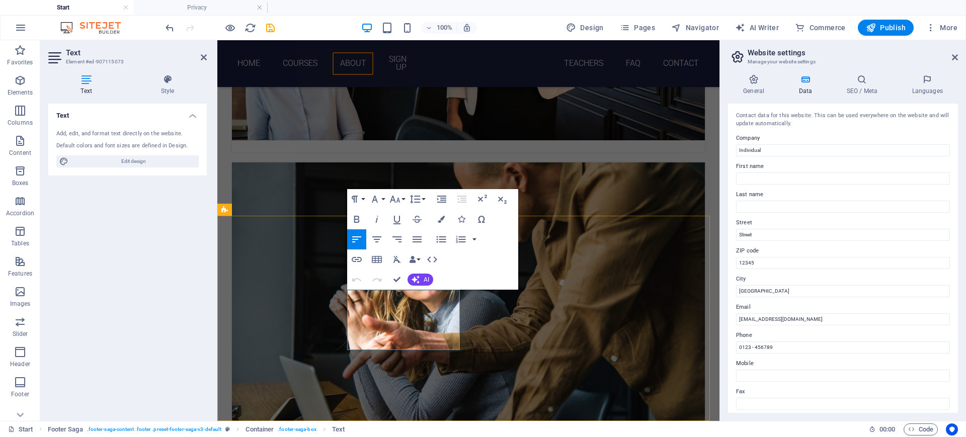
drag, startPoint x: 759, startPoint y: 263, endPoint x: 729, endPoint y: 263, distance: 30.2
click at [729, 263] on div "Contact data for this website. This can be used everywhere on the website and w…" at bounding box center [843, 258] width 230 height 309
type input "814101"
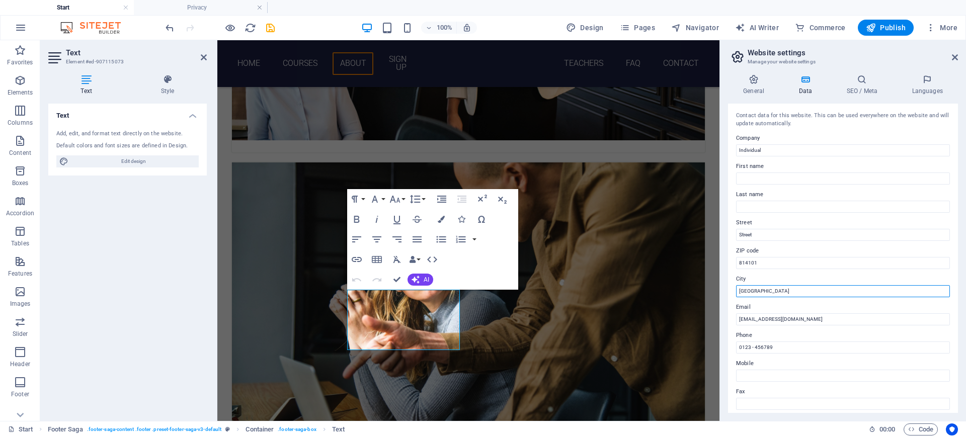
drag, startPoint x: 761, startPoint y: 289, endPoint x: 730, endPoint y: 289, distance: 31.2
click at [730, 289] on div "Contact data for this website. This can be used everywhere on the website and w…" at bounding box center [843, 258] width 230 height 309
type input "DUMKA"
drag, startPoint x: 988, startPoint y: 185, endPoint x: 714, endPoint y: 144, distance: 276.7
type input "PRE ACADEMY"
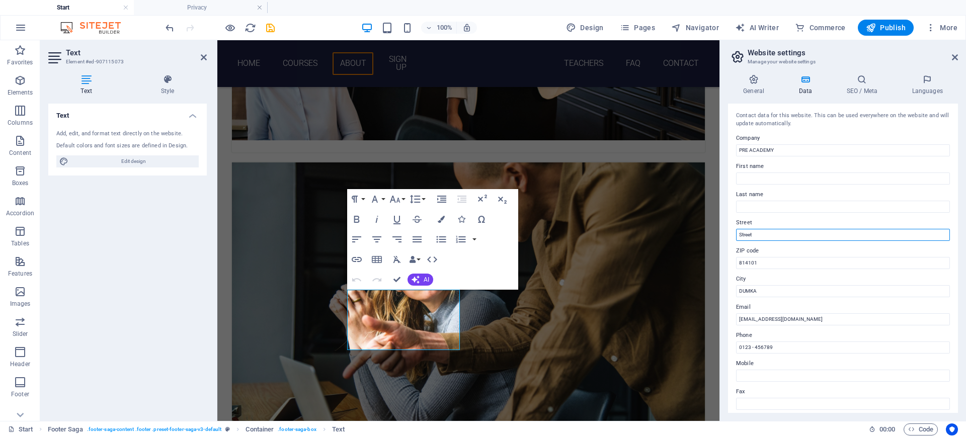
drag, startPoint x: 765, startPoint y: 234, endPoint x: 733, endPoint y: 232, distance: 32.8
click at [733, 232] on div "Contact data for this website. This can be used everywhere on the website and w…" at bounding box center [843, 258] width 230 height 309
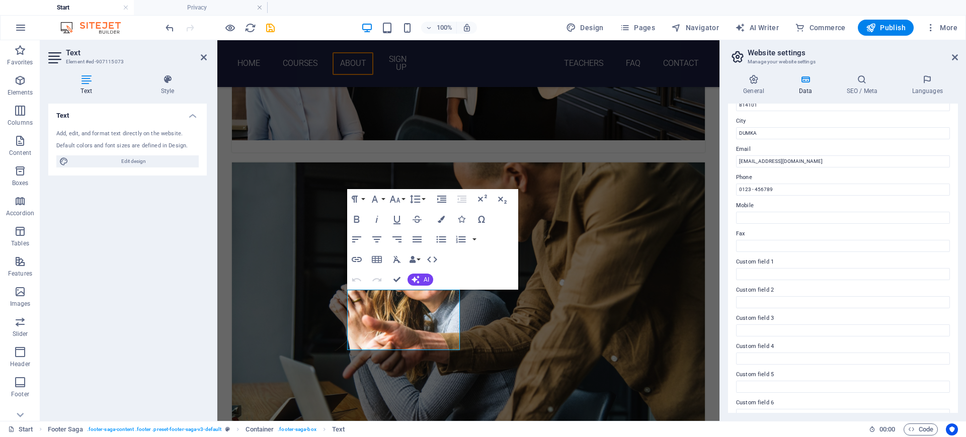
scroll to position [174, 0]
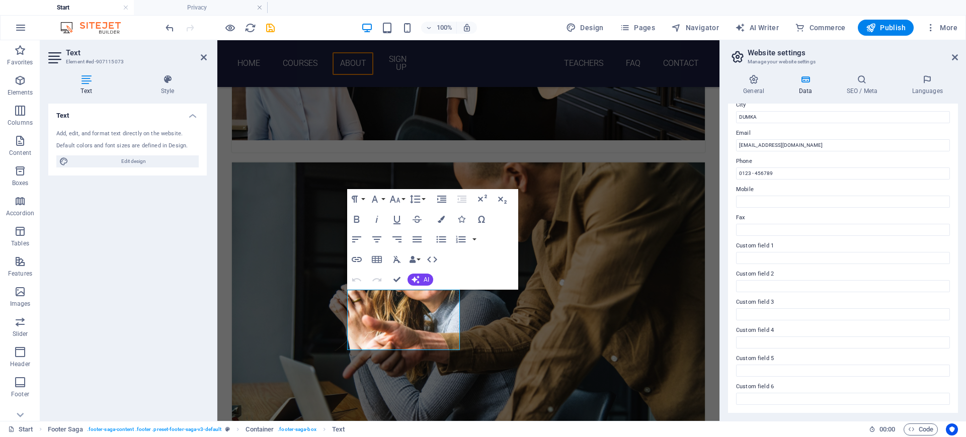
type input "DUMKA"
drag, startPoint x: 774, startPoint y: 171, endPoint x: 724, endPoint y: 171, distance: 50.3
click at [724, 171] on div "General Data SEO / Meta Languages Website name PRE ACADEMY Logo Drag files here…" at bounding box center [843, 243] width 246 height 355
paste input "1-49537471"
type input "011-49537471"
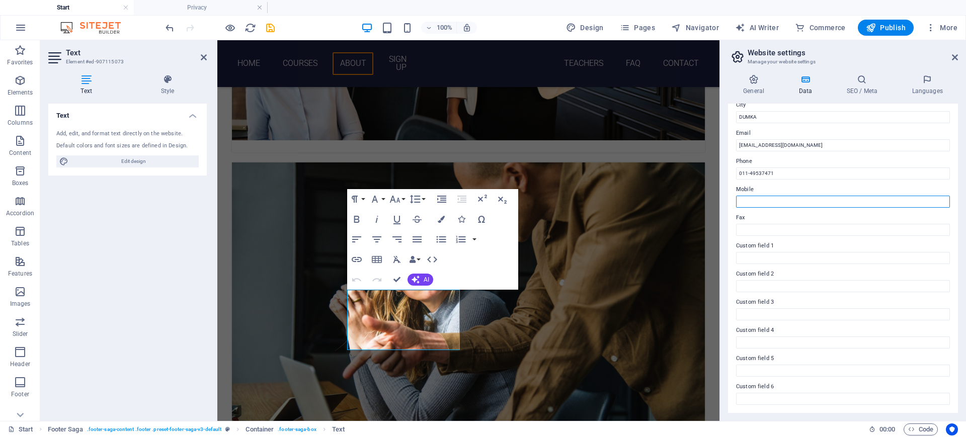
click at [753, 202] on input "Mobile" at bounding box center [843, 202] width 214 height 12
click at [798, 141] on input "[EMAIL_ADDRESS][DOMAIN_NAME]" at bounding box center [843, 145] width 214 height 12
click at [769, 282] on input "Custom field 2" at bounding box center [843, 286] width 214 height 12
drag, startPoint x: 982, startPoint y: 324, endPoint x: 707, endPoint y: 283, distance: 277.7
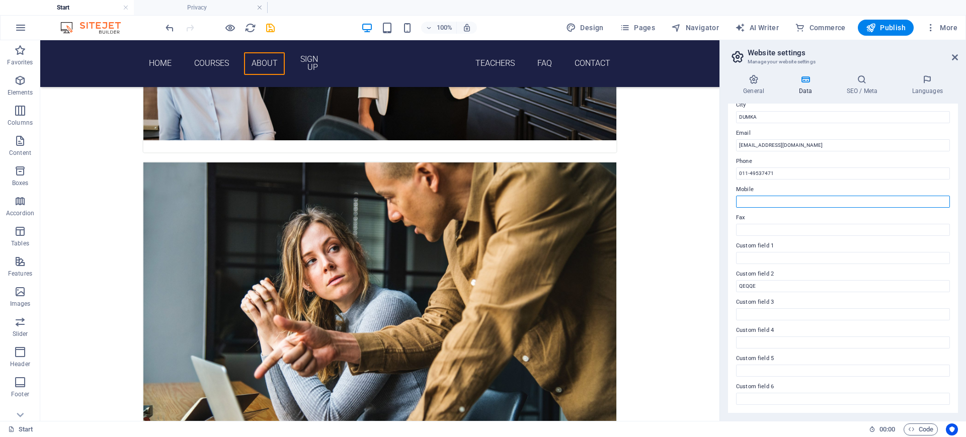
click at [765, 199] on input "Mobile" at bounding box center [843, 202] width 214 height 12
type input "QEQ"
type input "0123 - 456789"
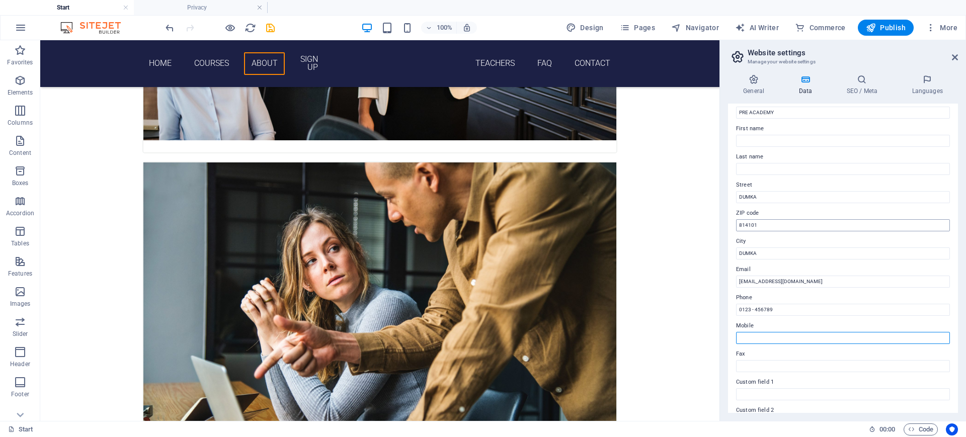
scroll to position [0, 0]
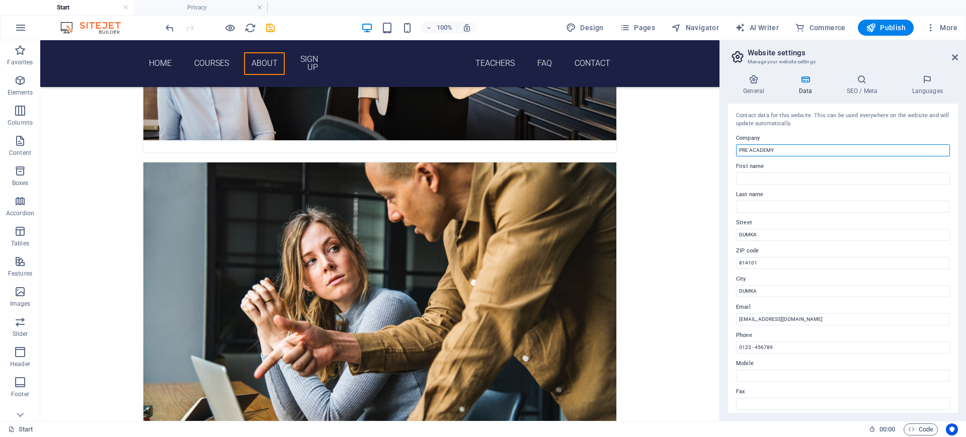
click at [816, 150] on input "PRE ACADEMY" at bounding box center [843, 150] width 214 height 12
click at [797, 185] on div "Contact data for this website. This can be used everywhere on the website and w…" at bounding box center [843, 258] width 230 height 309
click at [954, 54] on icon at bounding box center [955, 57] width 6 height 8
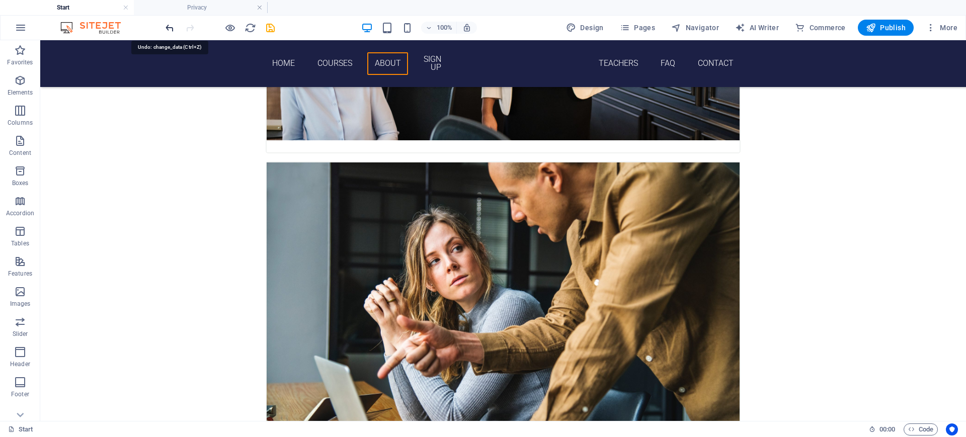
click at [169, 28] on icon "undo" at bounding box center [170, 28] width 12 height 12
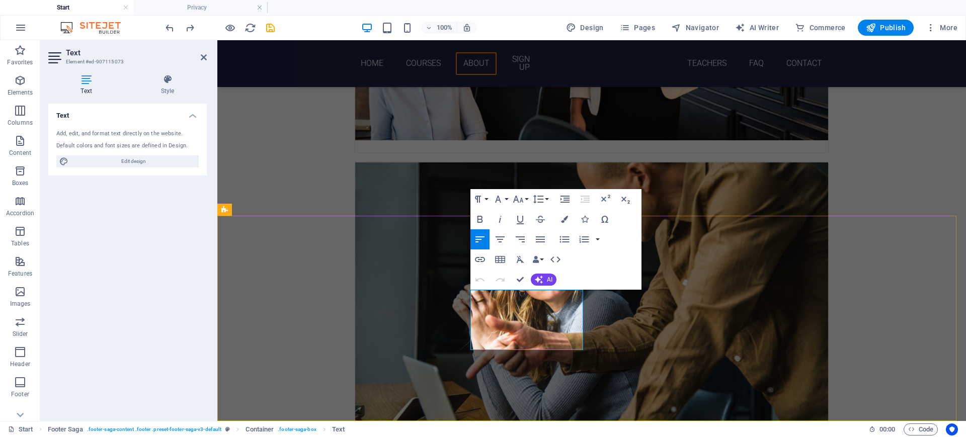
drag, startPoint x: 496, startPoint y: 331, endPoint x: 470, endPoint y: 331, distance: 25.7
drag, startPoint x: 550, startPoint y: 332, endPoint x: 475, endPoint y: 331, distance: 75.5
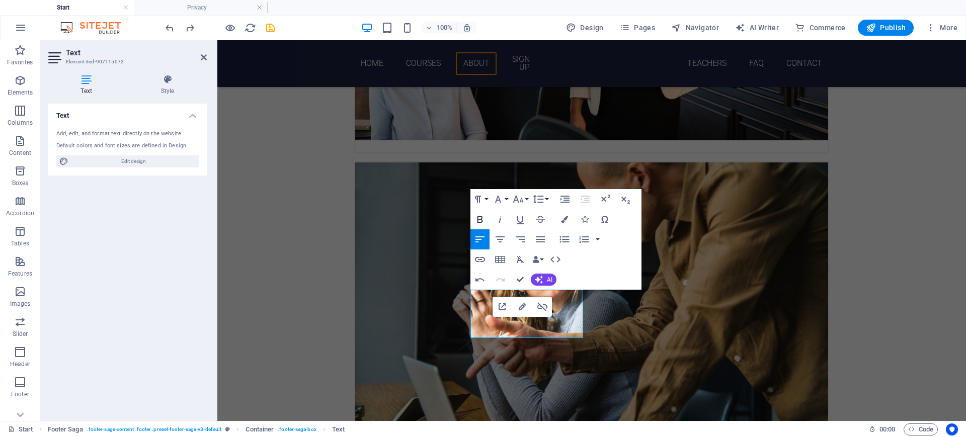
click at [478, 217] on icon "button" at bounding box center [480, 219] width 12 height 12
click at [481, 217] on icon "button" at bounding box center [480, 219] width 12 height 12
click at [478, 219] on icon "button" at bounding box center [480, 219] width 6 height 7
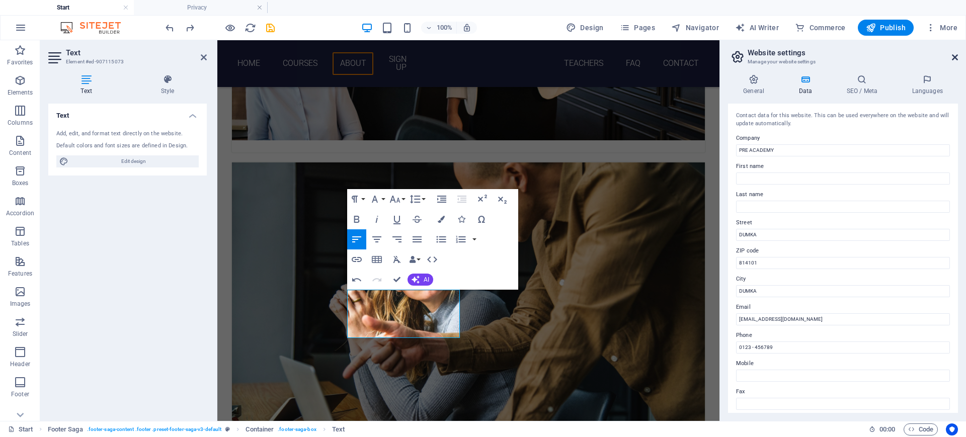
click at [955, 56] on icon at bounding box center [955, 57] width 6 height 8
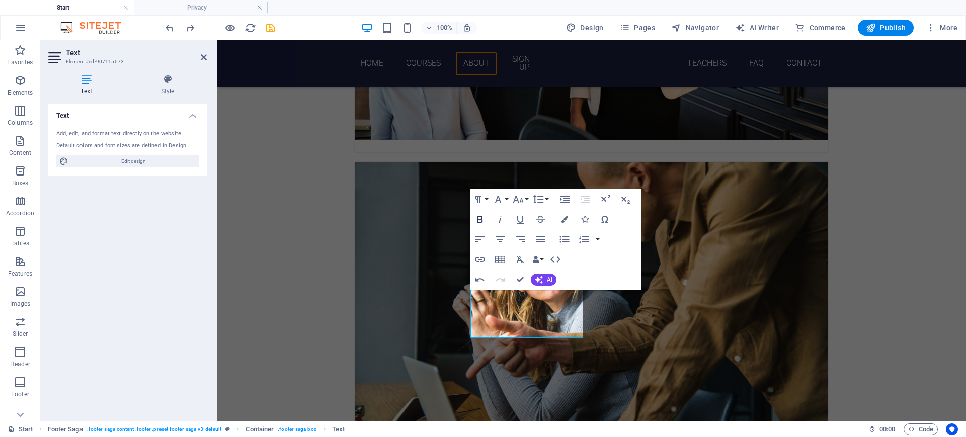
click at [478, 220] on icon "button" at bounding box center [480, 219] width 6 height 7
select select
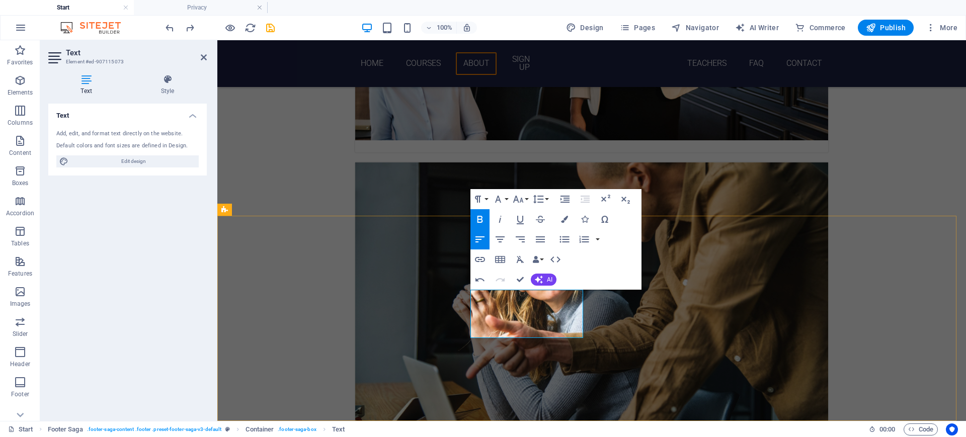
select select
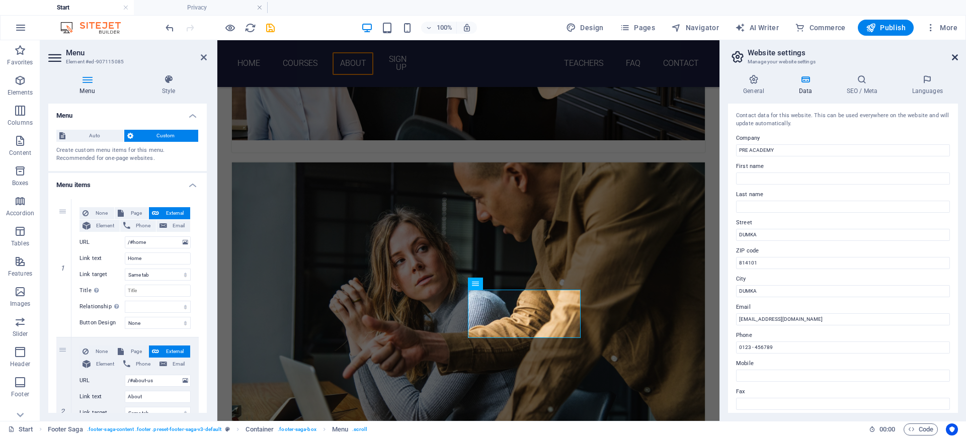
click at [955, 59] on icon at bounding box center [955, 57] width 6 height 8
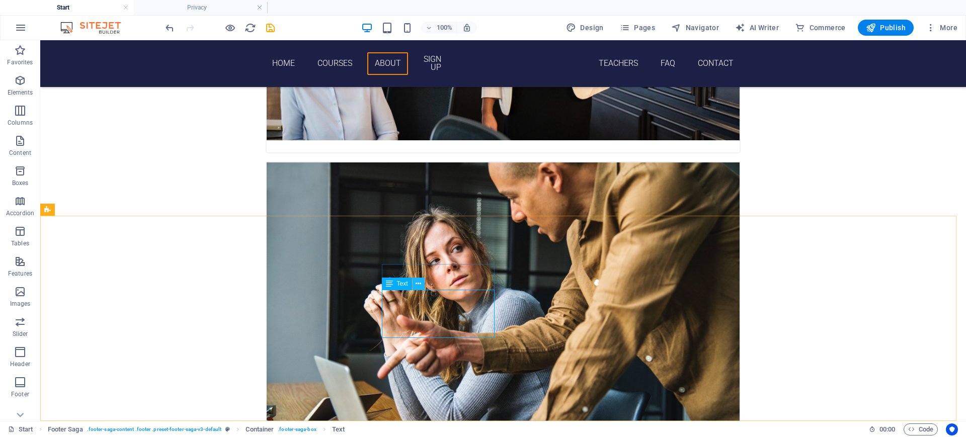
click at [418, 281] on icon at bounding box center [419, 284] width 6 height 11
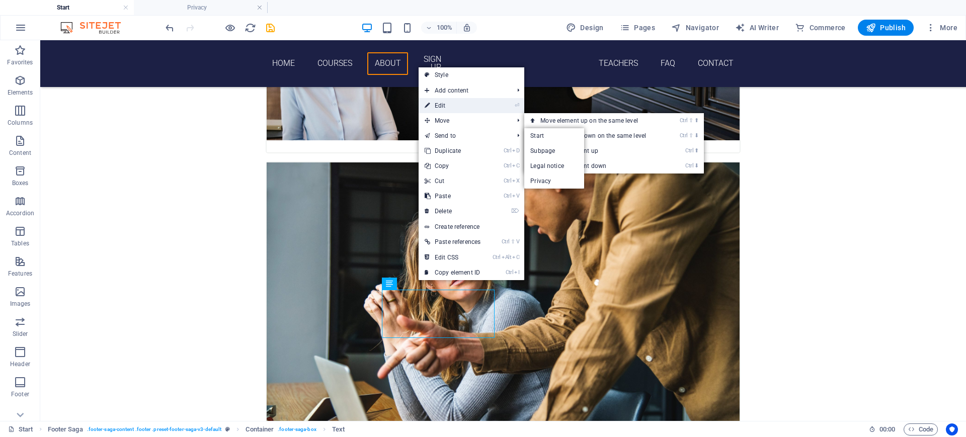
click at [445, 105] on link "⏎ Edit" at bounding box center [453, 105] width 68 height 15
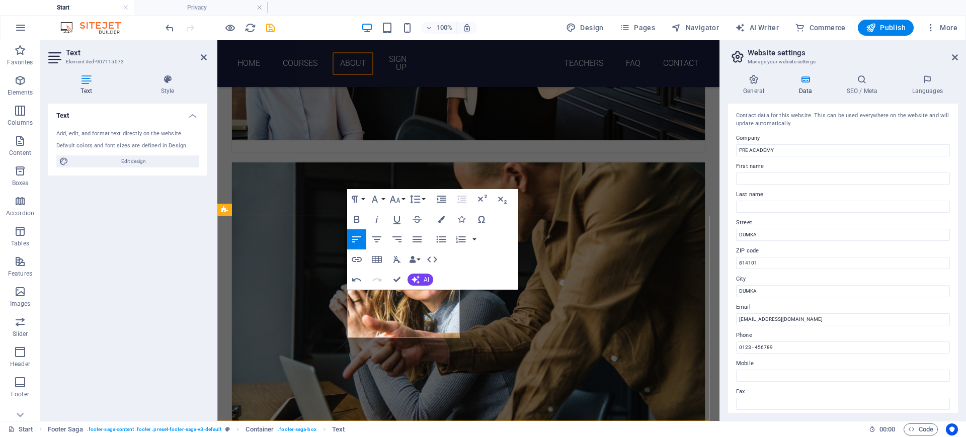
drag, startPoint x: 366, startPoint y: 332, endPoint x: 345, endPoint y: 329, distance: 21.8
copy strong "Email"
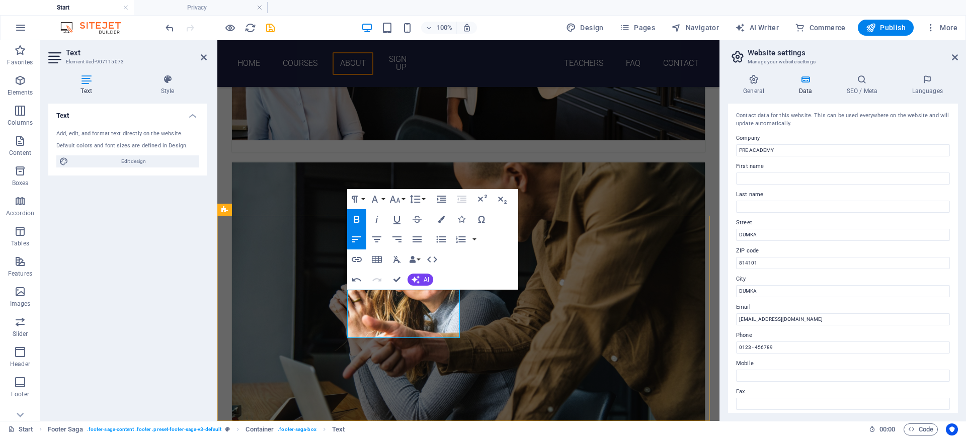
drag, startPoint x: 411, startPoint y: 331, endPoint x: 389, endPoint y: 304, distance: 34.0
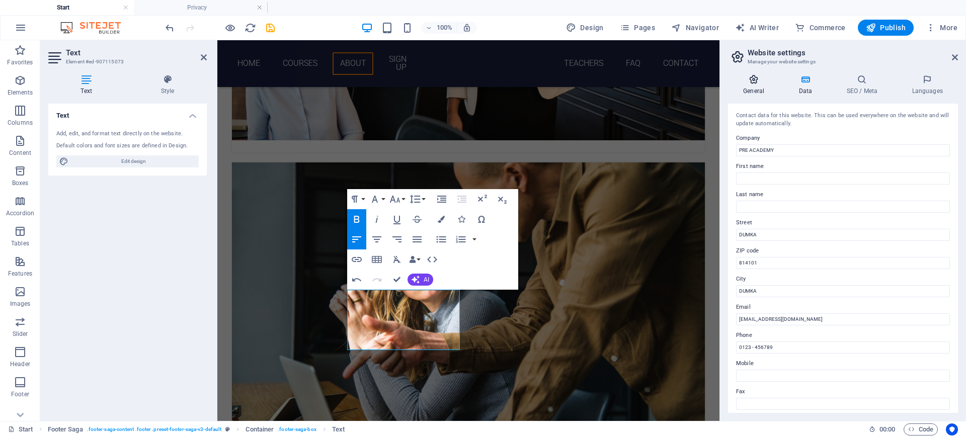
click at [755, 88] on h4 "General" at bounding box center [755, 84] width 55 height 21
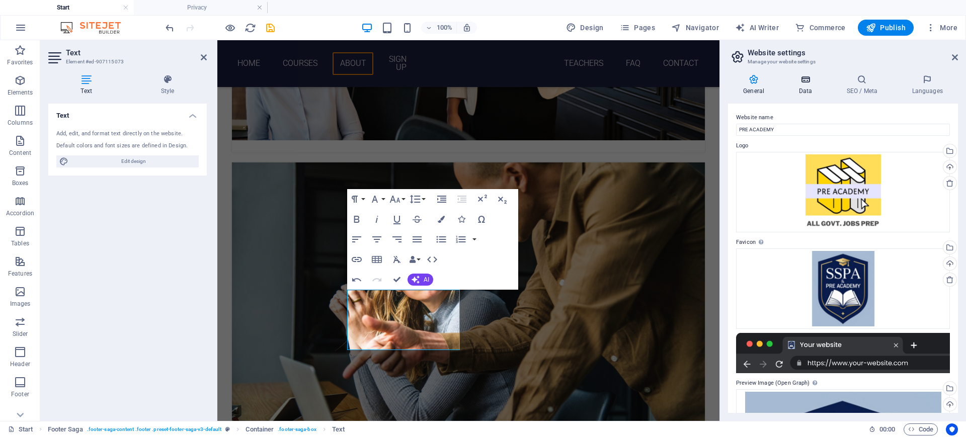
click at [810, 88] on h4 "Data" at bounding box center [807, 84] width 48 height 21
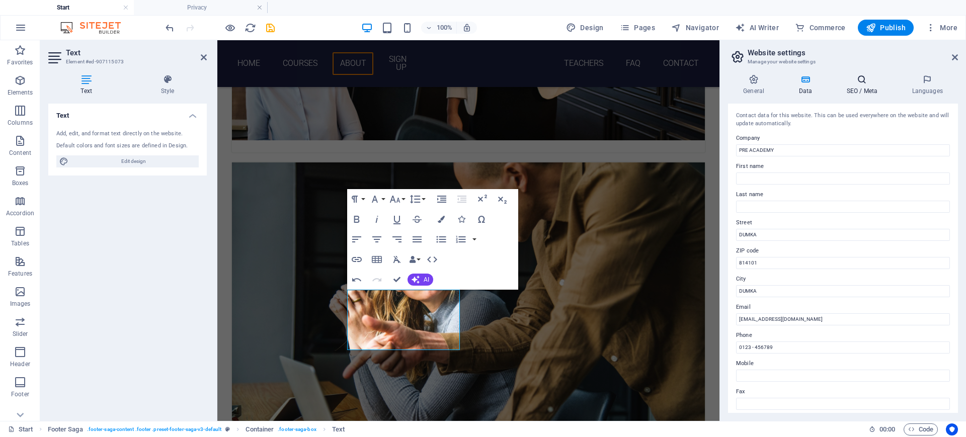
click at [865, 93] on h4 "SEO / Meta" at bounding box center [863, 84] width 65 height 21
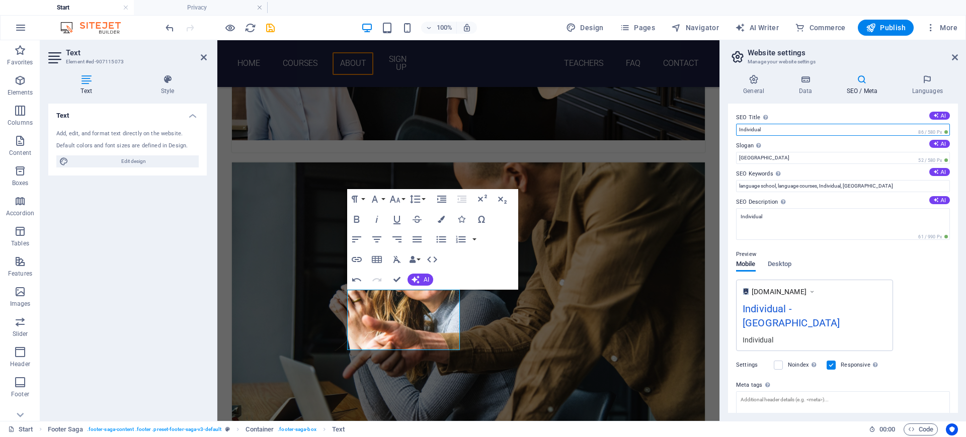
drag, startPoint x: 774, startPoint y: 129, endPoint x: 731, endPoint y: 129, distance: 43.8
click at [731, 129] on div "SEO Title The title of your website - make it something that stands out in sear…" at bounding box center [843, 258] width 230 height 309
type input "PRE ACADEMY"
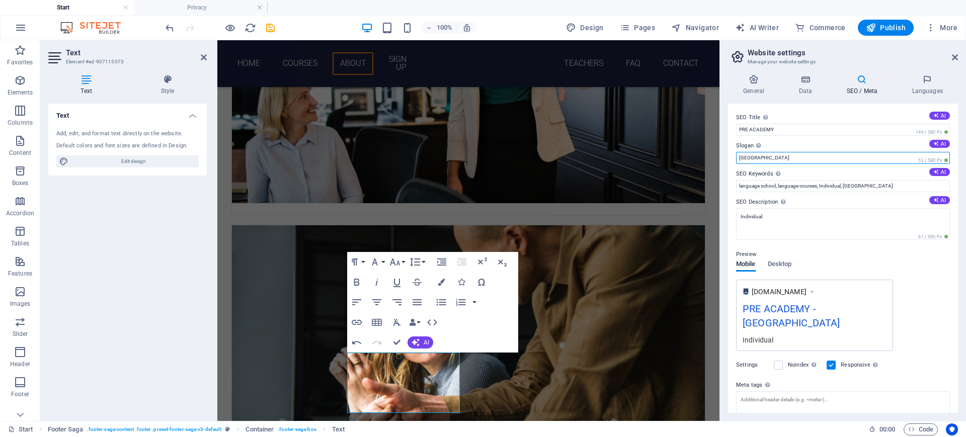
drag, startPoint x: 763, startPoint y: 155, endPoint x: 723, endPoint y: 151, distance: 40.0
click at [723, 151] on div "General Data SEO / Meta Languages Website name PRE ACADEMY Logo Drag files here…" at bounding box center [843, 243] width 246 height 355
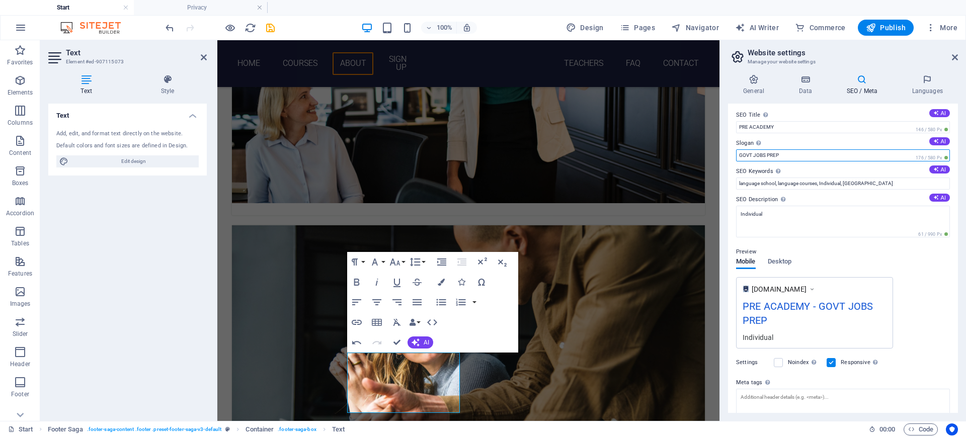
scroll to position [0, 0]
type input "GOVT JOBS PREP"
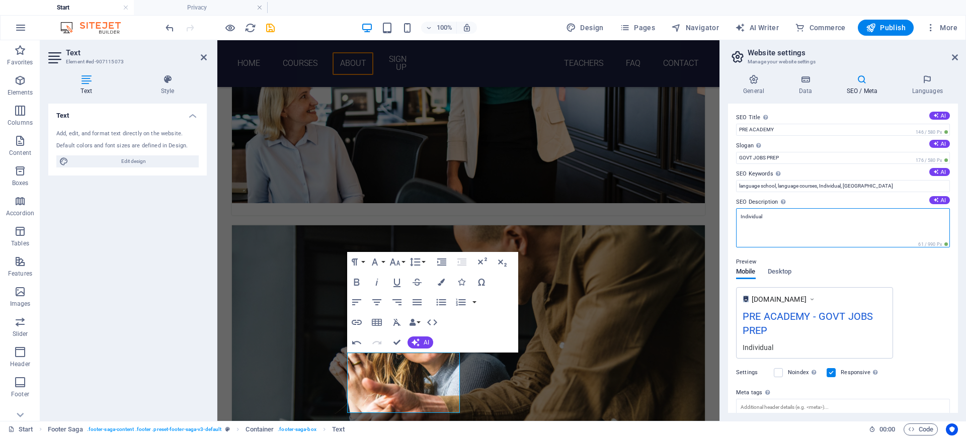
drag, startPoint x: 762, startPoint y: 216, endPoint x: 731, endPoint y: 213, distance: 31.4
click at [731, 213] on div "SEO Title The title of your website - make it something that stands out in sear…" at bounding box center [843, 258] width 230 height 309
paste textarea "An initiative by Pre Academy, SSPA brings you current affairs in a smart, inter…"
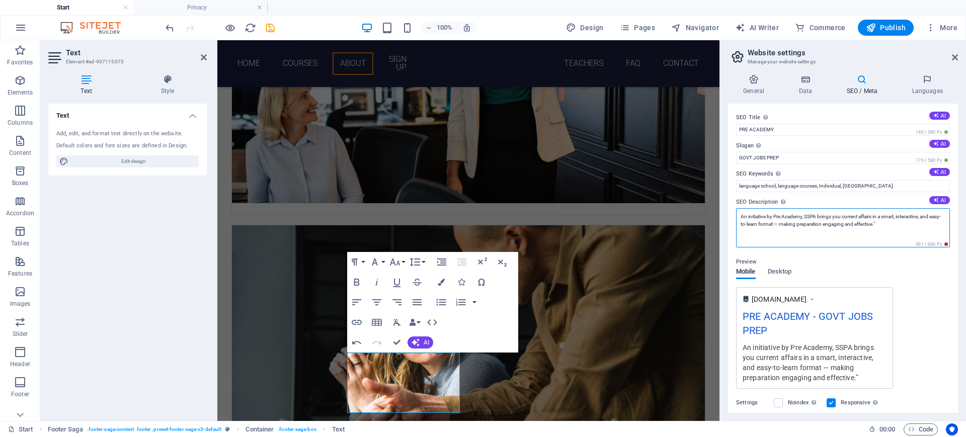
click at [807, 214] on textarea "An initiative by Pre Academy, SSPA brings you current affairs in a smart, inter…" at bounding box center [843, 227] width 214 height 39
click at [743, 212] on textarea "An initiative by SSPA brings you current affairs in a smart, interactive, and e…" at bounding box center [843, 227] width 214 height 39
click at [865, 224] on textarea "An initiative by SSPA brings you current affairs in a smart, interactive, and e…" at bounding box center [843, 227] width 214 height 39
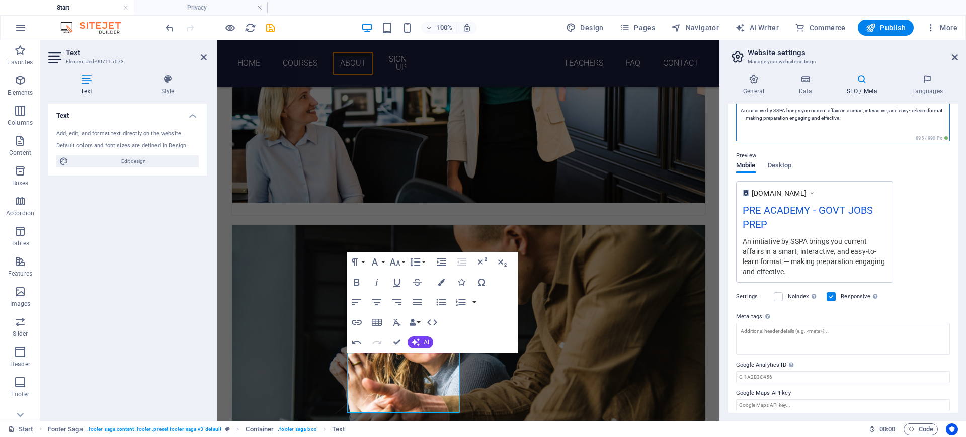
scroll to position [113, 0]
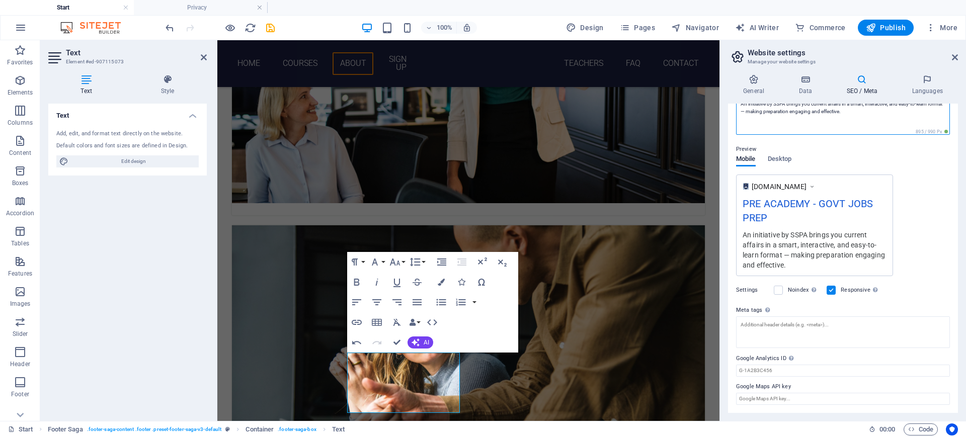
type textarea "An initiative by SSPA brings you current affairs in a smart, interactive, and e…"
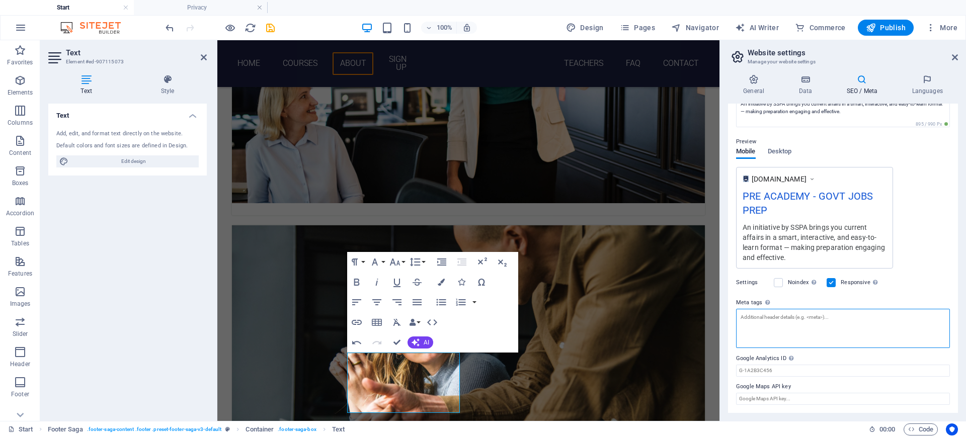
click at [751, 322] on textarea "Meta tags Enter HTML code here that will be placed inside the tags of your webs…" at bounding box center [843, 328] width 214 height 39
paste textarea "<meta name="keywords" content="Pre Academy, SSPA, current affairs, daily curren…"
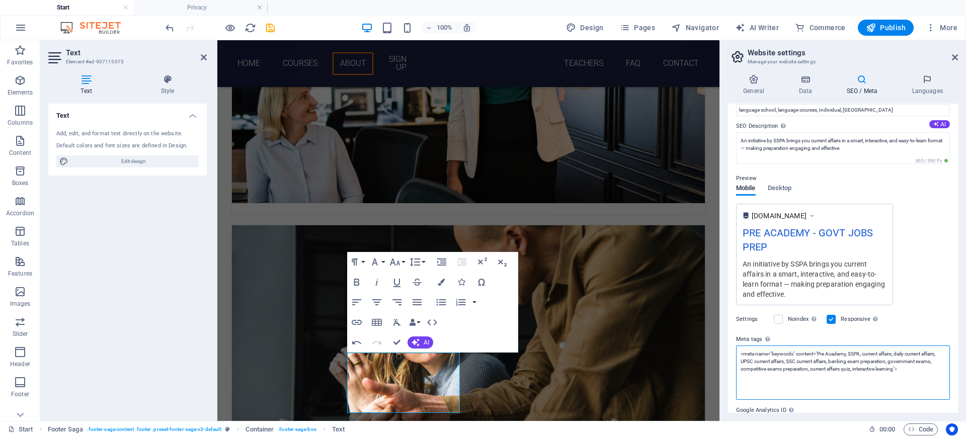
scroll to position [0, 0]
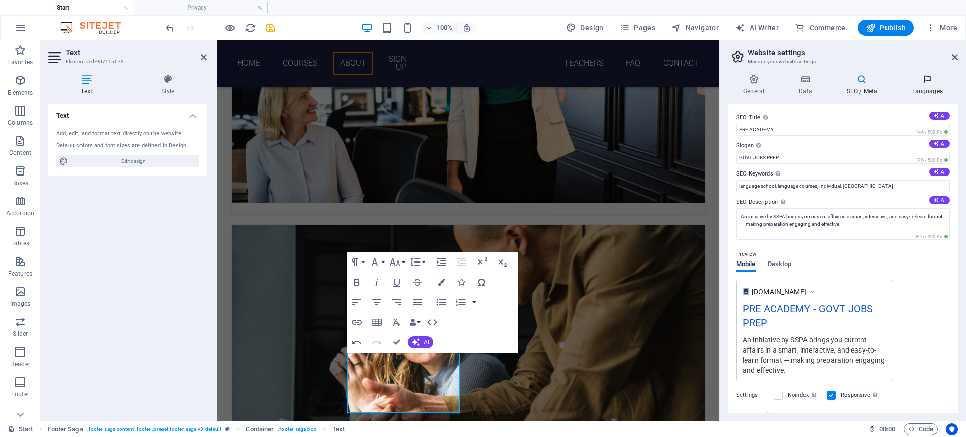
type textarea "<meta name="keywords" content="Pre Academy, SSPA, current affairs, daily curren…"
click at [930, 90] on h4 "Languages" at bounding box center [927, 84] width 61 height 21
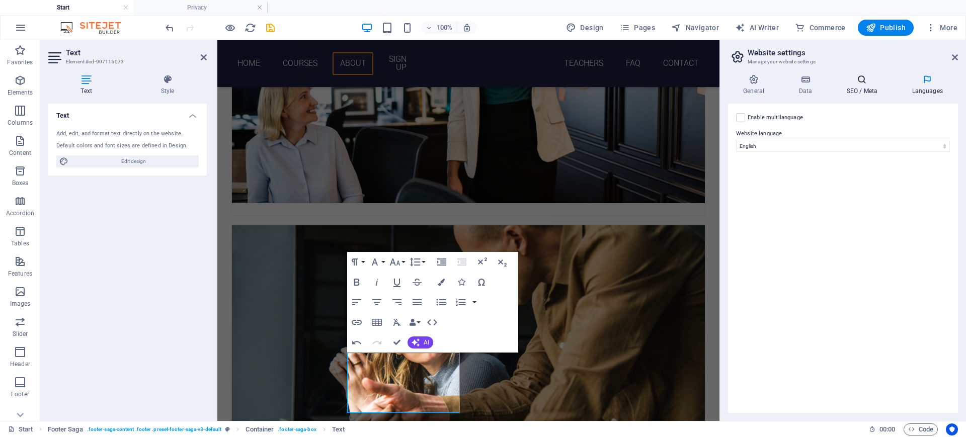
click at [860, 87] on h4 "SEO / Meta" at bounding box center [863, 84] width 65 height 21
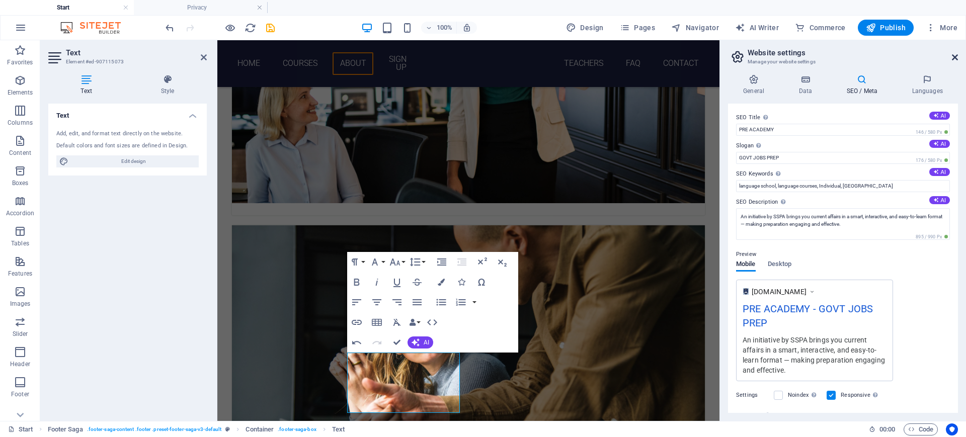
click at [955, 57] on icon at bounding box center [955, 57] width 6 height 8
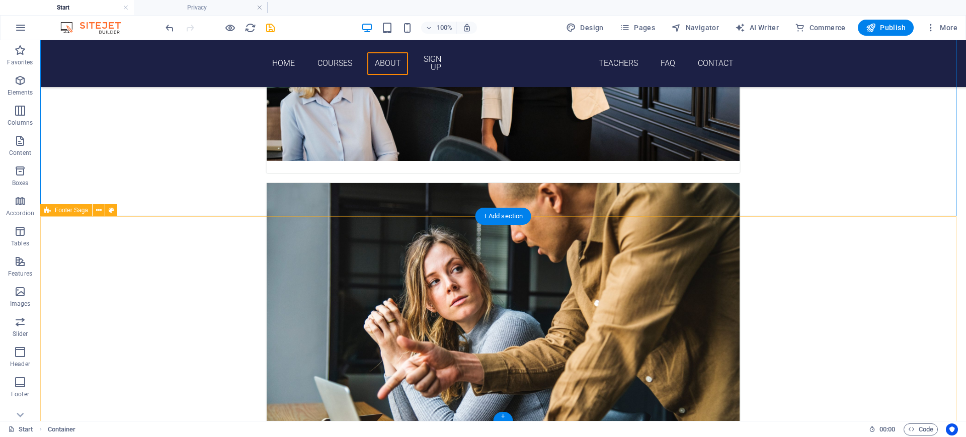
scroll to position [1353, 0]
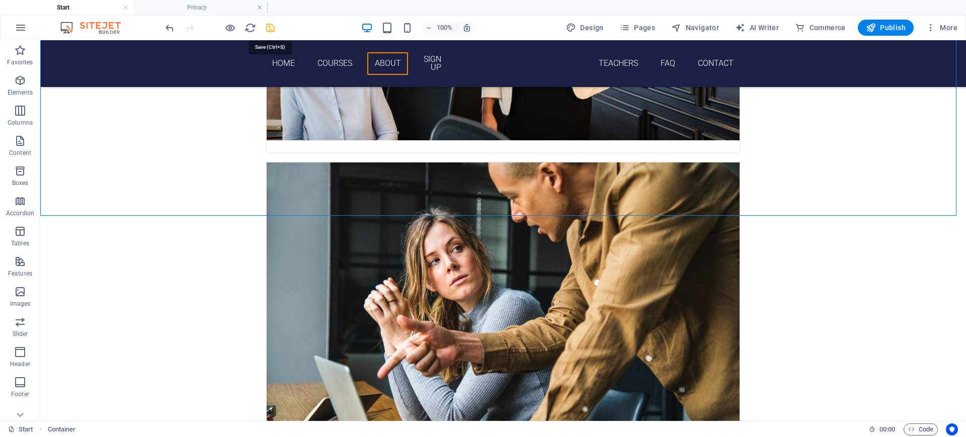
click at [268, 27] on icon "save" at bounding box center [271, 28] width 12 height 12
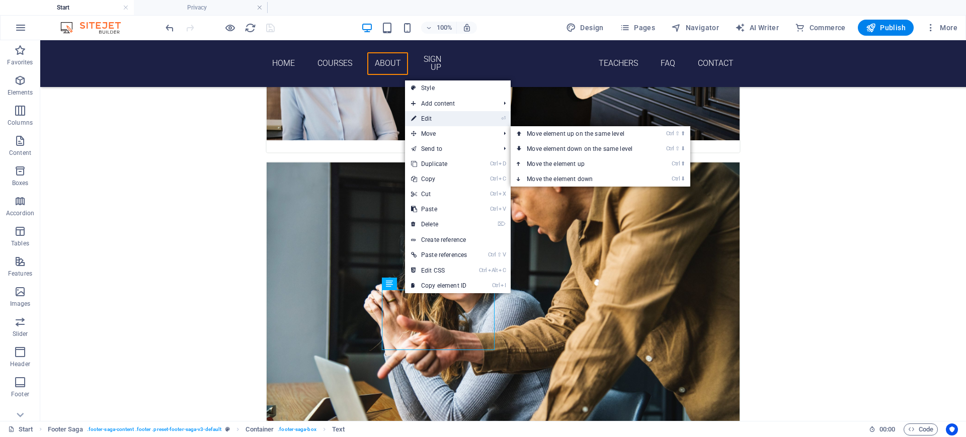
click at [428, 119] on link "⏎ Edit" at bounding box center [439, 118] width 68 height 15
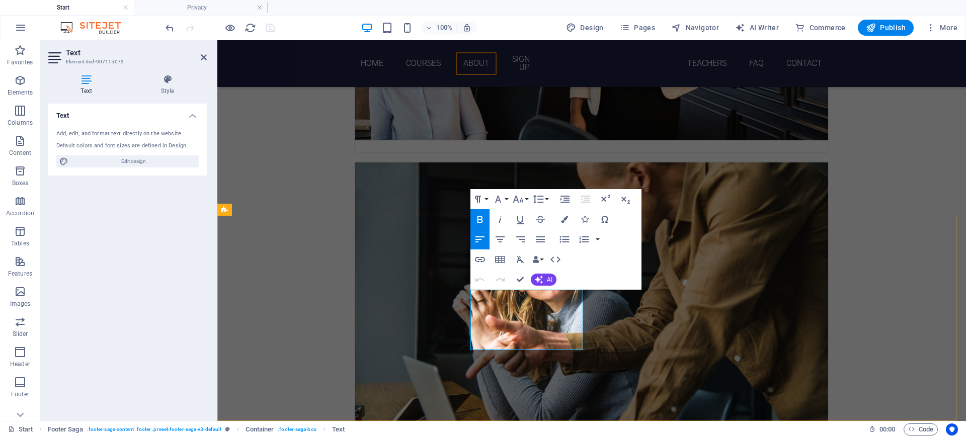
click at [508, 290] on div "Text" at bounding box center [494, 284] width 49 height 13
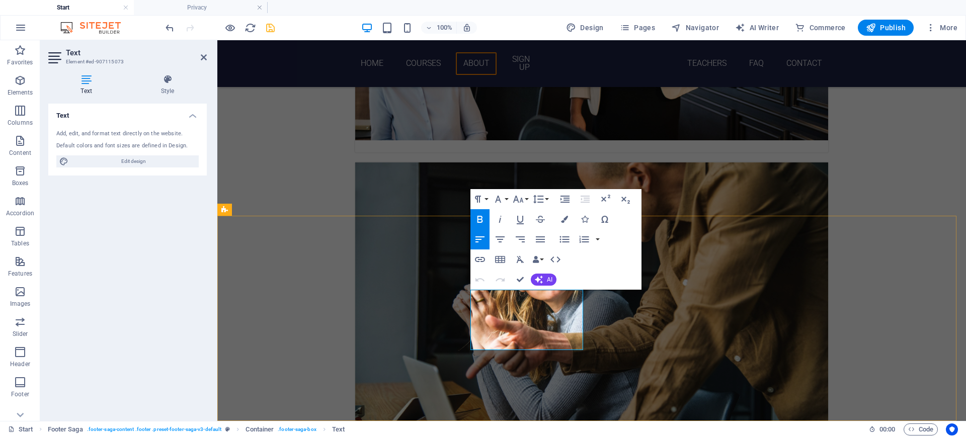
select select
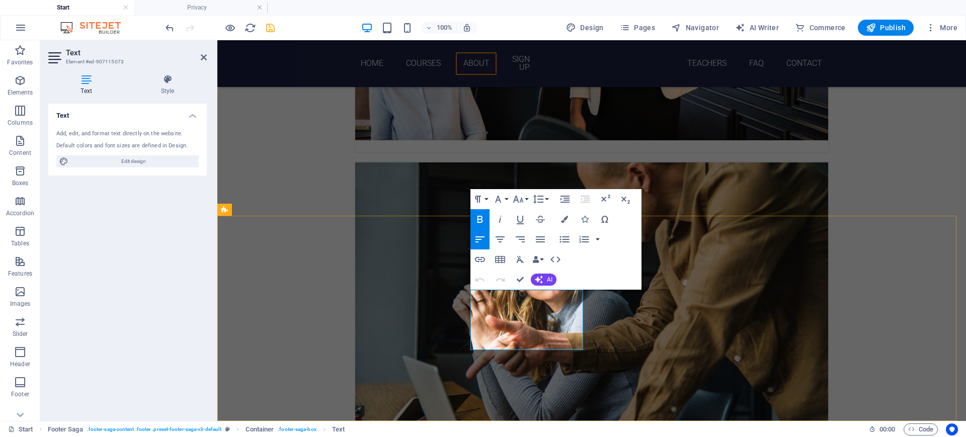
select select
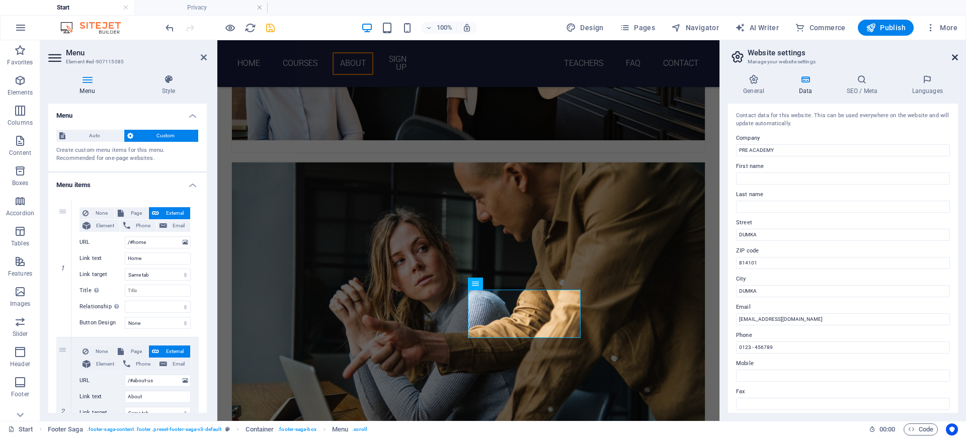
click at [953, 56] on icon at bounding box center [955, 57] width 6 height 8
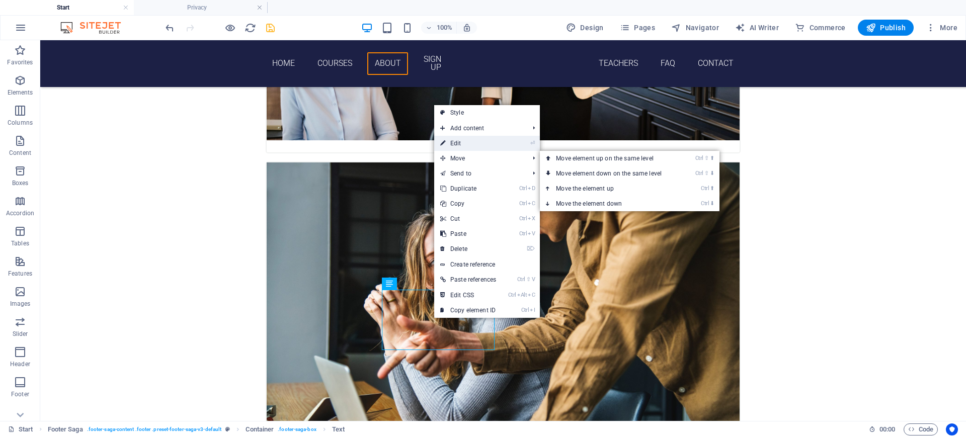
click at [459, 145] on link "⏎ Edit" at bounding box center [468, 143] width 68 height 15
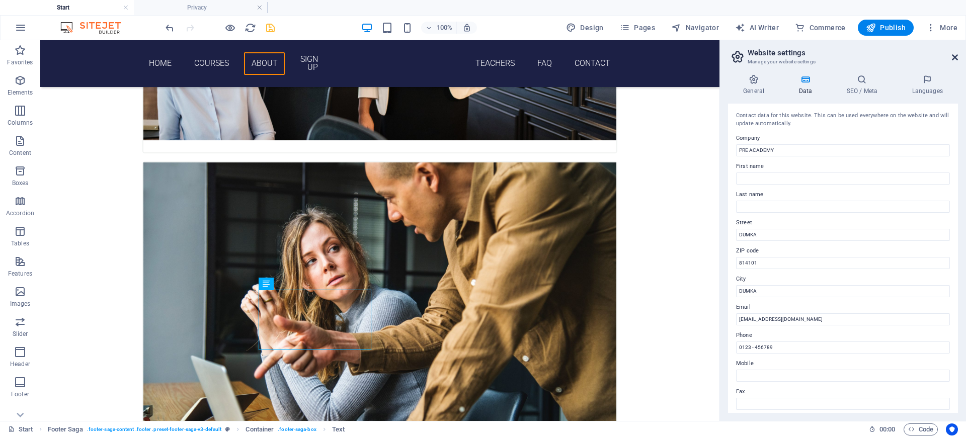
click at [955, 57] on icon at bounding box center [955, 57] width 6 height 8
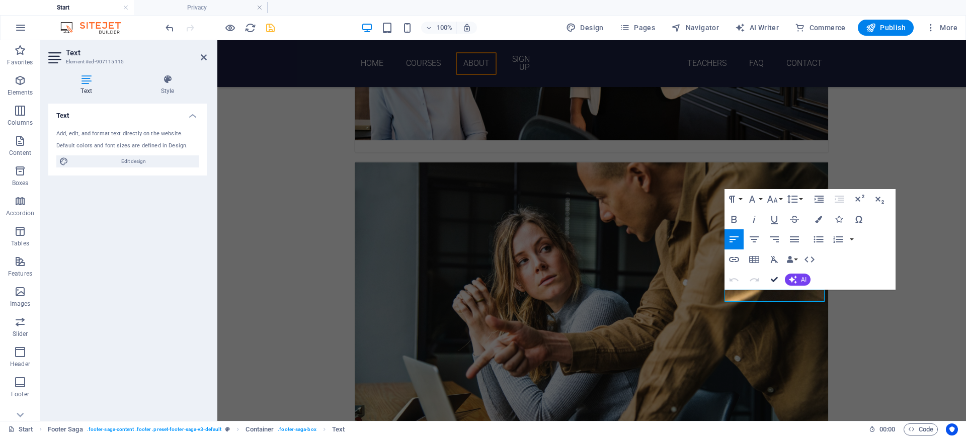
drag, startPoint x: 772, startPoint y: 280, endPoint x: 725, endPoint y: 248, distance: 57.4
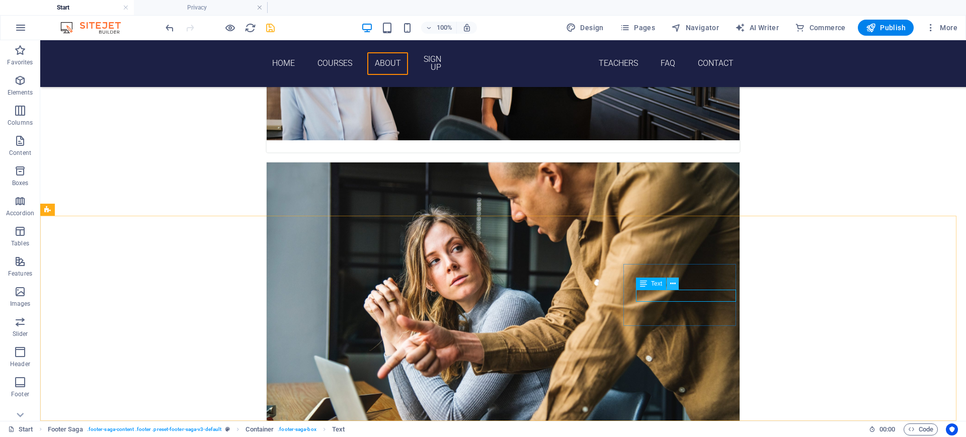
click at [672, 284] on icon at bounding box center [673, 284] width 6 height 11
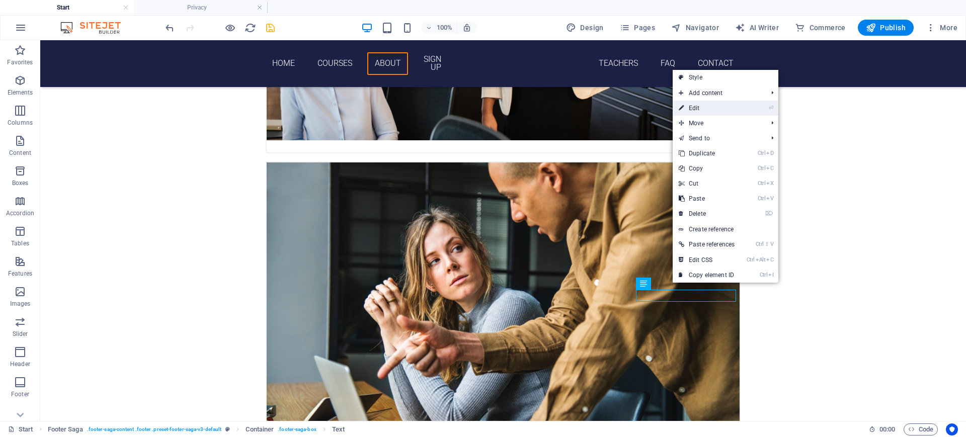
click at [696, 107] on link "⏎ Edit" at bounding box center [707, 108] width 68 height 15
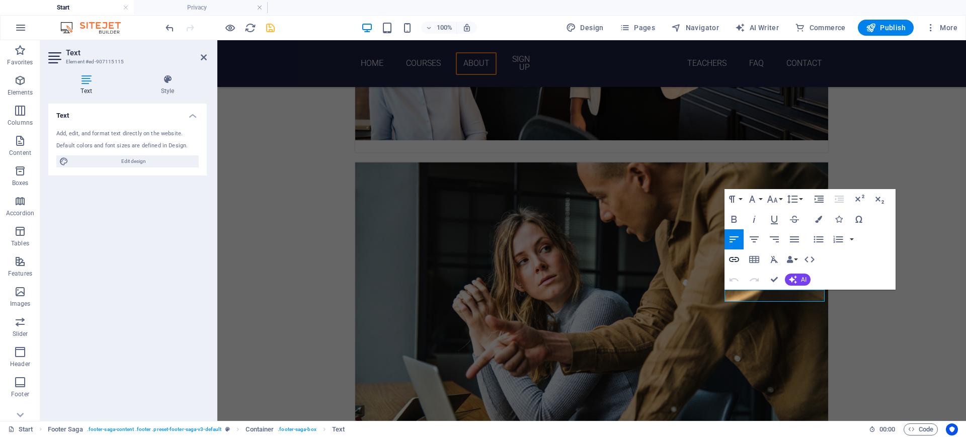
click at [733, 258] on icon "button" at bounding box center [734, 260] width 12 height 12
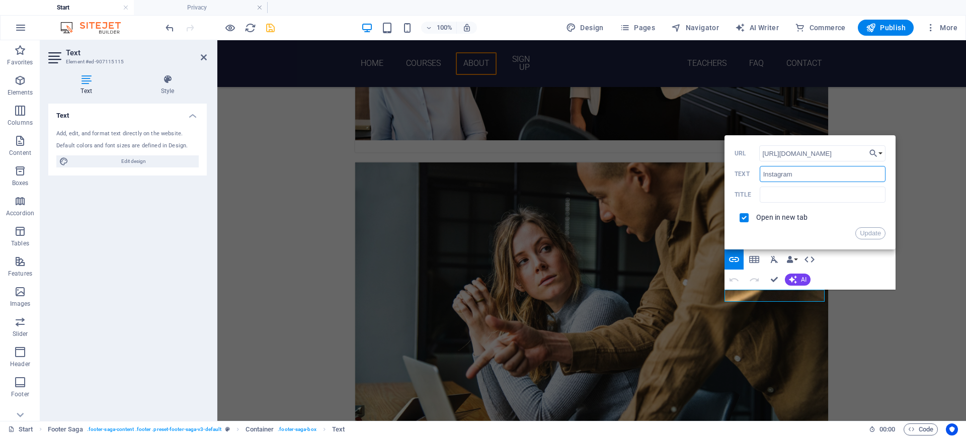
drag, startPoint x: 791, startPoint y: 173, endPoint x: 760, endPoint y: 172, distance: 31.7
click at [760, 172] on input "Instagram" at bounding box center [823, 174] width 126 height 16
type input "o"
type input "OFFICIAL CHANNEL"
click at [821, 197] on input "text" at bounding box center [823, 195] width 126 height 16
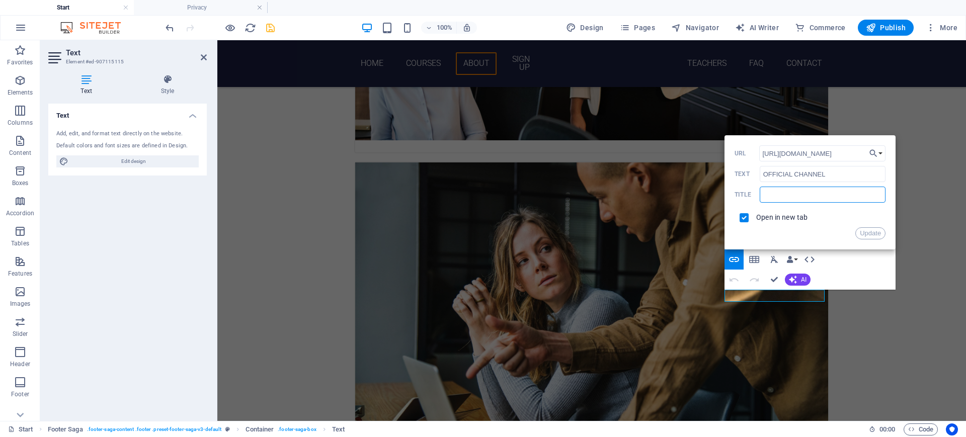
type input "S"
click at [868, 233] on button "Update" at bounding box center [870, 233] width 30 height 12
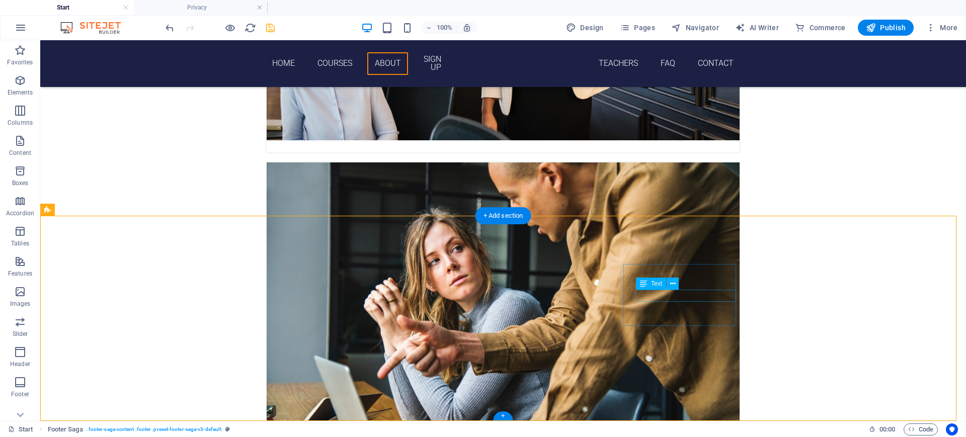
click at [675, 284] on icon at bounding box center [673, 284] width 6 height 11
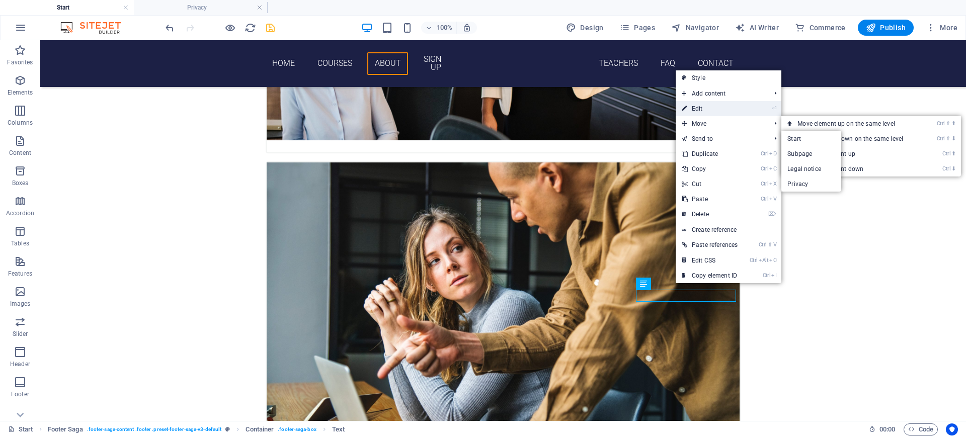
click at [706, 112] on link "⏎ Edit" at bounding box center [710, 108] width 68 height 15
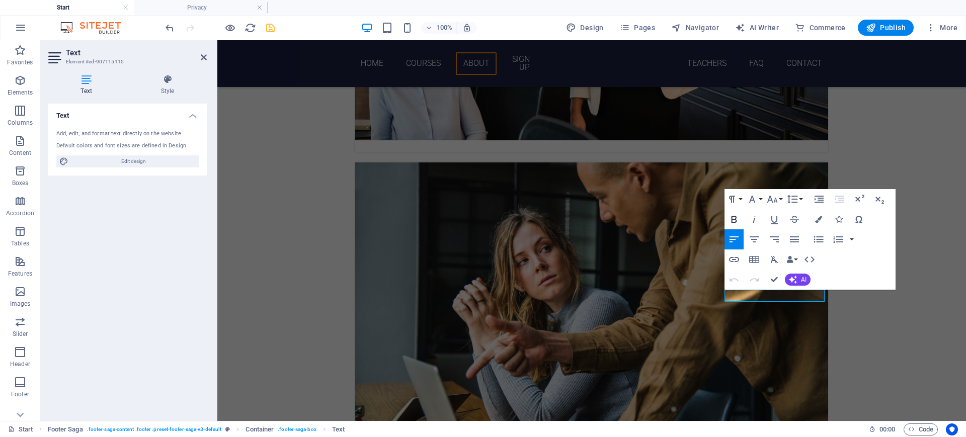
click at [732, 216] on icon "button" at bounding box center [735, 219] width 6 height 7
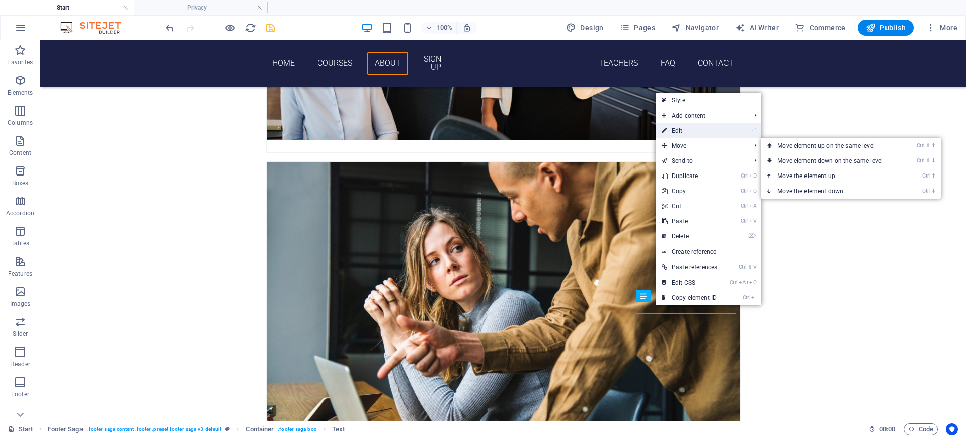
click at [681, 131] on link "⏎ Edit" at bounding box center [690, 130] width 68 height 15
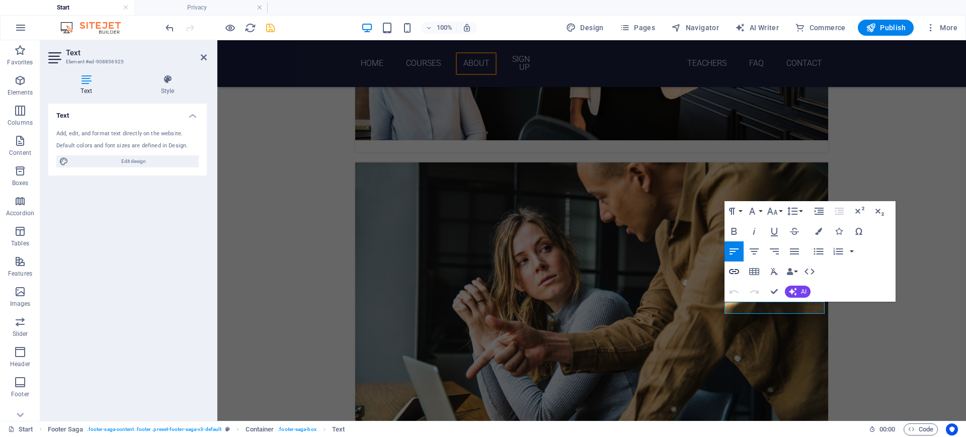
click at [733, 270] on icon "button" at bounding box center [734, 271] width 10 height 5
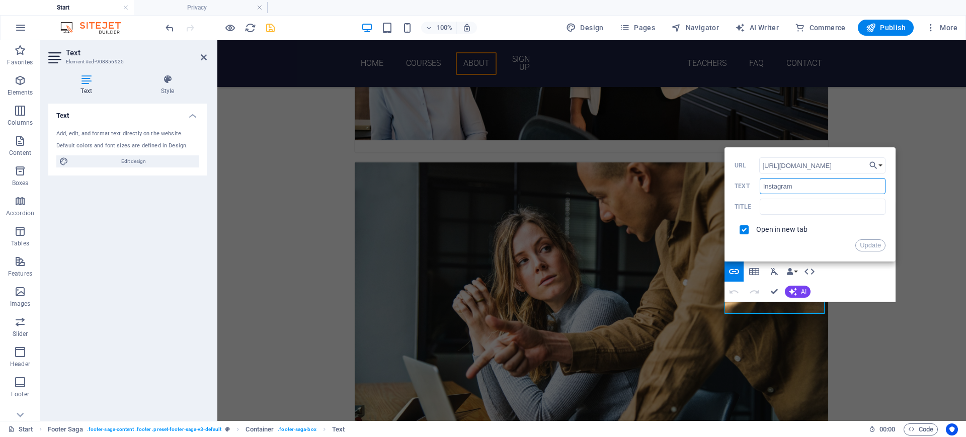
drag, startPoint x: 807, startPoint y: 187, endPoint x: 750, endPoint y: 183, distance: 57.5
click at [750, 183] on div "Instagram Text" at bounding box center [810, 186] width 151 height 17
type input "QUIZ GROUP"
click at [868, 244] on button "Update" at bounding box center [870, 245] width 30 height 12
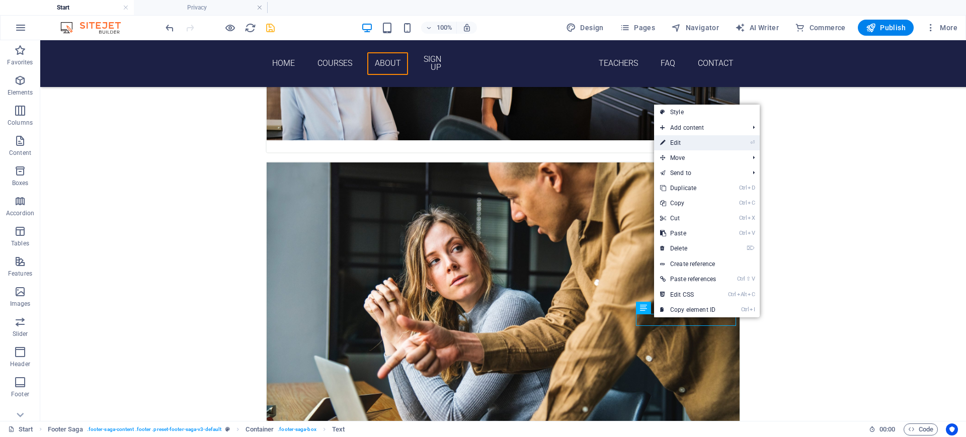
click at [696, 141] on link "⏎ Edit" at bounding box center [688, 142] width 68 height 15
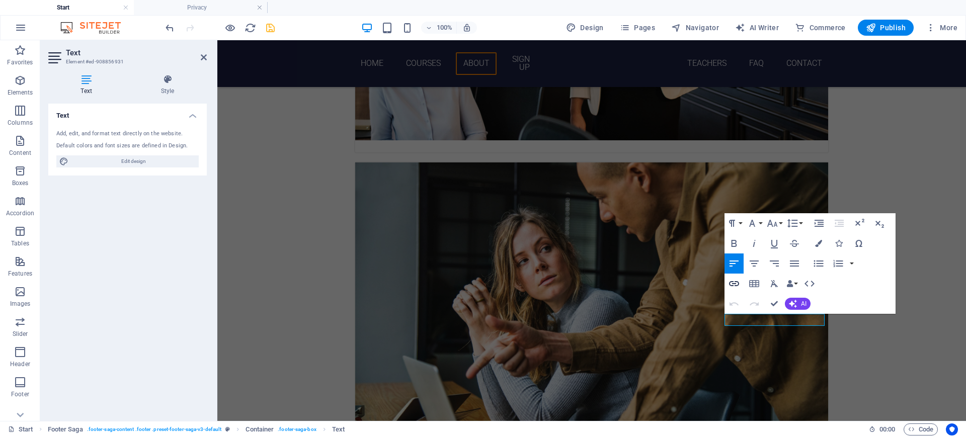
click at [736, 282] on icon "button" at bounding box center [734, 283] width 10 height 5
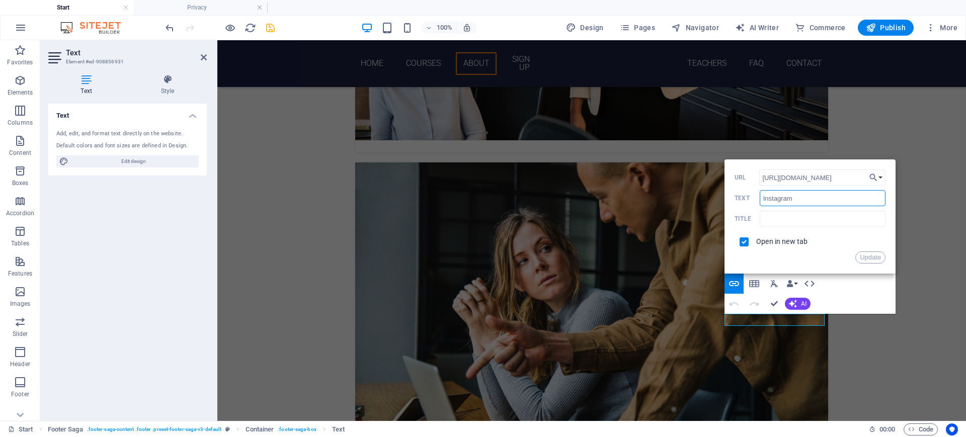
drag, startPoint x: 795, startPoint y: 197, endPoint x: 758, endPoint y: 197, distance: 37.7
click at [758, 197] on div "Instagram Text" at bounding box center [810, 198] width 151 height 17
type input "t"
type input "TARGET GROUP"
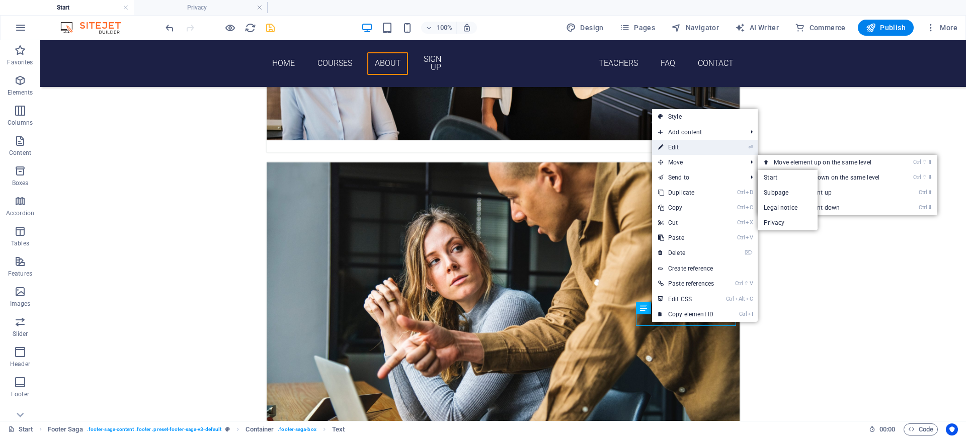
click at [674, 152] on link "⏎ Edit" at bounding box center [686, 147] width 68 height 15
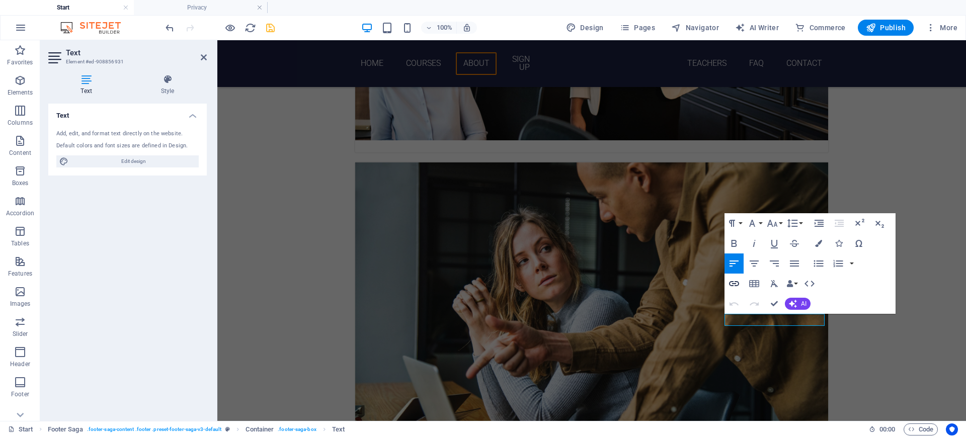
click at [736, 285] on icon "button" at bounding box center [734, 283] width 10 height 5
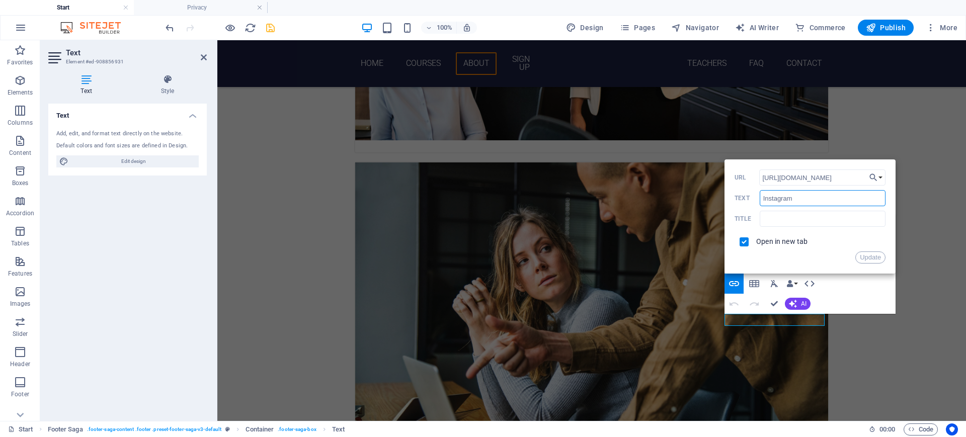
drag, startPoint x: 805, startPoint y: 195, endPoint x: 750, endPoint y: 195, distance: 54.8
click at [750, 195] on div "Instagram Text" at bounding box center [810, 198] width 151 height 17
type input "TARGET GROUP"
click at [864, 255] on button "Update" at bounding box center [870, 258] width 30 height 12
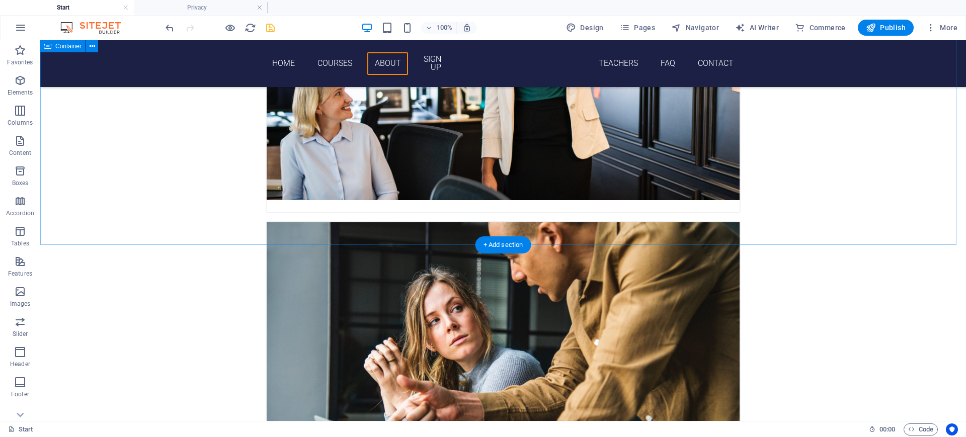
scroll to position [1228, 0]
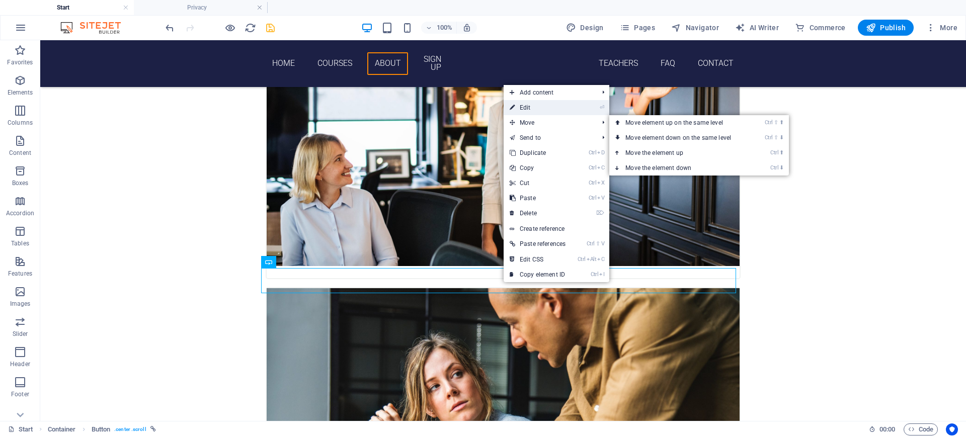
click at [532, 109] on link "⏎ Edit" at bounding box center [538, 107] width 68 height 15
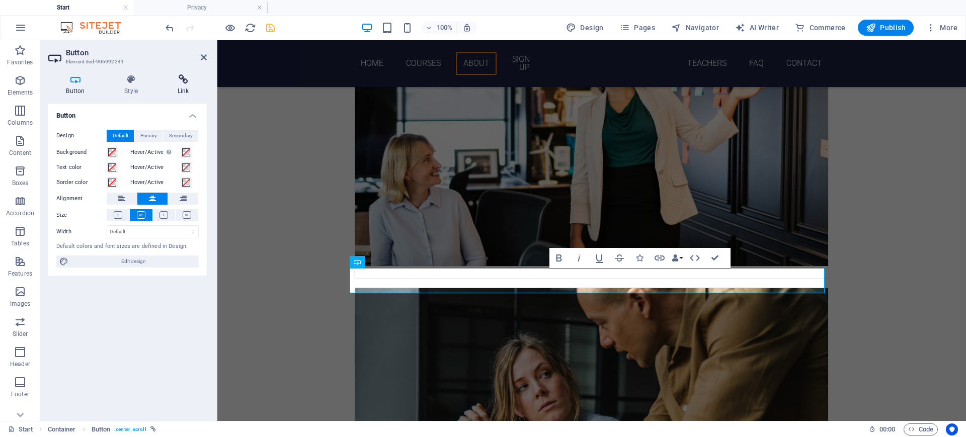
click at [182, 90] on h4 "Link" at bounding box center [182, 84] width 47 height 21
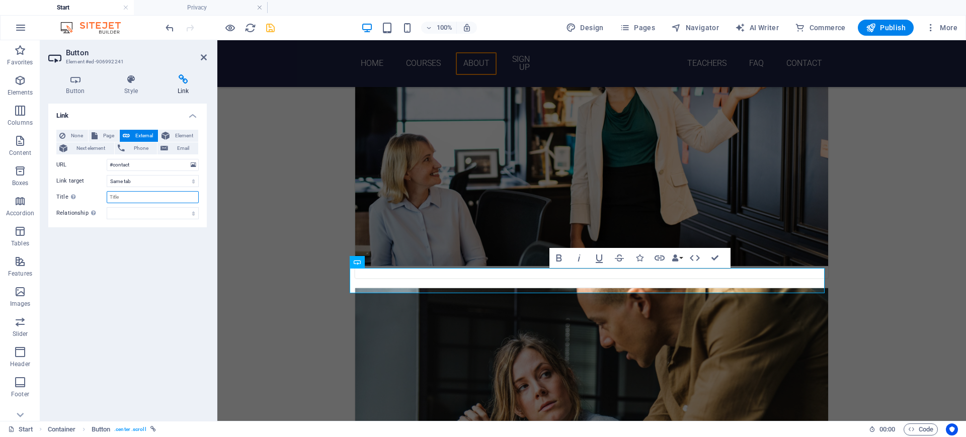
click at [130, 194] on input "Title Additional link description, should not be the same as the link text. The…" at bounding box center [153, 197] width 92 height 12
type input "DOWNLOAD APP"
click at [143, 179] on select "New tab Same tab Overlay" at bounding box center [153, 181] width 92 height 12
select select "blank"
click at [107, 175] on select "New tab Same tab Overlay" at bounding box center [153, 181] width 92 height 12
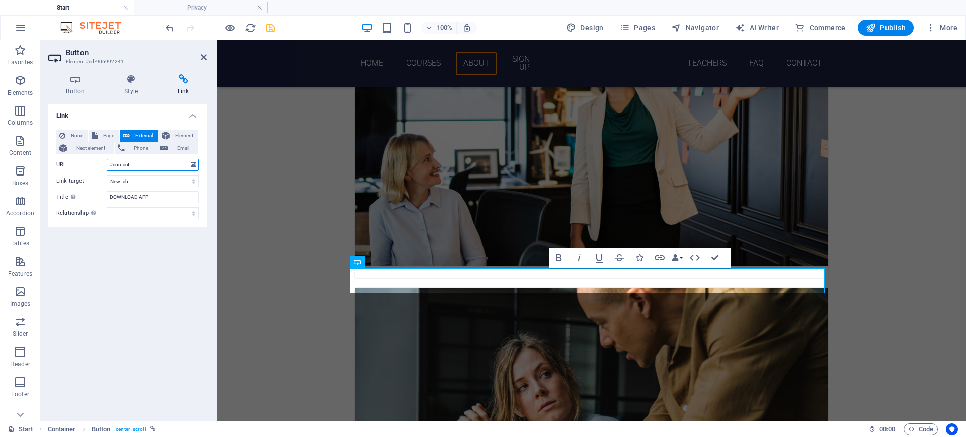
click at [138, 165] on input "#contact" at bounding box center [153, 165] width 92 height 12
drag, startPoint x: 138, startPoint y: 166, endPoint x: 109, endPoint y: 164, distance: 29.8
click at [109, 164] on input "#contact" at bounding box center [153, 165] width 92 height 12
click at [126, 242] on div "Link None Page External Element Next element Phone Email Page Start Subpage Leg…" at bounding box center [127, 258] width 158 height 309
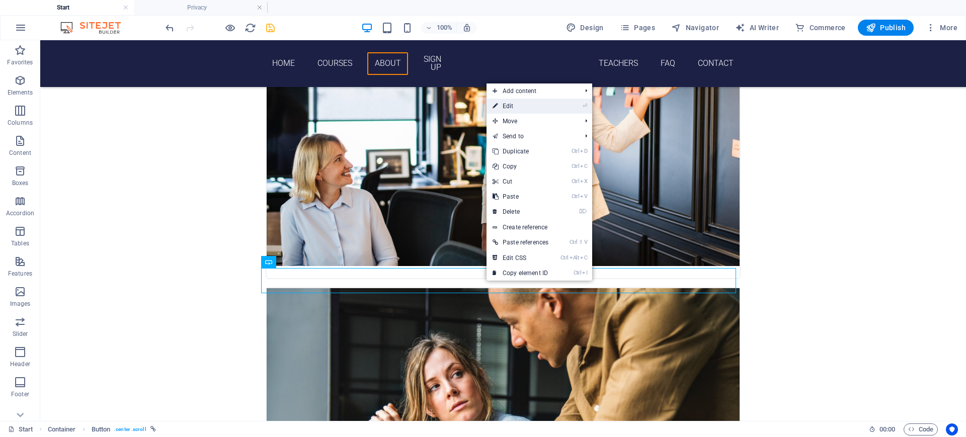
click at [520, 107] on link "⏎ Edit" at bounding box center [521, 106] width 68 height 15
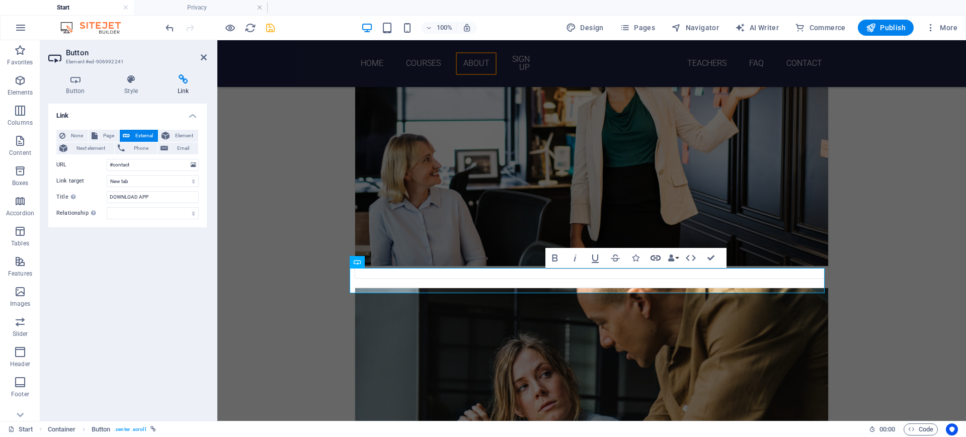
click at [654, 259] on icon "button" at bounding box center [656, 258] width 12 height 12
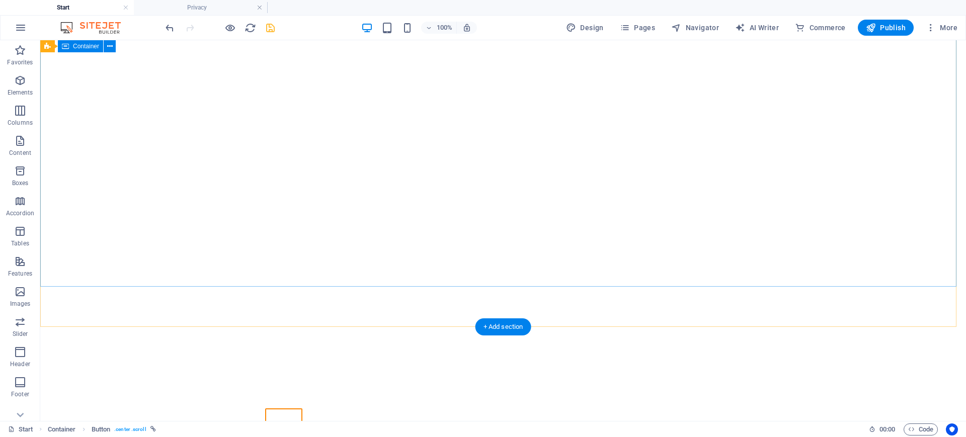
scroll to position [0, 0]
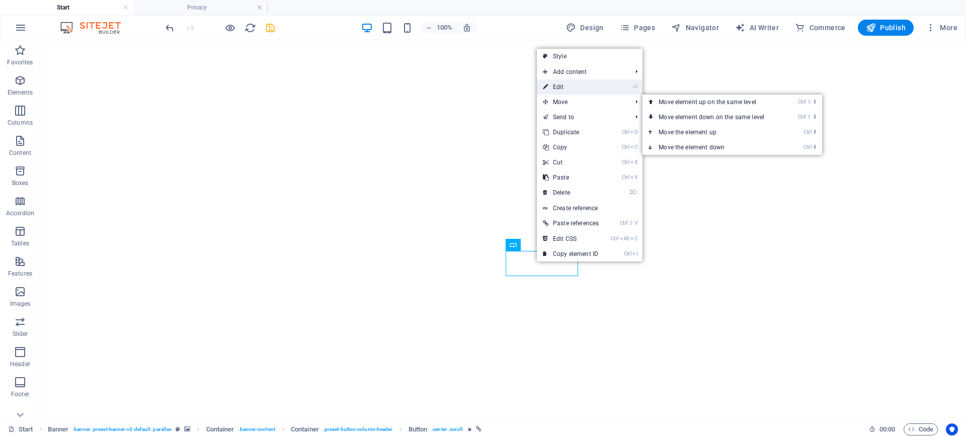
click at [565, 87] on link "⏎ Edit" at bounding box center [571, 86] width 68 height 15
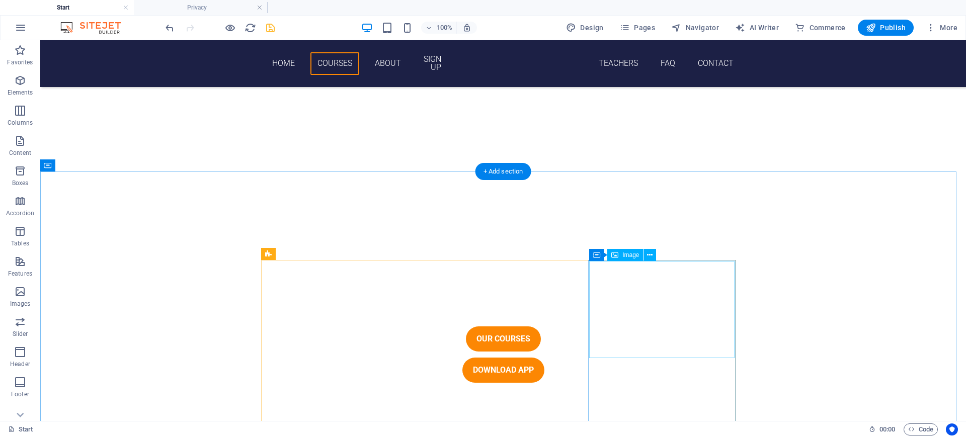
scroll to position [347, 0]
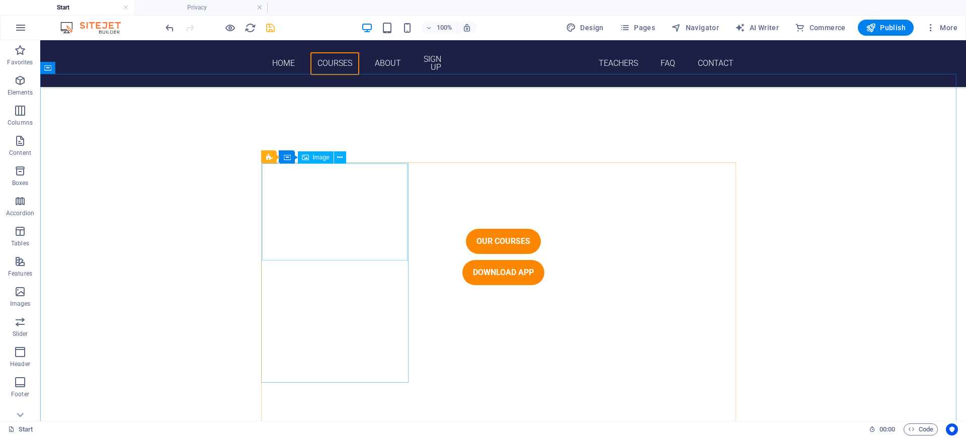
click at [315, 156] on span "Image" at bounding box center [321, 157] width 17 height 6
click at [338, 156] on icon at bounding box center [340, 157] width 6 height 11
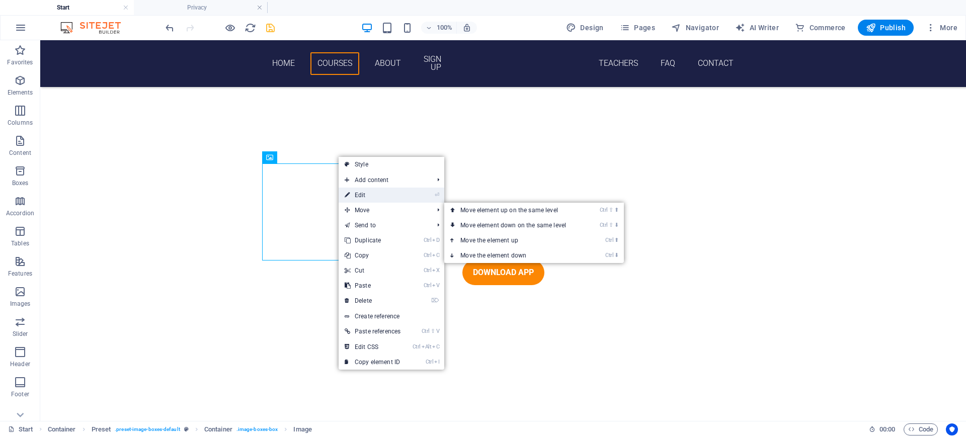
click at [365, 192] on link "⏎ Edit" at bounding box center [373, 195] width 68 height 15
select select "%"
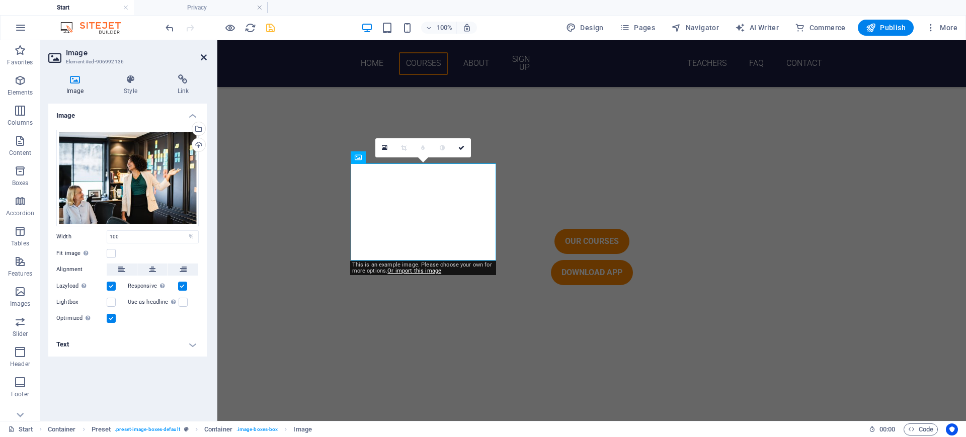
click at [202, 56] on icon at bounding box center [204, 57] width 6 height 8
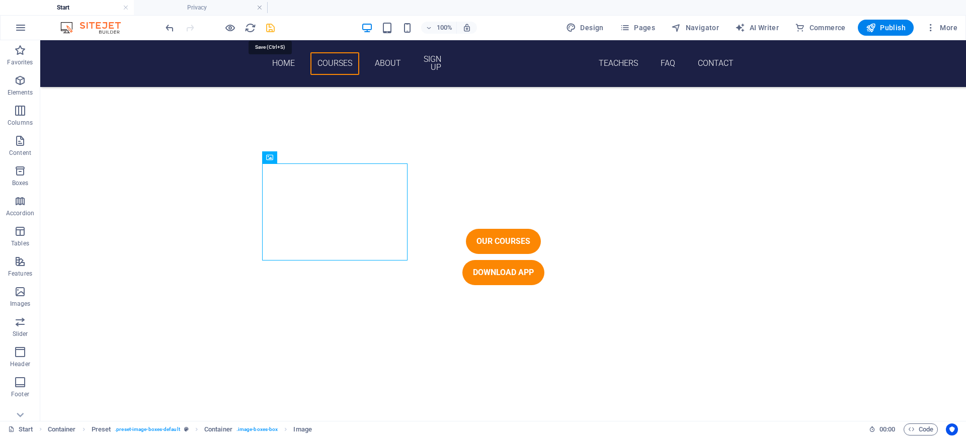
click at [272, 29] on icon "save" at bounding box center [271, 28] width 12 height 12
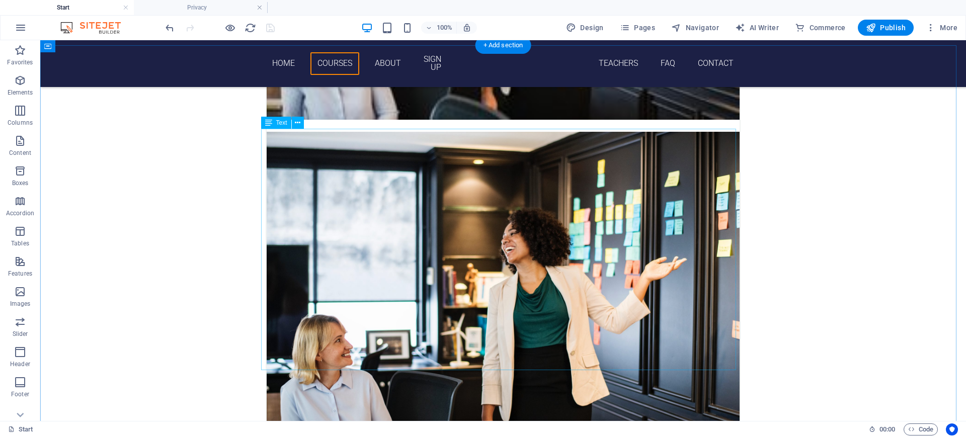
scroll to position [976, 0]
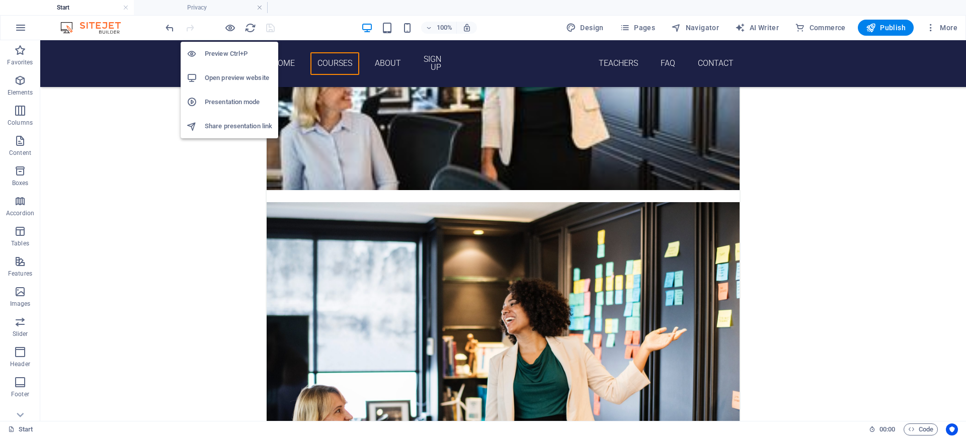
click at [231, 76] on h6 "Open preview website" at bounding box center [238, 78] width 67 height 12
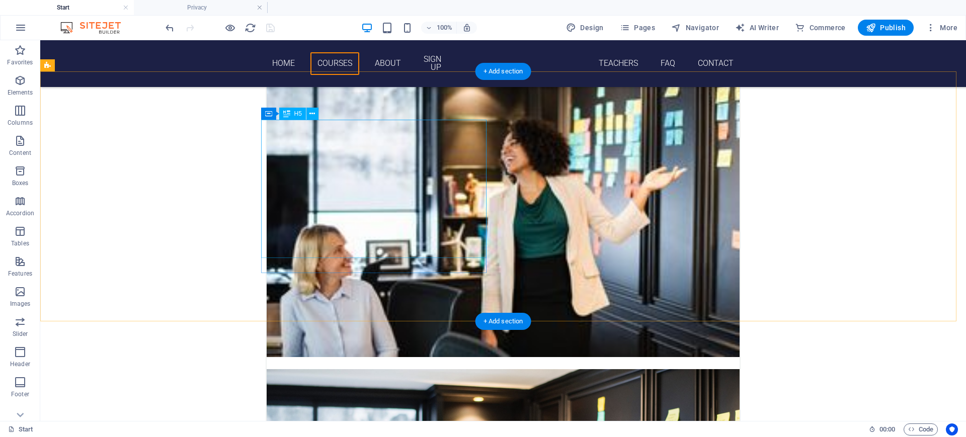
scroll to position [725, 0]
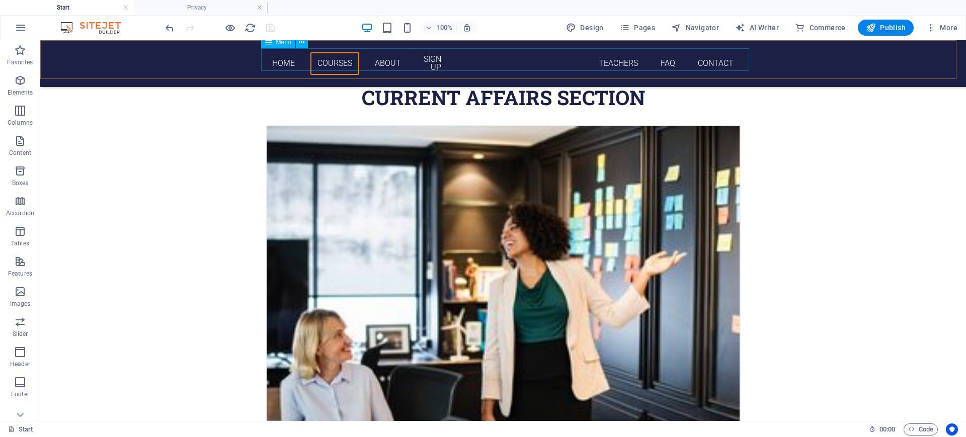
click at [431, 60] on nav "Home Courses About Sign up Teachers FAQ Contact" at bounding box center [503, 63] width 475 height 31
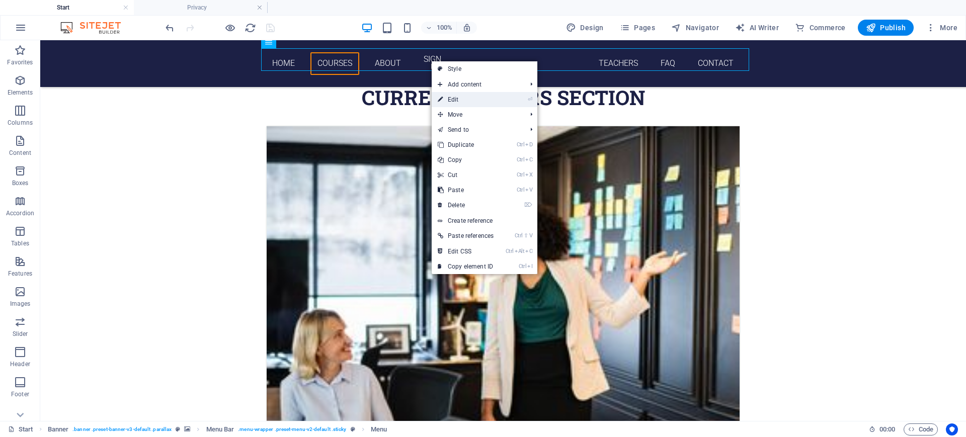
drag, startPoint x: 461, startPoint y: 99, endPoint x: 245, endPoint y: 67, distance: 218.7
click at [461, 99] on link "⏎ Edit" at bounding box center [466, 99] width 68 height 15
select select
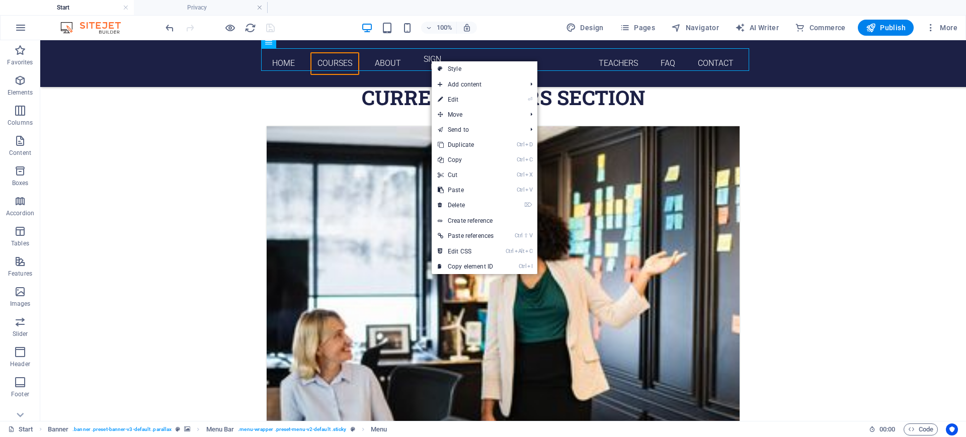
select select
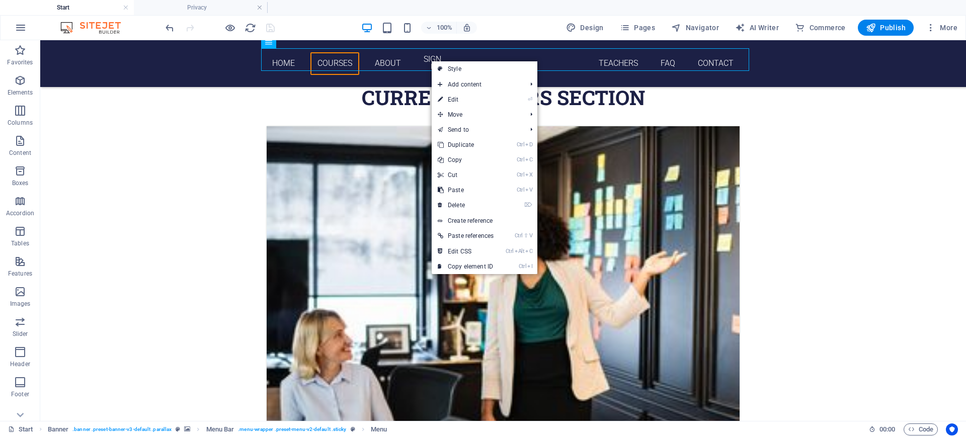
select select
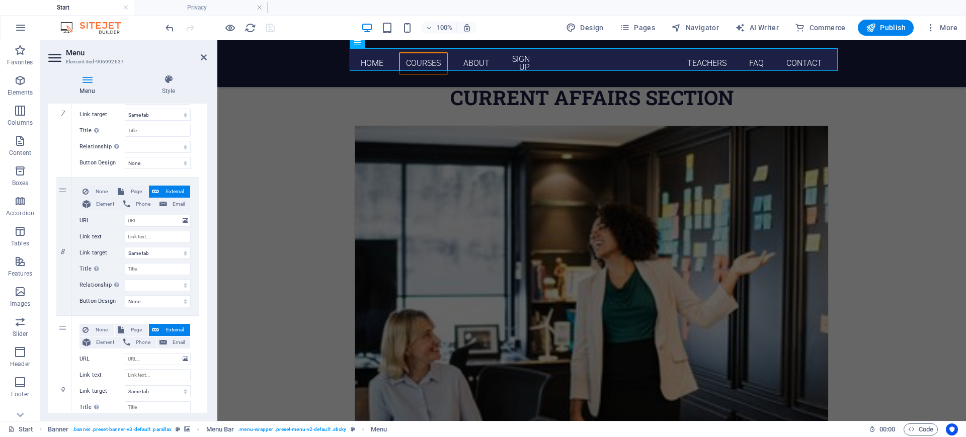
scroll to position [1069, 0]
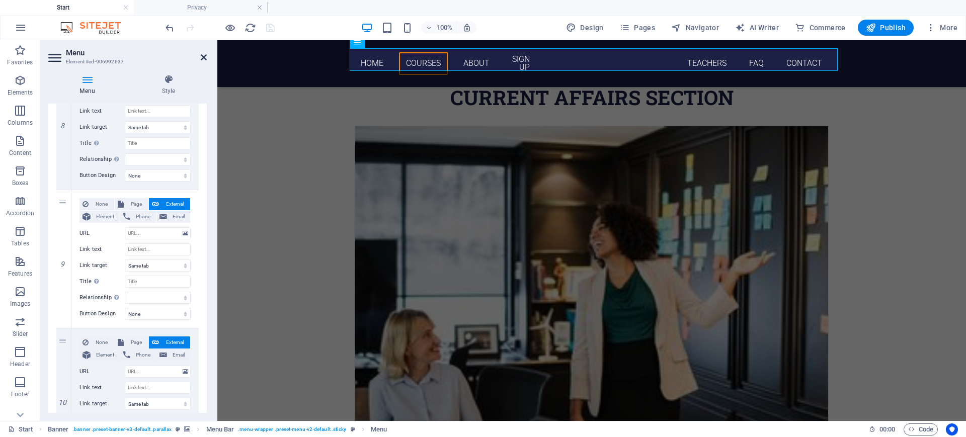
click at [203, 57] on icon at bounding box center [204, 57] width 6 height 8
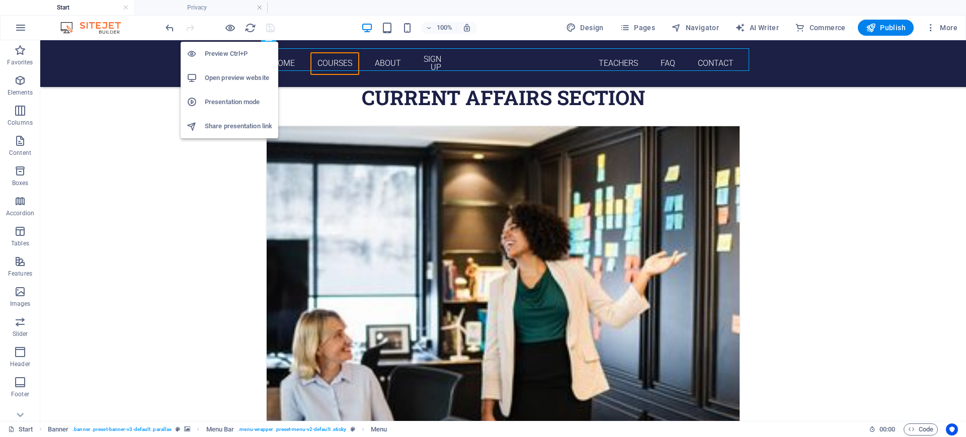
click at [220, 79] on h6 "Open preview website" at bounding box center [238, 78] width 67 height 12
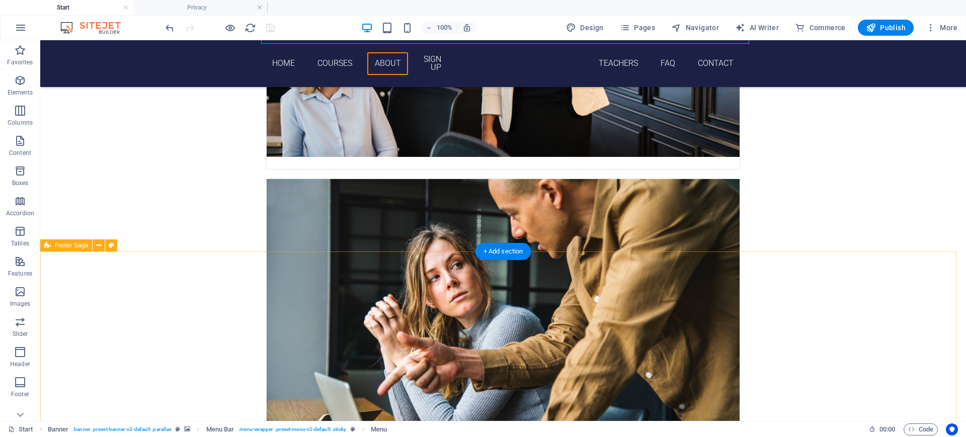
scroll to position [1353, 0]
